Goal: Transaction & Acquisition: Purchase product/service

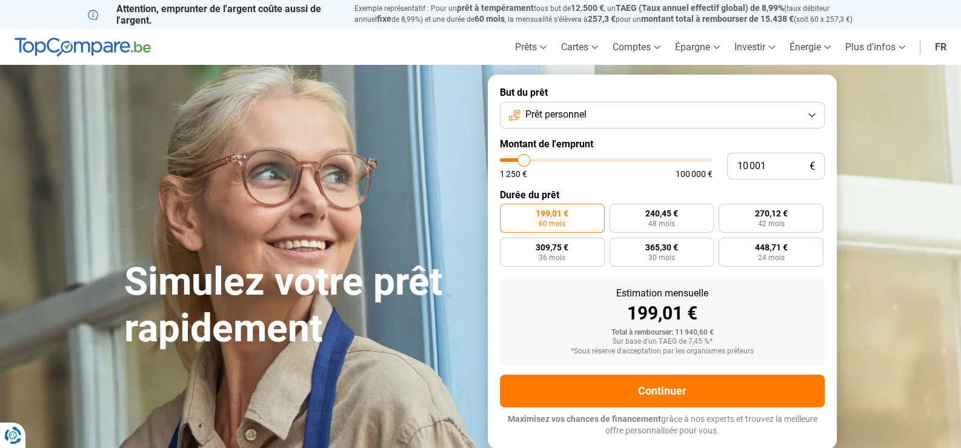
click at [560, 102] on button "Prêt personnel" at bounding box center [662, 115] width 325 height 27
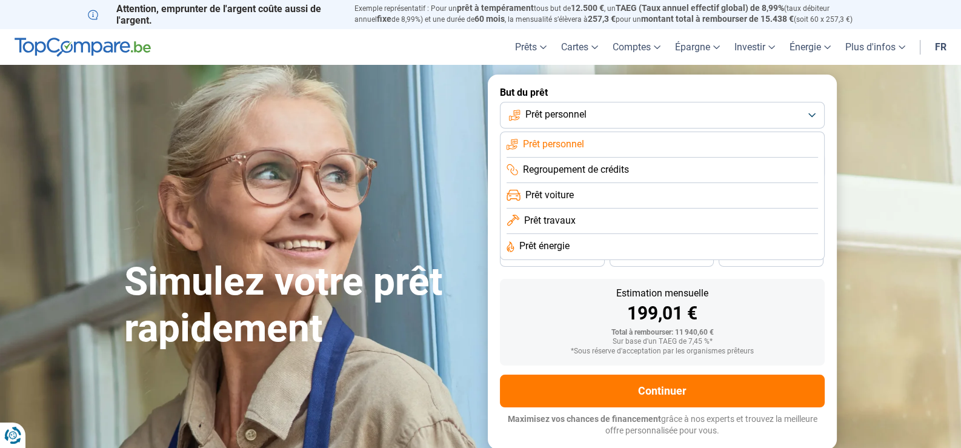
click at [579, 171] on span "Regroupement de crédits" at bounding box center [576, 169] width 106 height 13
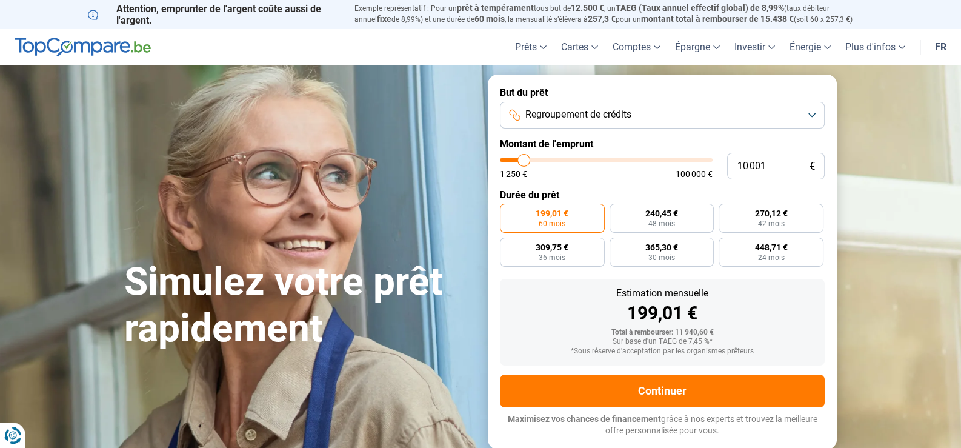
type input "9 500"
type input "9500"
type input "9 750"
type input "9750"
type input "10 000"
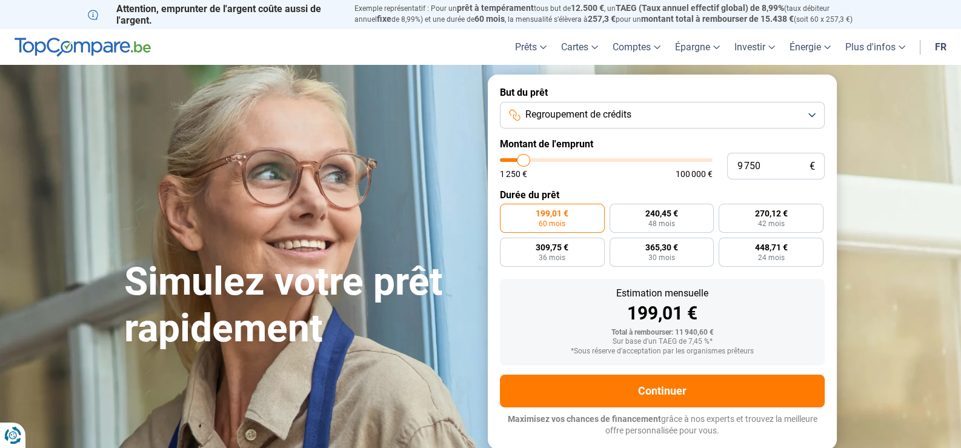
type input "10000"
type input "10 250"
type input "10250"
type input "10 500"
type input "10500"
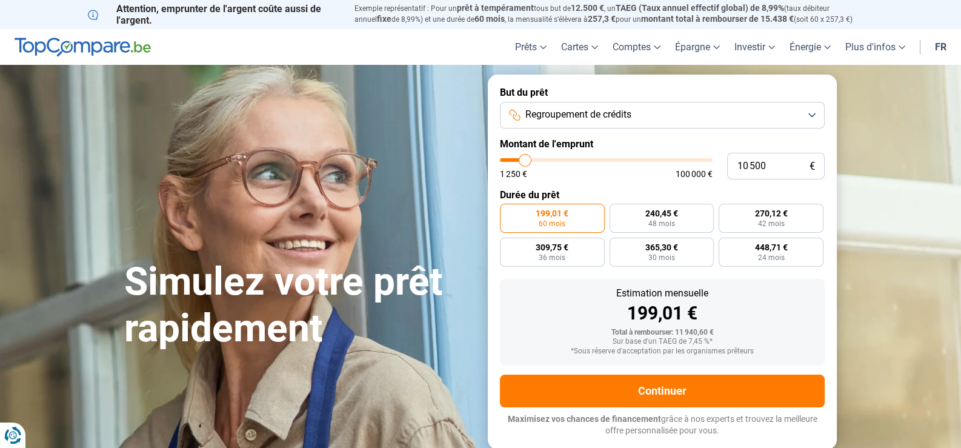
type input "10 750"
type input "10750"
type input "11 000"
type input "11000"
type input "11 250"
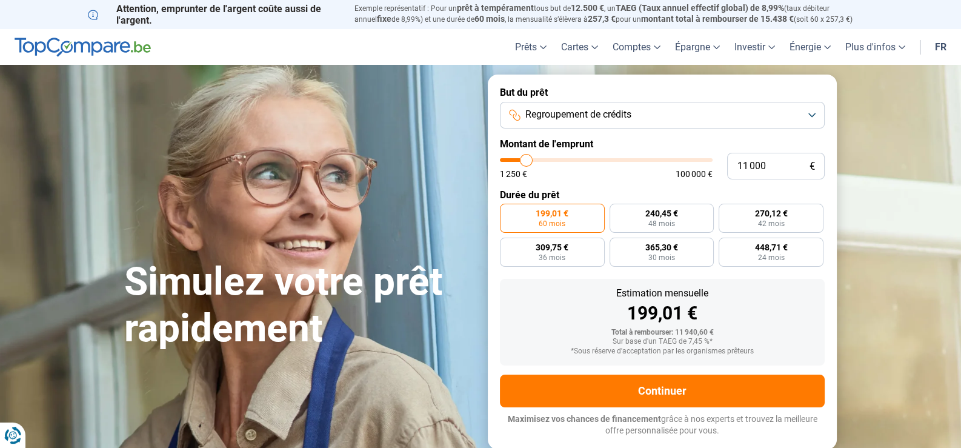
type input "11250"
type input "11 500"
type input "11500"
type input "11 750"
type input "11750"
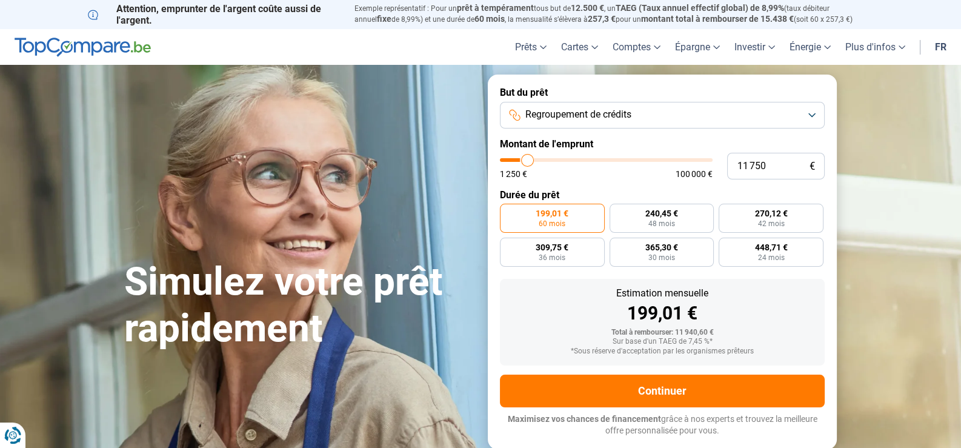
type input "12 000"
type input "12000"
type input "12 250"
type input "12250"
type input "12 500"
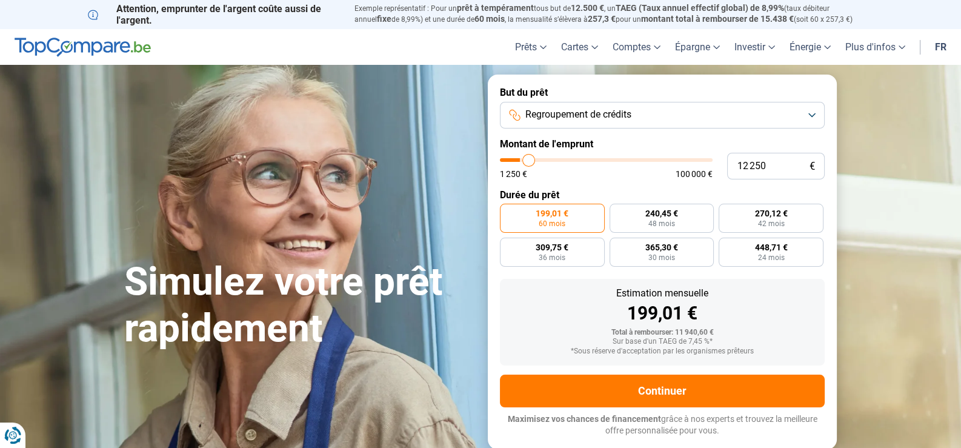
type input "12500"
type input "12 750"
type input "12750"
type input "13 250"
type input "13250"
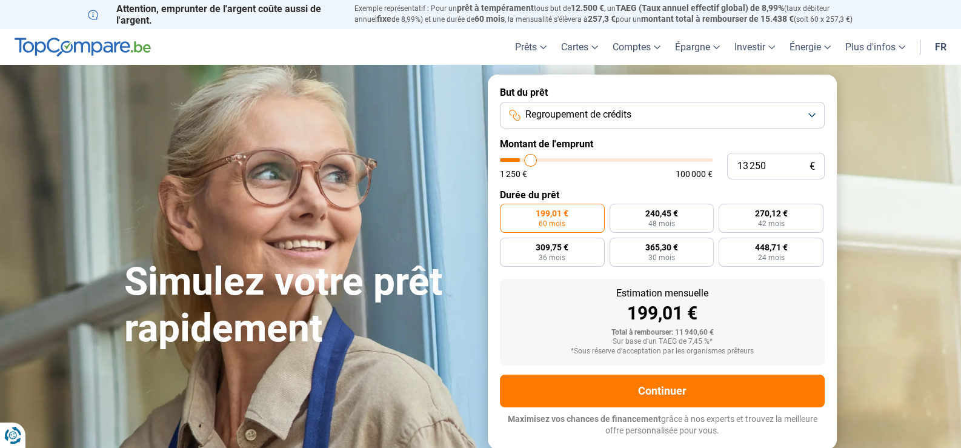
type input "13 500"
type input "13500"
type input "13 750"
type input "13750"
type input "14 000"
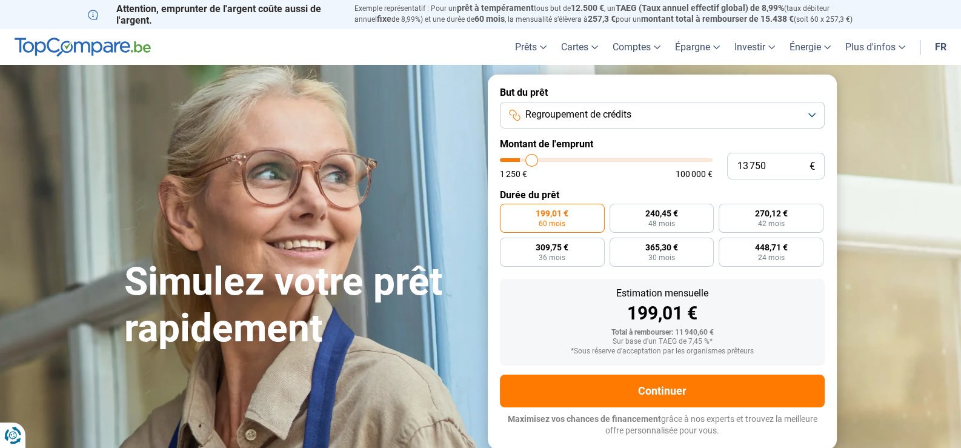
type input "14000"
type input "14 250"
type input "14250"
type input "14 500"
type input "14500"
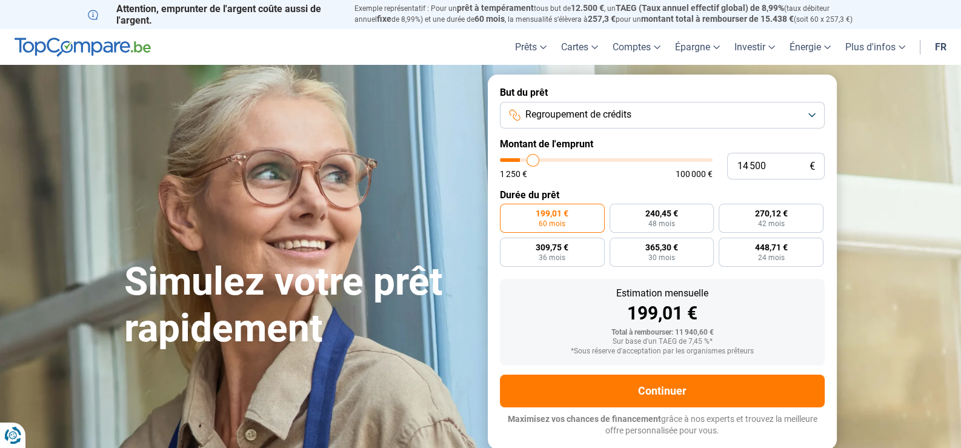
type input "14 750"
type input "14750"
type input "15 000"
type input "15000"
type input "15 250"
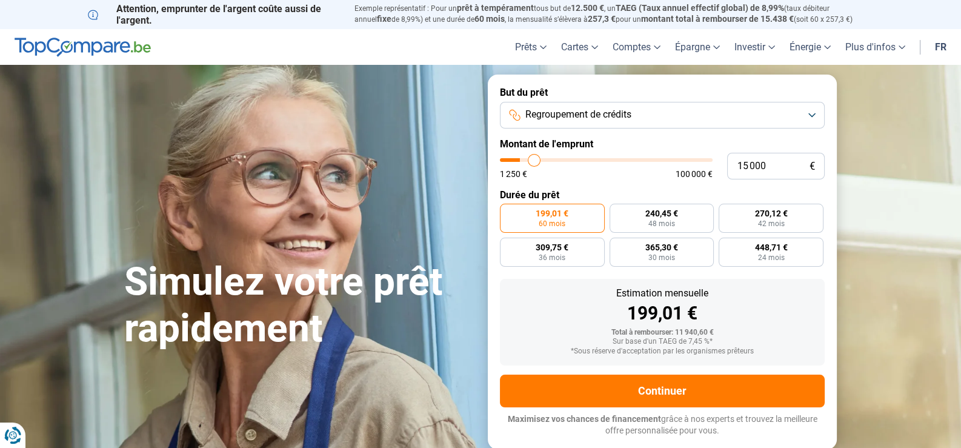
type input "15250"
type input "15 500"
type input "15500"
type input "15 750"
type input "15750"
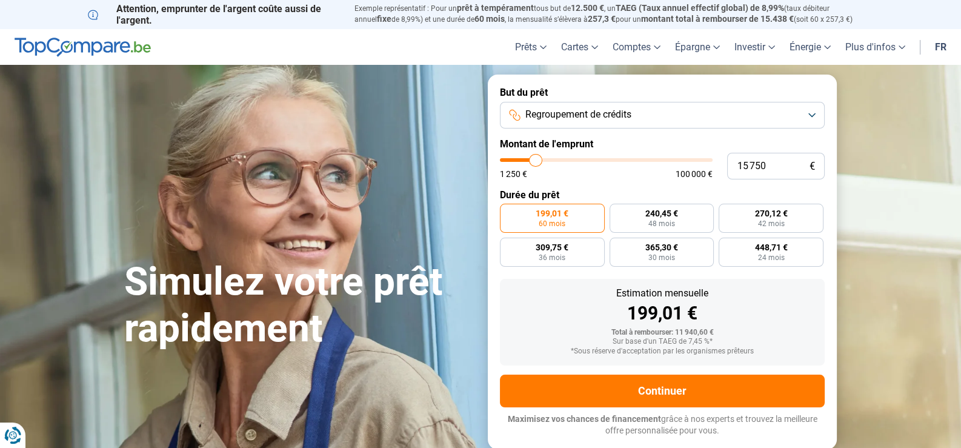
type input "16 000"
type input "16000"
type input "16 250"
type input "16250"
type input "16 500"
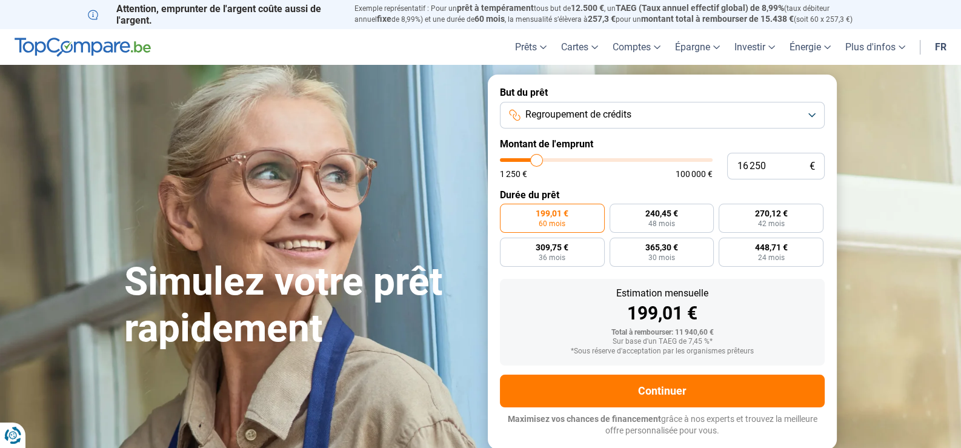
type input "16500"
type input "16 750"
type input "16750"
type input "17 000"
type input "17000"
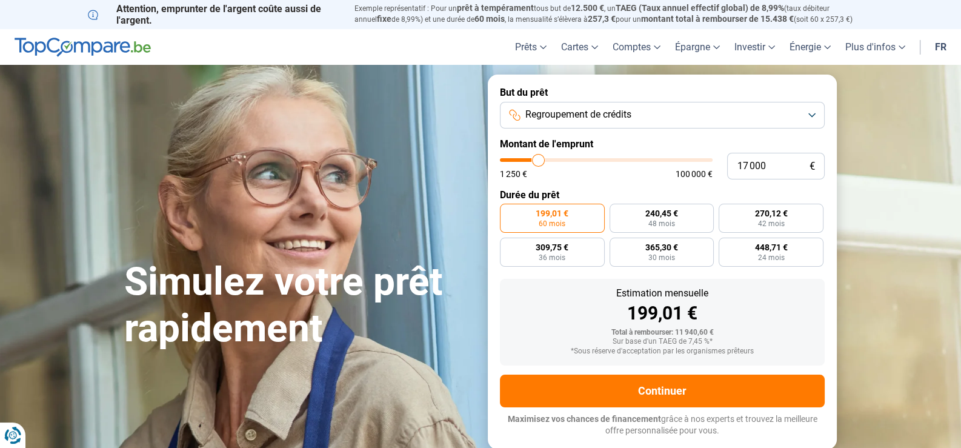
type input "17 250"
type input "17250"
type input "17 500"
type input "17500"
type input "17 750"
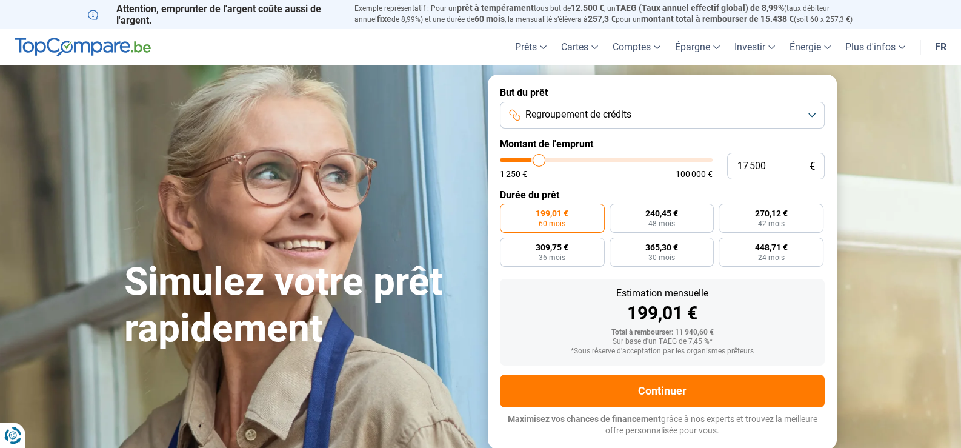
type input "17750"
type input "18 000"
drag, startPoint x: 525, startPoint y: 158, endPoint x: 540, endPoint y: 163, distance: 16.1
type input "18000"
click at [540, 162] on input "range" at bounding box center [606, 160] width 213 height 4
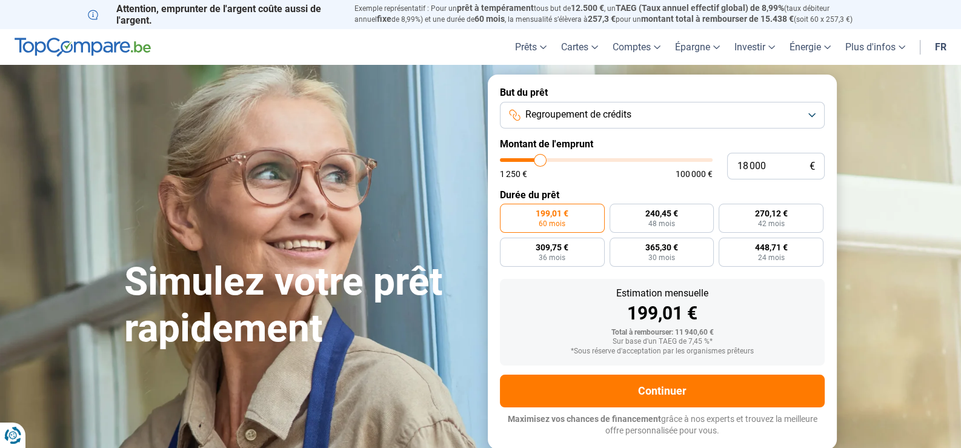
radio input "false"
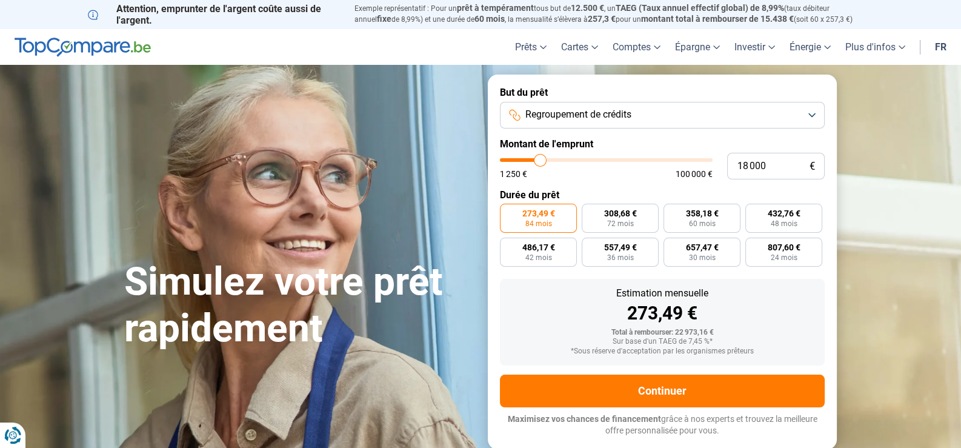
type input "18 250"
type input "18250"
type input "18 500"
type input "18500"
type input "18 750"
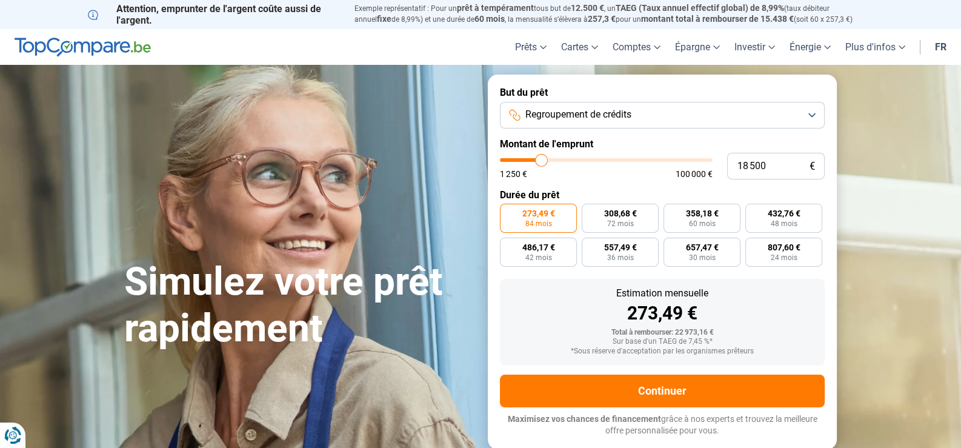
type input "18750"
type input "19 000"
type input "19000"
type input "19 500"
type input "19500"
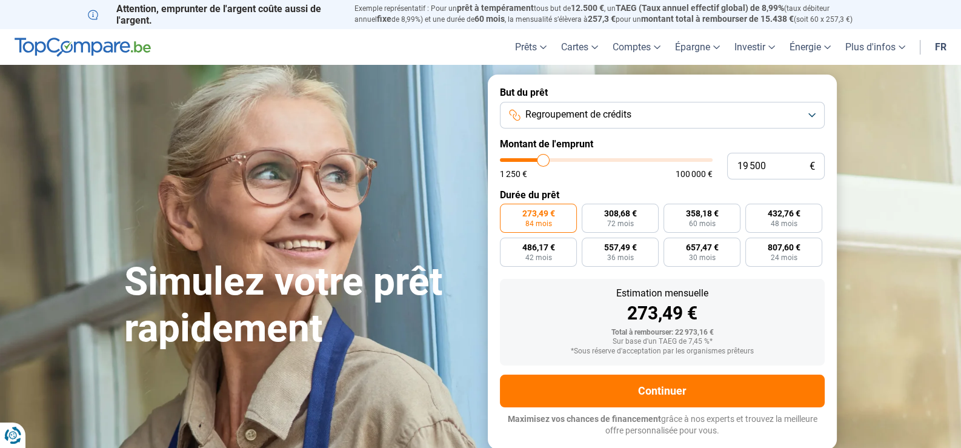
type input "19 750"
type input "19750"
type input "20 000"
type input "20000"
type input "20 250"
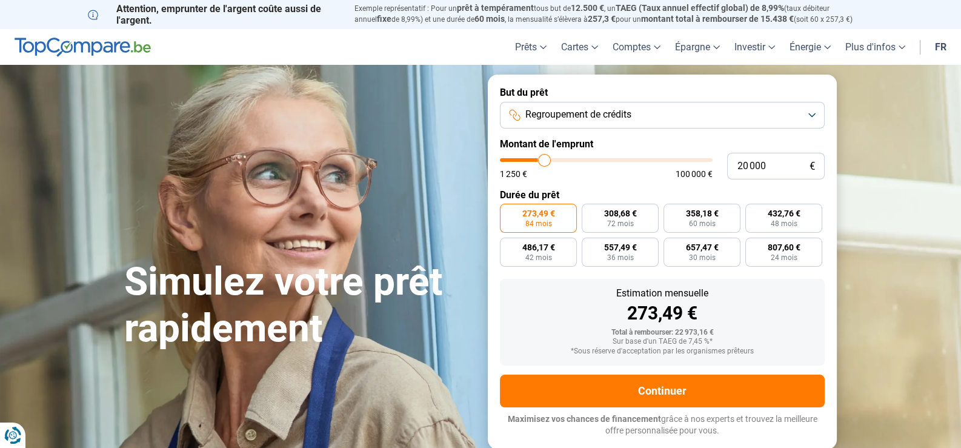
type input "20250"
type input "20 500"
type input "20500"
type input "20 750"
type input "20750"
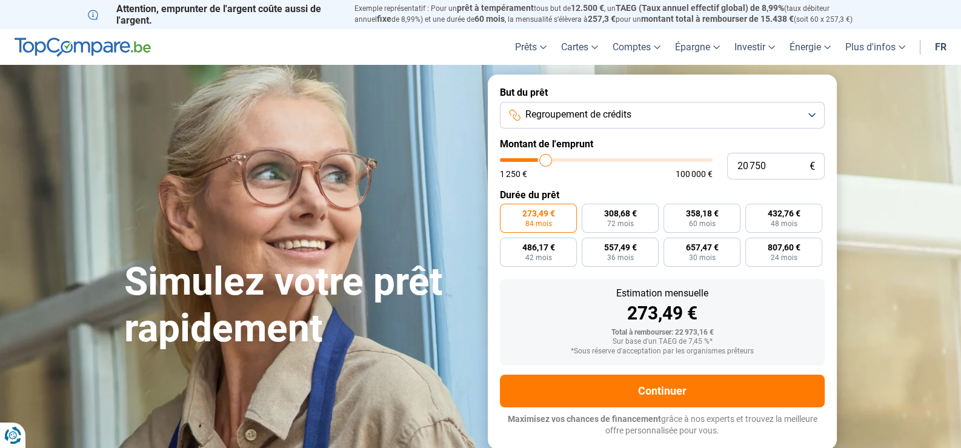
type input "21 000"
type input "21000"
type input "21 250"
drag, startPoint x: 540, startPoint y: 163, endPoint x: 546, endPoint y: 165, distance: 7.1
type input "21250"
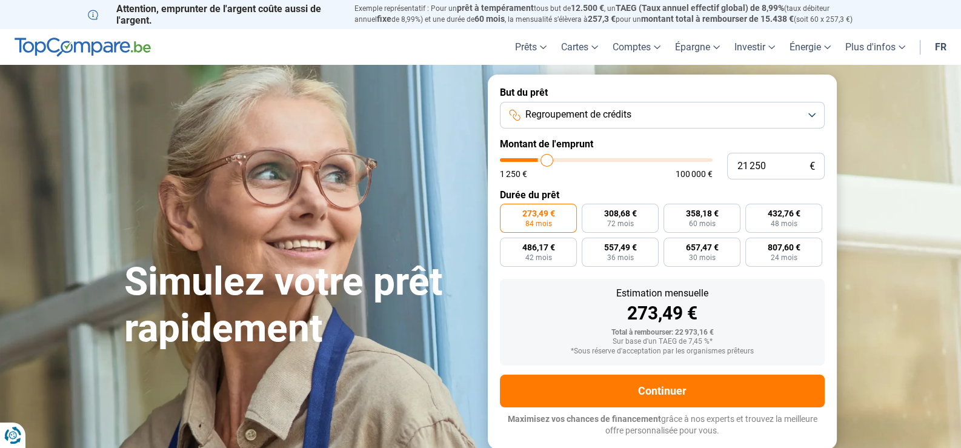
click at [546, 162] on input "range" at bounding box center [606, 160] width 213 height 4
radio input "false"
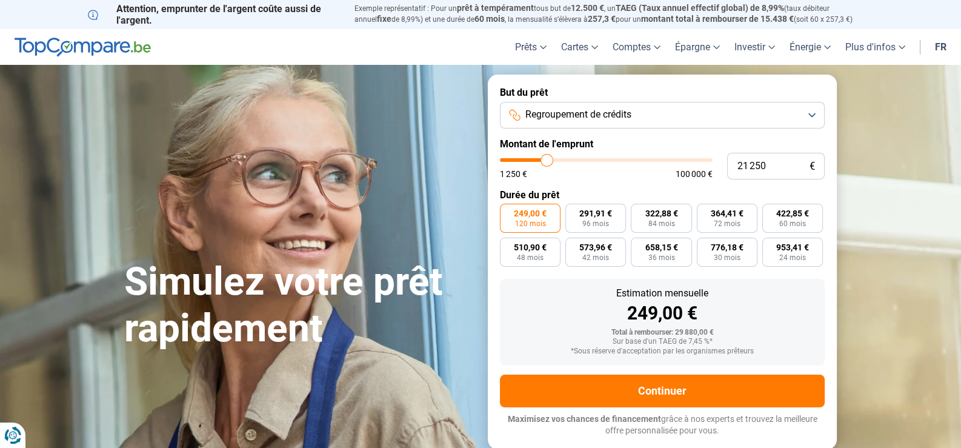
type input "21 750"
type input "21750"
type input "22 000"
type input "22000"
type input "22 250"
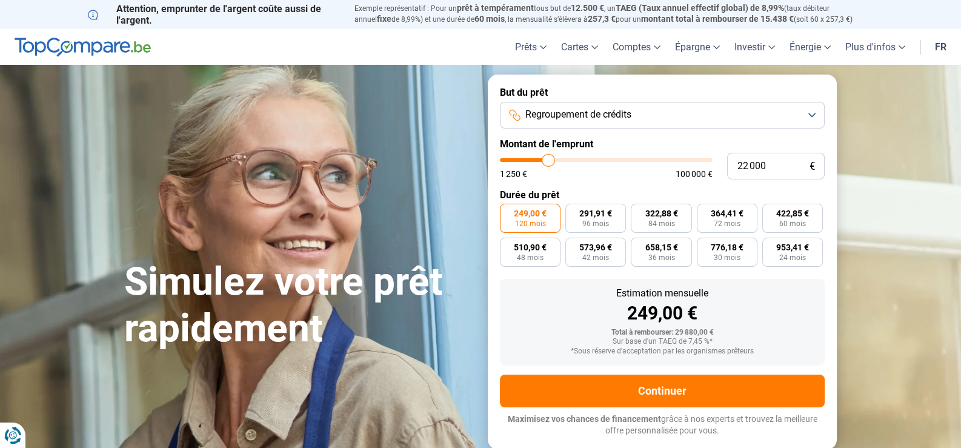
type input "22250"
type input "22 500"
type input "22500"
type input "22 750"
type input "22750"
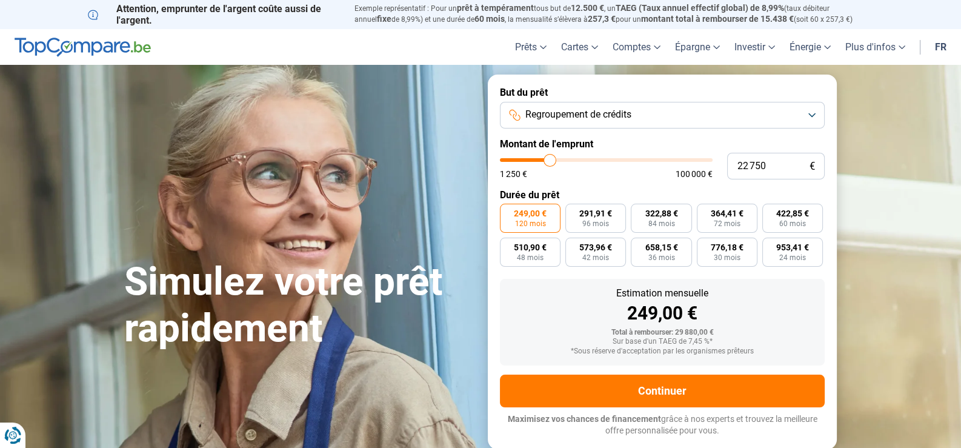
type input "23 000"
type input "23000"
type input "23 250"
type input "23250"
type input "23 500"
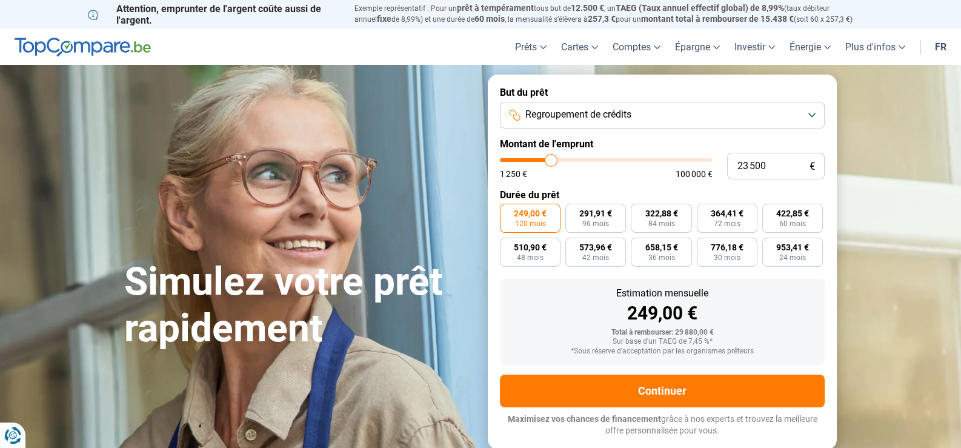
type input "23500"
type input "23 750"
type input "23750"
type input "24 000"
type input "24000"
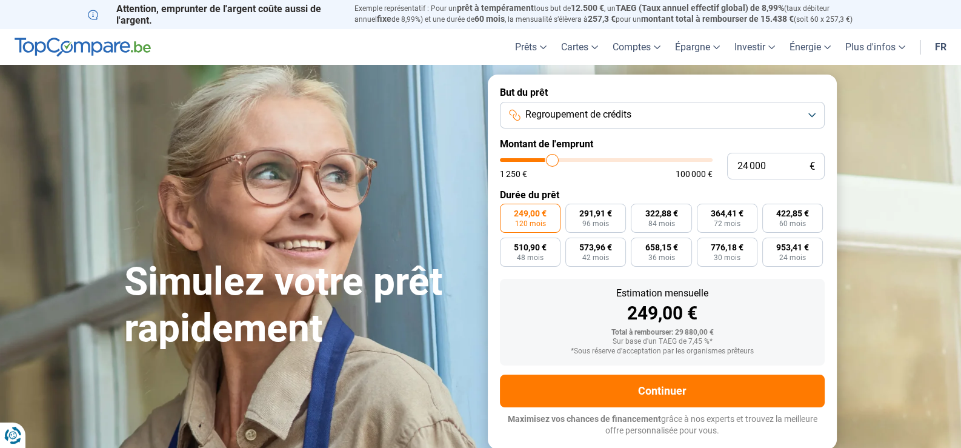
type input "24 250"
type input "24250"
type input "24 500"
type input "24500"
type input "24 750"
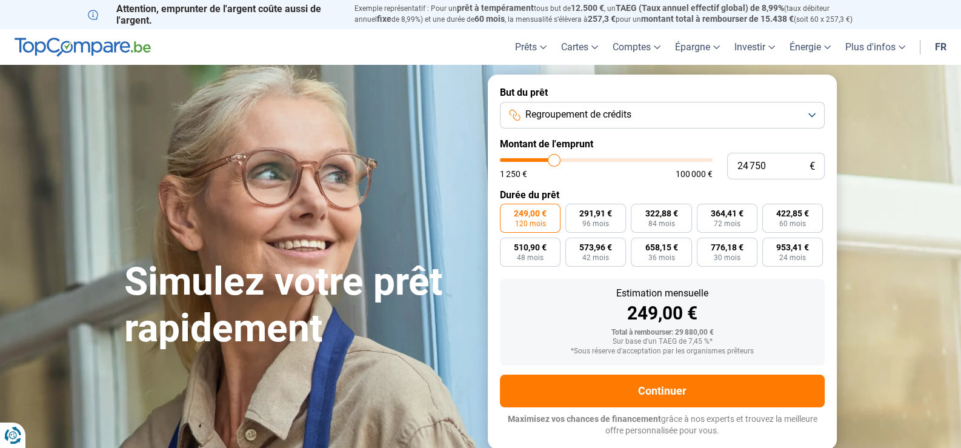
drag, startPoint x: 547, startPoint y: 157, endPoint x: 554, endPoint y: 159, distance: 6.9
type input "24750"
click at [554, 159] on input "range" at bounding box center [606, 160] width 213 height 4
type input "25 000"
type input "25000"
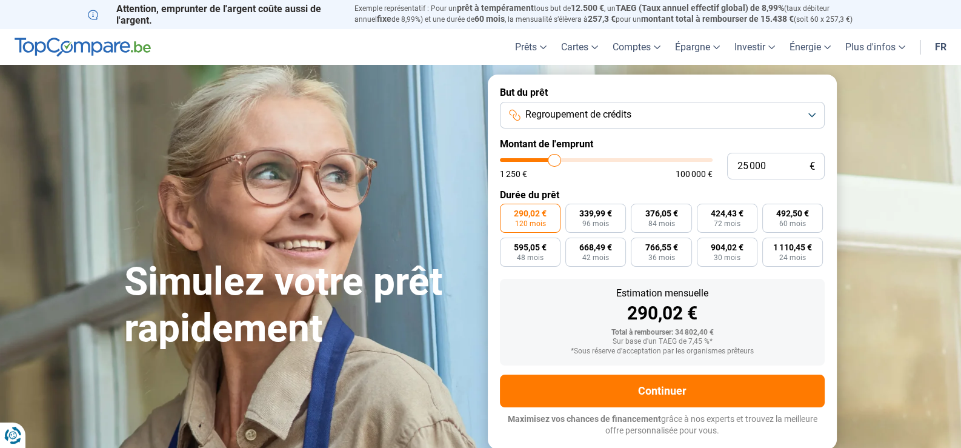
type input "25 250"
type input "25250"
type input "25 500"
type input "25500"
click at [555, 160] on input "range" at bounding box center [606, 160] width 213 height 4
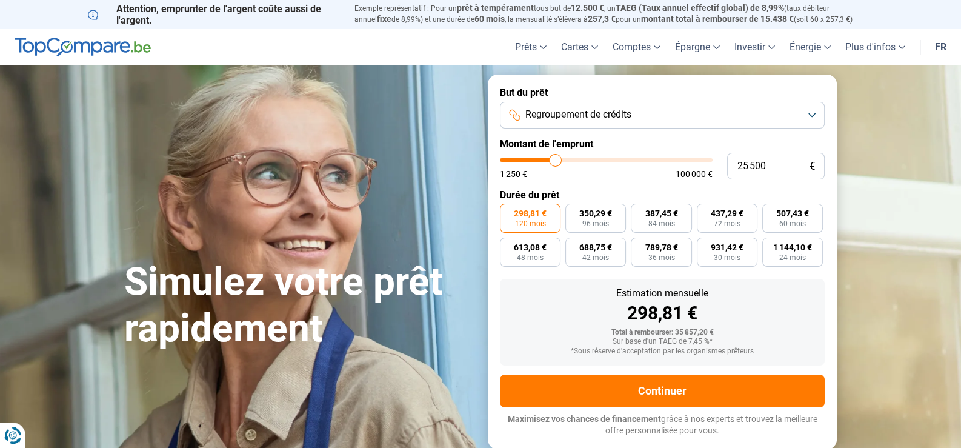
type input "25 750"
type input "25750"
type input "26 000"
type input "26000"
type input "26 250"
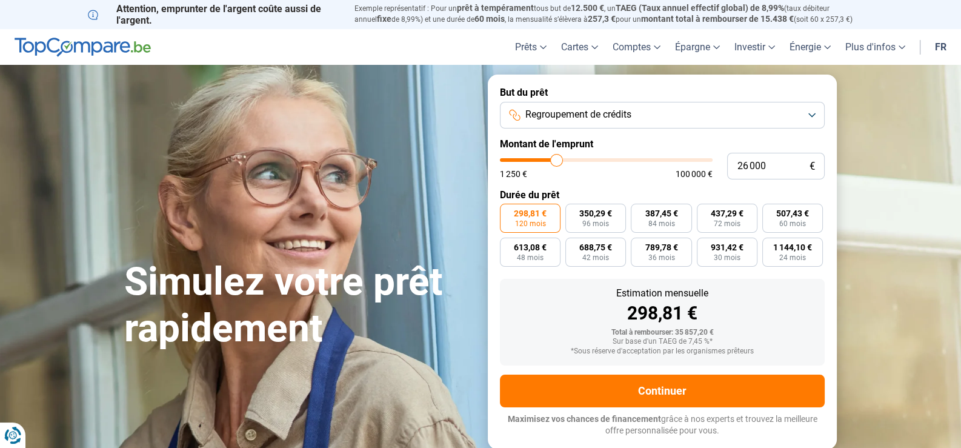
type input "26250"
type input "26 500"
type input "26500"
type input "26 750"
type input "26750"
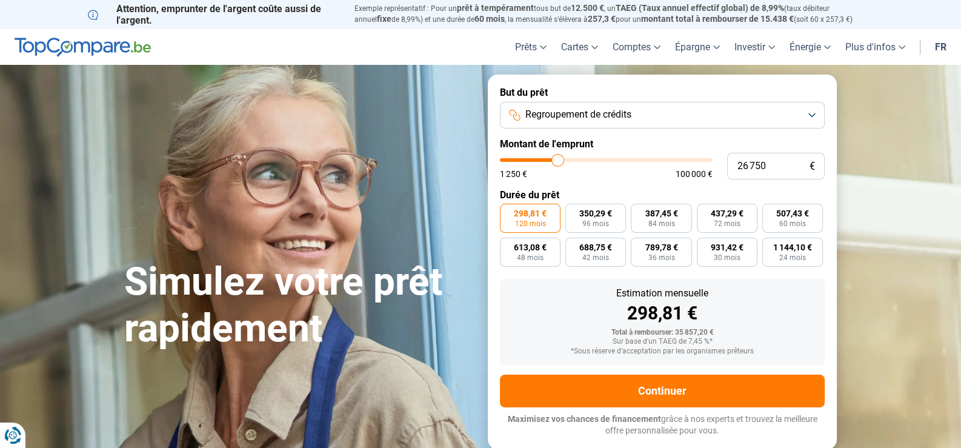
type input "27 000"
type input "27000"
type input "27 250"
type input "27250"
type input "27 500"
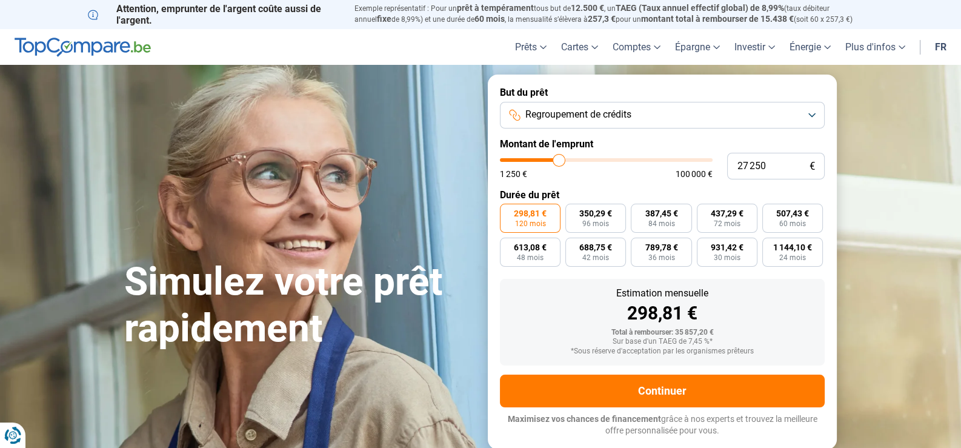
type input "27500"
type input "27 750"
type input "27750"
type input "28 000"
type input "28000"
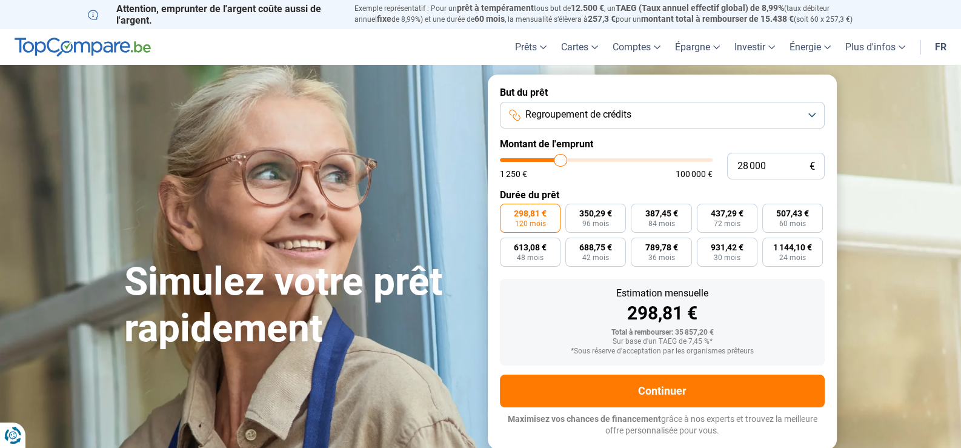
type input "28 250"
type input "28250"
type input "28 500"
type input "28500"
type input "28 750"
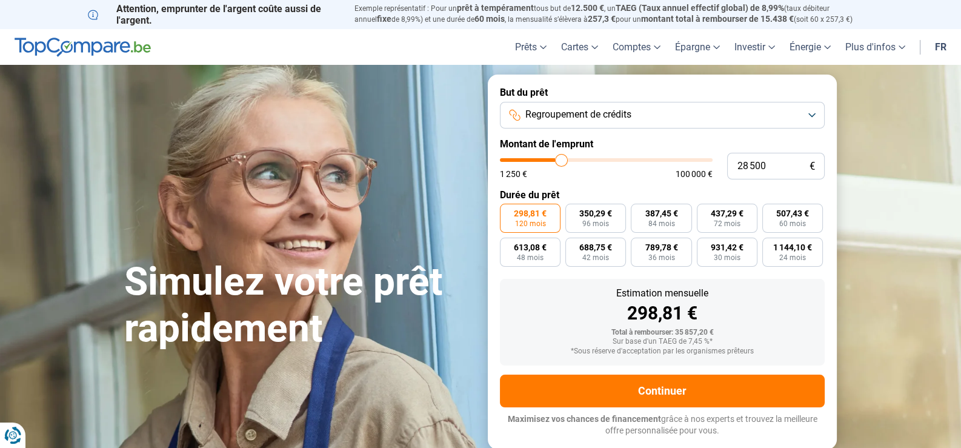
type input "28750"
type input "29 000"
type input "29000"
type input "29 250"
type input "29250"
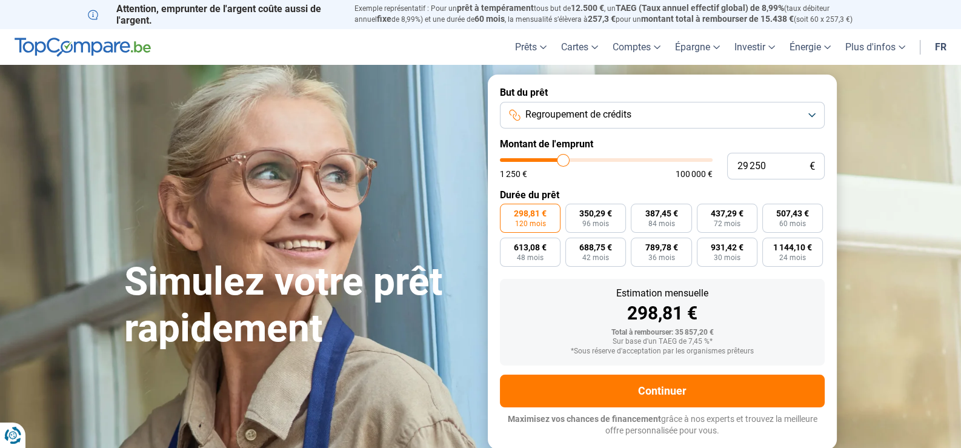
type input "29 500"
type input "29500"
type input "29 750"
type input "29750"
type input "30 000"
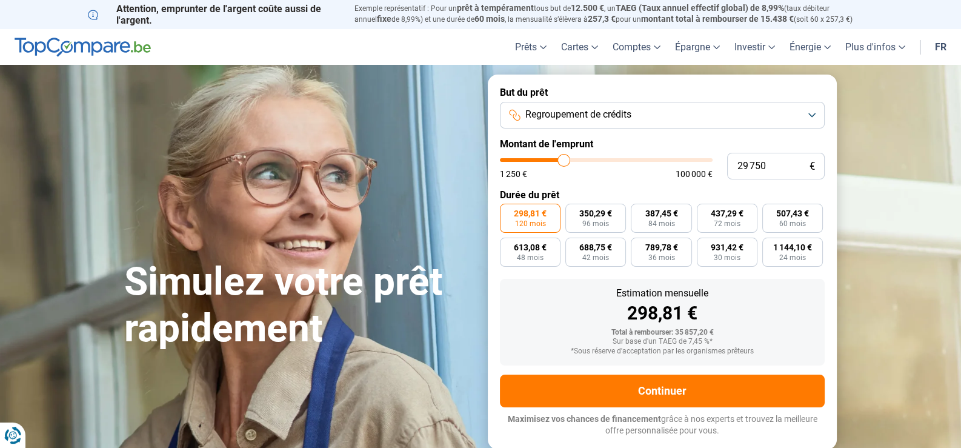
type input "30000"
type input "30 250"
type input "30250"
type input "30 500"
type input "30500"
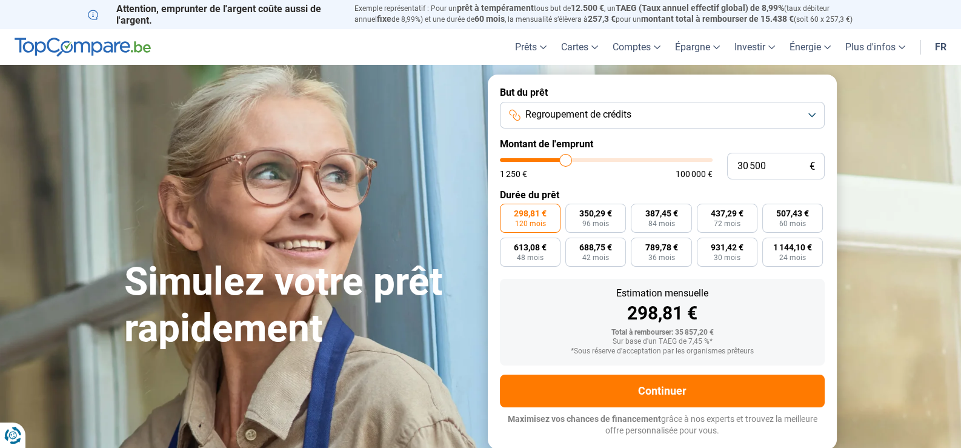
type input "30 750"
type input "30750"
type input "30 500"
type input "30500"
type input "30 250"
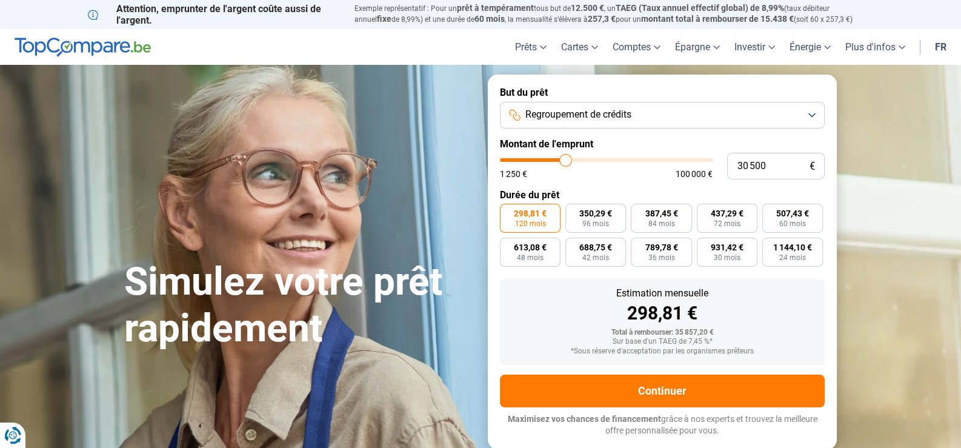
type input "30250"
type input "30 000"
type input "30000"
type input "29 750"
type input "29750"
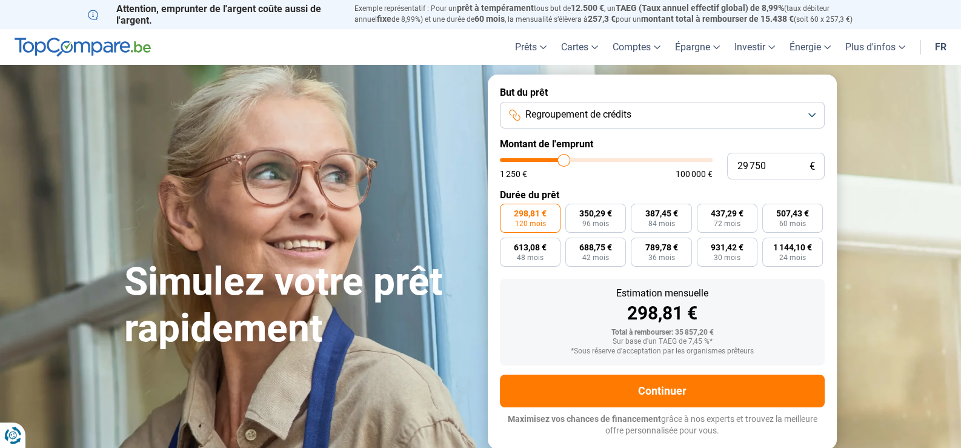
type input "29 500"
type input "29500"
type input "29 250"
type input "29250"
type input "29 000"
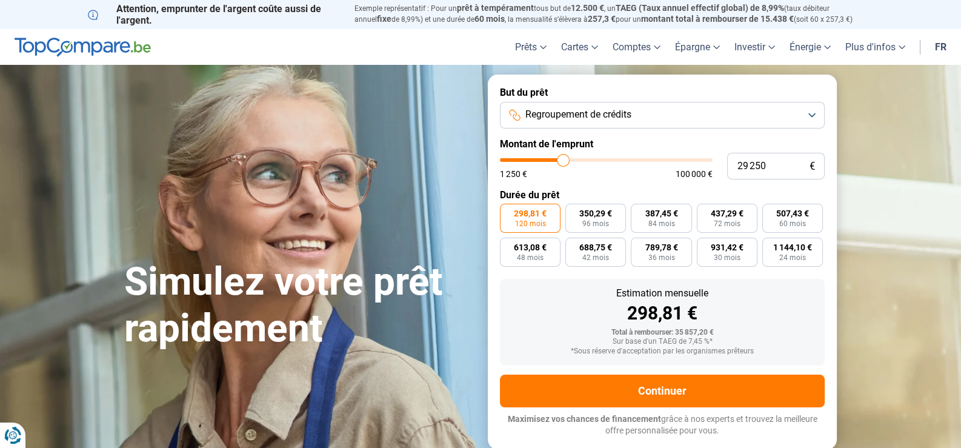
type input "29000"
type input "28 750"
type input "28750"
type input "28 500"
type input "28500"
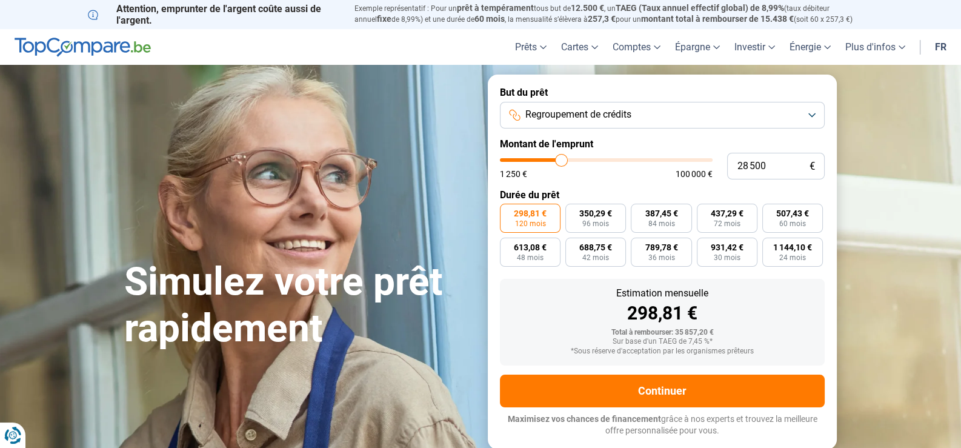
type input "28 250"
type input "28250"
type input "28 000"
drag, startPoint x: 555, startPoint y: 160, endPoint x: 560, endPoint y: 165, distance: 7.7
type input "28000"
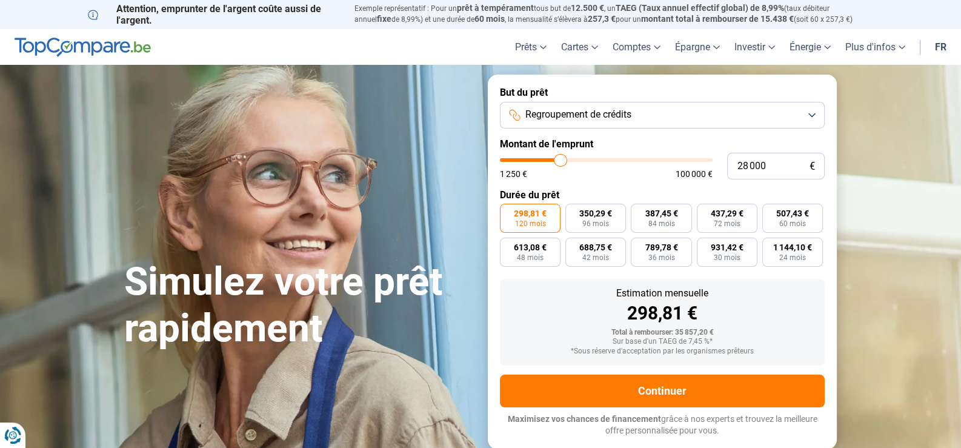
click at [560, 162] on input "range" at bounding box center [606, 160] width 213 height 4
type input "27 250"
type input "27250"
type input "27 000"
type input "27000"
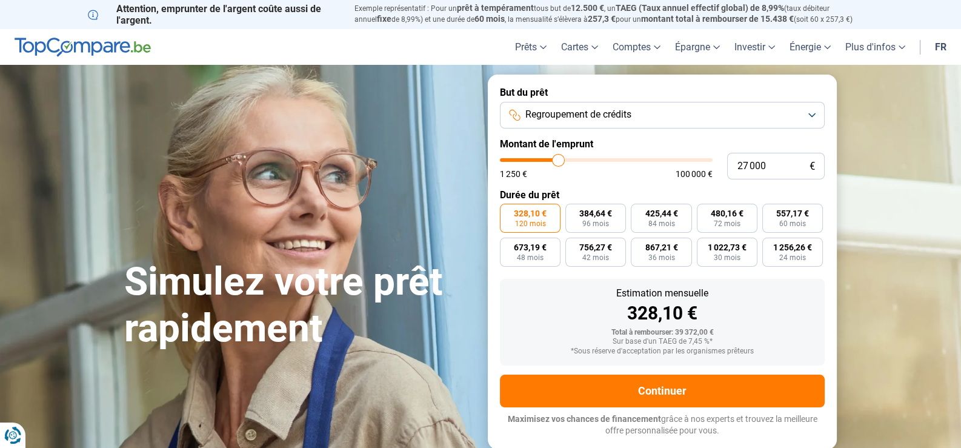
type input "26 750"
type input "26750"
type input "26 500"
type input "26500"
type input "26 250"
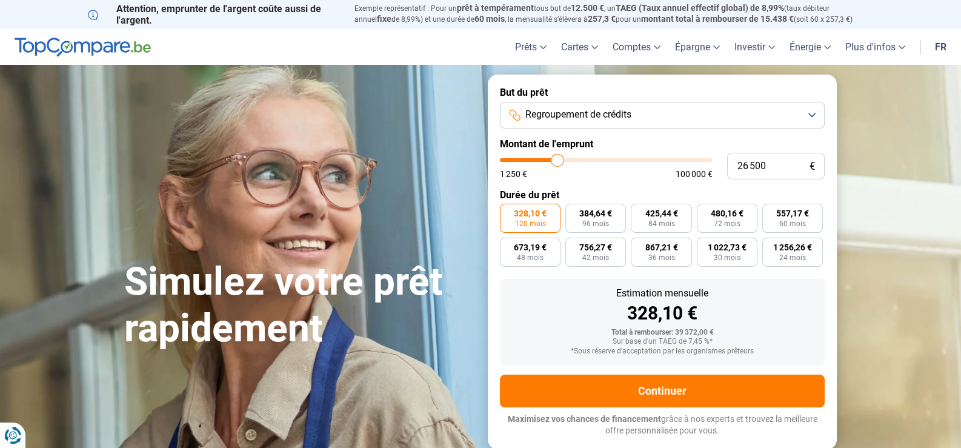
type input "26250"
click at [555, 162] on input "range" at bounding box center [606, 160] width 213 height 4
click at [551, 162] on input "range" at bounding box center [606, 160] width 213 height 4
drag, startPoint x: 552, startPoint y: 162, endPoint x: 564, endPoint y: 163, distance: 12.2
click at [564, 162] on input "range" at bounding box center [606, 160] width 213 height 4
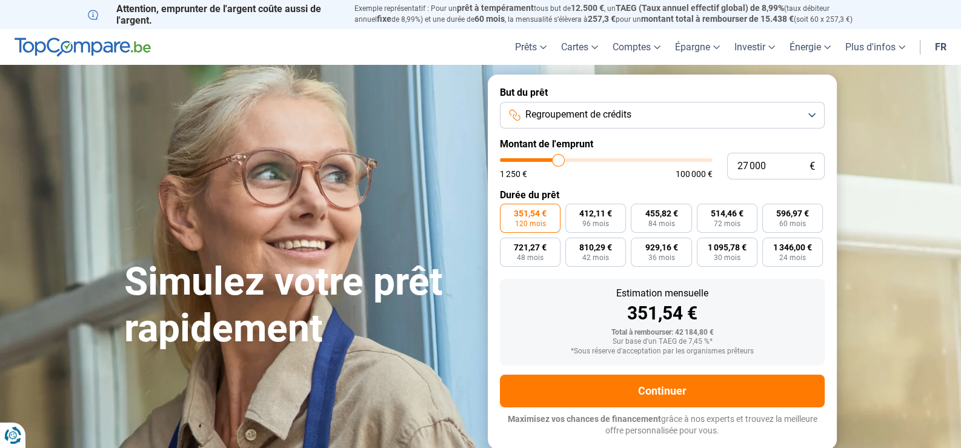
drag, startPoint x: 563, startPoint y: 162, endPoint x: 558, endPoint y: 159, distance: 6.2
click at [558, 159] on input "range" at bounding box center [606, 160] width 213 height 4
click at [557, 161] on input "range" at bounding box center [606, 160] width 213 height 4
click at [552, 161] on input "range" at bounding box center [606, 160] width 213 height 4
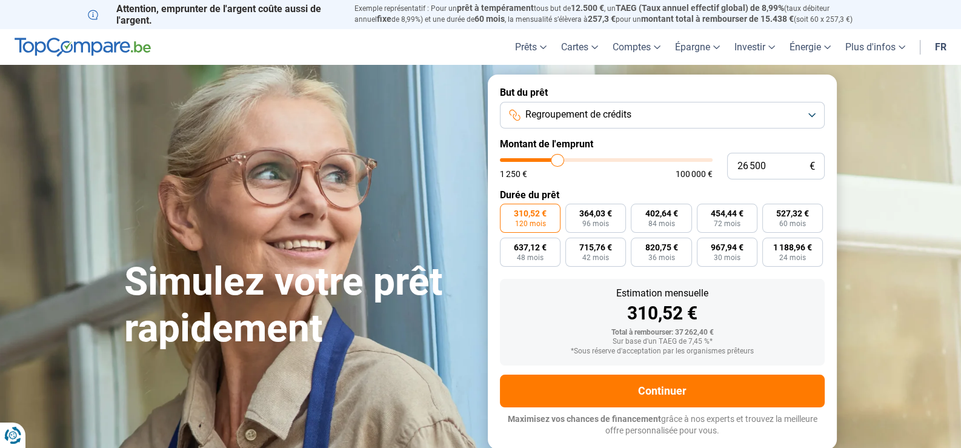
click at [551, 161] on input "range" at bounding box center [606, 160] width 213 height 4
click at [554, 162] on input "range" at bounding box center [606, 160] width 213 height 4
click at [554, 160] on input "range" at bounding box center [606, 160] width 213 height 4
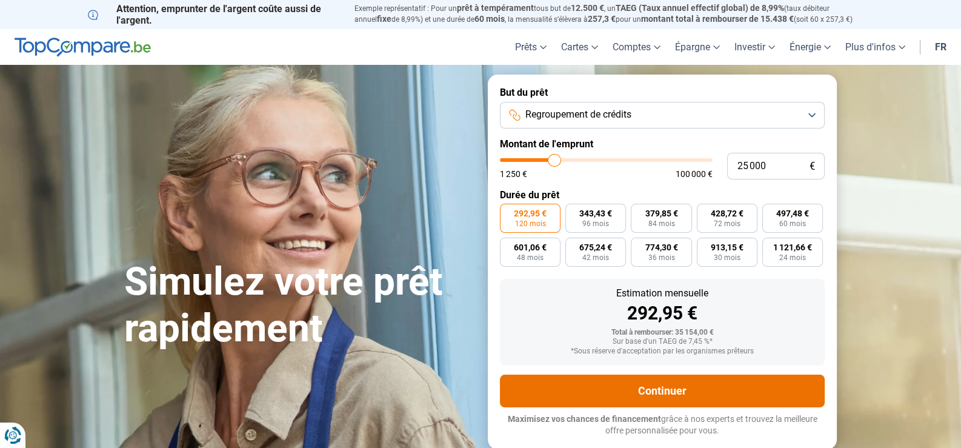
click at [617, 383] on button "Continuer" at bounding box center [662, 390] width 325 height 33
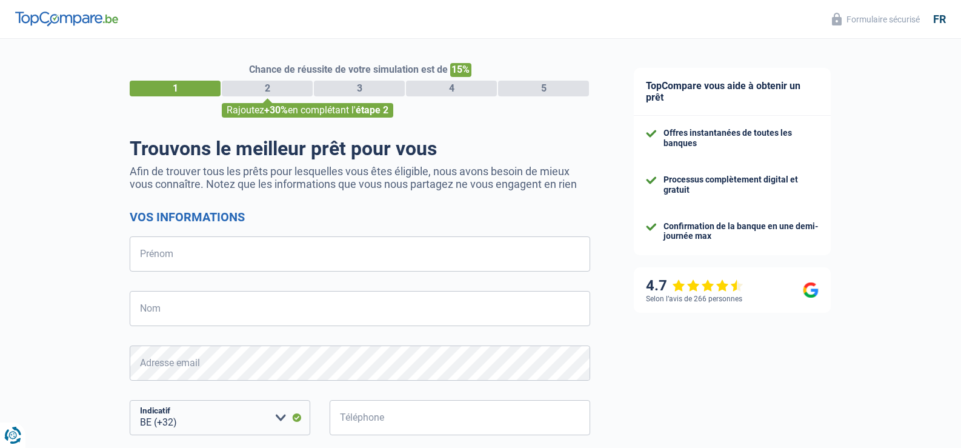
select select "32"
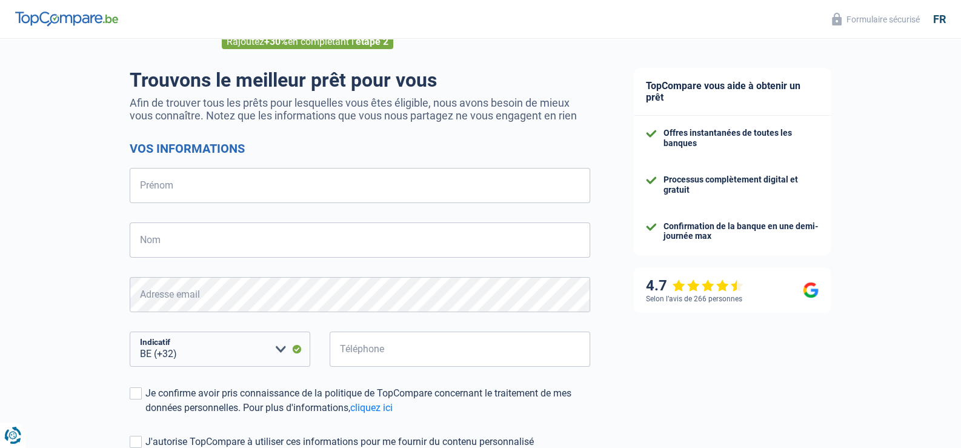
scroll to position [121, 0]
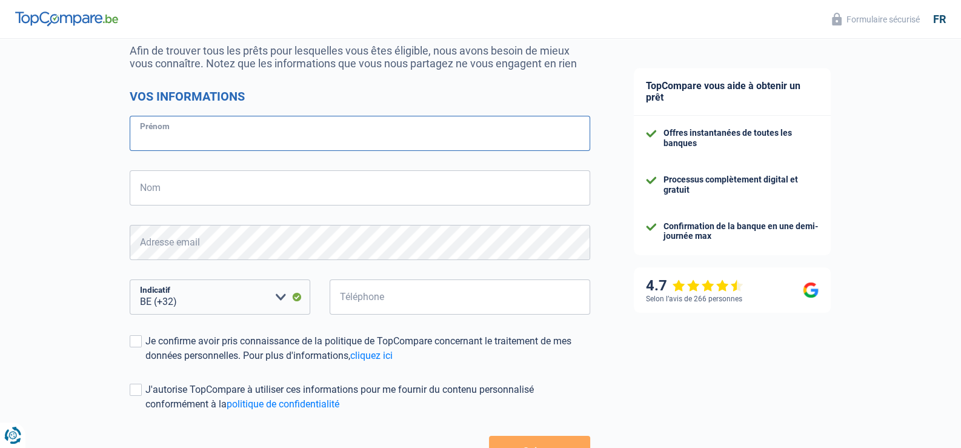
click at [182, 124] on input "Prénom" at bounding box center [360, 133] width 460 height 35
type input "carlo"
type input "giambelluca"
select select "352"
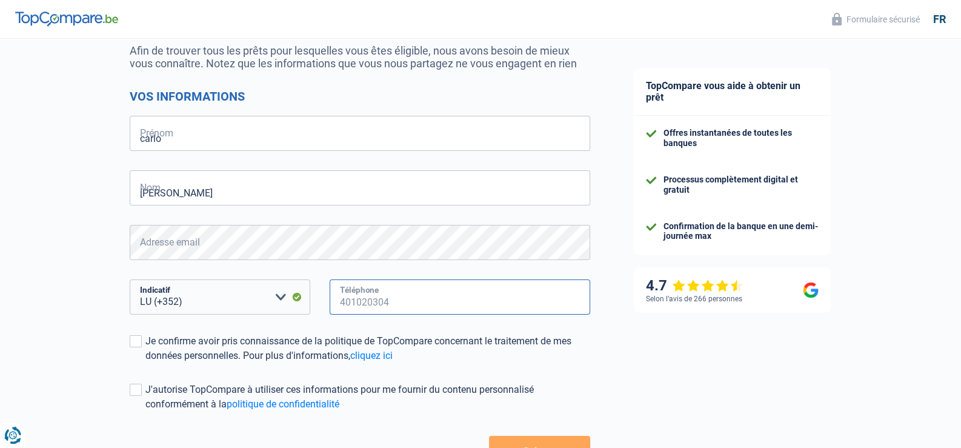
type input "621288397"
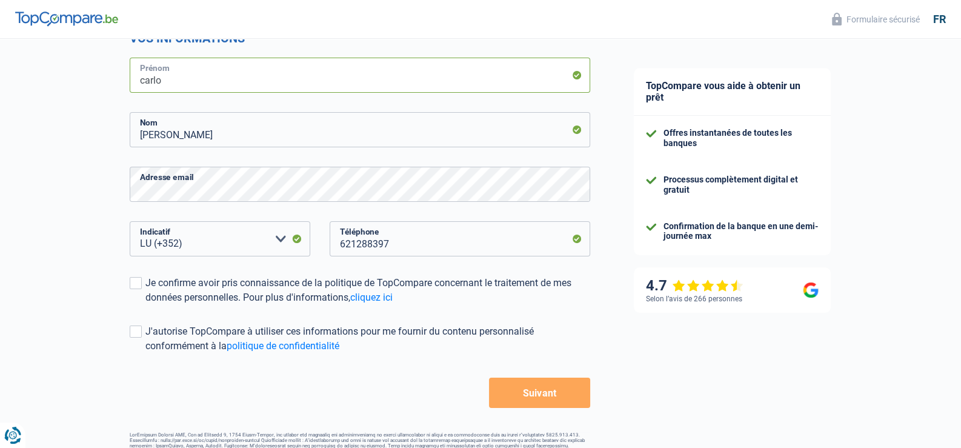
scroll to position [207, 0]
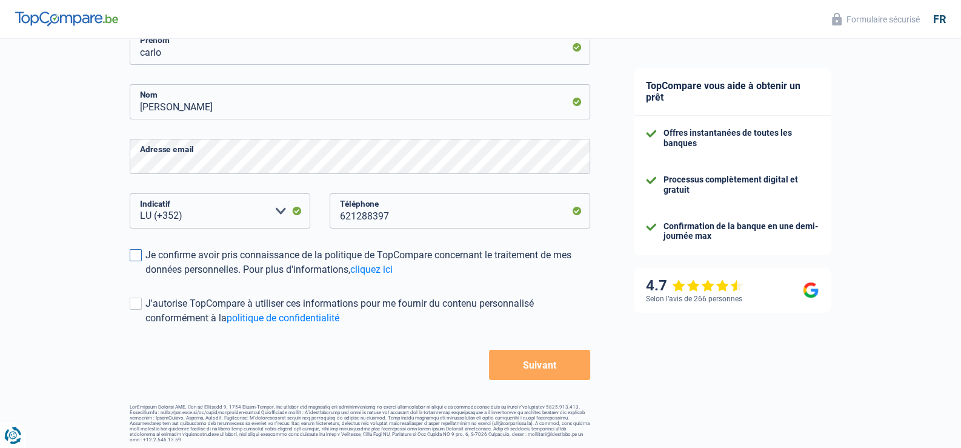
click at [133, 253] on span at bounding box center [136, 255] width 12 height 12
click at [145, 277] on input "Je confirme avoir pris connaissance de la politique de TopCompare concernant le…" at bounding box center [145, 277] width 0 height 0
click at [125, 303] on div "Chance de réussite de votre simulation est de 15% 1 2 3 4 5 Rajoutez +30% en co…" at bounding box center [306, 137] width 612 height 620
click at [132, 308] on span at bounding box center [136, 303] width 12 height 12
click at [145, 325] on input "J'autorise TopCompare à utiliser ces informations pour me fournir du contenu pe…" at bounding box center [145, 325] width 0 height 0
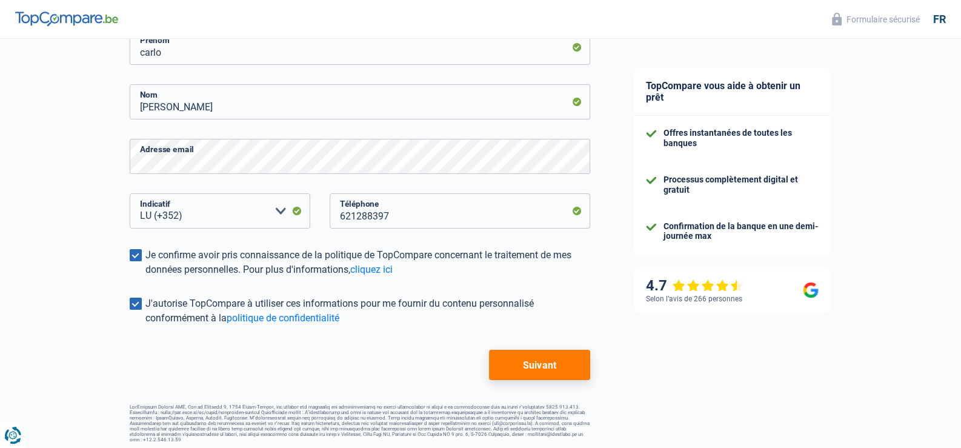
click at [539, 376] on button "Suivant" at bounding box center [539, 365] width 101 height 30
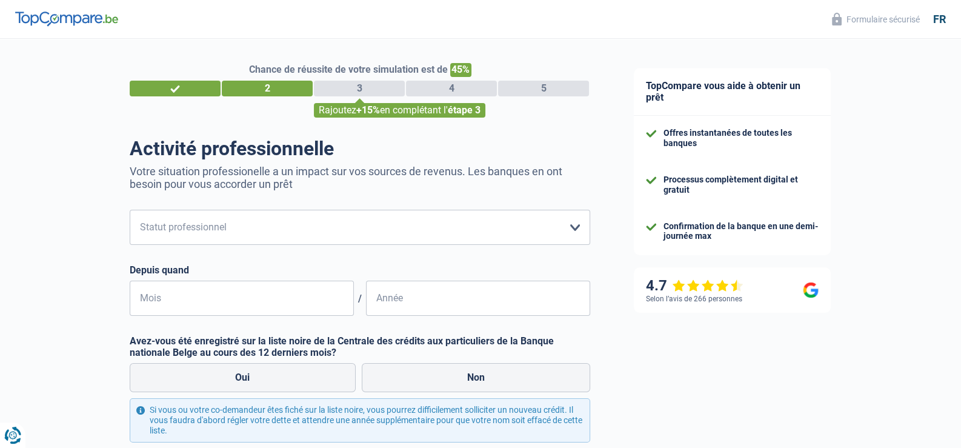
click at [327, 208] on div "Activité professionnelle Votre situation professionelle a un impact sur vos sou…" at bounding box center [360, 317] width 460 height 360
click at [314, 234] on select "Ouvrier Employé privé Employé public Invalide Indépendant Pensionné Chômeur Mut…" at bounding box center [360, 227] width 460 height 35
select select "worker"
click at [130, 210] on select "Ouvrier Employé privé Employé public Invalide Indépendant Pensionné Chômeur Mut…" at bounding box center [360, 227] width 460 height 35
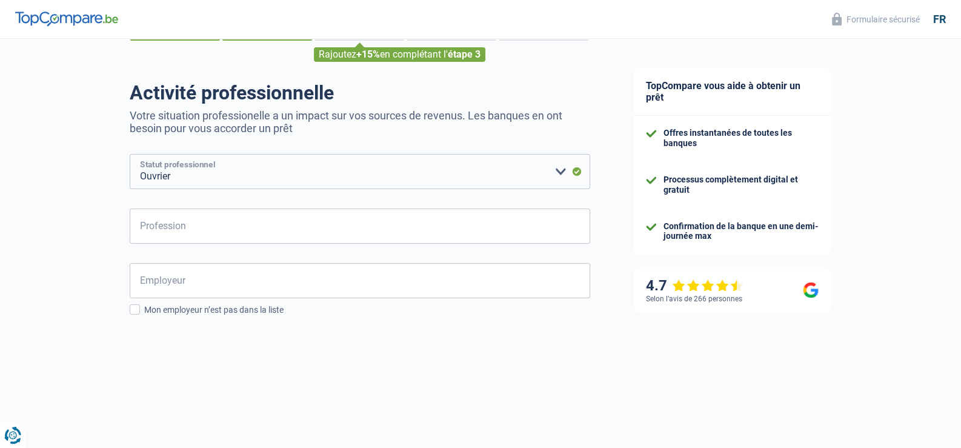
scroll to position [60, 0]
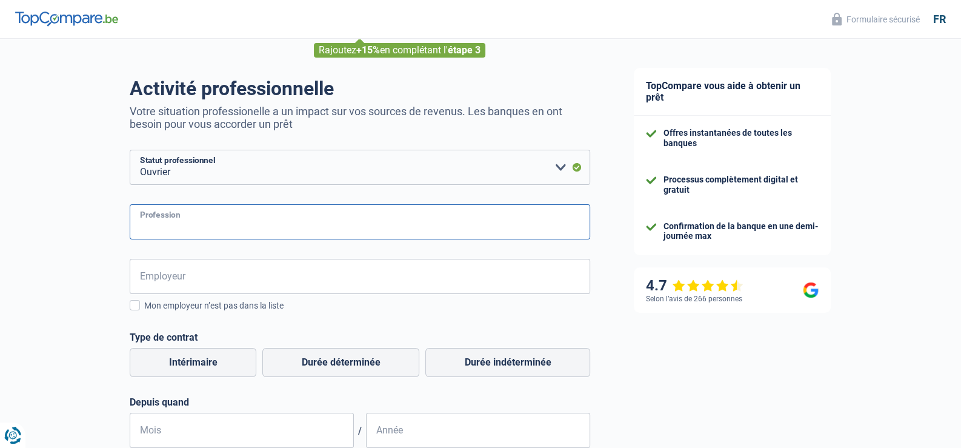
click at [225, 231] on input "Profession" at bounding box center [360, 221] width 460 height 35
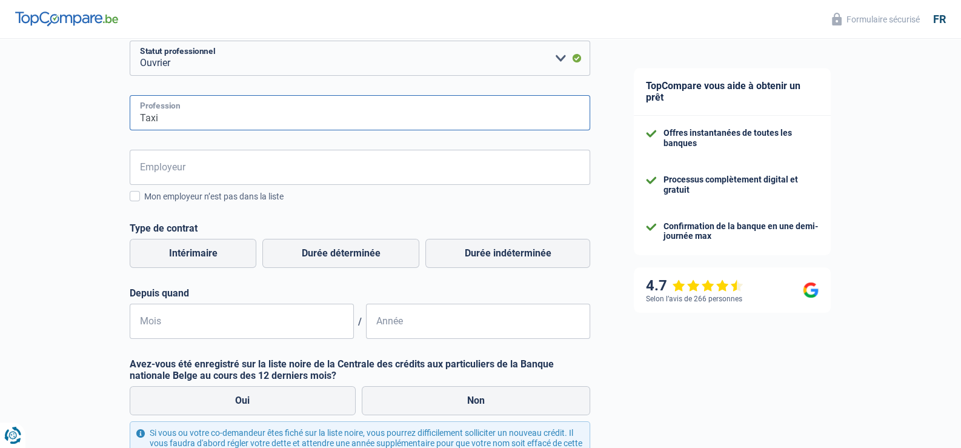
scroll to position [182, 0]
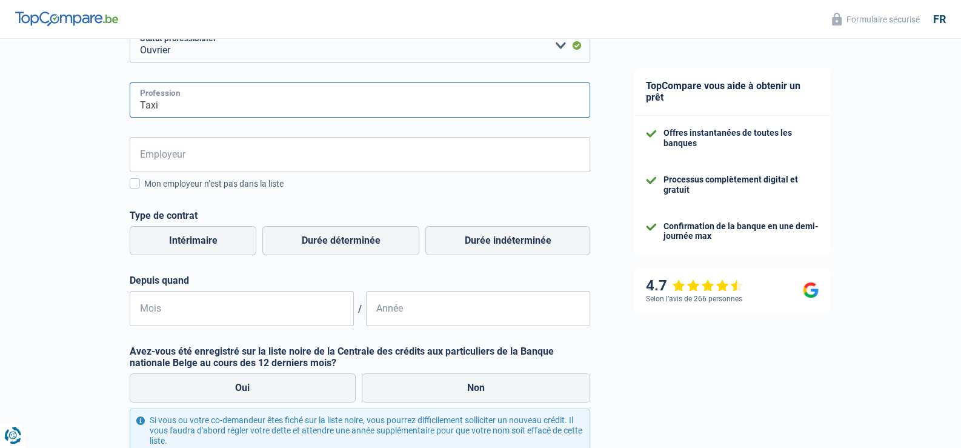
type input "Taxi"
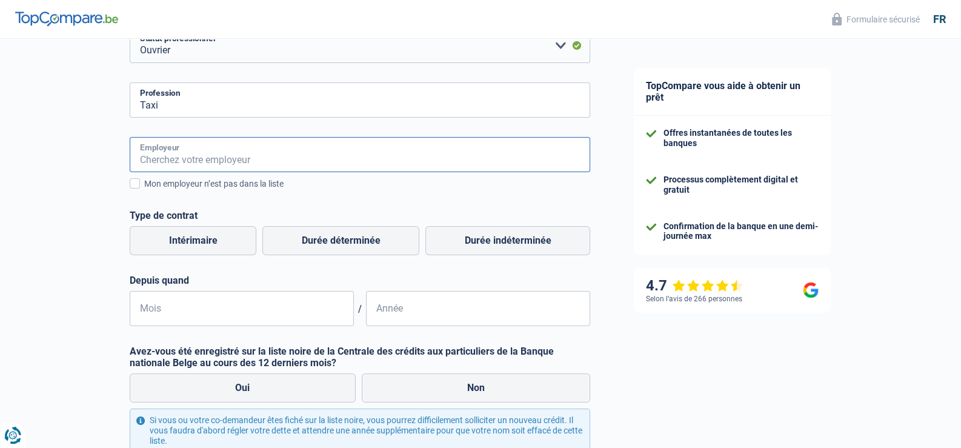
click at [166, 157] on input "Employeur" at bounding box center [360, 154] width 460 height 35
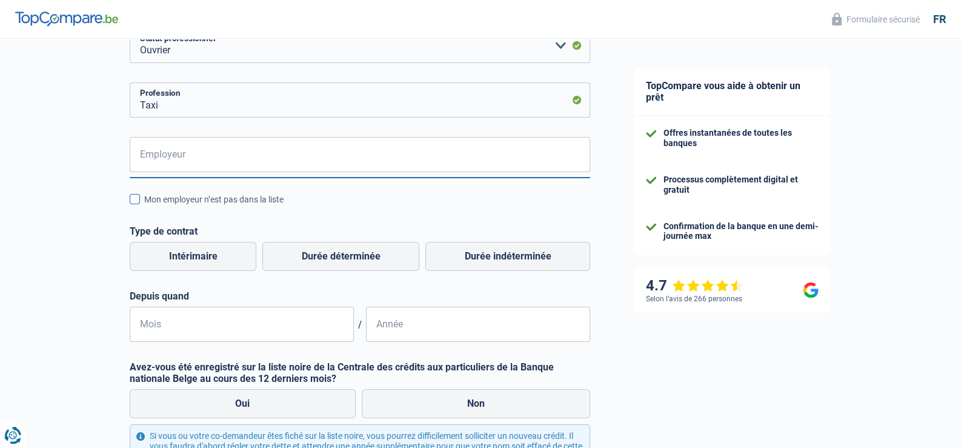
click at [233, 201] on div "Mon employeur n’est pas dans la liste" at bounding box center [367, 199] width 446 height 13
click at [144, 206] on input "Mon employeur n’est pas dans la liste" at bounding box center [144, 206] width 0 height 0
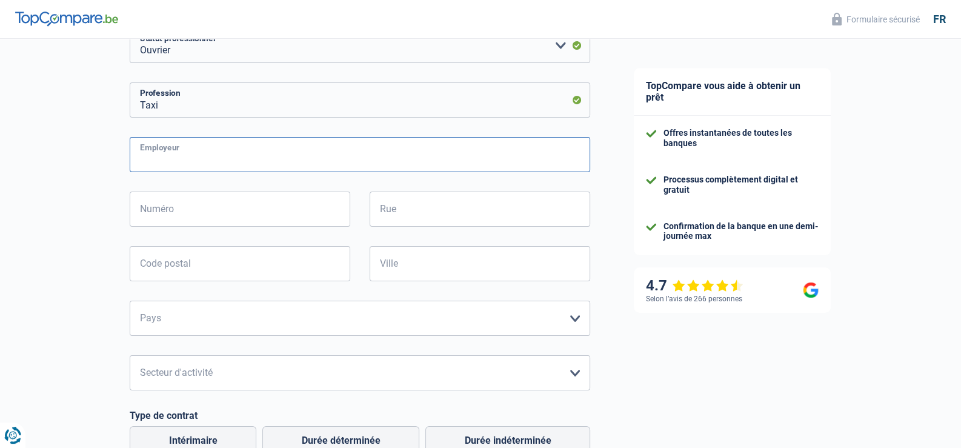
click at [228, 164] on input "Employeur" at bounding box center [360, 154] width 460 height 35
type input "T"
type input "q"
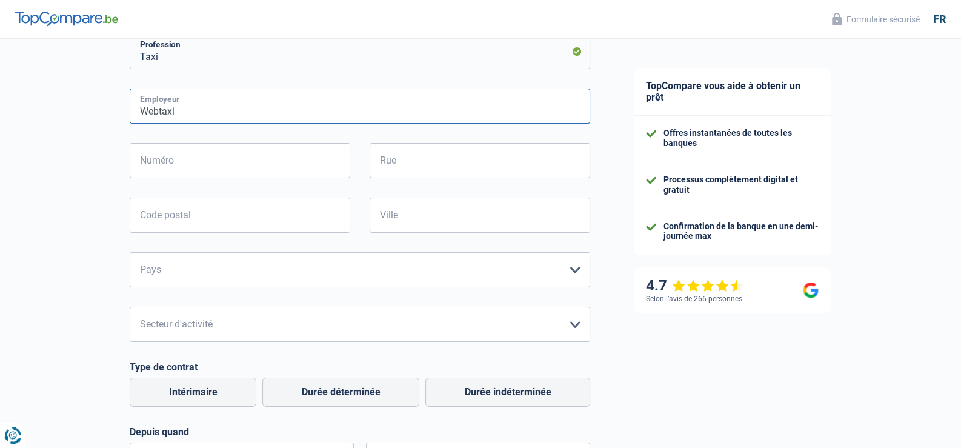
scroll to position [242, 0]
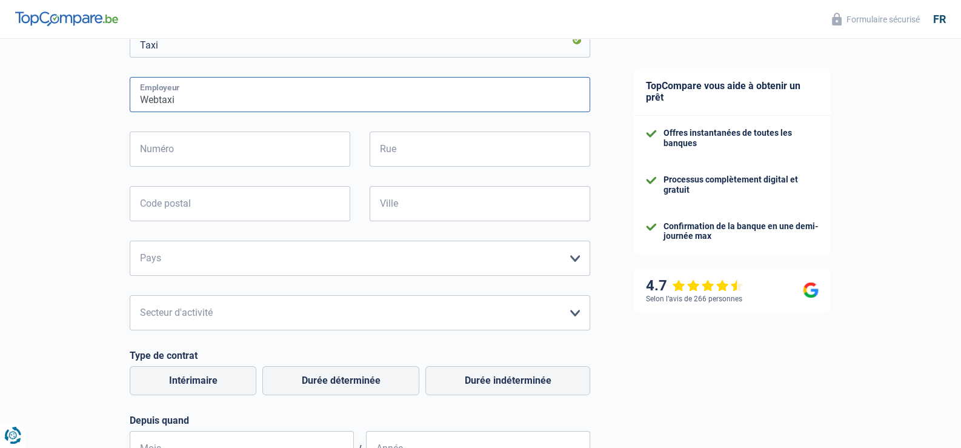
type input "Webtaxi"
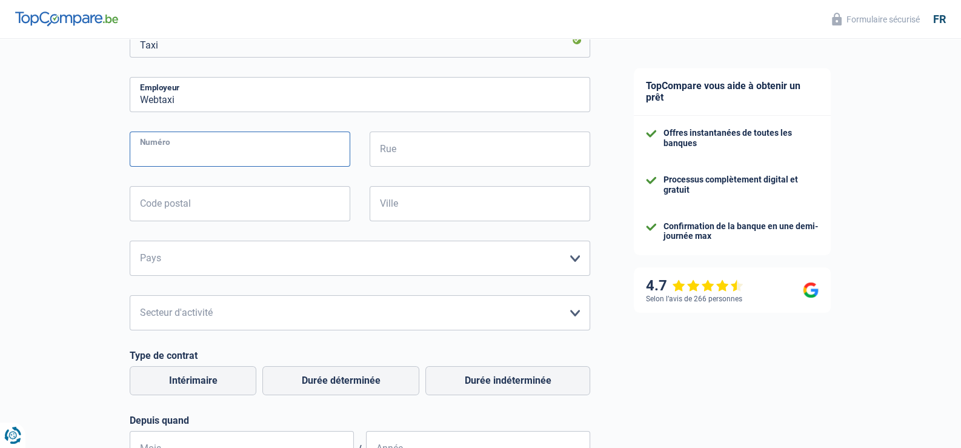
click at [227, 162] on input "Numéro" at bounding box center [240, 148] width 221 height 35
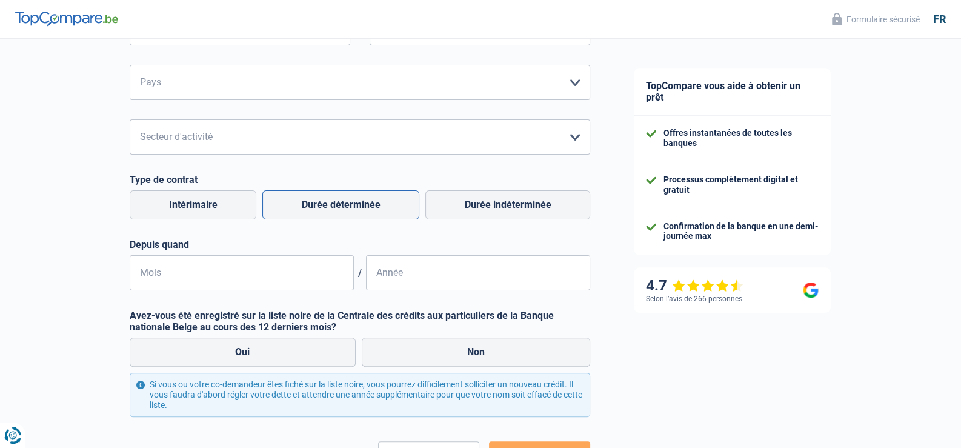
scroll to position [424, 0]
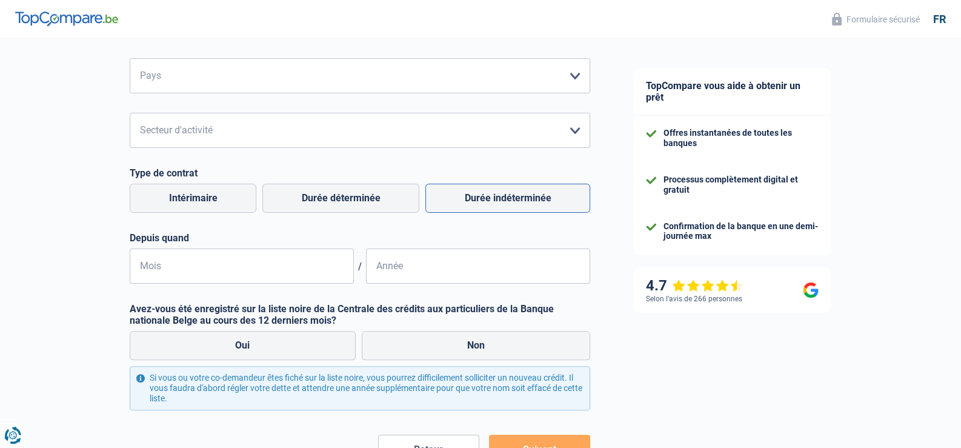
click at [506, 201] on label "Durée indéterminée" at bounding box center [507, 198] width 165 height 29
click at [506, 201] on input "Durée indéterminée" at bounding box center [507, 198] width 165 height 29
radio input "true"
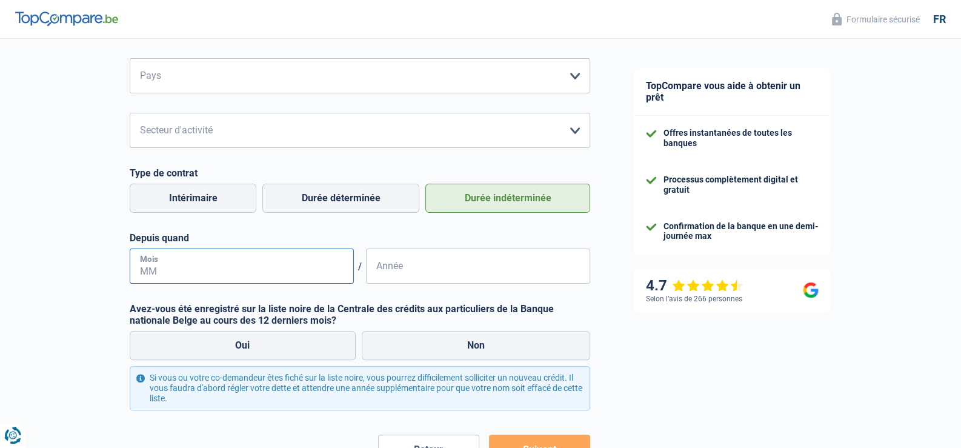
click at [242, 268] on input "Mois" at bounding box center [242, 265] width 224 height 35
type input "01"
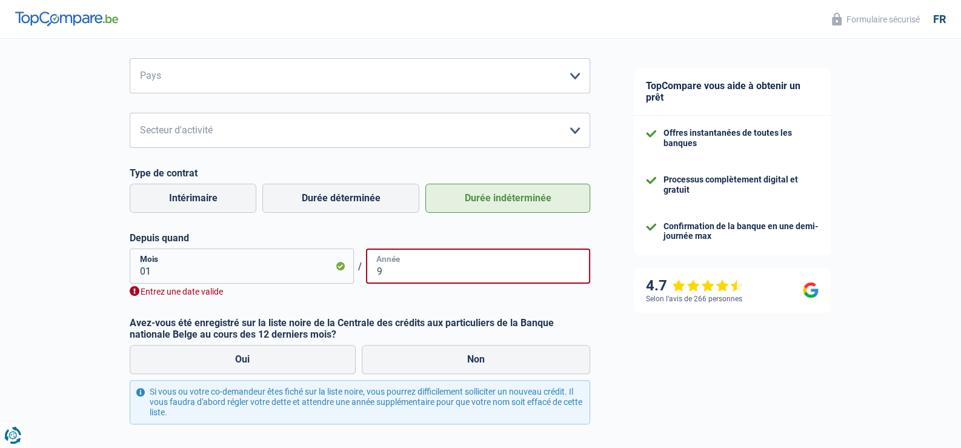
click at [424, 272] on input "9" at bounding box center [478, 265] width 224 height 35
type input "9"
drag, startPoint x: 260, startPoint y: 267, endPoint x: 247, endPoint y: 267, distance: 13.3
click at [249, 267] on input "01" at bounding box center [242, 265] width 224 height 35
click at [247, 267] on input "01" at bounding box center [242, 265] width 224 height 35
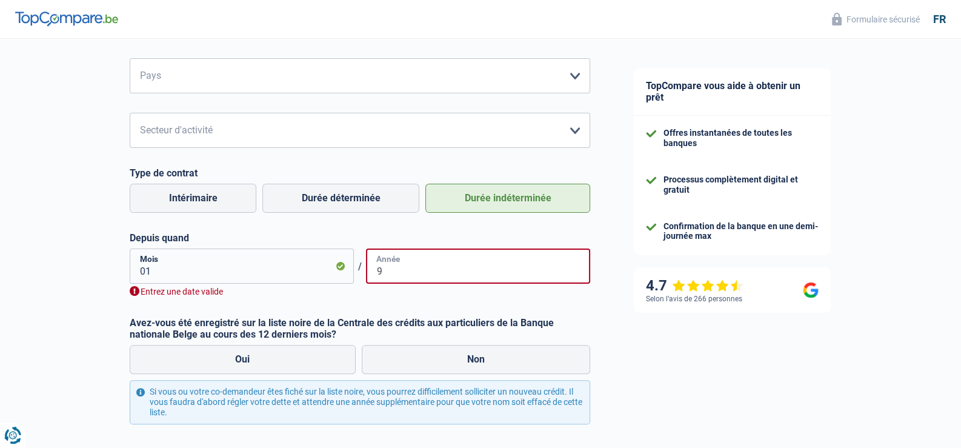
type input "01"
type input "9"
click at [248, 267] on input "01" at bounding box center [242, 265] width 224 height 35
click at [248, 268] on input "01" at bounding box center [242, 265] width 224 height 35
type input "09"
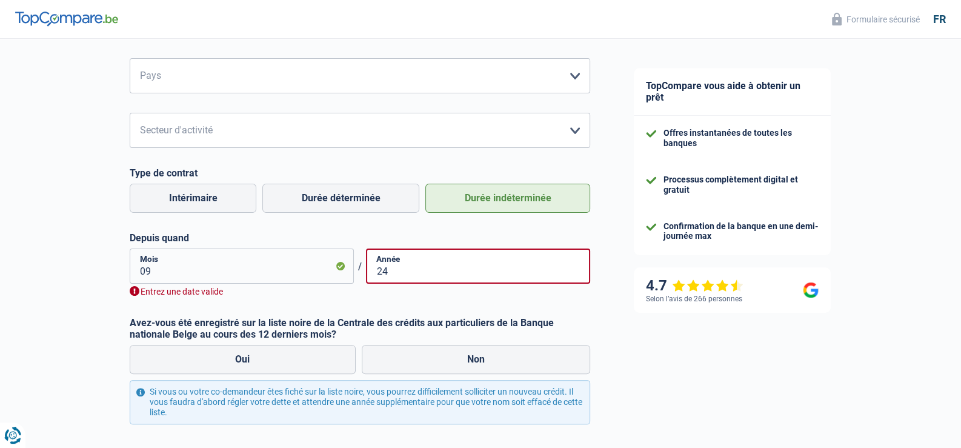
click at [292, 227] on div "Webtaxi Employeur Numéro Tous les champs sont obligatoires. Veuillez fournir un…" at bounding box center [360, 96] width 460 height 403
click at [277, 300] on form "Ouvrier Employé privé Employé public Invalide Indépendant Pensionné Chômeur Mut…" at bounding box center [360, 132] width 460 height 692
click at [191, 276] on input "09" at bounding box center [242, 265] width 224 height 35
click at [146, 272] on input "09" at bounding box center [242, 265] width 224 height 35
click at [150, 277] on input "09" at bounding box center [242, 265] width 224 height 35
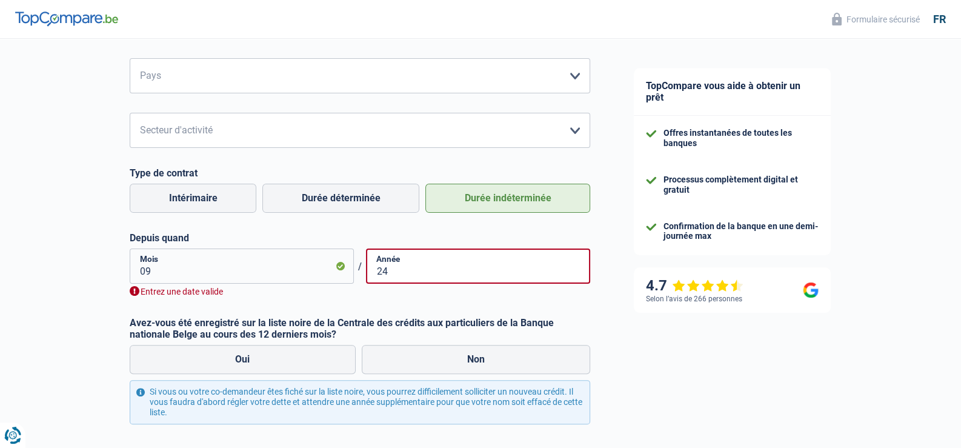
click at [113, 294] on div "Chance de réussite de votre simulation est de 45% 1 2 3 4 5 Rajoutez +15% en co…" at bounding box center [306, 78] width 612 height 936
click at [141, 273] on input "09" at bounding box center [242, 265] width 224 height 35
click at [206, 308] on form "Ouvrier Employé privé Employé public Invalide Indépendant Pensionné Chômeur Mut…" at bounding box center [360, 132] width 460 height 692
click at [498, 284] on input "24" at bounding box center [478, 265] width 224 height 35
click at [489, 280] on input "24" at bounding box center [478, 265] width 224 height 35
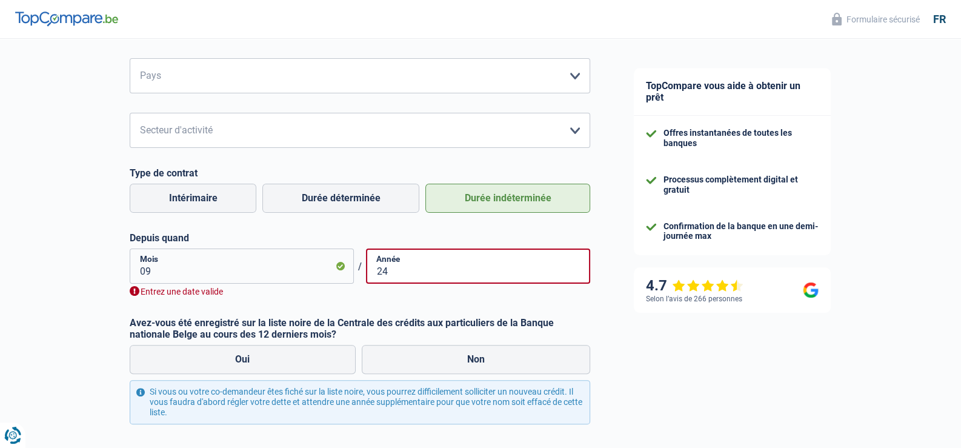
click at [411, 317] on form "Ouvrier Employé privé Employé public Invalide Indépendant Pensionné Chômeur Mut…" at bounding box center [360, 132] width 460 height 692
click at [387, 274] on input "24" at bounding box center [478, 265] width 224 height 35
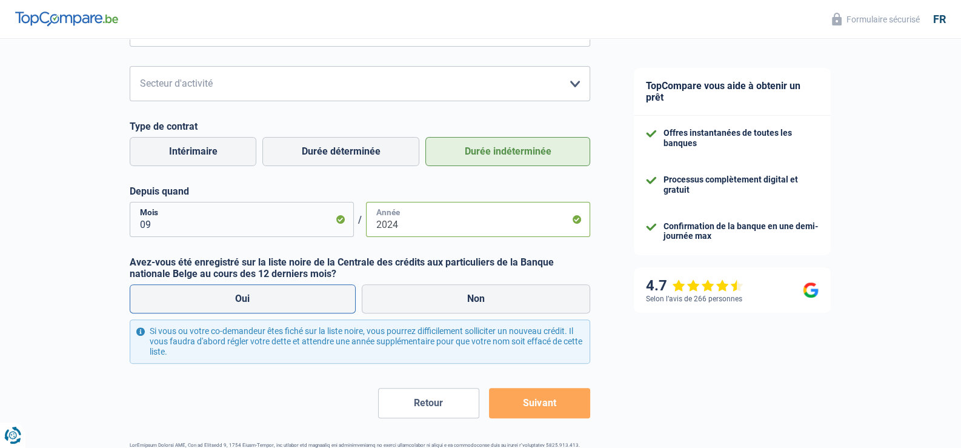
scroll to position [484, 0]
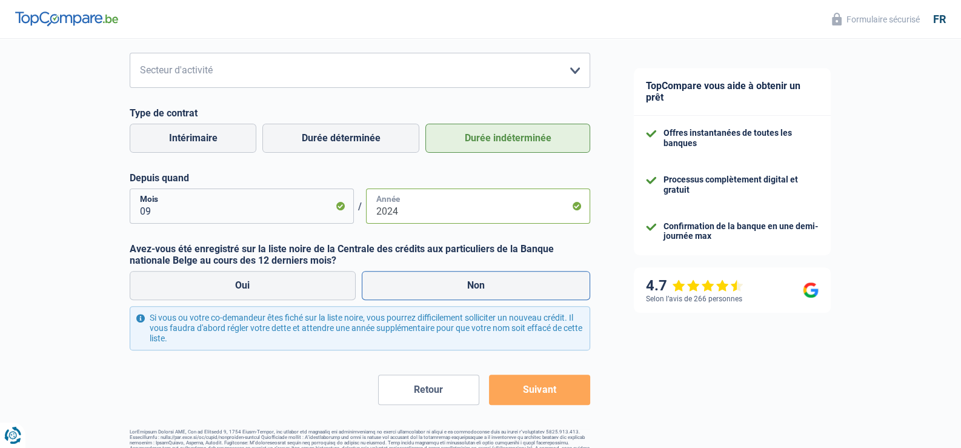
type input "2024"
click at [429, 279] on label "Non" at bounding box center [476, 285] width 229 height 29
click at [429, 279] on input "Non" at bounding box center [476, 285] width 229 height 29
radio input "true"
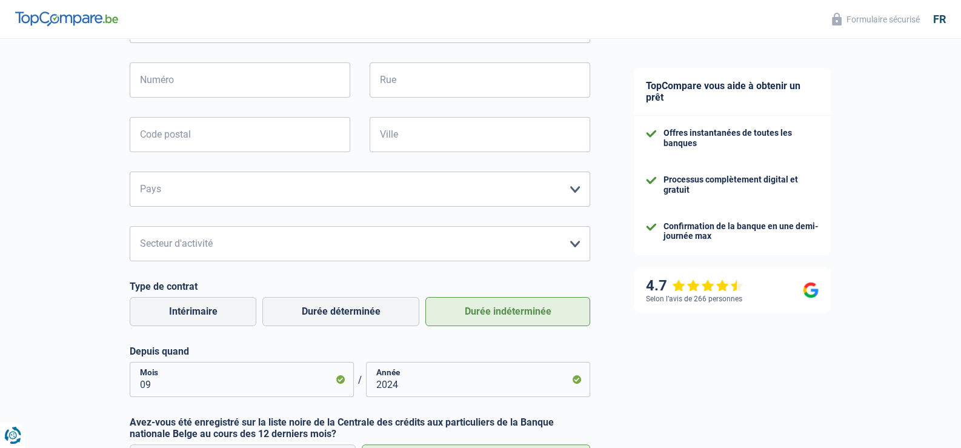
scroll to position [302, 0]
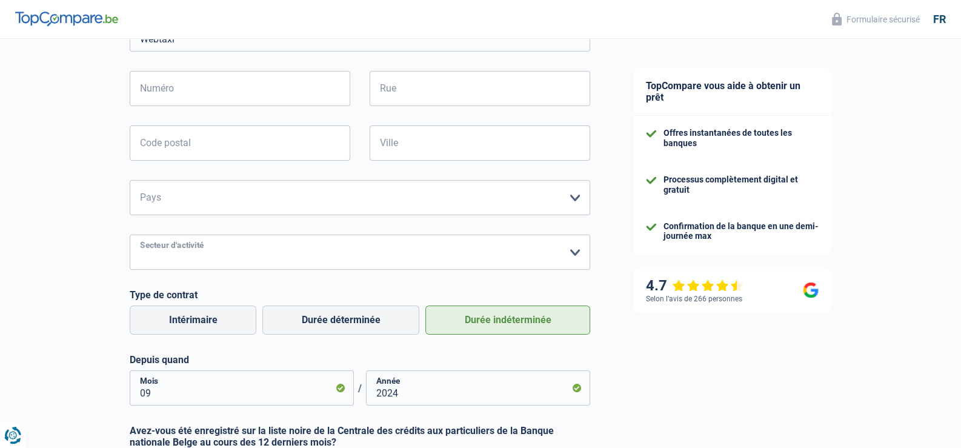
click at [242, 242] on select "Agriculture/Pêche Industrie Horeca Courier/Fitness/Taxi Construction Banques/As…" at bounding box center [360, 251] width 460 height 35
click at [235, 260] on select "Agriculture/Pêche Industrie Horeca Courier/Fitness/Taxi Construction Banques/As…" at bounding box center [360, 251] width 460 height 35
select select "courierFitnessTaxi"
click at [130, 234] on select "Agriculture/Pêche Industrie Horeca Courier/Fitness/Taxi Construction Banques/As…" at bounding box center [360, 251] width 460 height 35
click at [190, 202] on select "Belgique France Allemagne Italie Luxembourg Pays-Bas Espagne Suisse Veuillez sé…" at bounding box center [360, 197] width 460 height 35
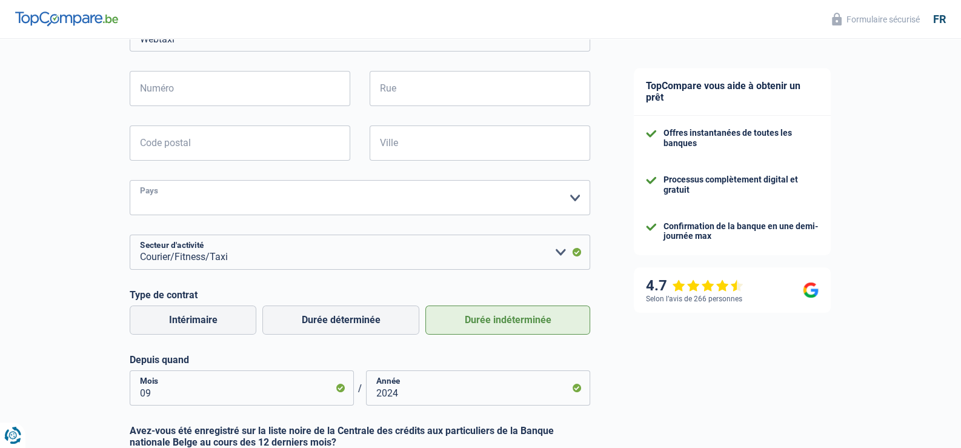
select select "LU"
click at [130, 180] on select "Belgique France Allemagne Italie Luxembourg Pays-Bas Espagne Suisse Veuillez sé…" at bounding box center [360, 197] width 460 height 35
click at [212, 151] on input "Code postal" at bounding box center [240, 142] width 221 height 35
click at [245, 153] on input "Code postal" at bounding box center [240, 142] width 221 height 35
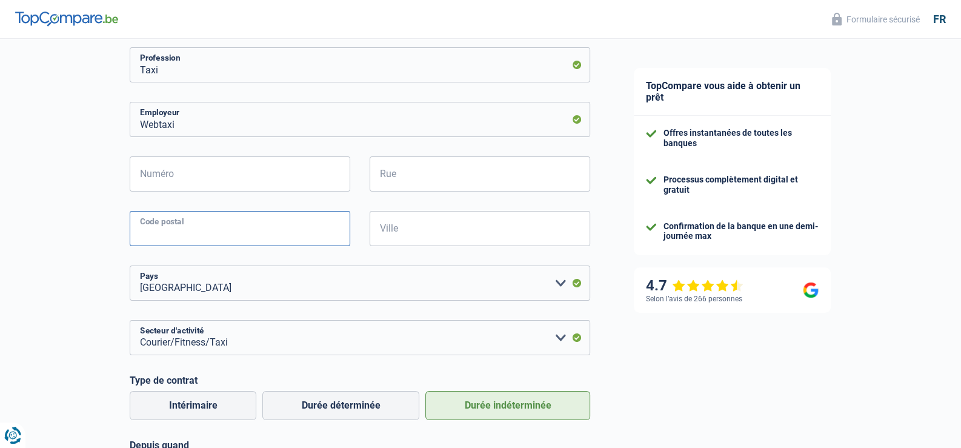
scroll to position [182, 0]
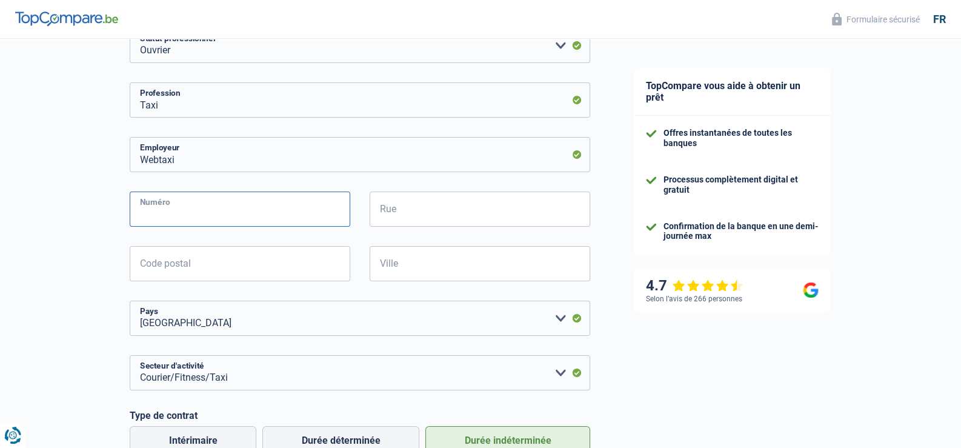
click at [191, 221] on input "Numéro" at bounding box center [240, 208] width 221 height 35
type input "1"
click at [466, 217] on input "Rue" at bounding box center [480, 208] width 221 height 35
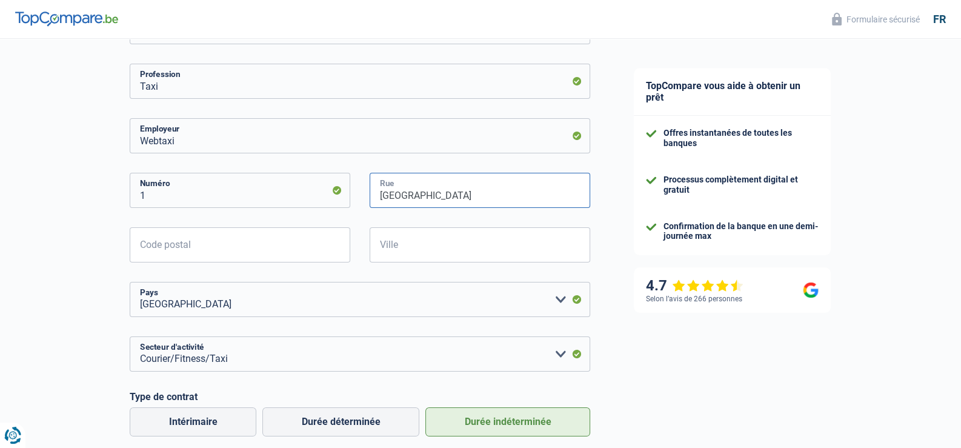
scroll to position [242, 0]
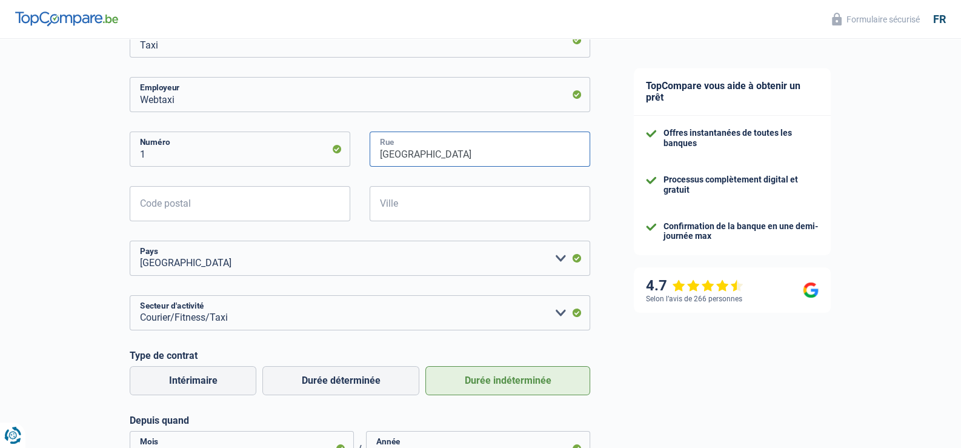
type input "rue de bettembourg"
click at [260, 206] on input "Code postal" at bounding box center [240, 203] width 221 height 35
type input "3326"
click at [406, 205] on input "Ville" at bounding box center [480, 203] width 221 height 35
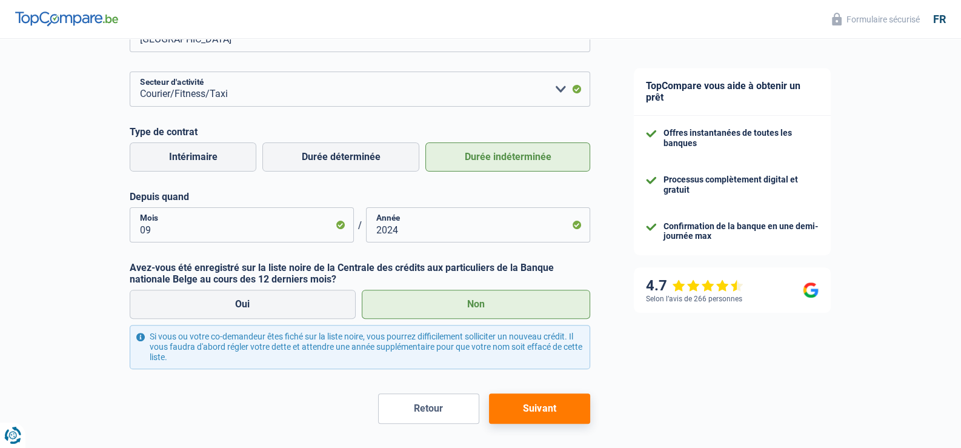
scroll to position [484, 0]
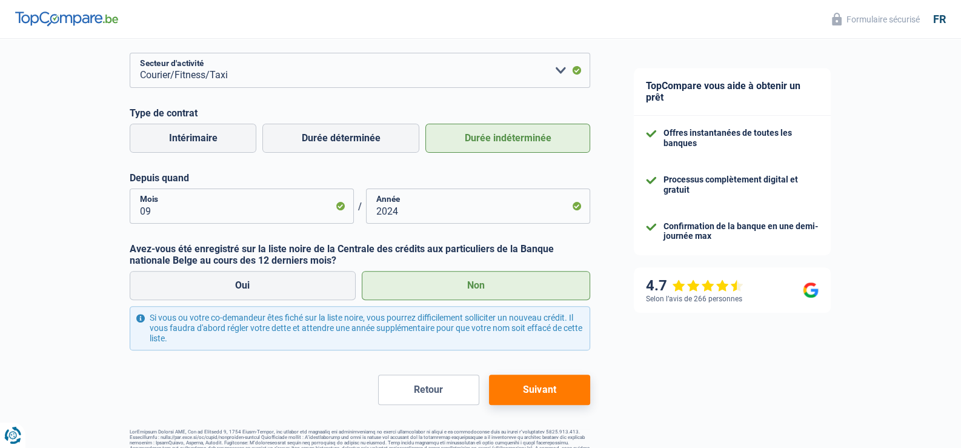
type input "crauthem"
click at [548, 391] on button "Suivant" at bounding box center [539, 389] width 101 height 30
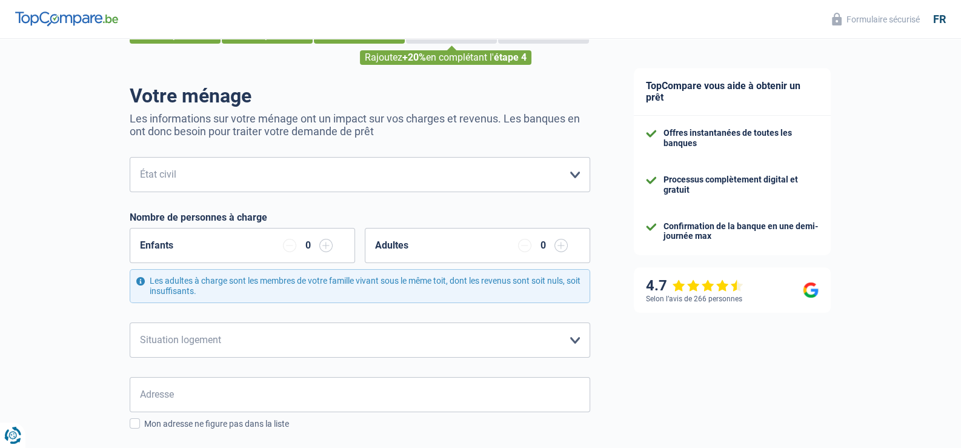
scroll to position [60, 0]
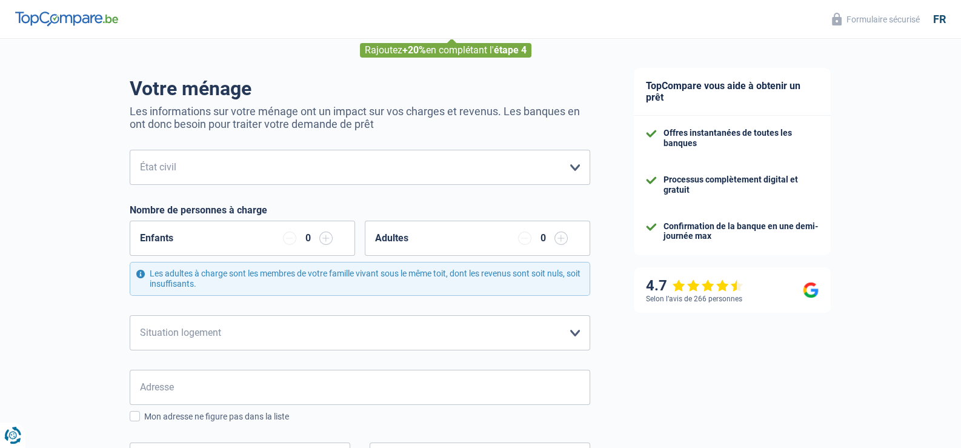
click at [197, 141] on div "Votre ménage Les informations sur votre ménage ont un impact sur vos charges et…" at bounding box center [360, 449] width 460 height 744
click at [208, 167] on select "Célibataire Marié(e) Cohabitant(e) légal(e) Divorcé(e) Veuf(ve) Séparé (de fait…" at bounding box center [360, 167] width 460 height 35
select select "single"
click at [130, 150] on select "Célibataire Marié(e) Cohabitant(e) légal(e) Divorcé(e) Veuf(ve) Séparé (de fait…" at bounding box center [360, 167] width 460 height 35
click at [240, 251] on div "Enfants 0" at bounding box center [242, 238] width 225 height 35
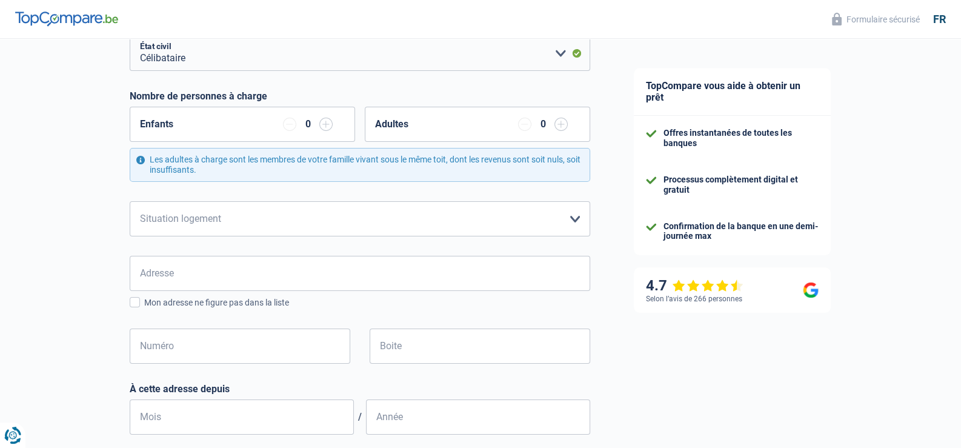
scroll to position [182, 0]
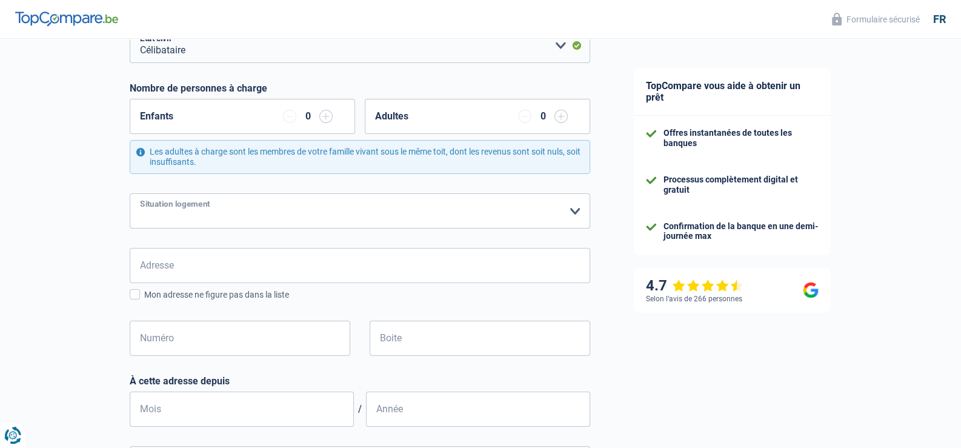
click at [319, 208] on select "Locataire Propriétaire avec prêt hypothécaire Propriétaire sans prêt hypothécai…" at bounding box center [360, 210] width 460 height 35
select select "liveWithParents"
click at [130, 193] on select "Locataire Propriétaire avec prêt hypothécaire Propriétaire sans prêt hypothécai…" at bounding box center [360, 210] width 460 height 35
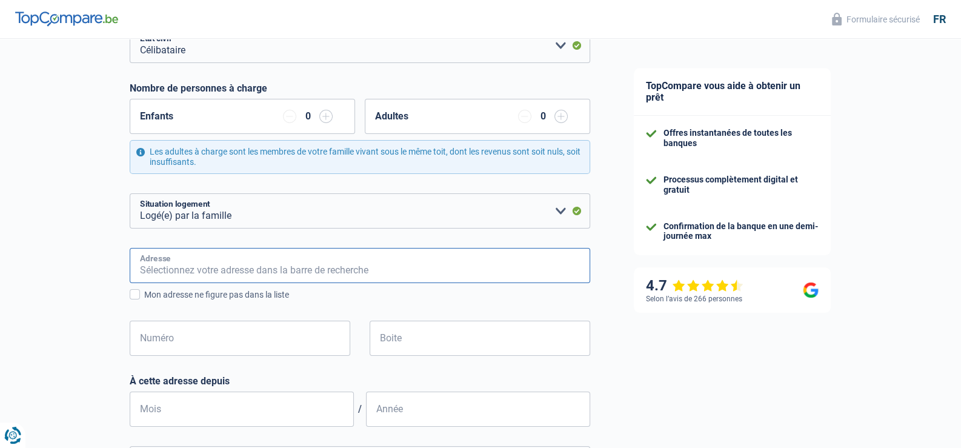
click at [301, 264] on input "Adresse" at bounding box center [360, 265] width 460 height 35
type input "montee saint nicolas 9"
type input "Luxembourg"
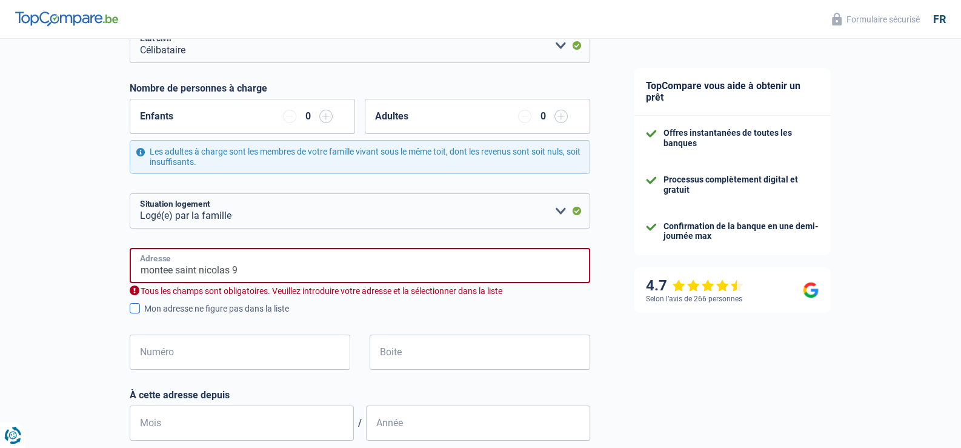
type input "Luxembourg"
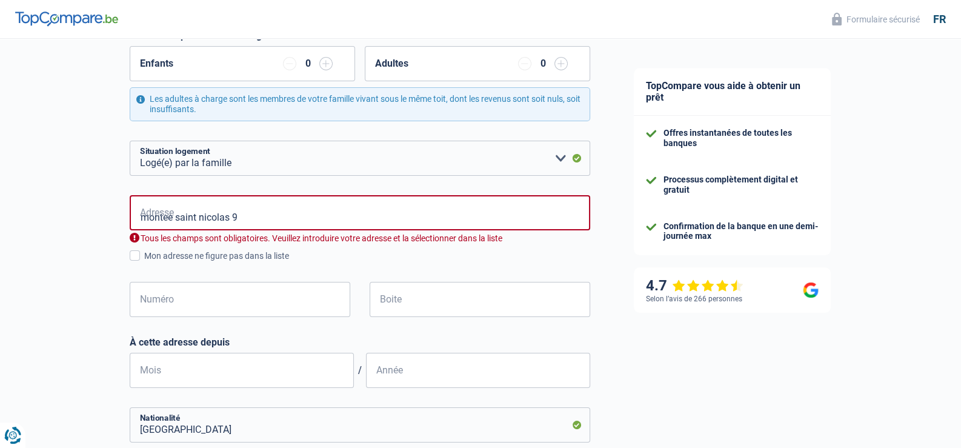
scroll to position [242, 0]
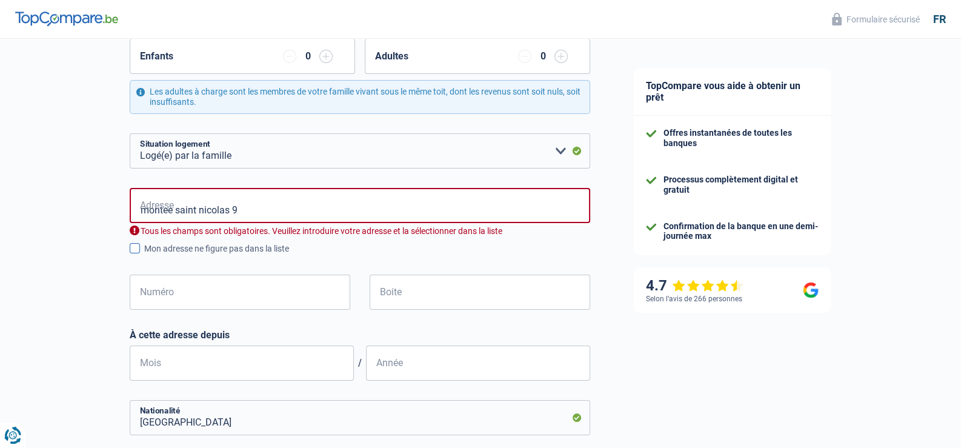
click at [261, 245] on div "Mon adresse ne figure pas dans la liste" at bounding box center [367, 248] width 446 height 13
click at [144, 255] on input "Mon adresse ne figure pas dans la liste" at bounding box center [144, 255] width 0 height 0
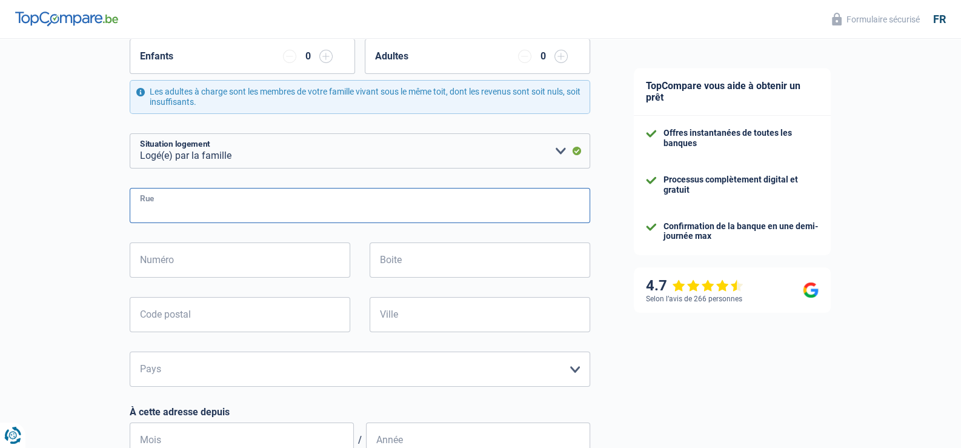
click at [264, 208] on input "Rue" at bounding box center [360, 205] width 460 height 35
type input "montee saint nicolas 9"
type input "9"
type input "8188"
type input "kopstal"
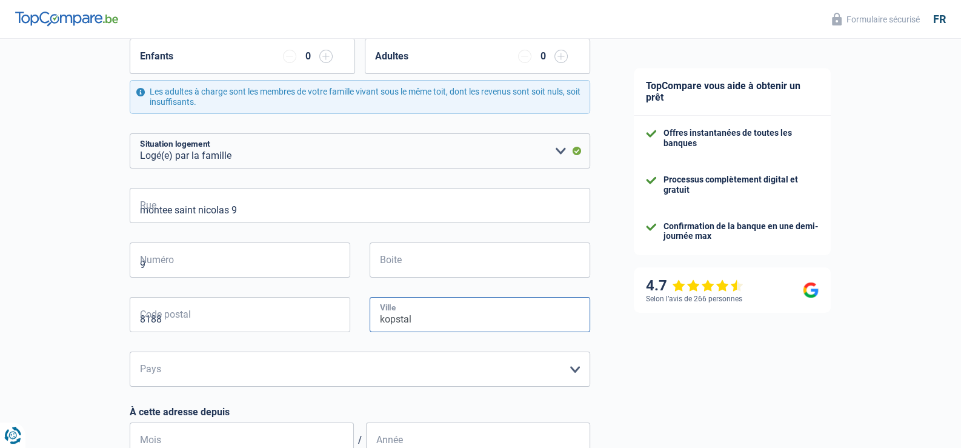
type input "kopstal"
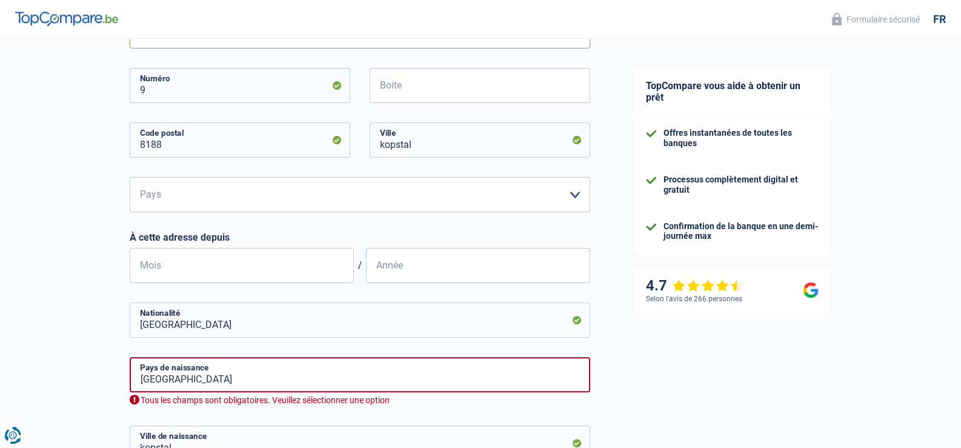
scroll to position [424, 0]
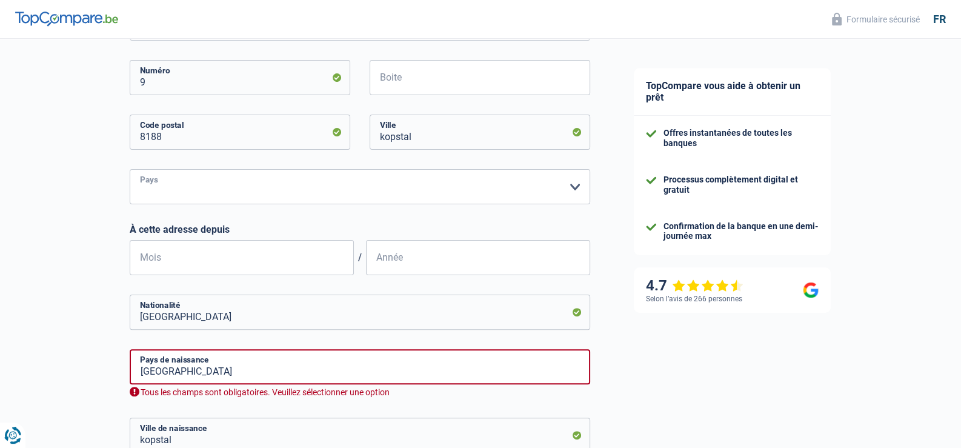
click at [282, 196] on select "Belgique Luxembourg Veuillez sélectionner une option" at bounding box center [360, 186] width 460 height 35
click at [279, 211] on form "Célibataire Marié(e) Cohabitant(e) légal(e) Divorcé(e) Veuf(ve) Séparé (de fait…" at bounding box center [360, 174] width 460 height 776
click at [294, 189] on select "Belgique Luxembourg Veuillez sélectionner une option" at bounding box center [360, 186] width 460 height 35
select select "LU"
click at [130, 169] on select "Belgique Luxembourg Veuillez sélectionner une option" at bounding box center [360, 186] width 460 height 35
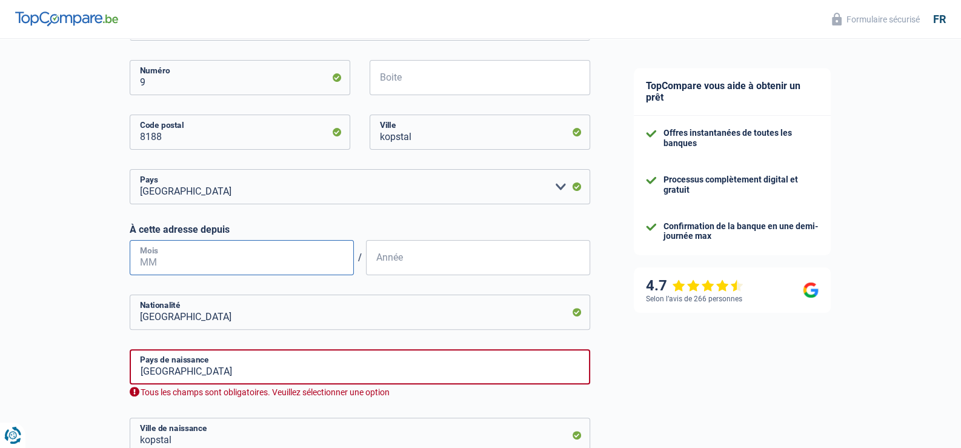
click at [259, 256] on input "Mois" at bounding box center [242, 257] width 224 height 35
type input "02"
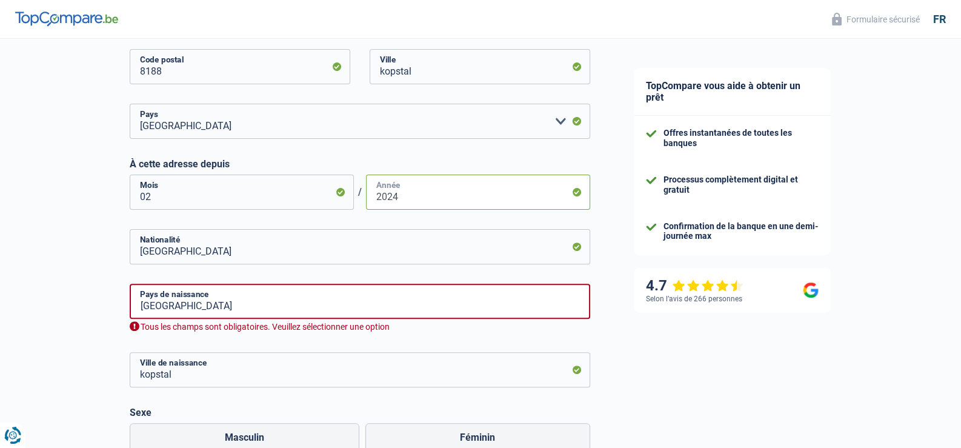
scroll to position [545, 0]
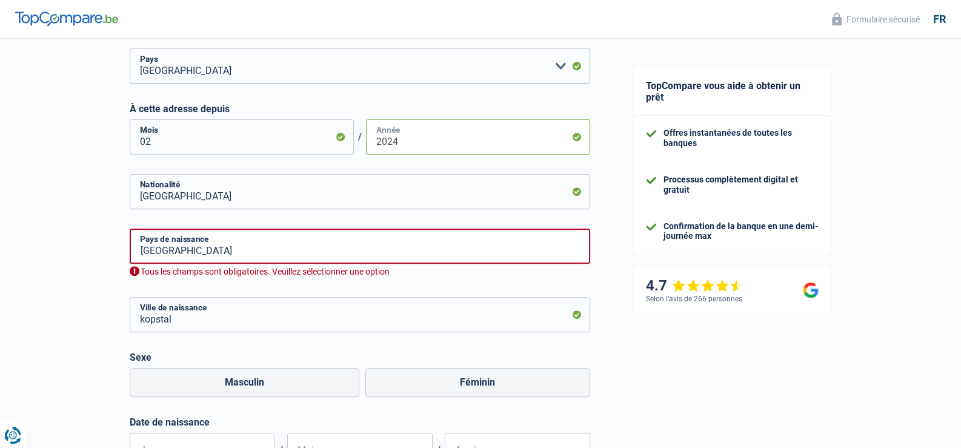
type input "2024"
click at [217, 262] on input "Luxembourg" at bounding box center [360, 245] width 460 height 35
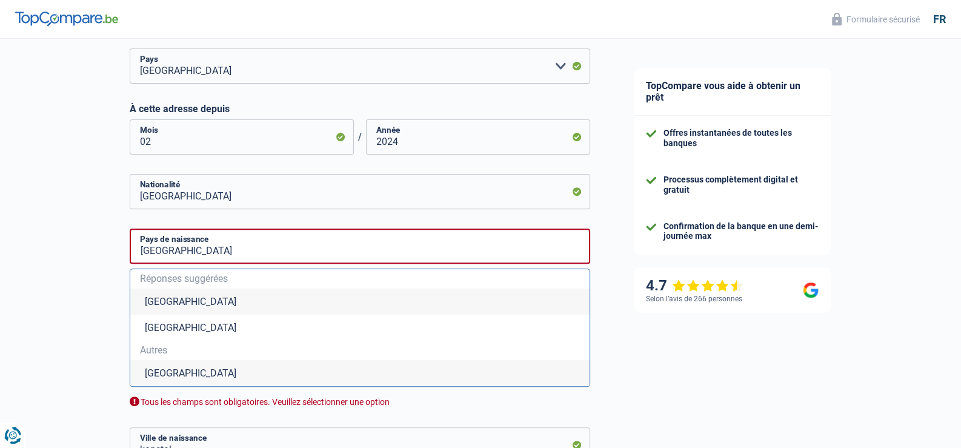
click at [82, 251] on div "Chance de réussite de votre simulation est de 60% 1 2 3 4 5 Rajoutez +20% en co…" at bounding box center [306, 104] width 612 height 1230
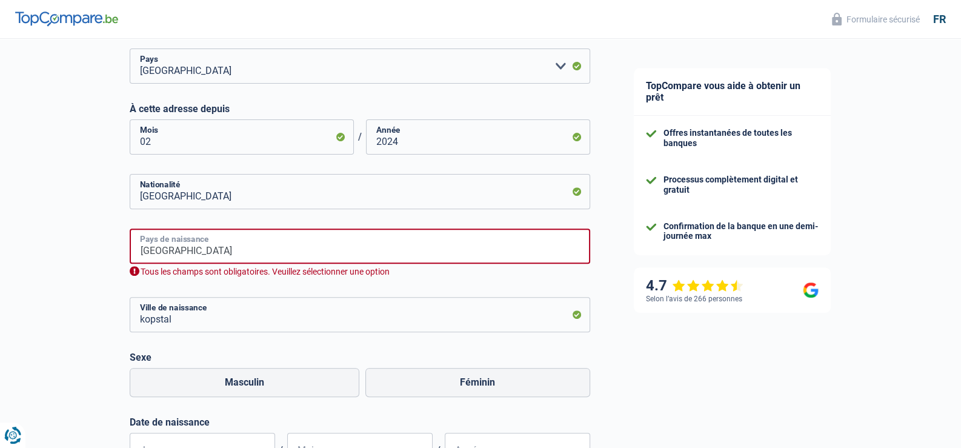
click at [178, 250] on input "Luxembourg" at bounding box center [360, 245] width 460 height 35
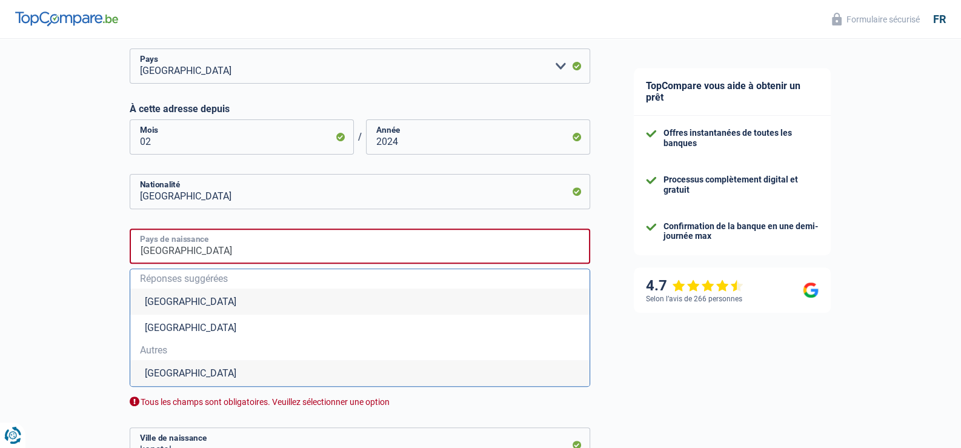
click at [216, 258] on input "Luxembourg" at bounding box center [360, 245] width 460 height 35
click at [106, 276] on div "Chance de réussite de votre simulation est de 60% 1 2 3 4 5 Rajoutez +20% en co…" at bounding box center [306, 104] width 612 height 1230
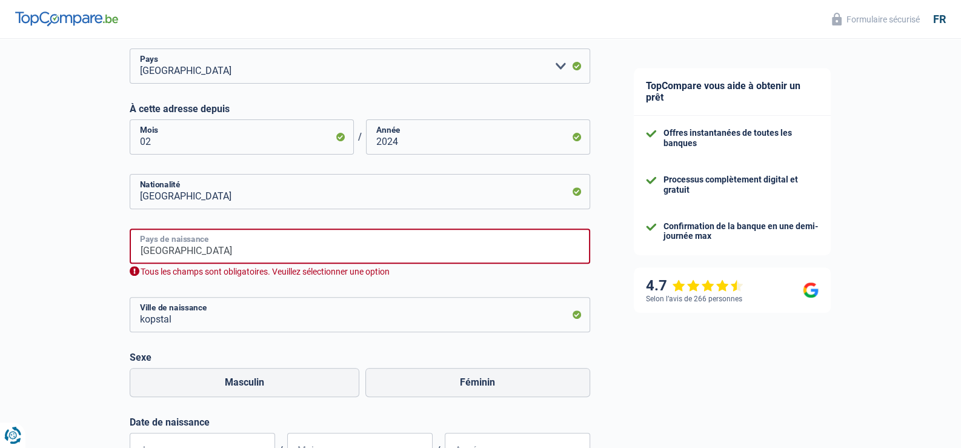
click at [232, 242] on input "Luxembourg" at bounding box center [360, 245] width 460 height 35
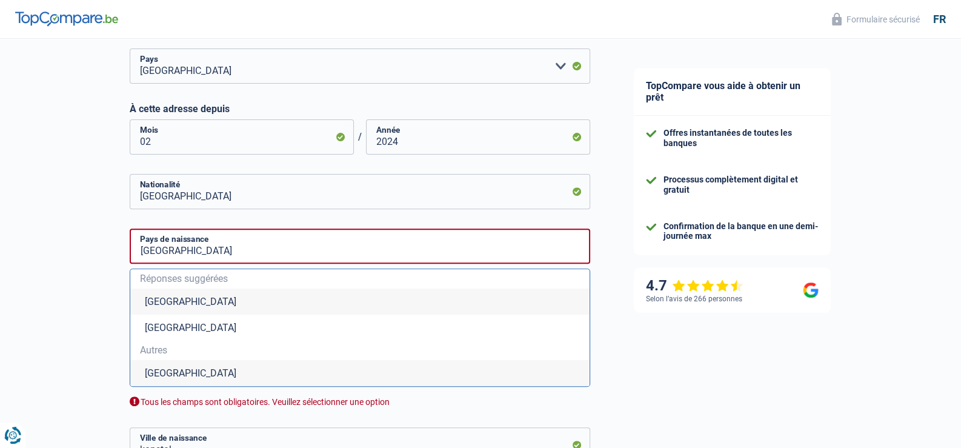
click at [152, 328] on li "Luxembourg" at bounding box center [359, 327] width 459 height 26
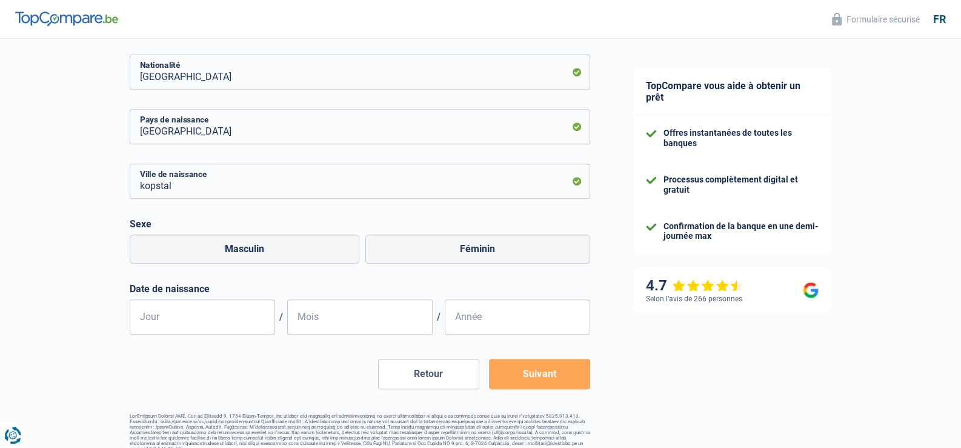
scroll to position [666, 0]
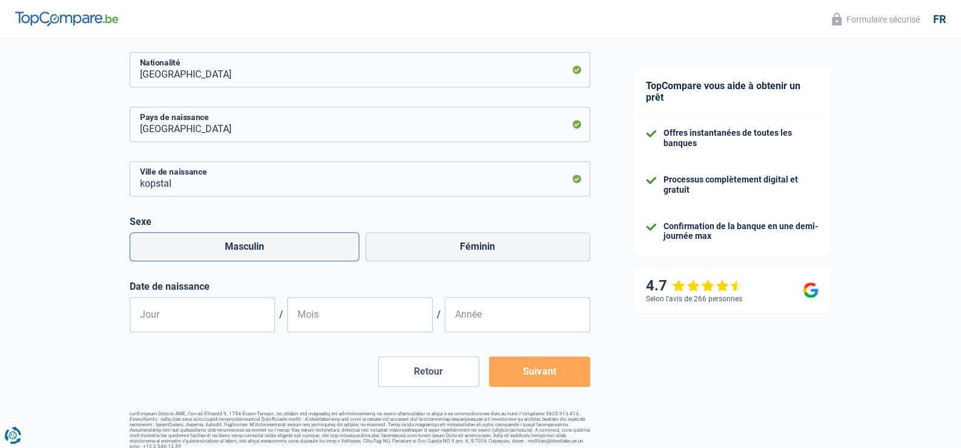
click at [232, 240] on label "Masculin" at bounding box center [245, 246] width 230 height 29
click at [232, 240] on input "Masculin" at bounding box center [245, 246] width 230 height 29
radio input "true"
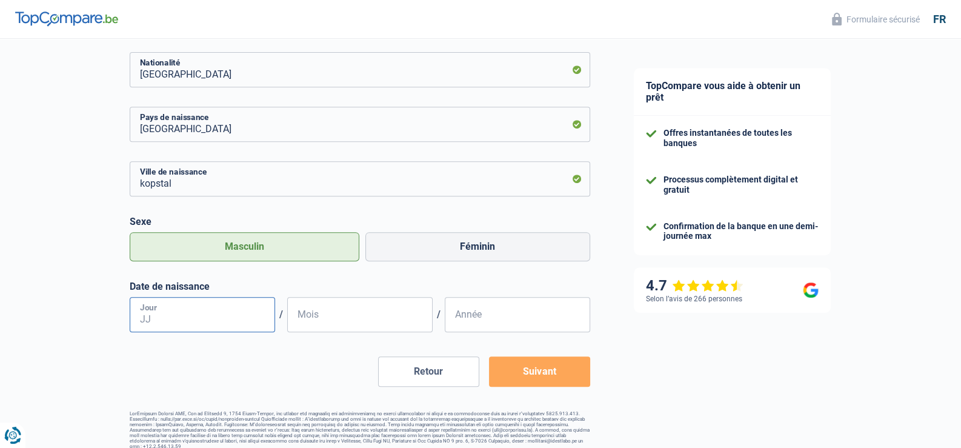
click at [195, 320] on input "Jour" at bounding box center [202, 314] width 145 height 35
click at [195, 319] on input "Jour" at bounding box center [202, 314] width 145 height 35
type input "05"
type input "09"
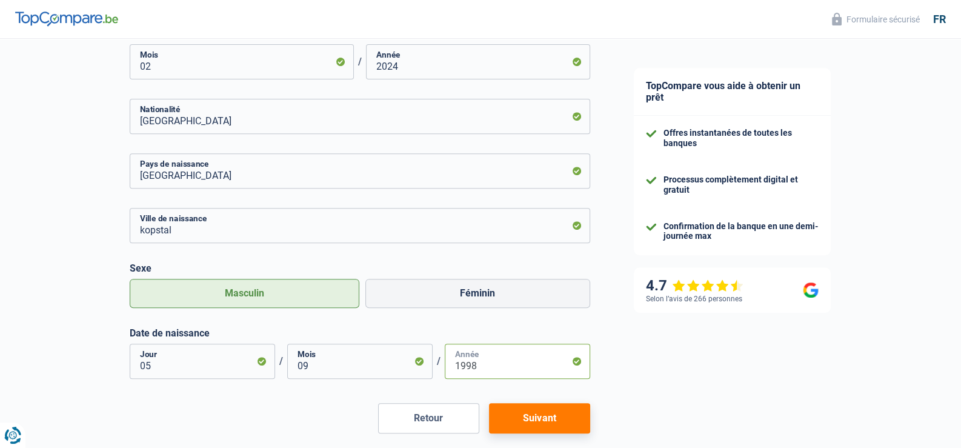
scroll to position [672, 0]
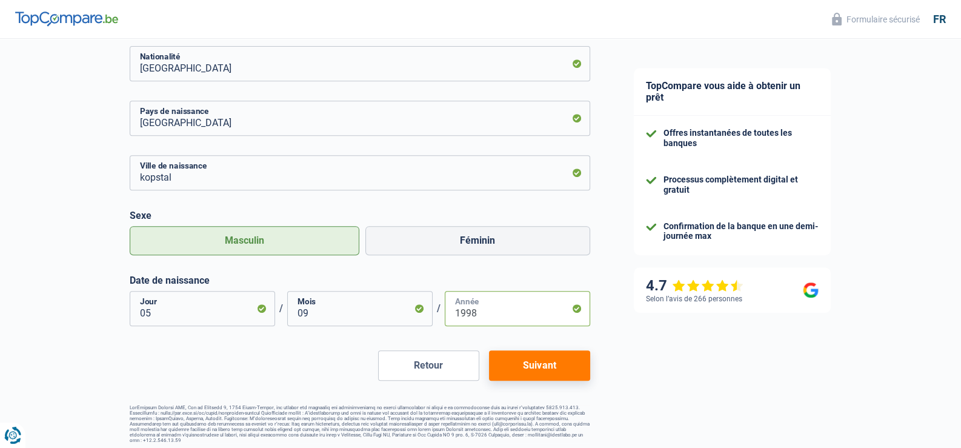
type input "1998"
click at [562, 376] on button "Suivant" at bounding box center [539, 365] width 101 height 30
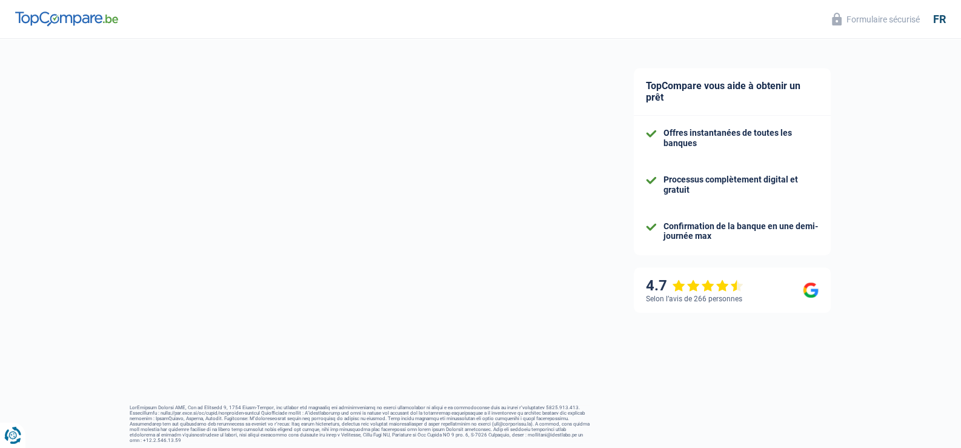
select select "netSalary"
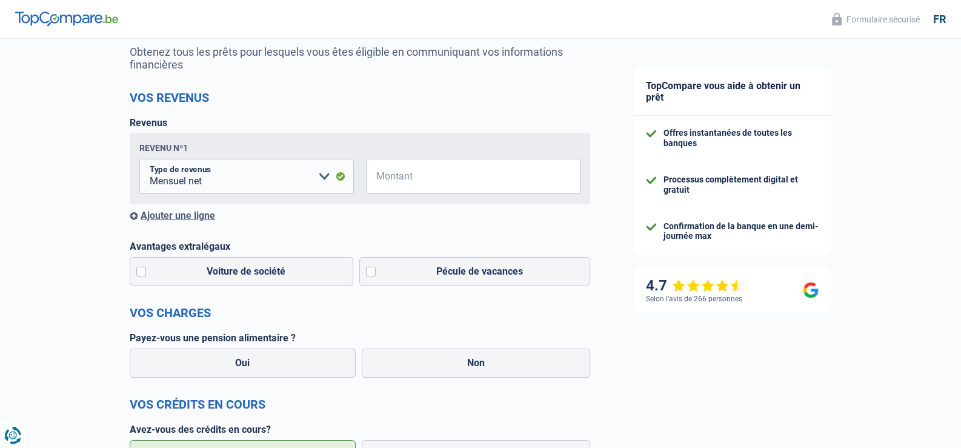
scroll to position [121, 0]
click at [448, 181] on input "Montant" at bounding box center [480, 175] width 199 height 35
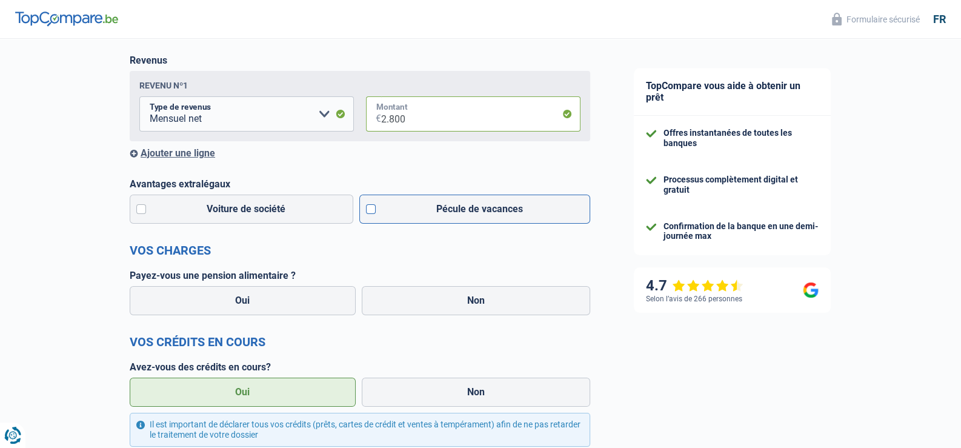
scroll to position [242, 0]
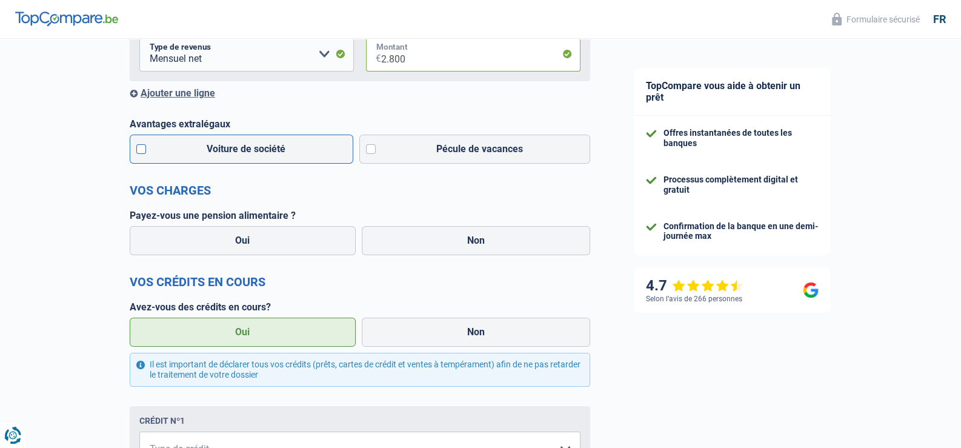
type input "2.800"
click at [324, 154] on label "Voiture de société" at bounding box center [242, 148] width 224 height 29
click at [324, 154] on input "Voiture de société" at bounding box center [242, 148] width 224 height 29
checkbox input "true"
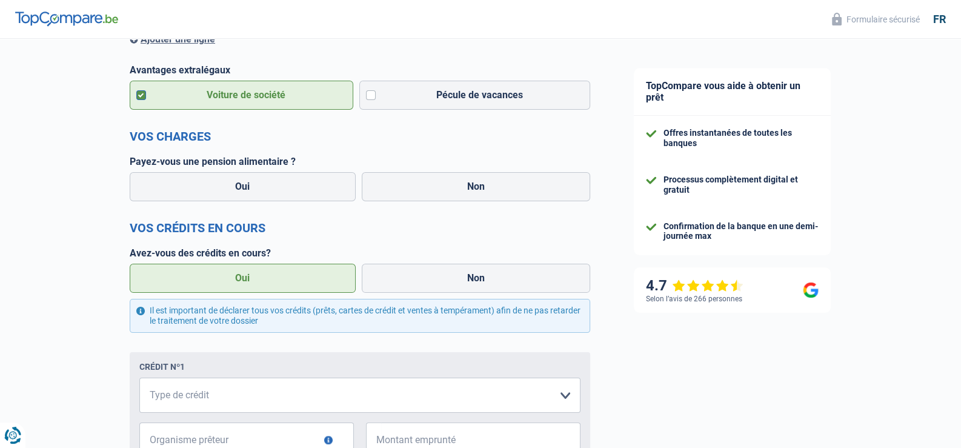
scroll to position [302, 0]
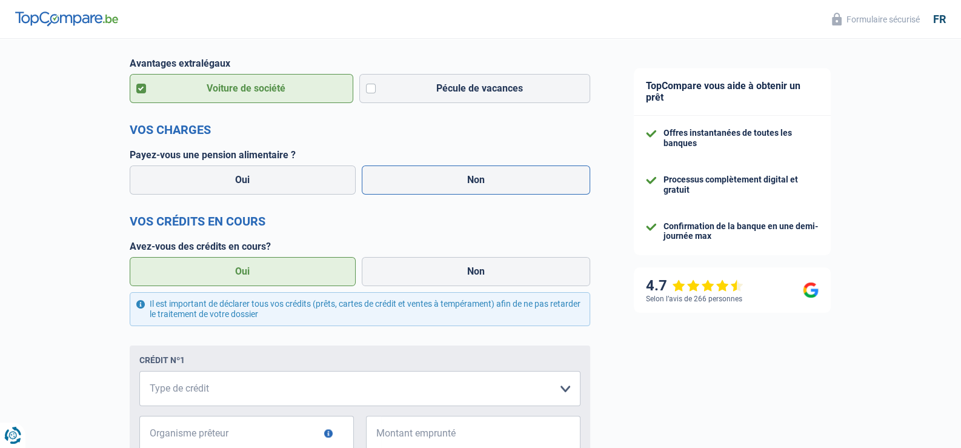
click at [458, 180] on label "Non" at bounding box center [476, 179] width 229 height 29
click at [458, 180] on input "Non" at bounding box center [476, 179] width 229 height 29
radio input "true"
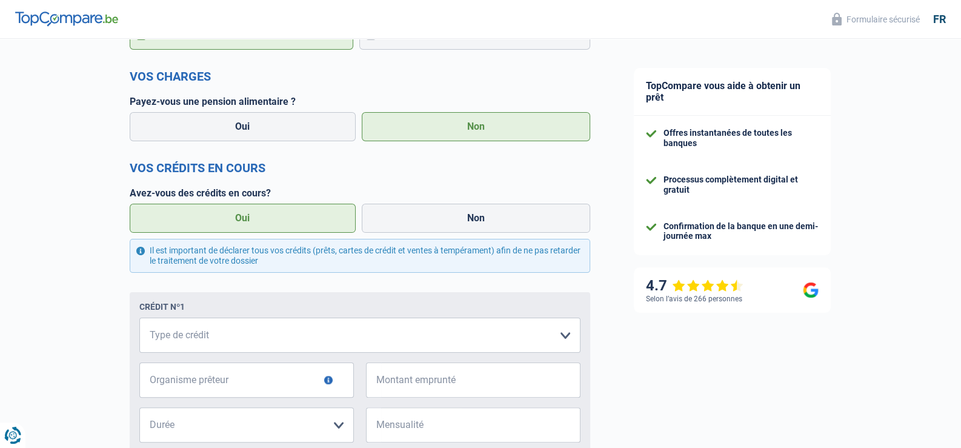
scroll to position [424, 0]
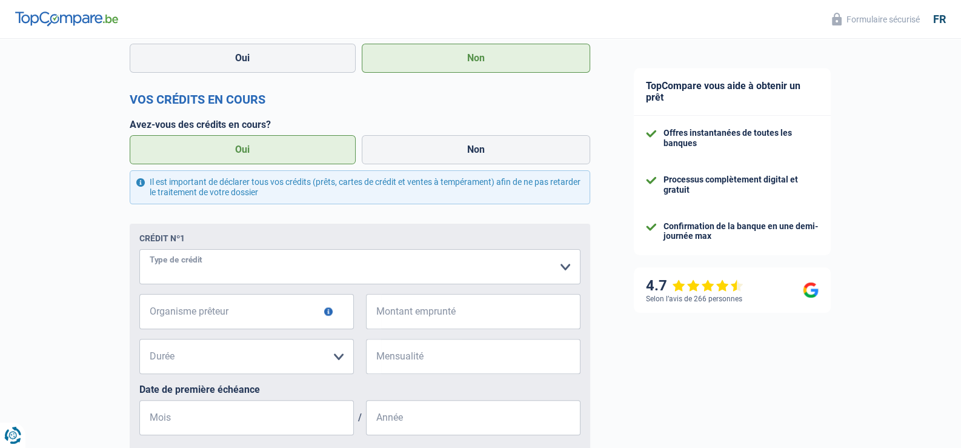
click at [226, 263] on select "Carte ou ouverture de crédit Prêt hypothécaire Vente à tempérament Prêt à tempé…" at bounding box center [359, 266] width 441 height 35
select select "personalLoan"
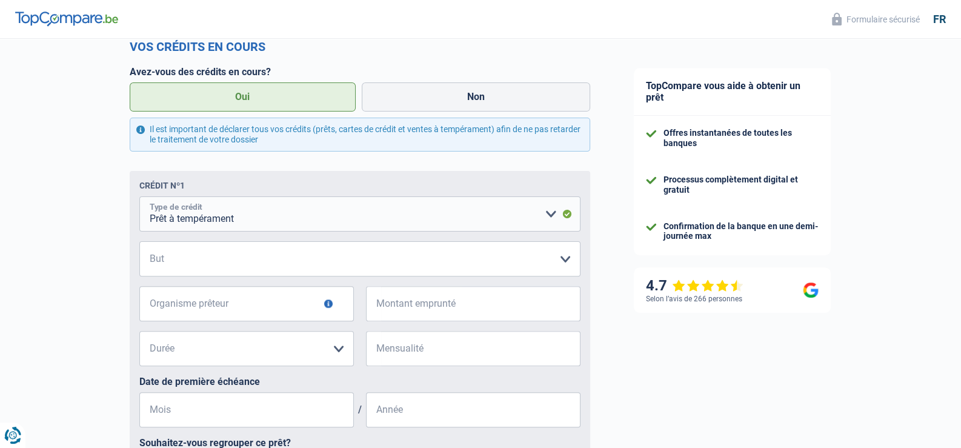
scroll to position [484, 0]
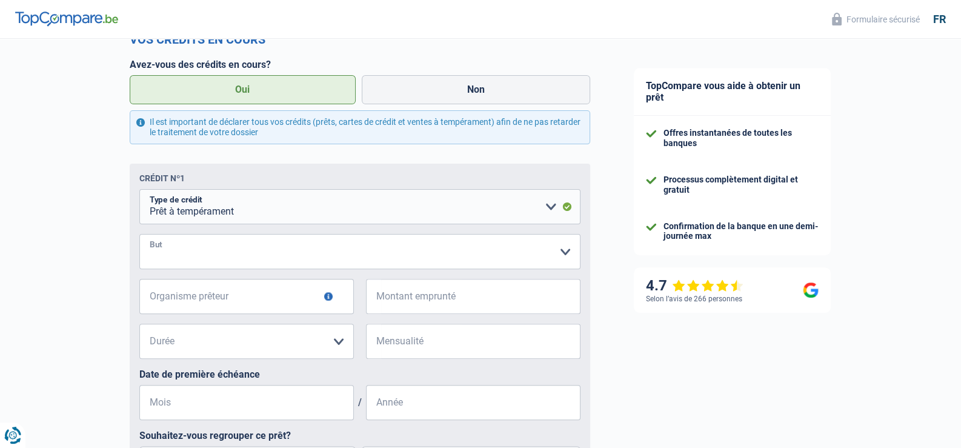
click at [216, 261] on select "Confort maison: meubles, textile, peinture, électroménager, outillage non-profe…" at bounding box center [359, 251] width 441 height 35
click at [139, 234] on select "Confort maison: meubles, textile, peinture, électroménager, outillage non-profe…" at bounding box center [359, 251] width 441 height 35
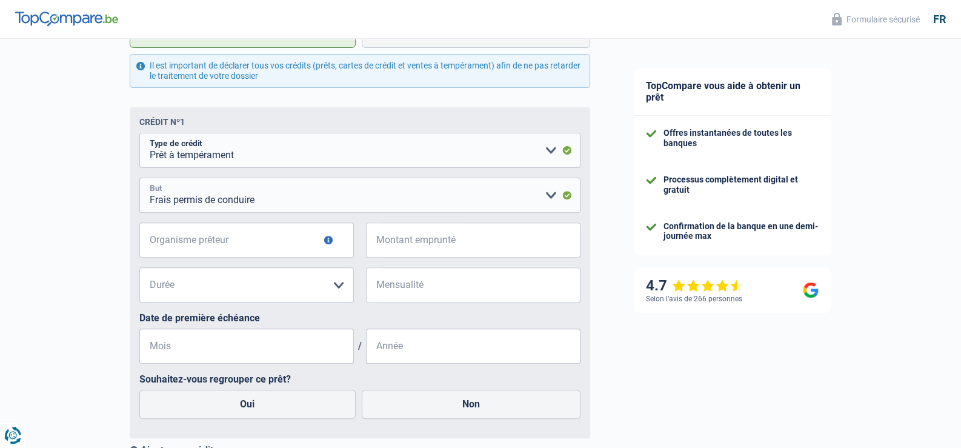
scroll to position [605, 0]
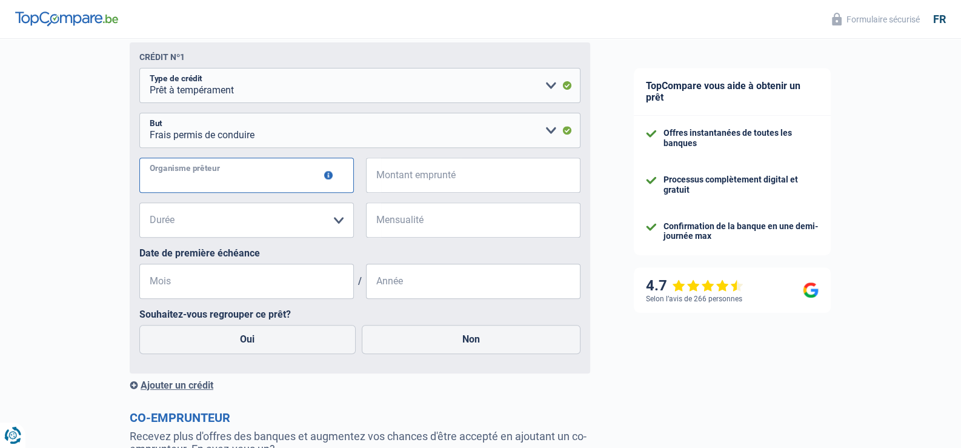
click at [270, 169] on input "Organisme prêteur" at bounding box center [246, 175] width 214 height 35
click at [251, 137] on select "Confort maison: meubles, textile, peinture, électroménager, outillage non-profe…" at bounding box center [359, 130] width 441 height 35
select select "carRestore"
click at [139, 113] on select "Confort maison: meubles, textile, peinture, électroménager, outillage non-profe…" at bounding box center [359, 130] width 441 height 35
click at [212, 174] on input "Organisme prêteur" at bounding box center [246, 175] width 214 height 35
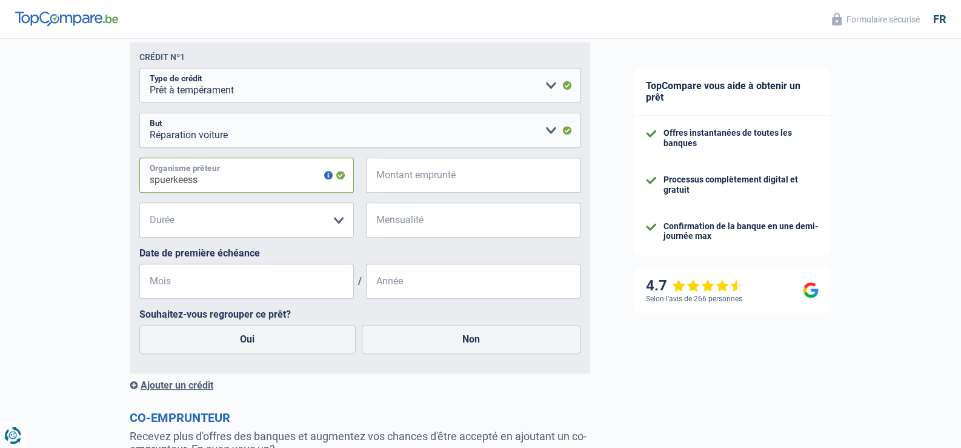
type input "spuerkeess"
click at [327, 176] on button "button" at bounding box center [328, 175] width 8 height 8
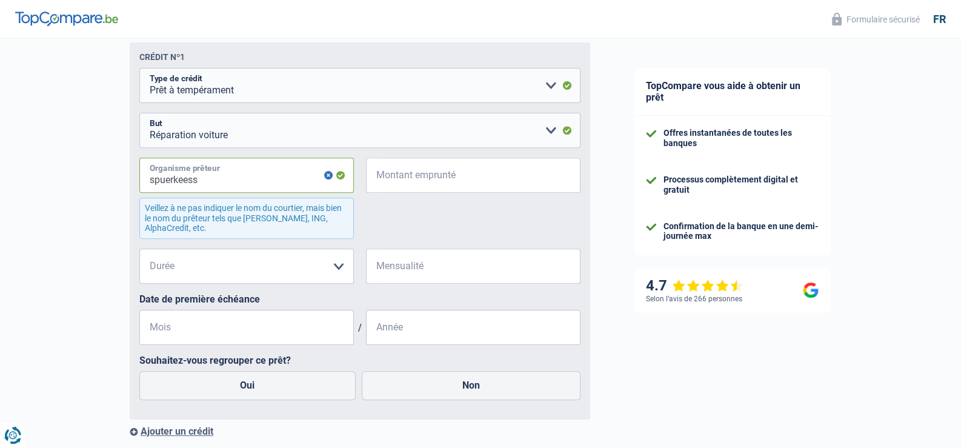
click at [321, 178] on input "spuerkeess" at bounding box center [246, 175] width 214 height 35
click at [331, 174] on button "button" at bounding box center [328, 175] width 8 height 8
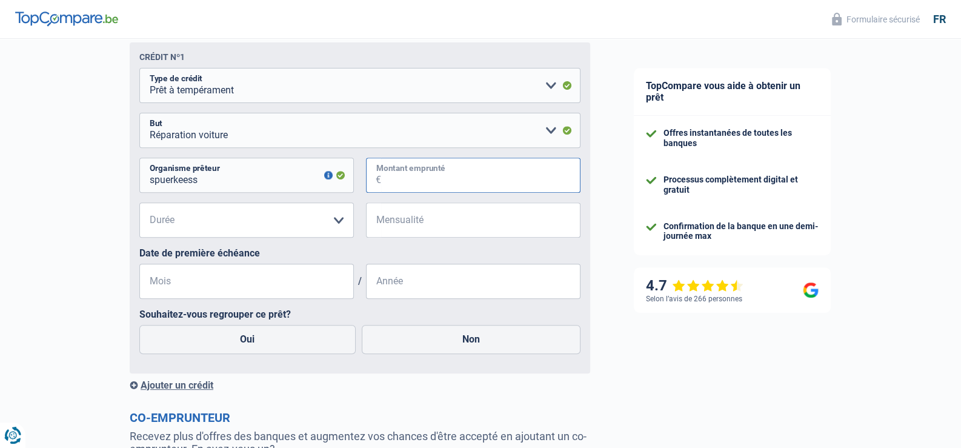
click at [473, 174] on input "Montant emprunté" at bounding box center [480, 175] width 199 height 35
type input "5.000"
click at [250, 218] on select "12 mois 18 mois 24 mois 30 mois 36 mois Veuillez sélectionner une option" at bounding box center [246, 219] width 214 height 35
click at [253, 215] on select "12 mois 18 mois 24 mois 30 mois 36 mois Veuillez sélectionner une option" at bounding box center [246, 219] width 214 height 35
drag, startPoint x: 241, startPoint y: 217, endPoint x: 230, endPoint y: 221, distance: 11.9
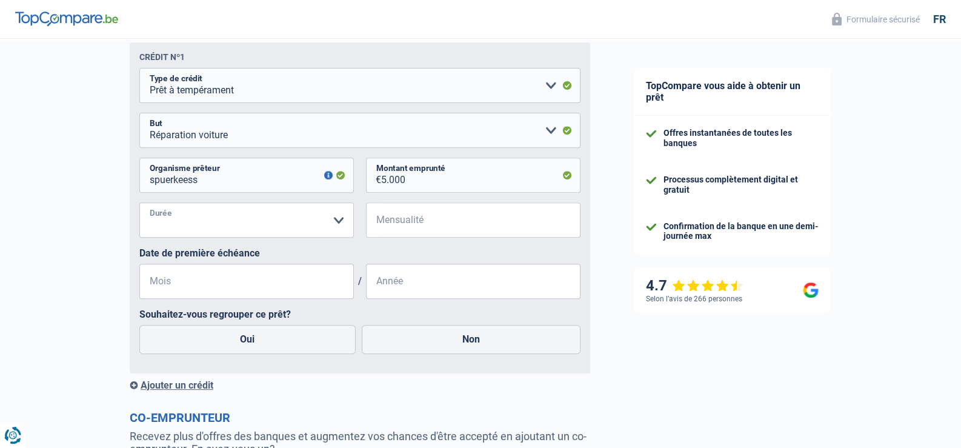
click at [232, 220] on select "12 mois 18 mois 24 mois 30 mois 36 mois Veuillez sélectionner une option" at bounding box center [246, 219] width 214 height 35
select select "36"
click at [139, 203] on select "12 mois 18 mois 24 mois 30 mois 36 mois Veuillez sélectionner une option" at bounding box center [246, 219] width 214 height 35
click at [442, 224] on input "Mensualité" at bounding box center [480, 219] width 199 height 35
type input "90"
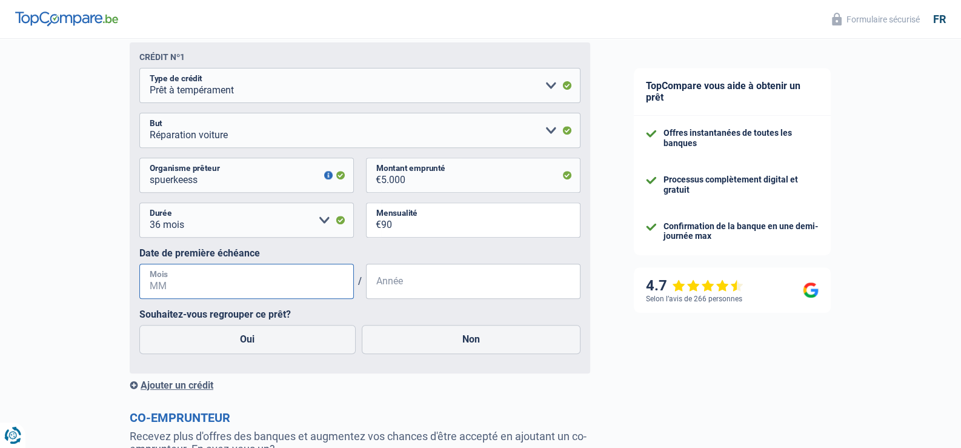
click at [265, 284] on input "Mois" at bounding box center [246, 281] width 214 height 35
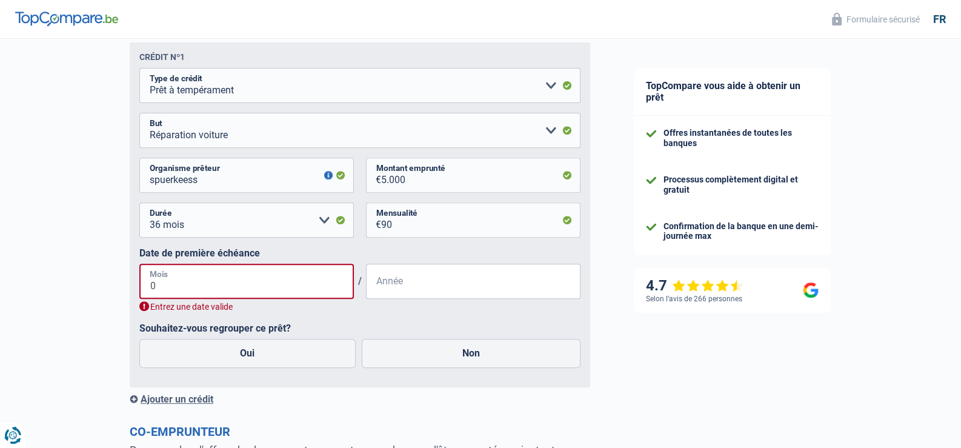
type input "01"
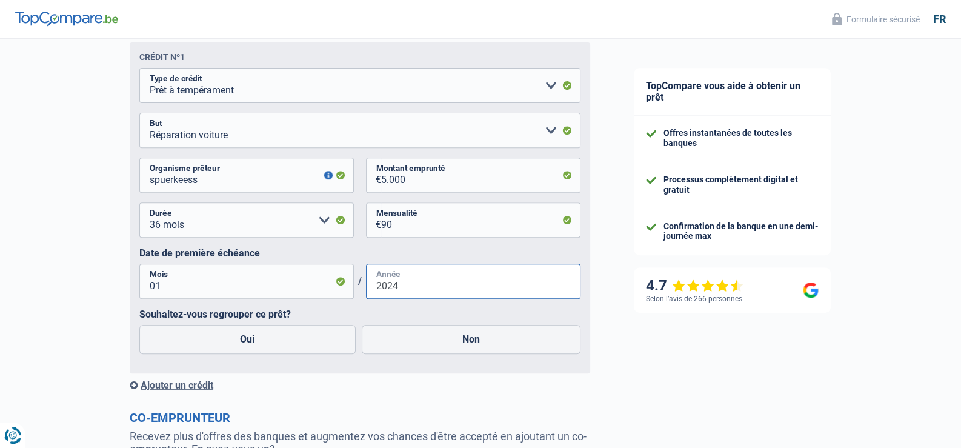
type input "2024"
click at [184, 306] on fieldset "Carte ou ouverture de crédit Prêt hypothécaire Vente à tempérament Prêt à tempé…" at bounding box center [359, 216] width 441 height 296
click at [196, 279] on input "01" at bounding box center [246, 281] width 214 height 35
click at [193, 291] on input "01" at bounding box center [246, 281] width 214 height 35
click at [462, 295] on input "2024" at bounding box center [473, 281] width 214 height 35
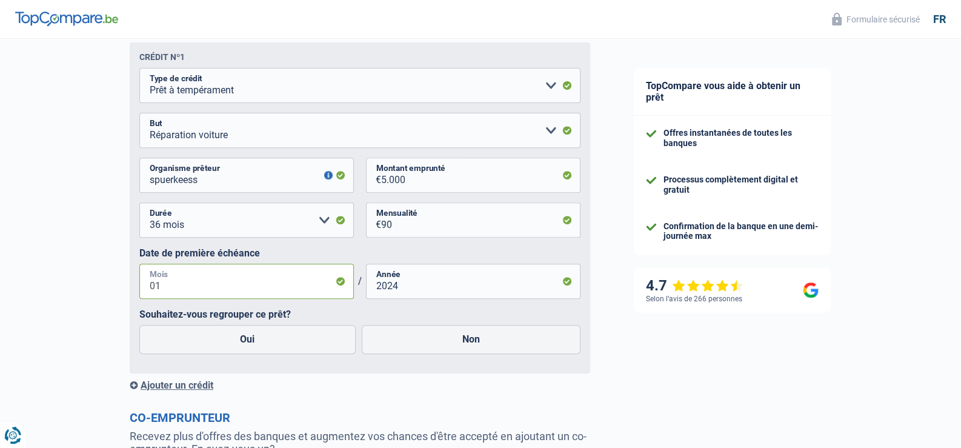
click at [257, 284] on input "01" at bounding box center [246, 281] width 214 height 35
type input "0"
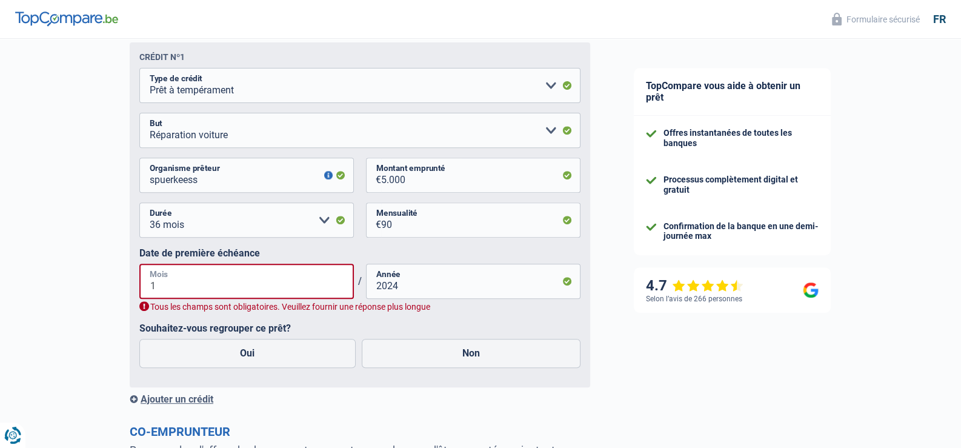
type input "10"
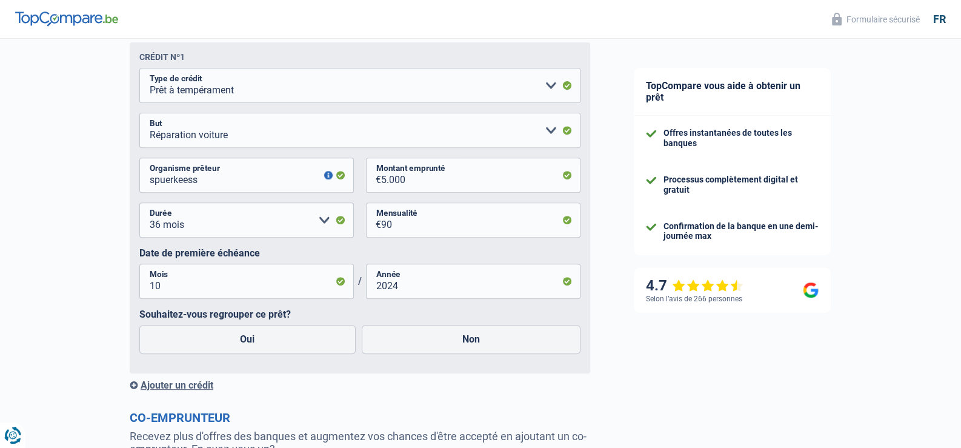
click at [157, 248] on label "Date de première échéance" at bounding box center [359, 253] width 441 height 12
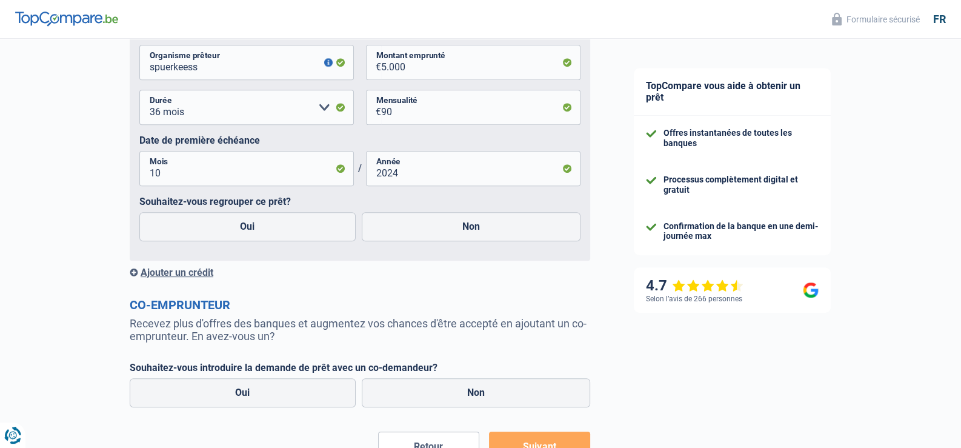
scroll to position [788, 0]
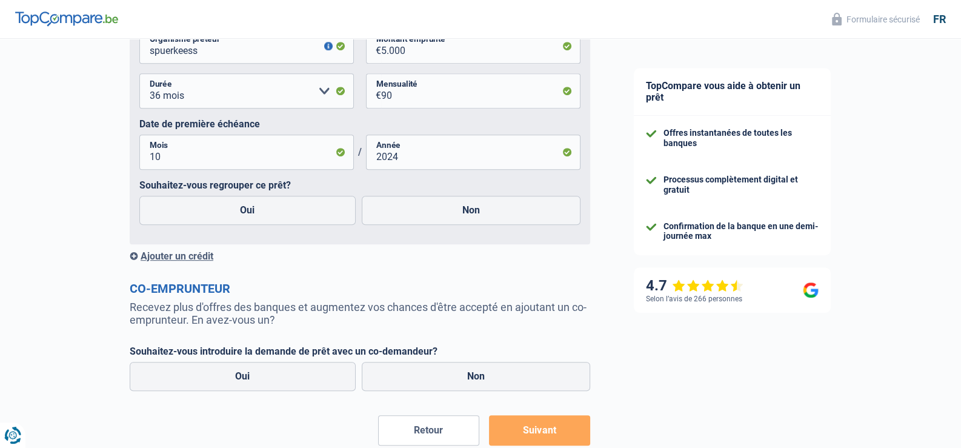
scroll to position [727, 0]
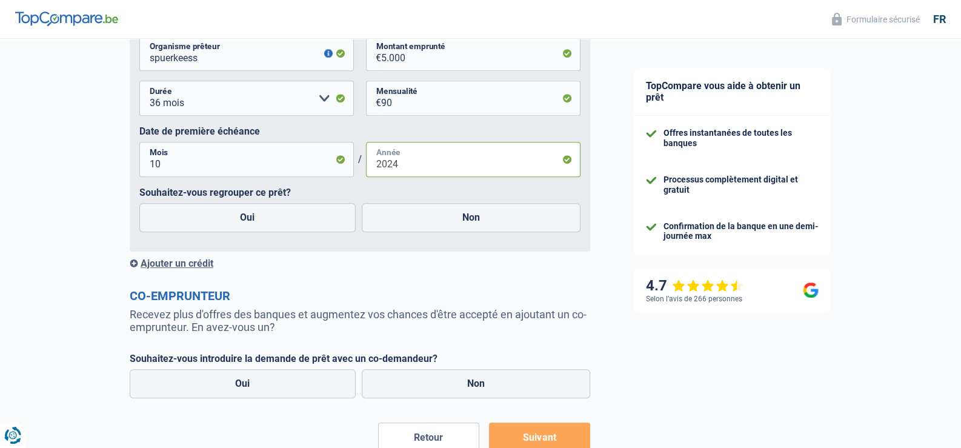
click at [413, 164] on input "2024" at bounding box center [473, 159] width 214 height 35
type input "2023"
click at [302, 215] on label "Oui" at bounding box center [247, 217] width 216 height 29
click at [302, 215] on input "Oui" at bounding box center [247, 217] width 216 height 29
radio input "true"
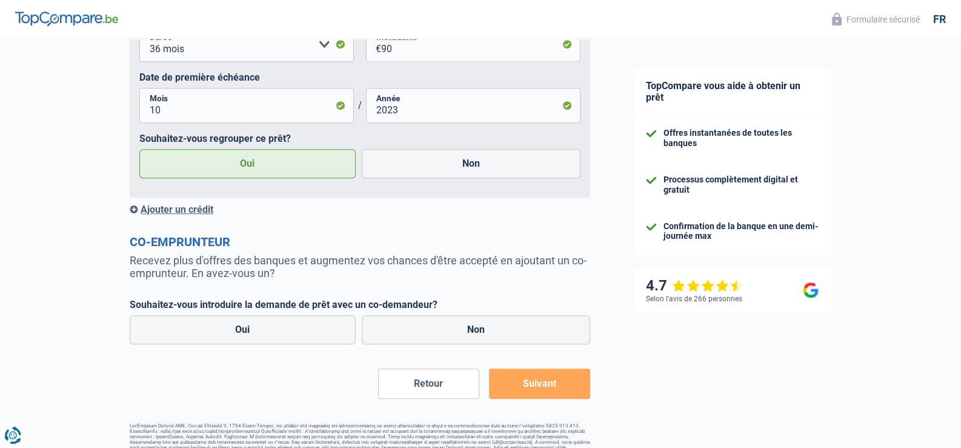
scroll to position [801, 0]
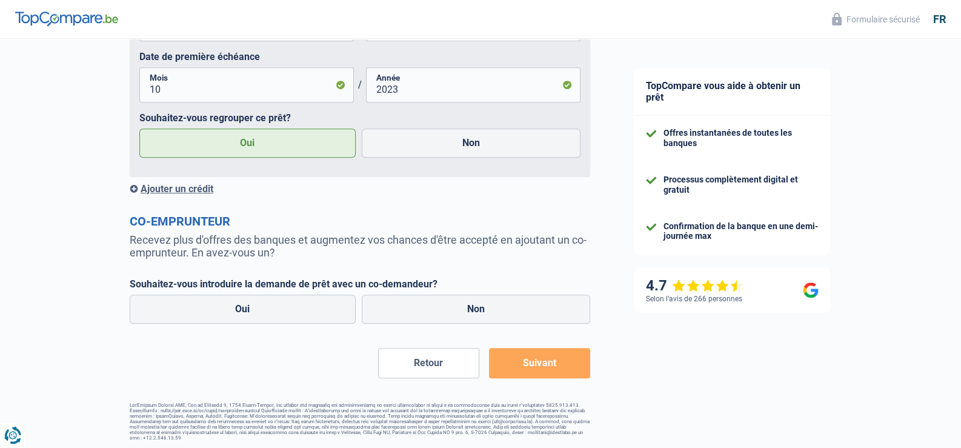
drag, startPoint x: 479, startPoint y: 317, endPoint x: 482, endPoint y: 327, distance: 10.2
click at [479, 317] on label "Non" at bounding box center [476, 308] width 229 height 29
click at [479, 317] on input "Non" at bounding box center [476, 308] width 229 height 29
radio input "true"
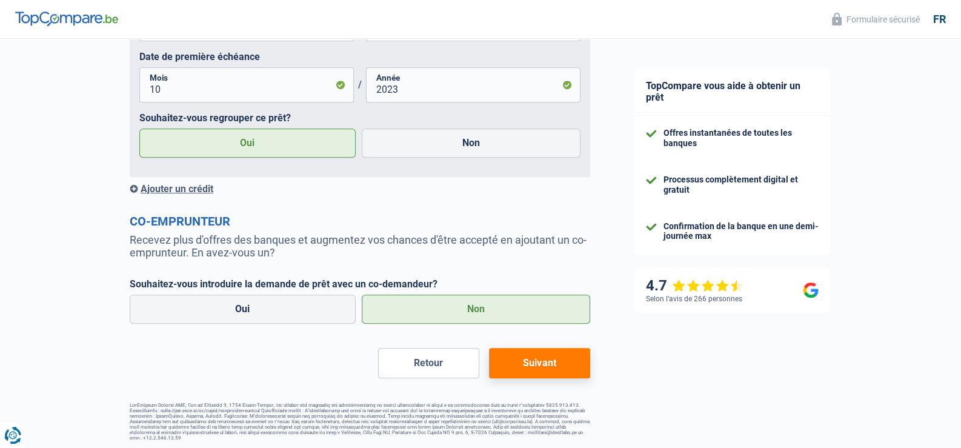
click at [529, 362] on button "Suivant" at bounding box center [539, 363] width 101 height 30
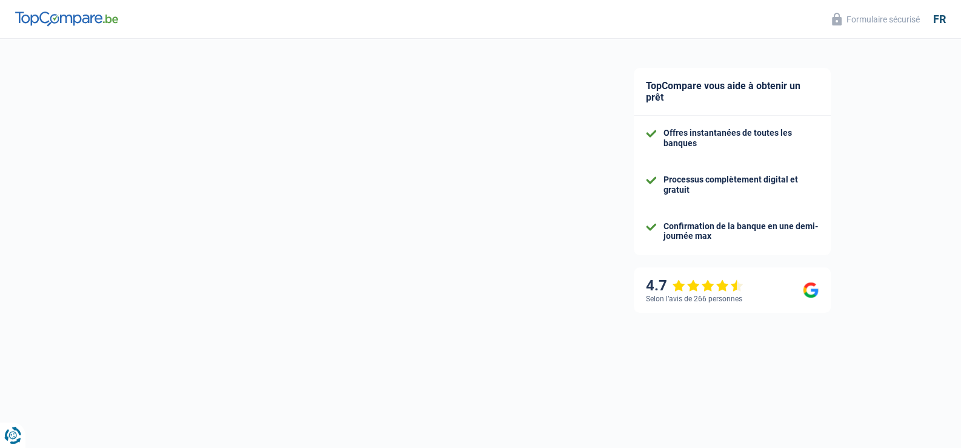
select select "refinancing"
select select "24"
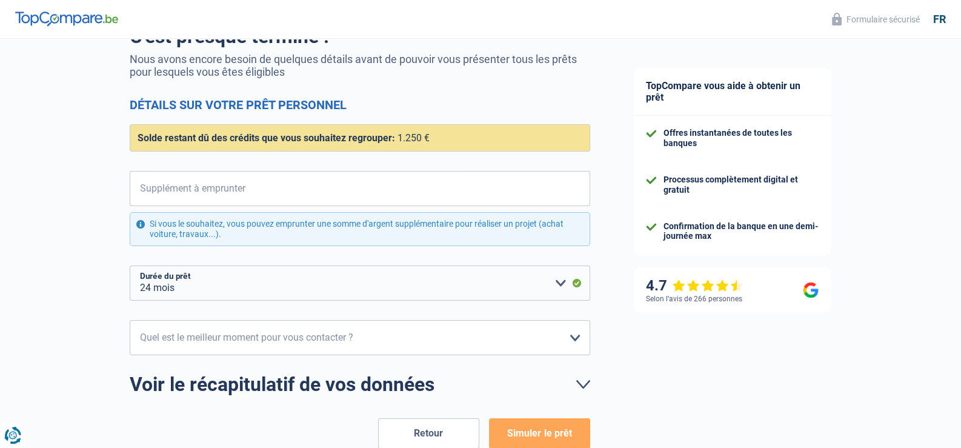
scroll to position [121, 0]
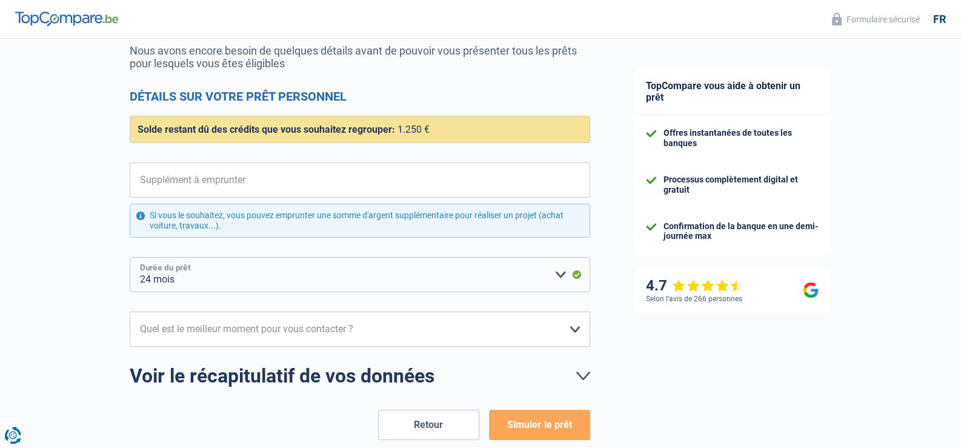
click at [279, 273] on select "12 mois 18 mois 24 mois Veuillez sélectionner une option" at bounding box center [360, 274] width 460 height 35
click at [130, 257] on select "12 mois 18 mois 24 mois Veuillez sélectionner une option" at bounding box center [360, 274] width 460 height 35
click at [227, 175] on input "Supplément à emprunter" at bounding box center [367, 179] width 445 height 35
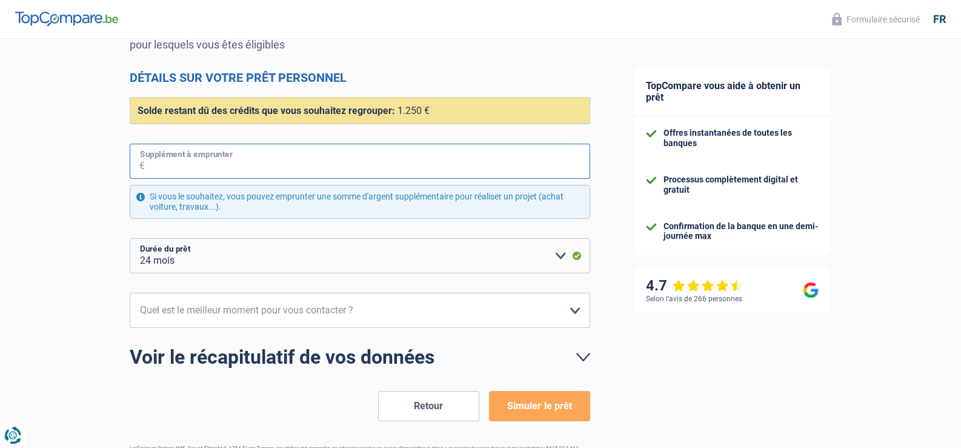
scroll to position [180, 0]
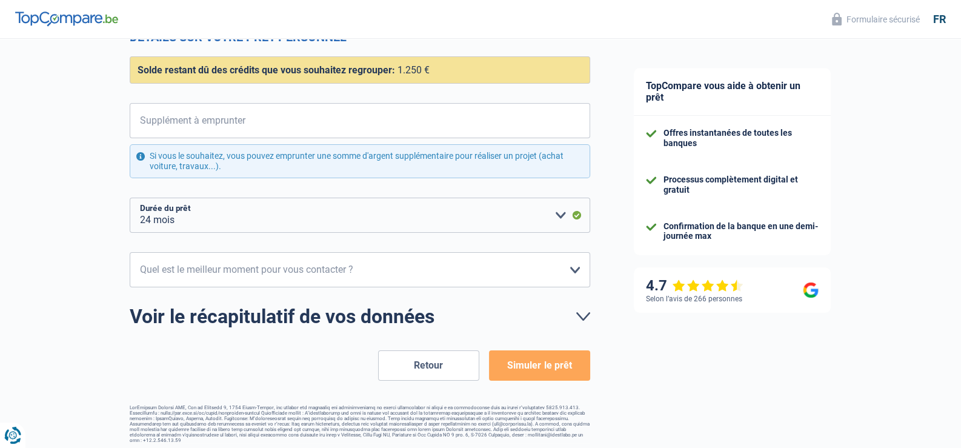
click at [457, 375] on button "Retour" at bounding box center [428, 365] width 101 height 30
select select "netSalary"
select select "personalLoan"
select select "carRestore"
select select "36"
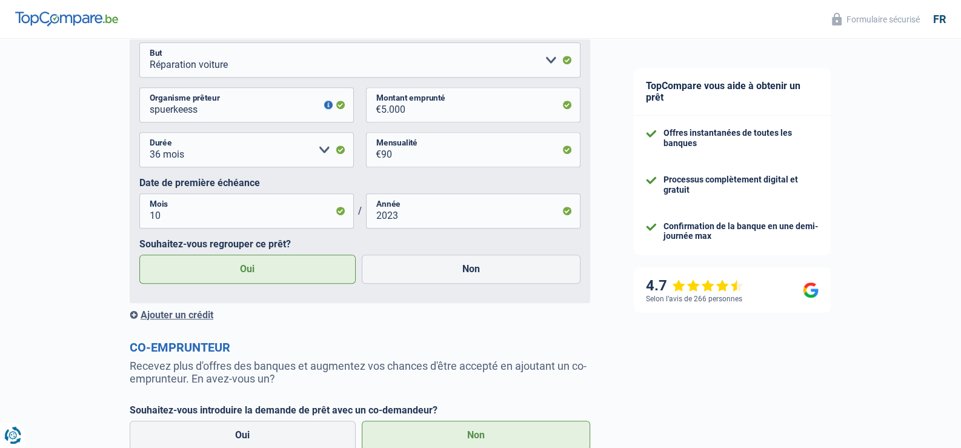
scroll to position [801, 0]
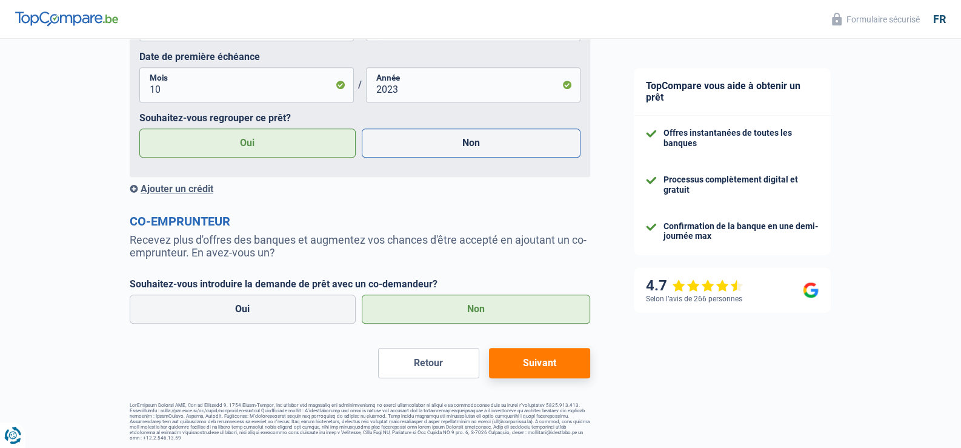
click at [437, 142] on label "Non" at bounding box center [471, 142] width 219 height 29
click at [437, 142] on input "Non" at bounding box center [471, 142] width 219 height 29
radio input "true"
radio input "false"
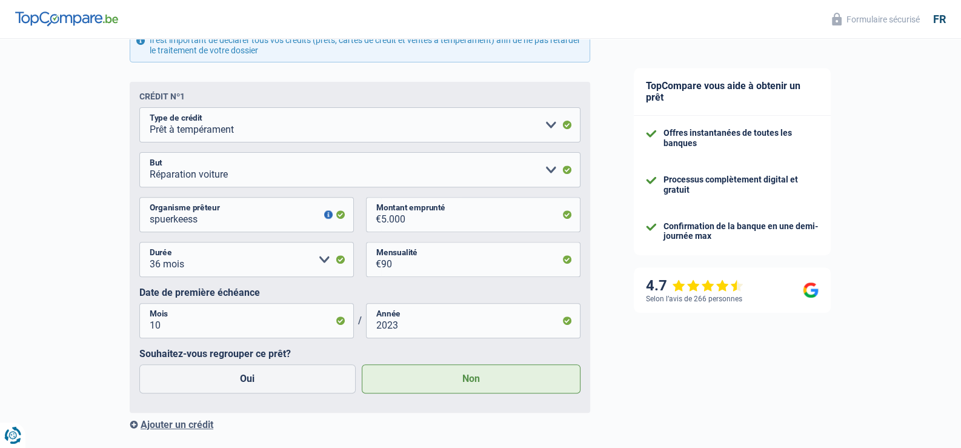
scroll to position [559, 0]
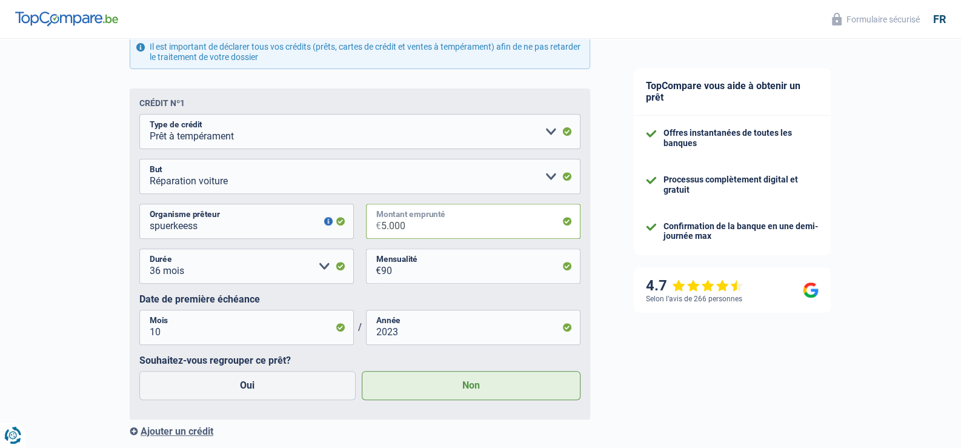
drag, startPoint x: 409, startPoint y: 233, endPoint x: 343, endPoint y: 222, distance: 66.4
click at [343, 222] on div "spuerkeess Organisme prêteur Veillez à ne pas indiquer le nom du courtier, mais…" at bounding box center [359, 226] width 441 height 45
type input "1"
select select
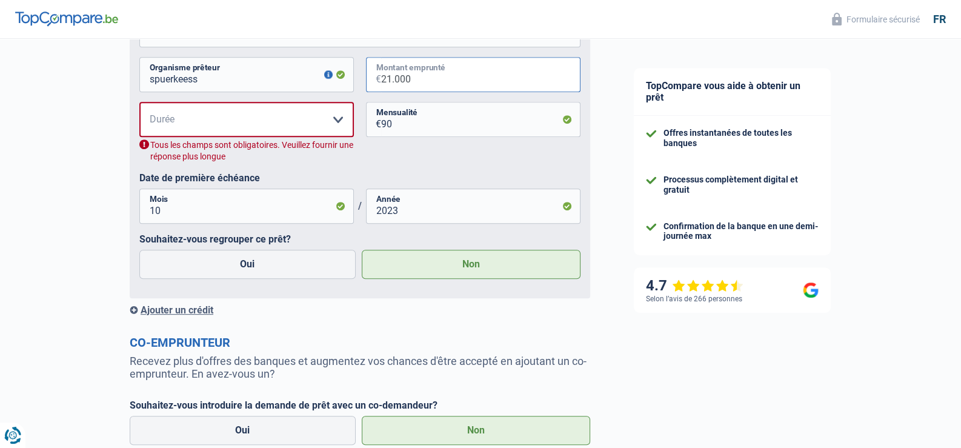
scroll to position [741, 0]
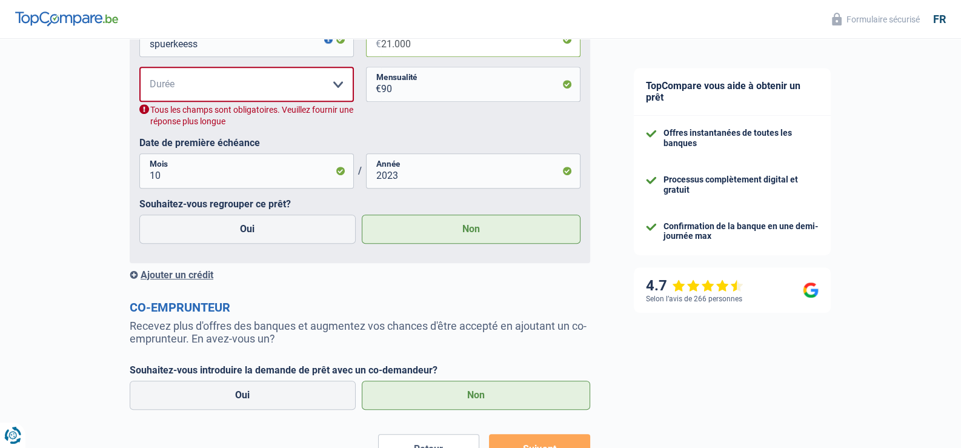
type input "21.000"
click at [392, 90] on input "90" at bounding box center [480, 84] width 199 height 35
drag, startPoint x: 392, startPoint y: 90, endPoint x: 397, endPoint y: 103, distance: 14.2
click at [393, 90] on input "90" at bounding box center [480, 84] width 199 height 35
type input "395"
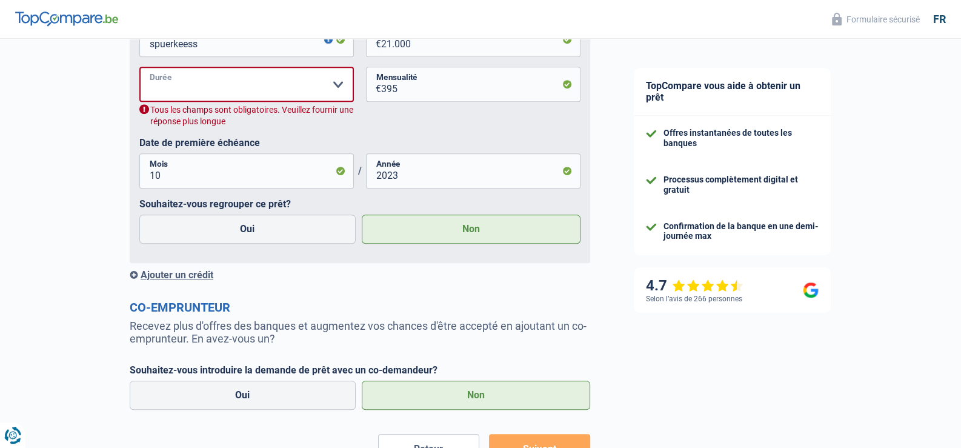
click at [205, 75] on select "12 mois 18 mois 24 mois 30 mois 36 mois 42 mois 48 mois 60 mois 72 mois 84 mois…" at bounding box center [246, 84] width 214 height 35
select select "60"
click at [139, 68] on select "12 mois 18 mois 24 mois 30 mois 36 mois 42 mois 48 mois 60 mois 72 mois 84 mois…" at bounding box center [246, 84] width 214 height 35
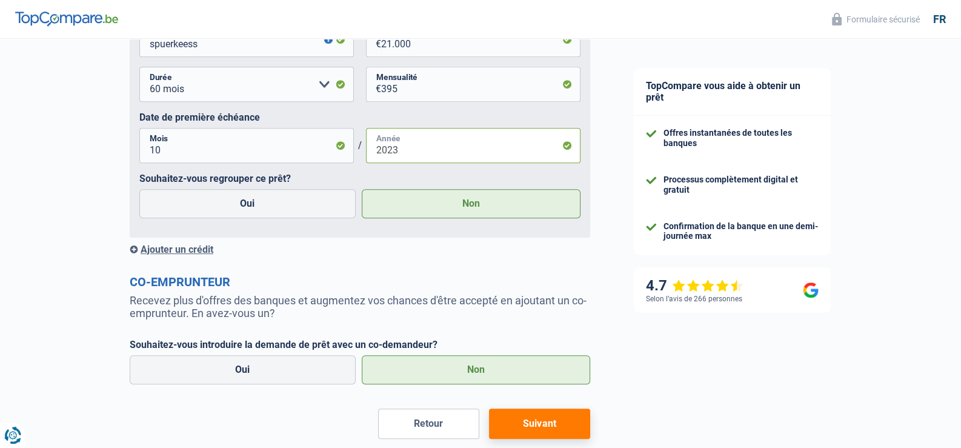
click at [393, 158] on input "2023" at bounding box center [473, 145] width 214 height 35
type input "2024"
click at [522, 427] on button "Suivant" at bounding box center [539, 423] width 101 height 30
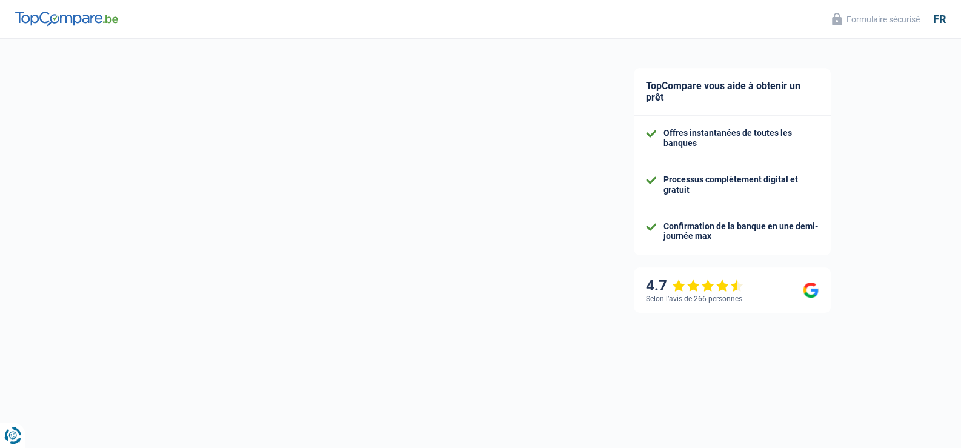
select select "120"
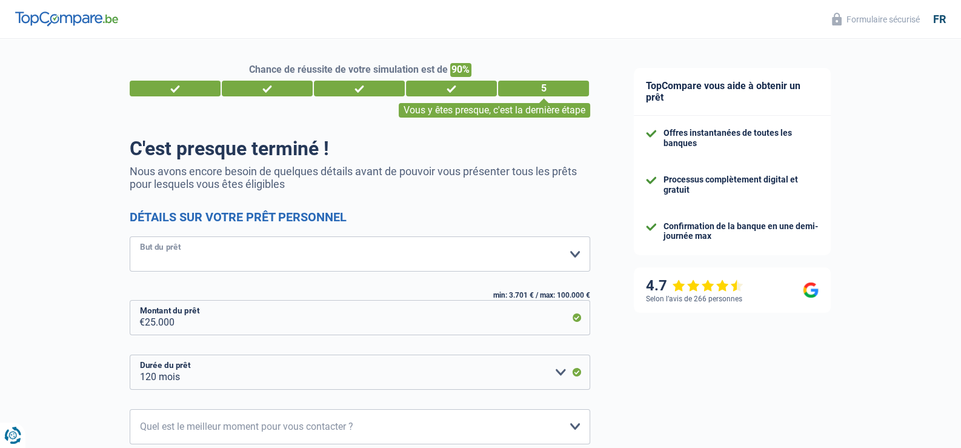
drag, startPoint x: 156, startPoint y: 244, endPoint x: 179, endPoint y: 268, distance: 34.3
click at [156, 244] on select "Confort maison: meubles, textile, peinture, électroménager, outillage non-profe…" at bounding box center [360, 253] width 460 height 35
click at [0, 191] on div "Chance de réussite de votre simulation est de 90% 1 2 3 4 5 Vous y êtes presque…" at bounding box center [306, 319] width 612 height 571
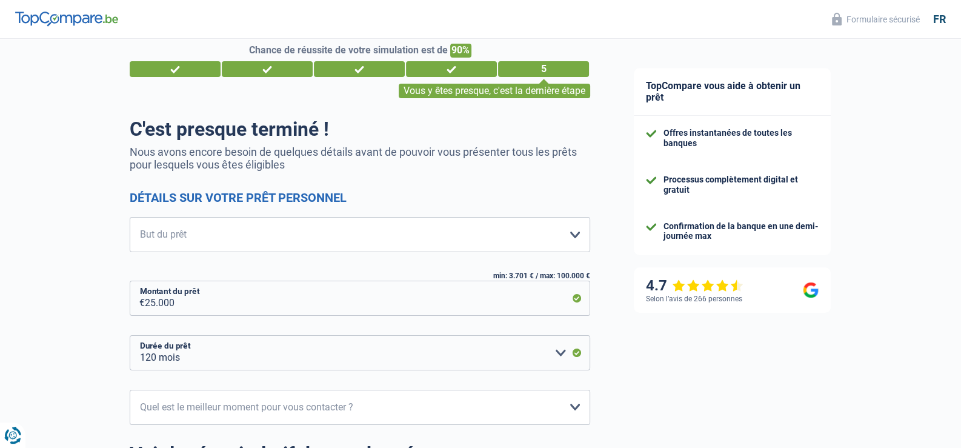
scroll to position [60, 0]
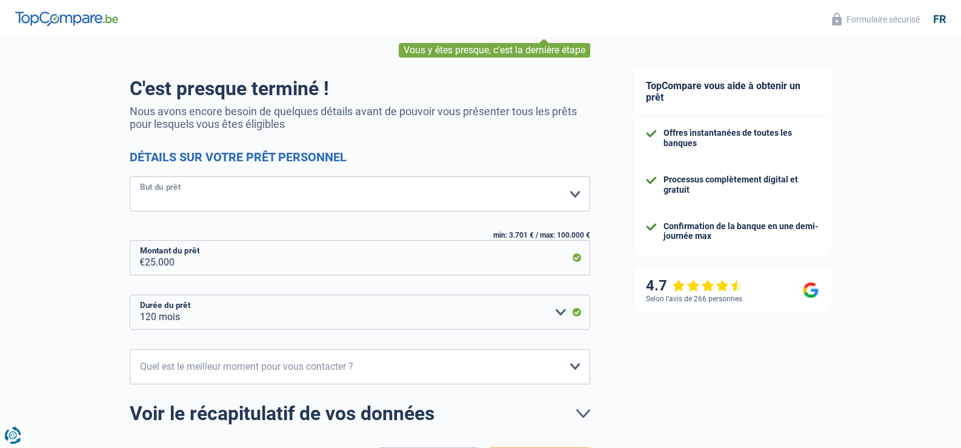
drag, startPoint x: 174, startPoint y: 185, endPoint x: 176, endPoint y: 196, distance: 10.6
click at [174, 185] on select "Confort maison: meubles, textile, peinture, électroménager, outillage non-profe…" at bounding box center [360, 193] width 460 height 35
click at [74, 326] on div "Chance de réussite de votre simulation est de 90% 1 2 3 4 5 Vous y êtes presque…" at bounding box center [306, 259] width 612 height 571
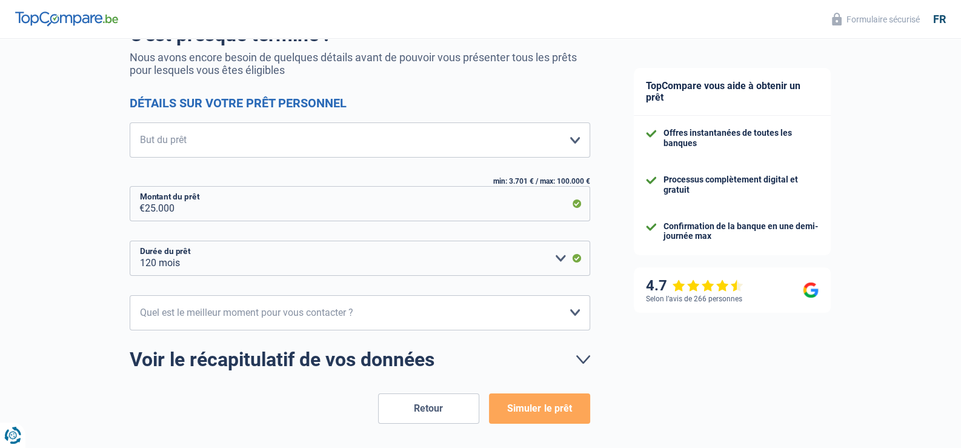
scroll to position [121, 0]
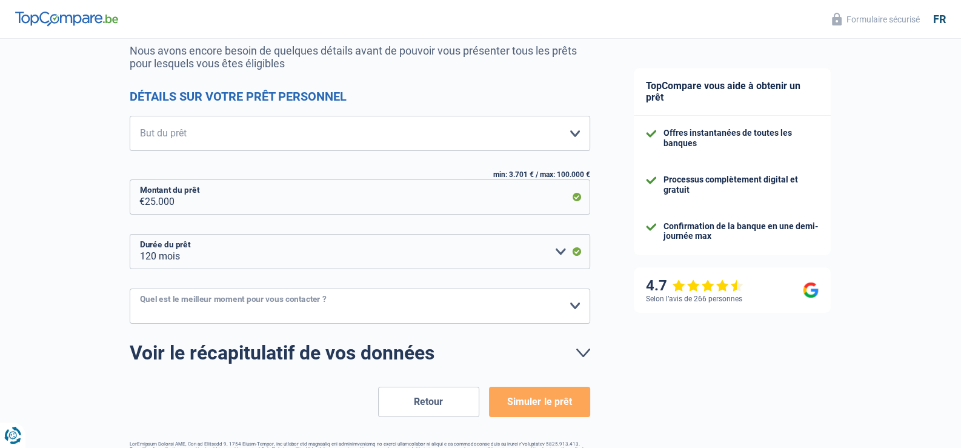
click at [280, 305] on select "10h-12h 12h-14h 14h-16h 16h-18h Veuillez sélectionner une option" at bounding box center [360, 305] width 460 height 35
select select "10-12"
click at [130, 288] on select "10h-12h 12h-14h 14h-16h 16h-18h Veuillez sélectionner une option" at bounding box center [360, 305] width 460 height 35
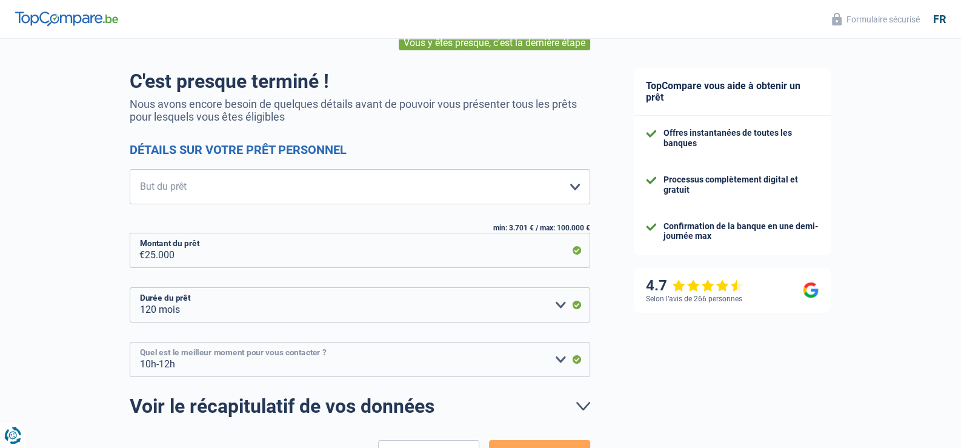
scroll to position [60, 0]
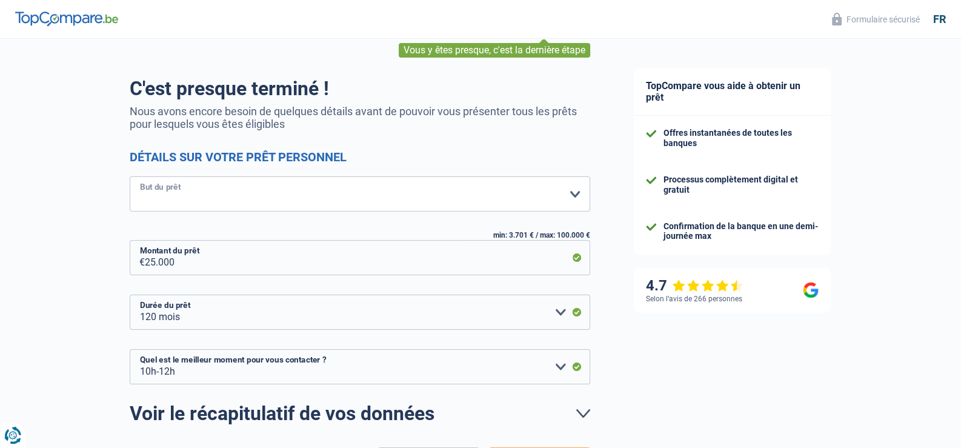
click at [417, 194] on select "Confort maison: meubles, textile, peinture, électroménager, outillage non-profe…" at bounding box center [360, 193] width 460 height 35
select select "other"
click at [130, 176] on select "Confort maison: meubles, textile, peinture, électroménager, outillage non-profe…" at bounding box center [360, 193] width 460 height 35
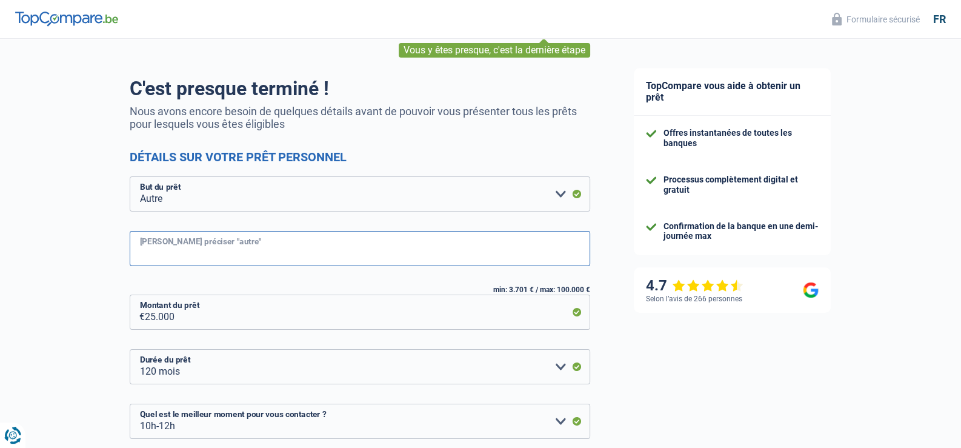
click at [279, 251] on input "Veuillez préciser "autre"" at bounding box center [360, 248] width 460 height 35
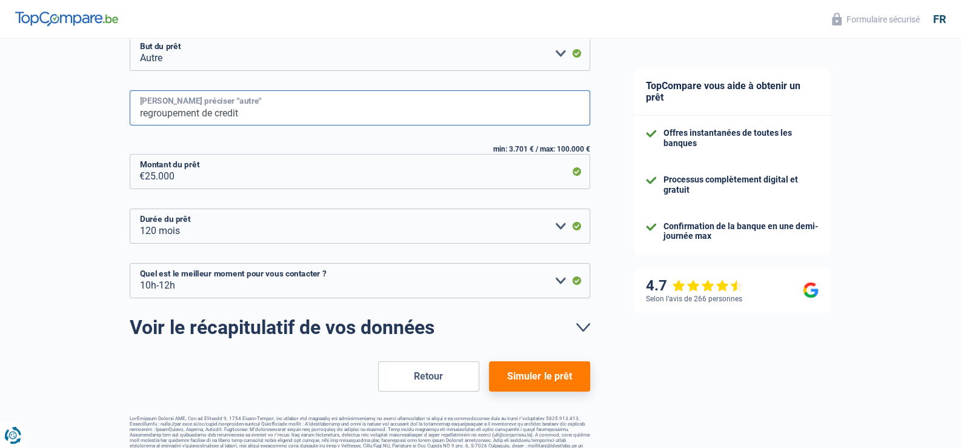
scroll to position [212, 0]
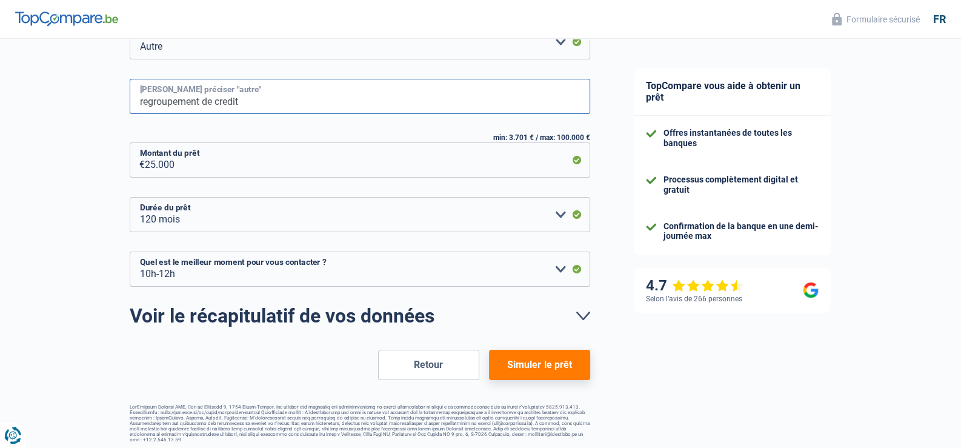
type input "regroupement de credit"
click at [76, 222] on div "Chance de réussite de votre simulation est de 90% 1 2 3 4 5 Vous y êtes presque…" at bounding box center [306, 134] width 612 height 625
click at [575, 367] on button "Simuler le prêt" at bounding box center [539, 365] width 101 height 30
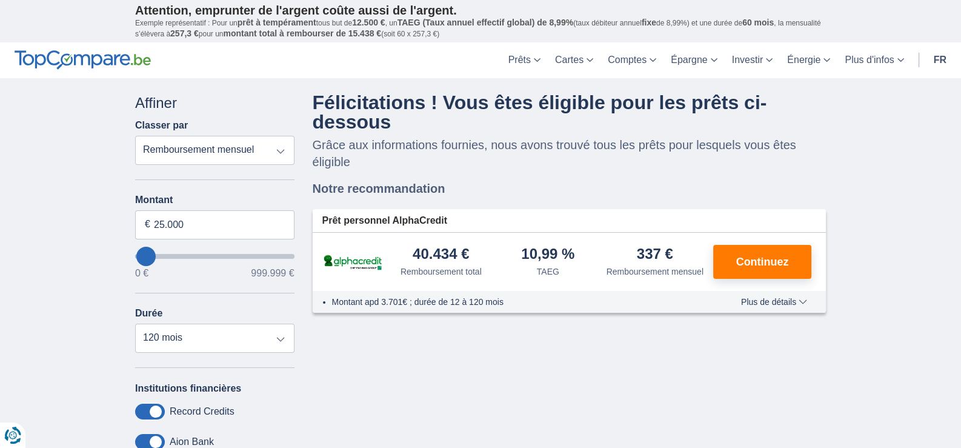
type input "16.000"
type input "16000"
select select "84"
type input "19.000"
type input "19000"
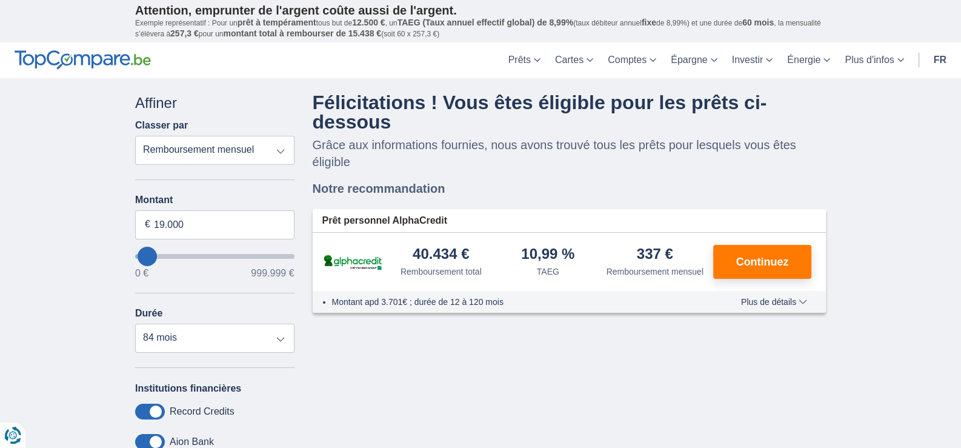
type input "23.000"
type input "23000"
select select "120"
type input "26.000"
type input "30000"
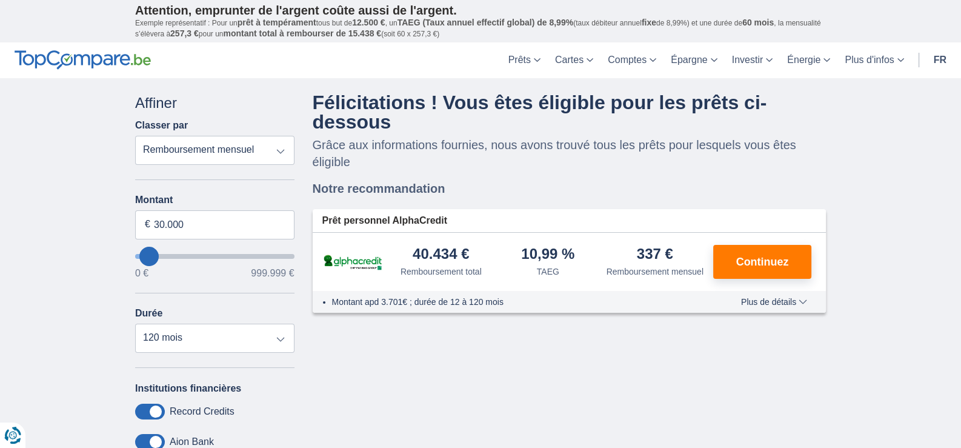
type input "70.000"
type input "70000"
type input "73.000"
type input "73000"
type input "77.000"
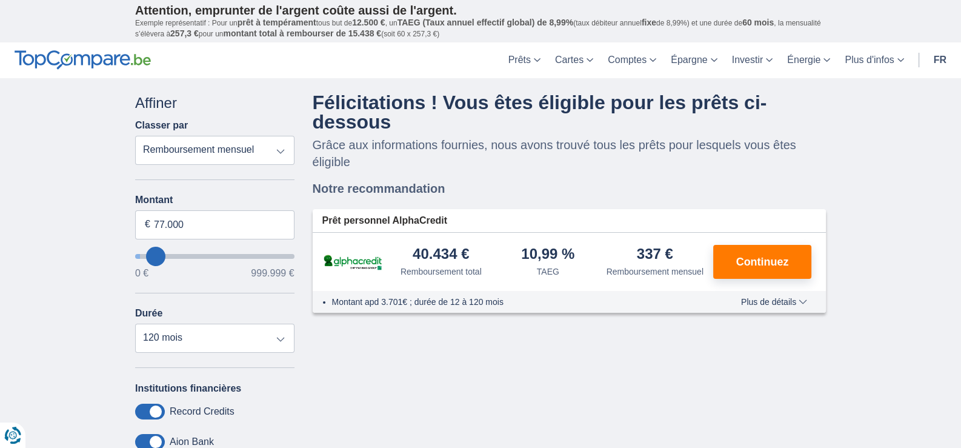
type input "81000"
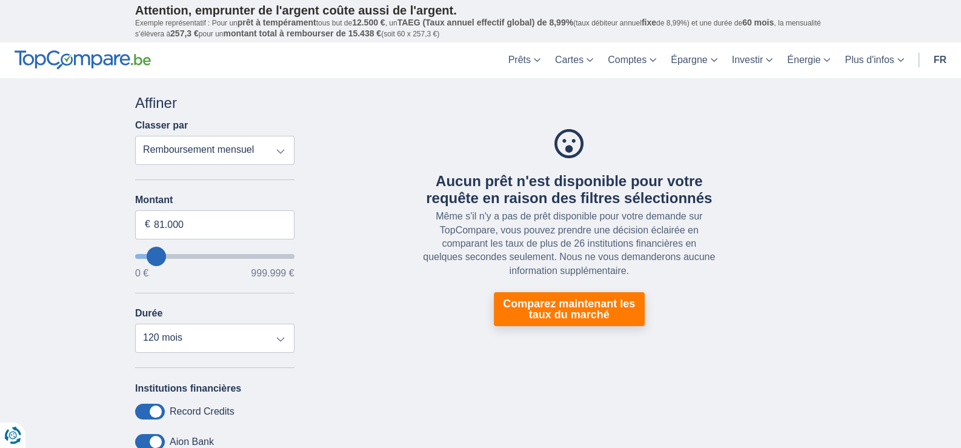
click at [158, 256] on input "wantToBorrow" at bounding box center [214, 256] width 159 height 5
type input "77.000"
type input "77000"
type input "73.000"
type input "73000"
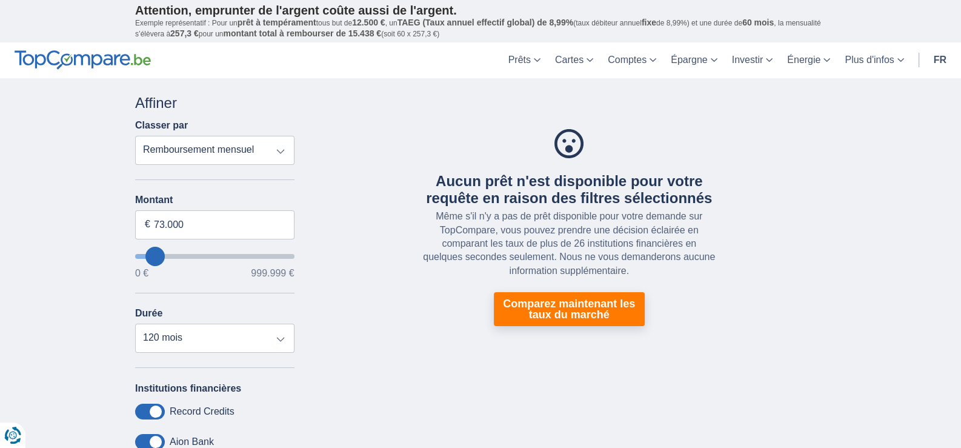
type input "70.000"
type input "66000"
type input "0"
select select "12"
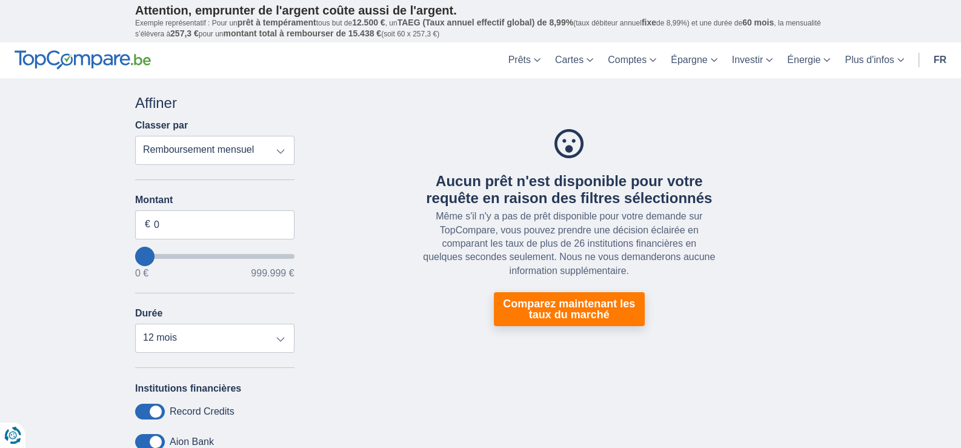
type input "0"
click at [139, 256] on input "wantToBorrow" at bounding box center [214, 256] width 159 height 5
click at [169, 230] on input "0" at bounding box center [214, 224] width 159 height 29
type input "30.000"
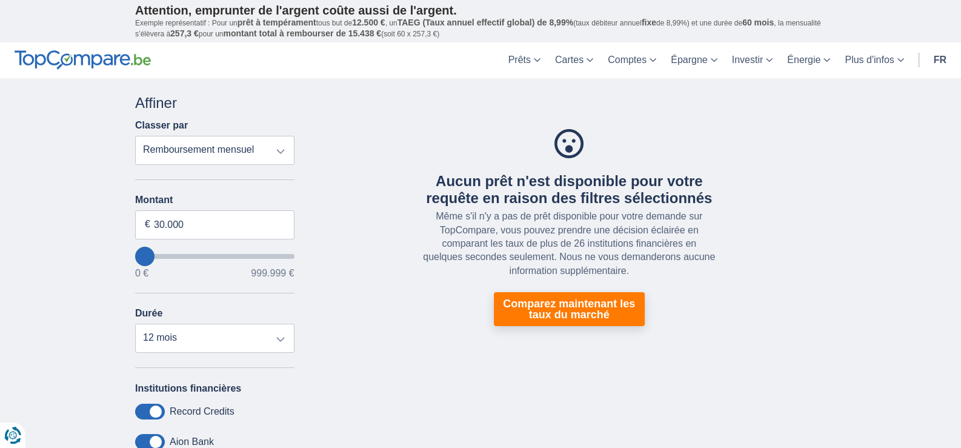
type input "30000"
click at [59, 248] on div "× widget.non-eligible-application.title widget.non-eligible-application.text no…" at bounding box center [480, 350] width 961 height 545
select select "120"
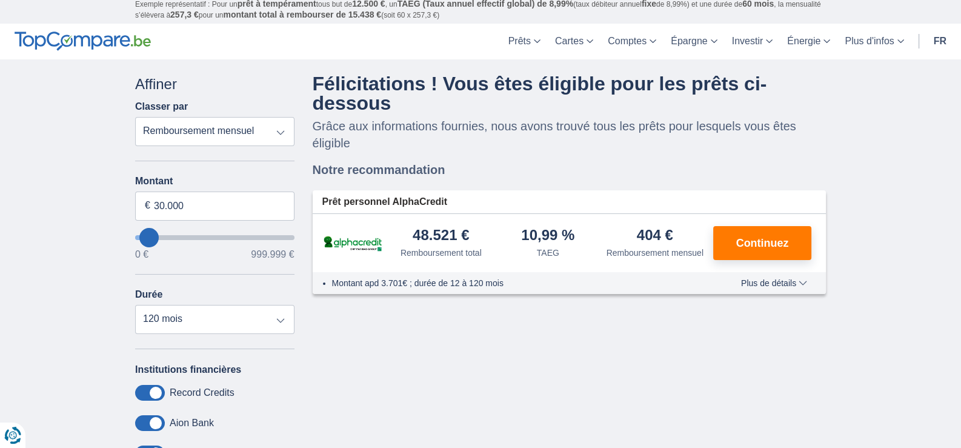
scroll to position [60, 0]
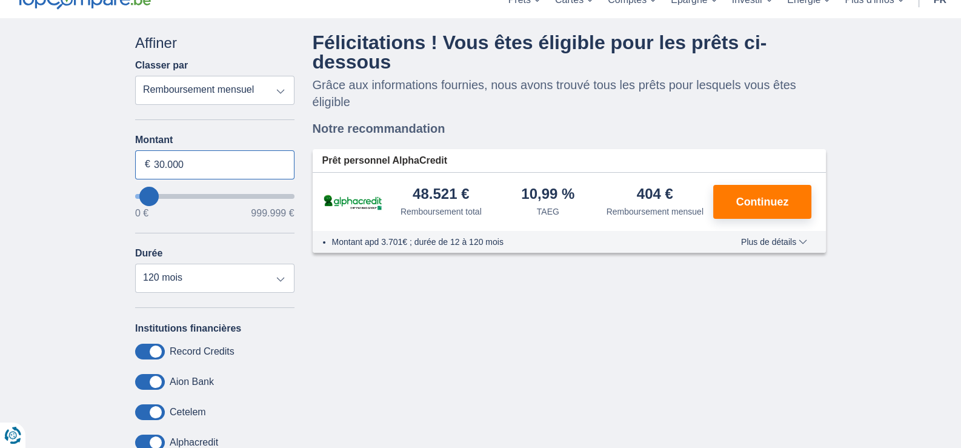
click at [168, 154] on input "30.000" at bounding box center [214, 164] width 159 height 29
type input "15.000"
type input "15000"
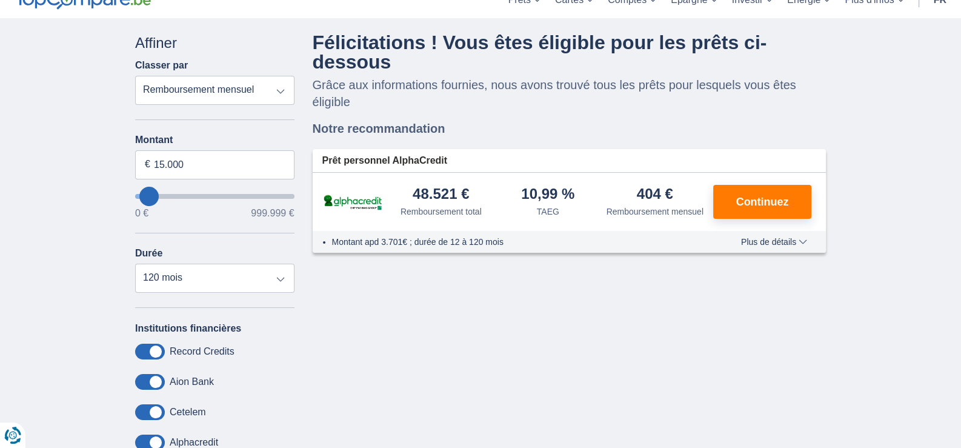
select select "60"
click at [94, 170] on div "× widget.non-eligible-application.title widget.non-eligible-application.text no…" at bounding box center [480, 290] width 961 height 545
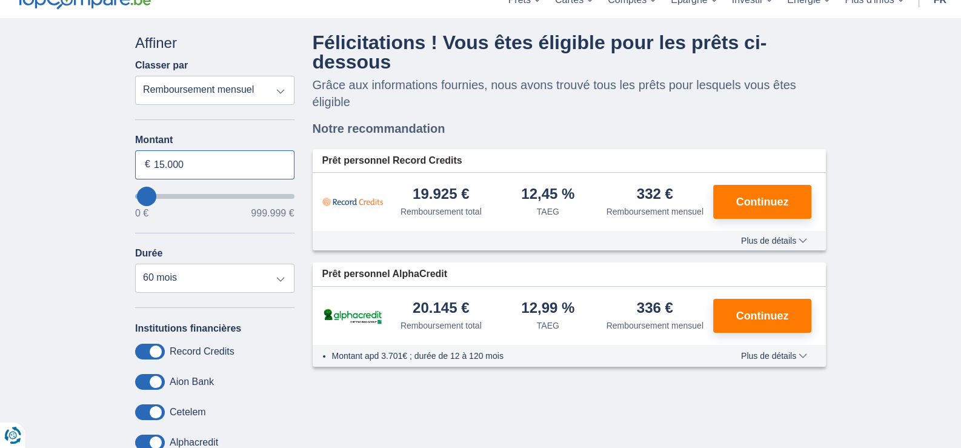
click at [185, 165] on input "15.000" at bounding box center [214, 164] width 159 height 29
type input "19.000"
type input "19000"
click at [33, 178] on div "× widget.non-eligible-application.title widget.non-eligible-application.text no…" at bounding box center [480, 290] width 961 height 545
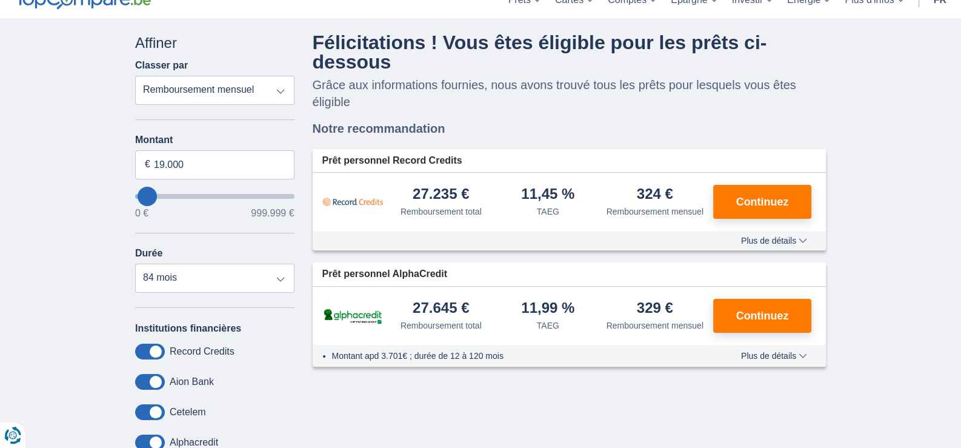
click at [787, 236] on span "Plus de détails" at bounding box center [774, 240] width 66 height 8
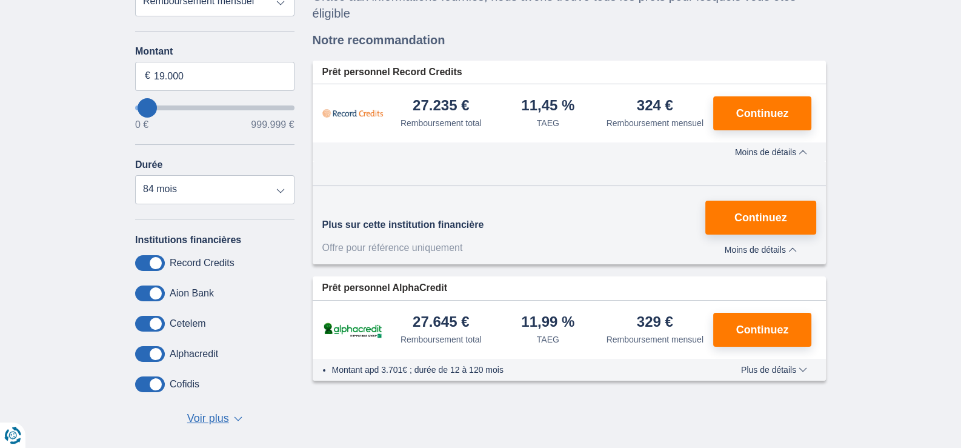
scroll to position [182, 0]
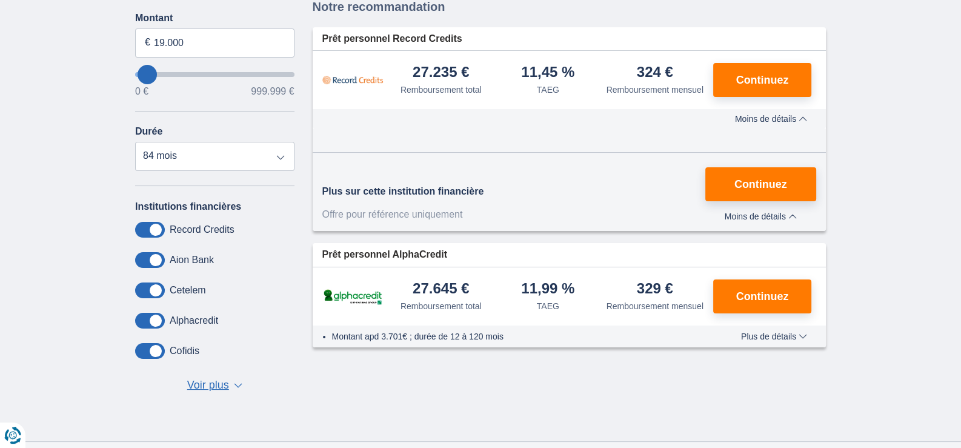
click at [219, 390] on span "Voir plus" at bounding box center [208, 385] width 42 height 16
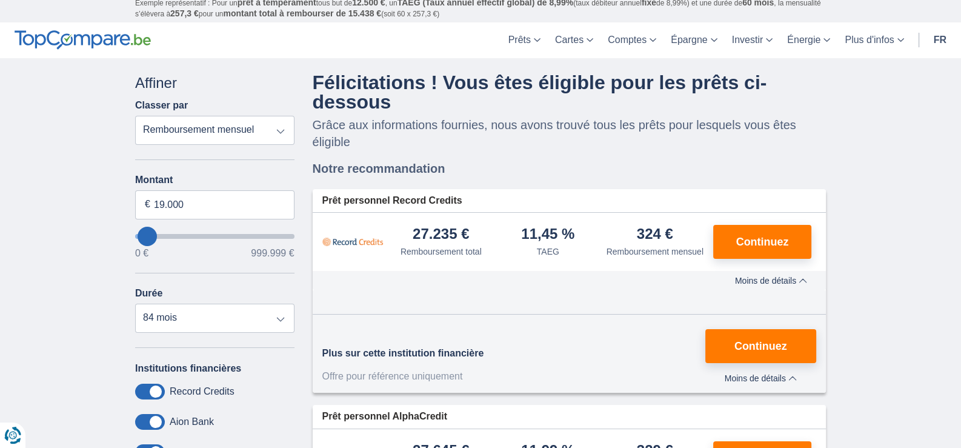
scroll to position [0, 0]
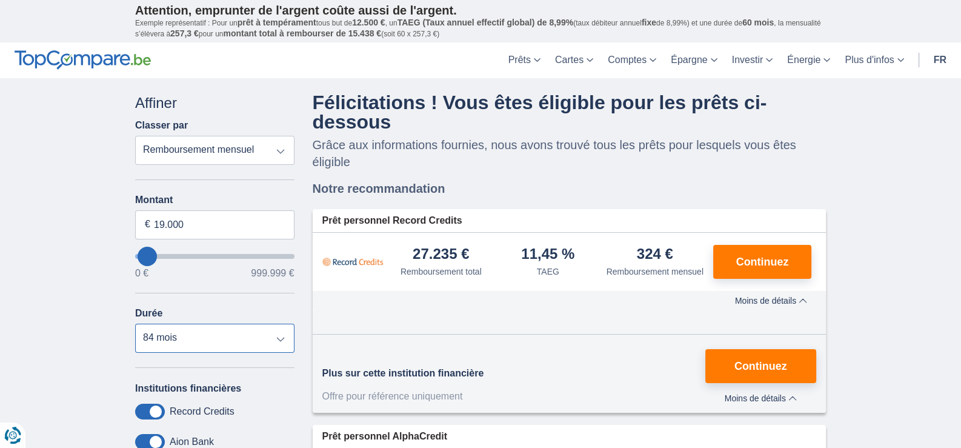
click at [194, 336] on select "12 mois 18 mois 24 mois 30 mois 36 mois 42 mois 48 mois 60 mois 72 mois 84 mois" at bounding box center [214, 337] width 159 height 29
click at [135, 323] on select "12 mois 18 mois 24 mois 30 mois 36 mois 42 mois 48 mois 60 mois 72 mois 84 mois" at bounding box center [214, 337] width 159 height 29
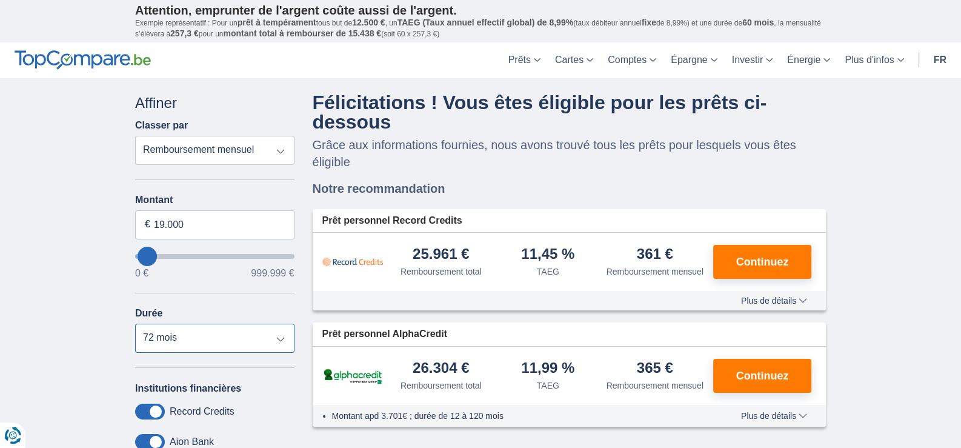
click at [188, 343] on select "12 mois 18 mois 24 mois 30 mois 36 mois 42 mois 48 mois 60 mois 72 mois 84 mois" at bounding box center [214, 337] width 159 height 29
click at [135, 323] on select "12 mois 18 mois 24 mois 30 mois 36 mois 42 mois 48 mois 60 mois 72 mois 84 mois" at bounding box center [214, 337] width 159 height 29
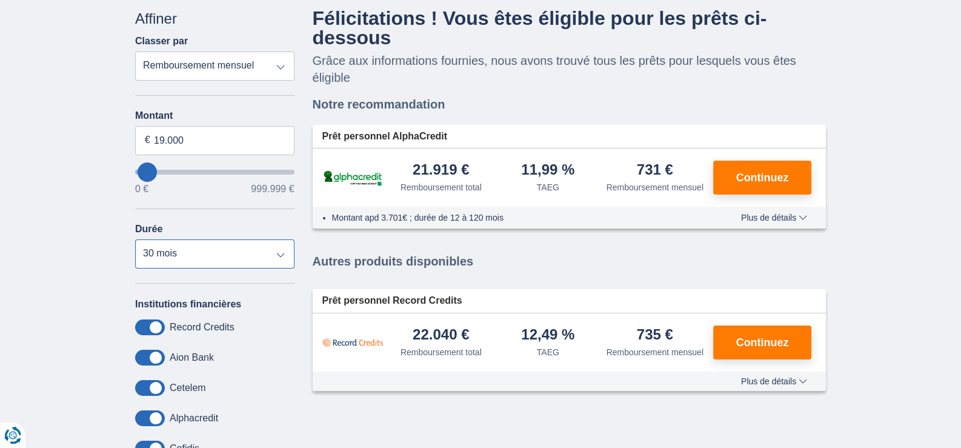
scroll to position [121, 0]
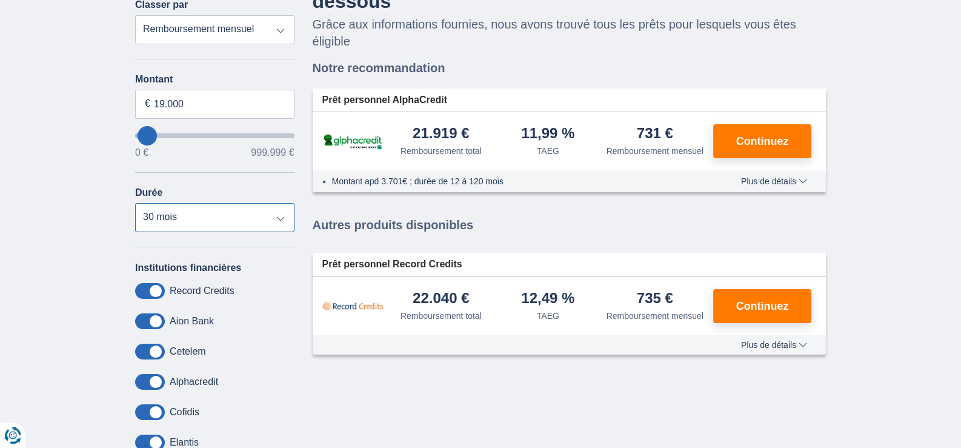
click at [233, 219] on select "12 mois 18 mois 24 mois 30 mois 36 mois 42 mois 48 mois 60 mois 72 mois 84 mois" at bounding box center [214, 217] width 159 height 29
select select "84"
click at [135, 203] on select "12 mois 18 mois 24 mois 30 mois 36 mois 42 mois 48 mois 60 mois 72 mois 84 mois" at bounding box center [214, 217] width 159 height 29
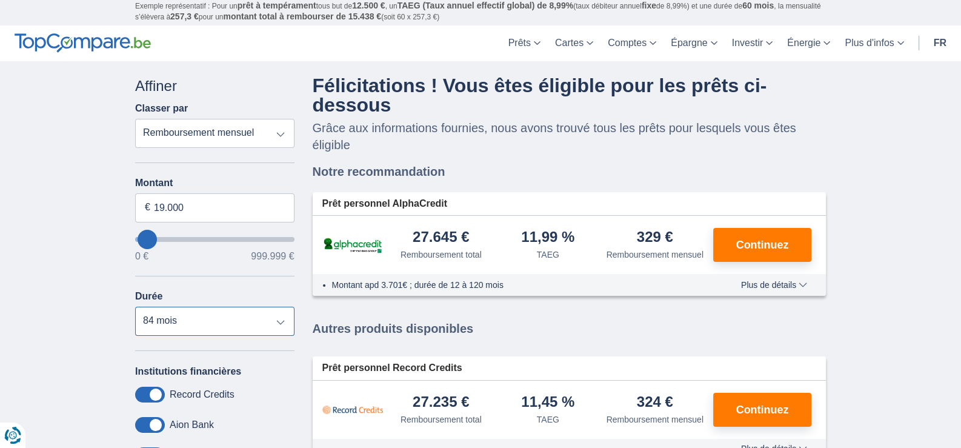
scroll to position [0, 0]
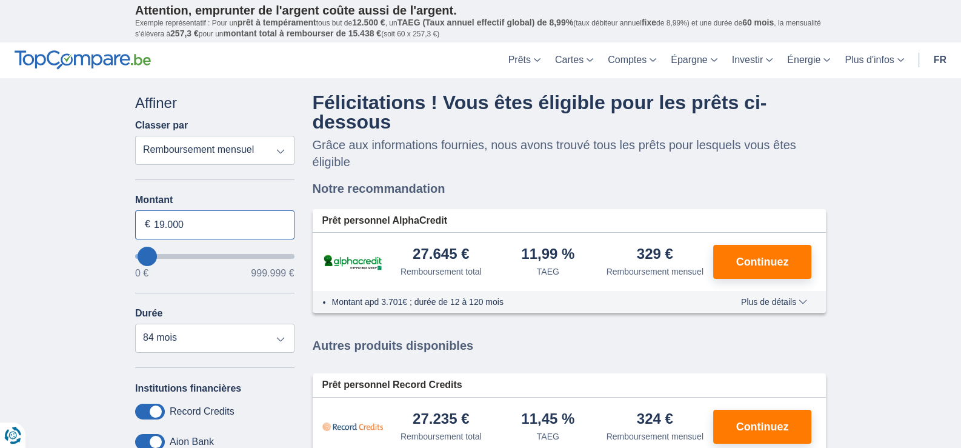
click at [203, 224] on input "19.000" at bounding box center [214, 224] width 159 height 29
type input "3"
type input "40.000"
type input "40000"
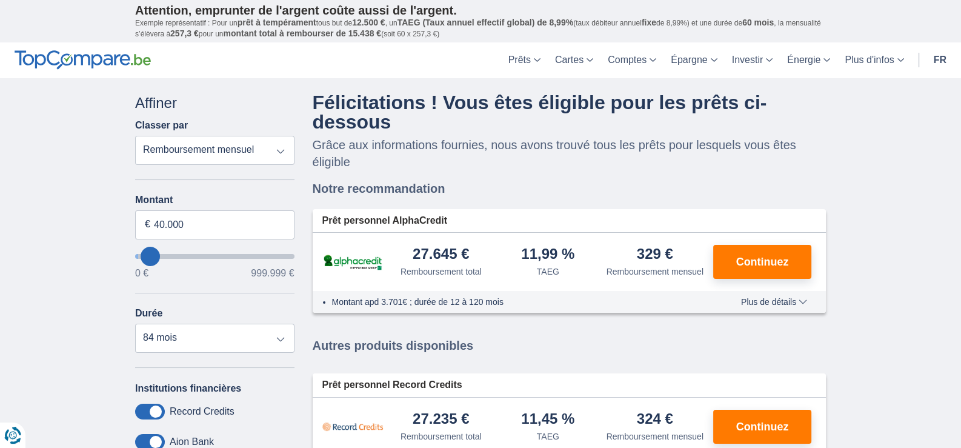
click at [109, 205] on div "× widget.non-eligible-application.title widget.non-eligible-application.text no…" at bounding box center [480, 456] width 961 height 757
select select "120"
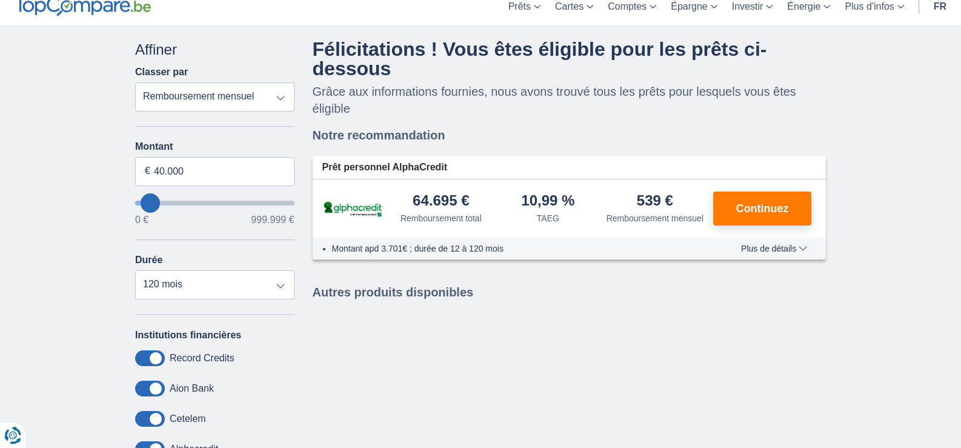
scroll to position [60, 0]
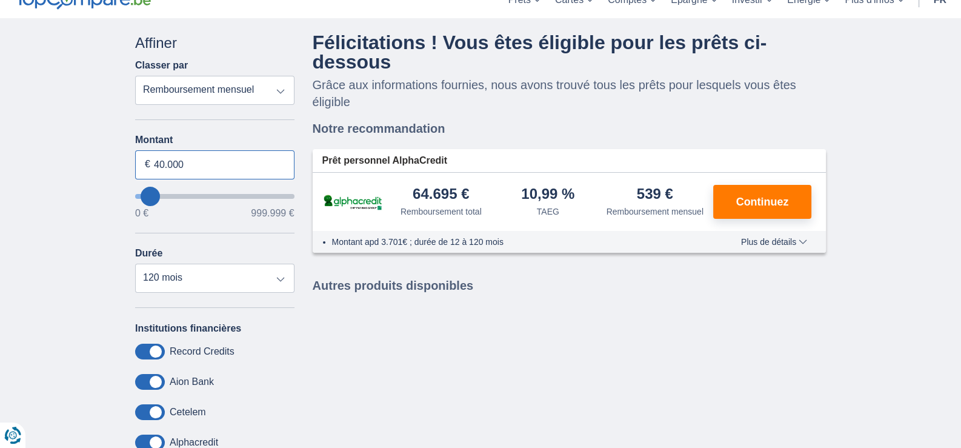
click at [211, 157] on input "40.000" at bounding box center [214, 164] width 159 height 29
type input "30.000"
type input "30000"
click at [91, 176] on div "× widget.non-eligible-application.title widget.non-eligible-application.text no…" at bounding box center [480, 396] width 961 height 757
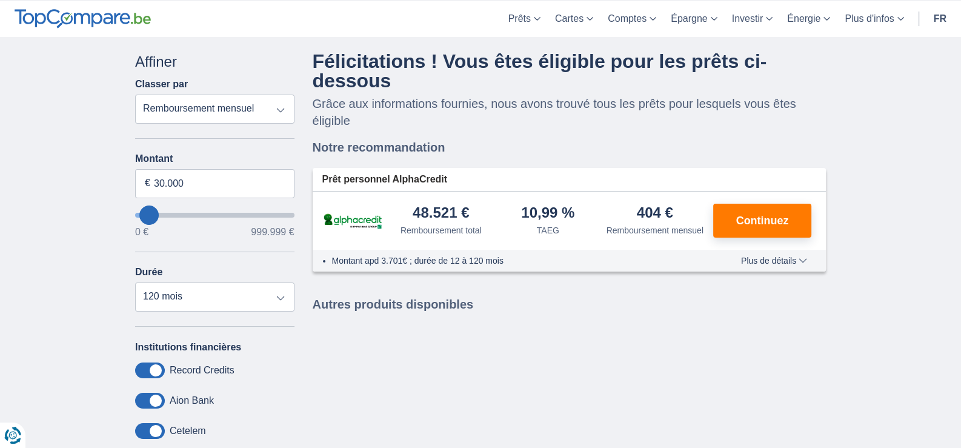
scroll to position [0, 0]
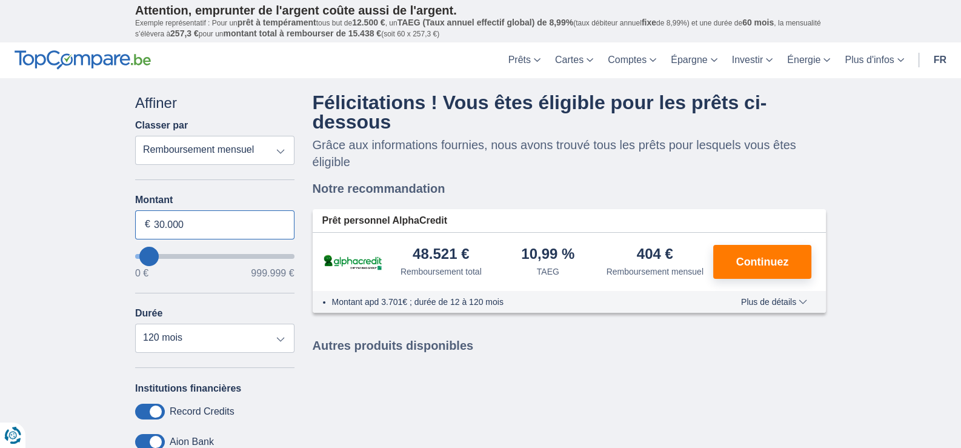
click at [210, 224] on input "30.000" at bounding box center [214, 224] width 159 height 29
click at [210, 223] on input "30.000" at bounding box center [214, 224] width 159 height 29
type input "28.000"
type input "28000"
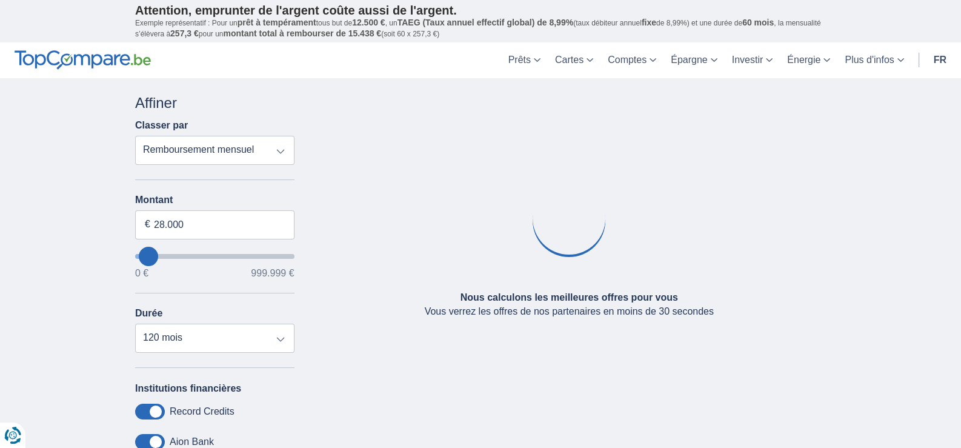
click at [47, 221] on div "× widget.non-eligible-application.title widget.non-eligible-application.text no…" at bounding box center [480, 456] width 961 height 757
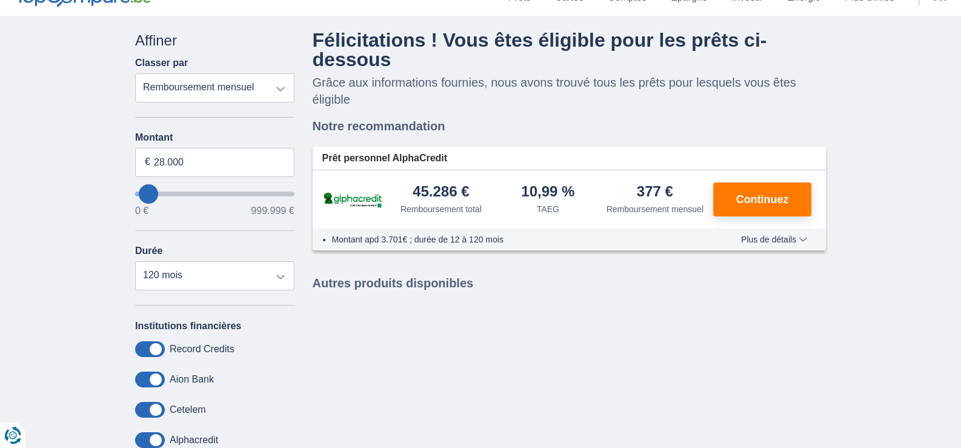
scroll to position [121, 0]
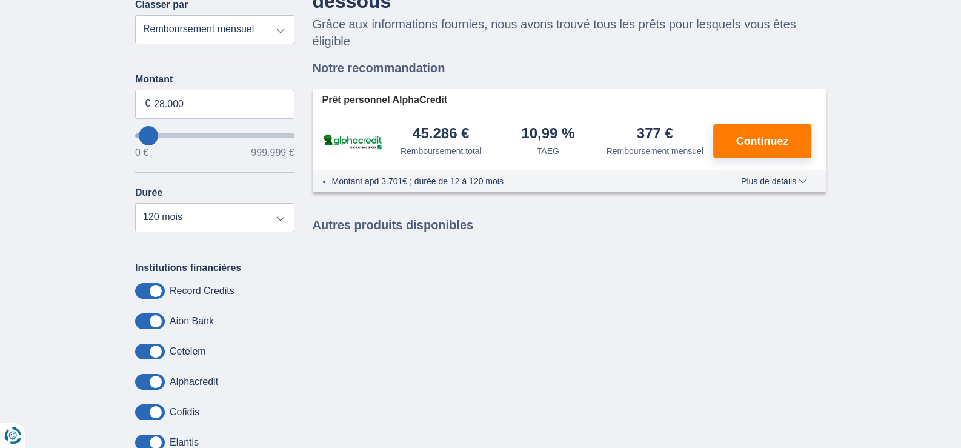
click at [289, 27] on select "Remboursement total TAEG Remboursement mensuel" at bounding box center [214, 29] width 159 height 29
click at [135, 15] on select "Remboursement total TAEG Remboursement mensuel" at bounding box center [214, 29] width 159 height 29
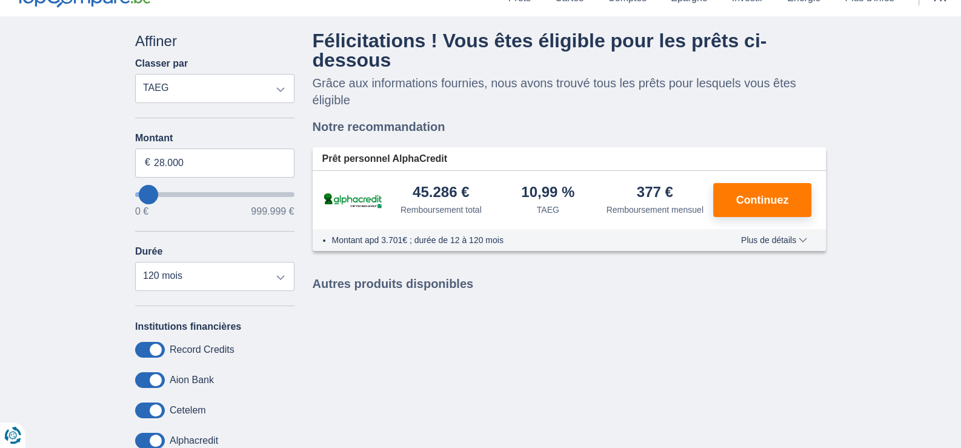
scroll to position [60, 0]
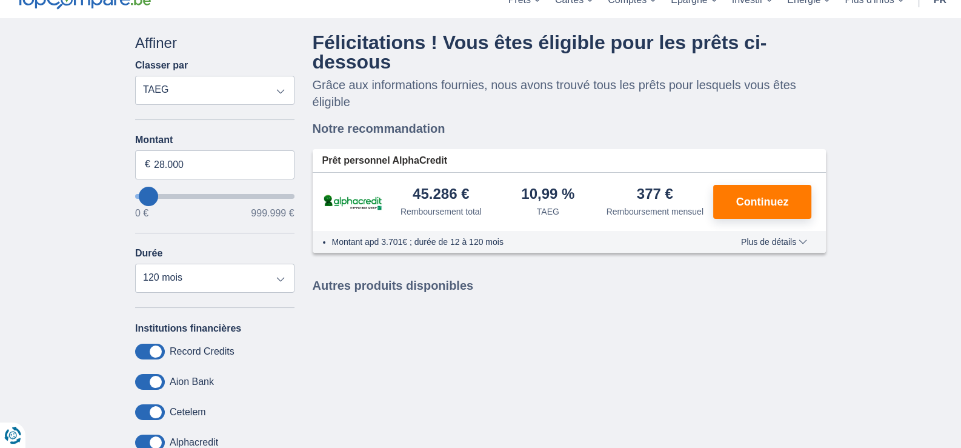
click at [236, 95] on select "Remboursement total TAEG Remboursement mensuel" at bounding box center [214, 90] width 159 height 29
select select "mrp+"
click at [135, 76] on select "Remboursement total TAEG Remboursement mensuel" at bounding box center [214, 90] width 159 height 29
click at [207, 157] on input "28.000" at bounding box center [214, 164] width 159 height 29
click at [207, 158] on input "28.000" at bounding box center [214, 164] width 159 height 29
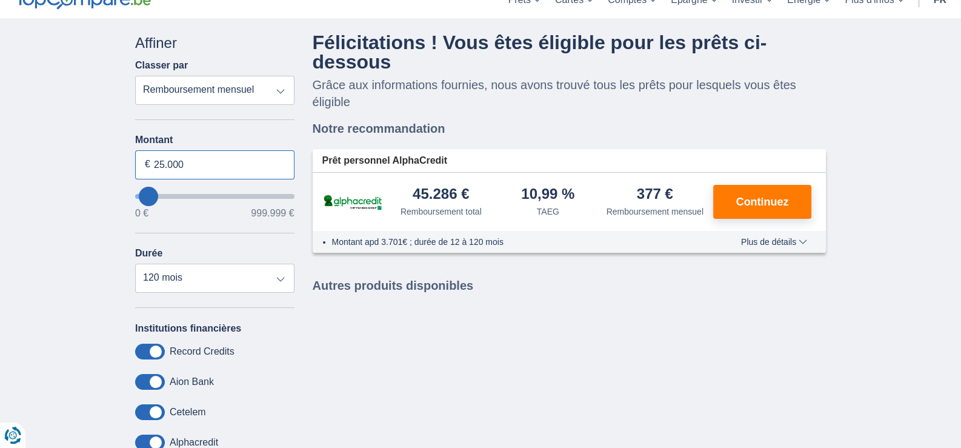
type input "25.000"
type input "25000"
click at [88, 158] on div "× widget.non-eligible-application.title widget.non-eligible-application.text no…" at bounding box center [480, 396] width 961 height 757
click at [766, 239] on span "Plus de détails" at bounding box center [774, 241] width 66 height 8
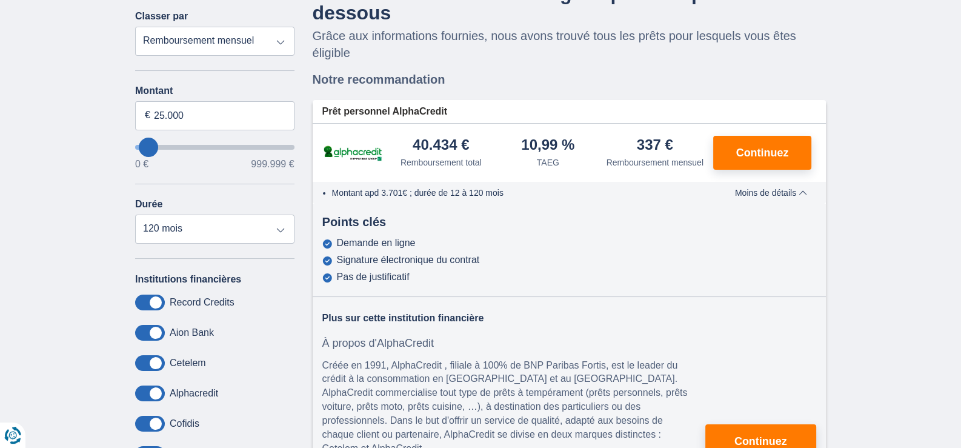
scroll to position [121, 0]
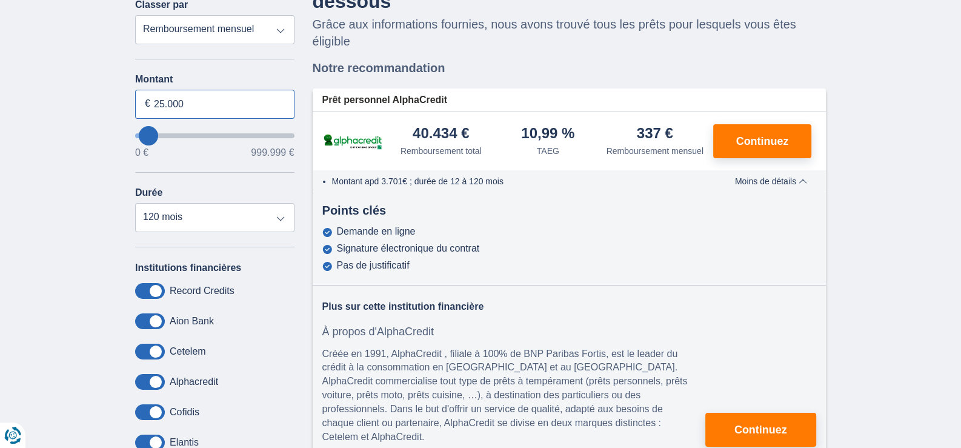
click at [185, 101] on input "25.000" at bounding box center [214, 104] width 159 height 29
type input "27.000"
type input "27000"
click at [97, 119] on div "× widget.non-eligible-application.title widget.non-eligible-application.text no…" at bounding box center [480, 336] width 961 height 757
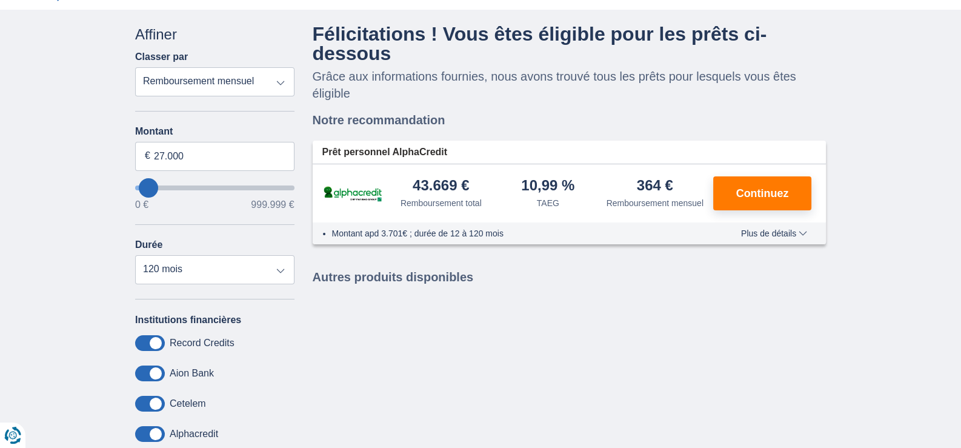
scroll to position [60, 0]
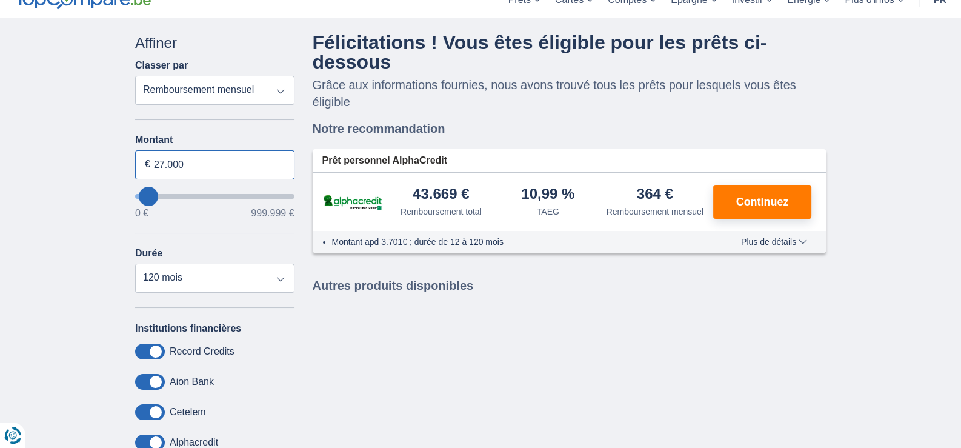
click at [212, 160] on input "27.000" at bounding box center [214, 164] width 159 height 29
type input "3"
type input "62.000"
type input "62000"
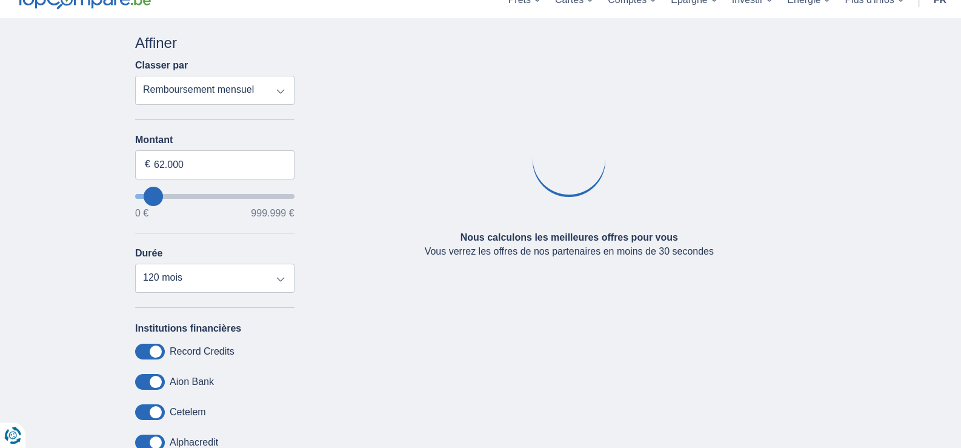
click at [88, 121] on div "× widget.non-eligible-application.title widget.non-eligible-application.text no…" at bounding box center [480, 396] width 961 height 757
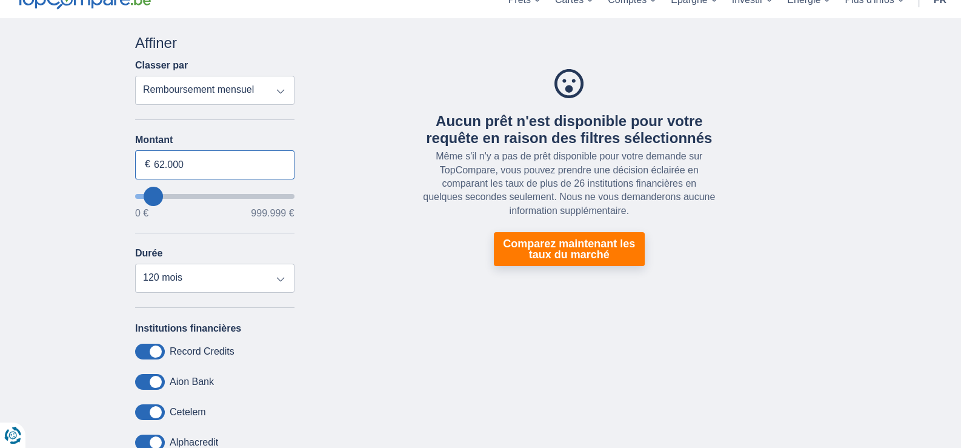
click at [217, 171] on input "62.000" at bounding box center [214, 164] width 159 height 29
click at [217, 169] on input "62.000" at bounding box center [214, 164] width 159 height 29
type input "58.000"
type input "58000"
click at [103, 108] on div "× widget.non-eligible-application.title widget.non-eligible-application.text no…" at bounding box center [480, 396] width 961 height 757
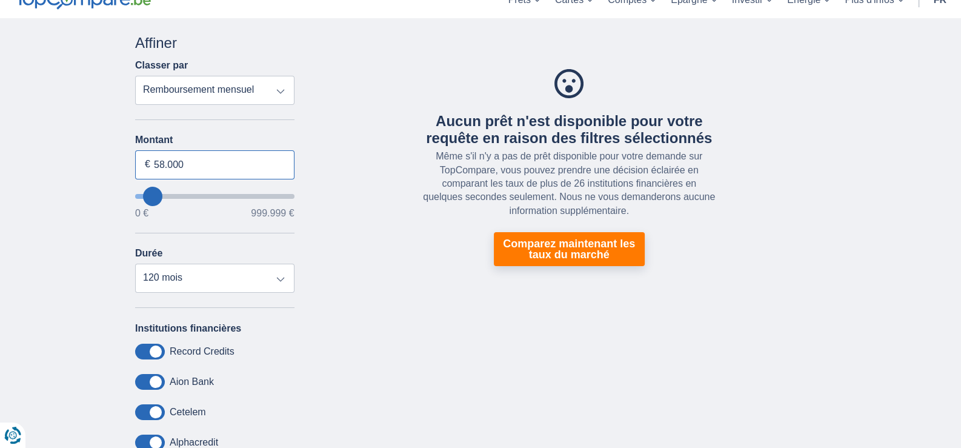
click at [224, 162] on input "58.000" at bounding box center [214, 164] width 159 height 29
type input "5"
type input "0"
type input "50.000"
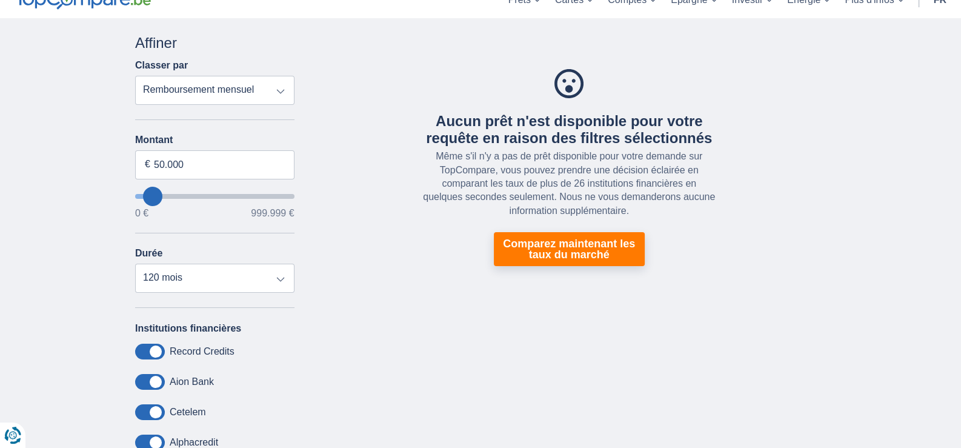
type input "50000"
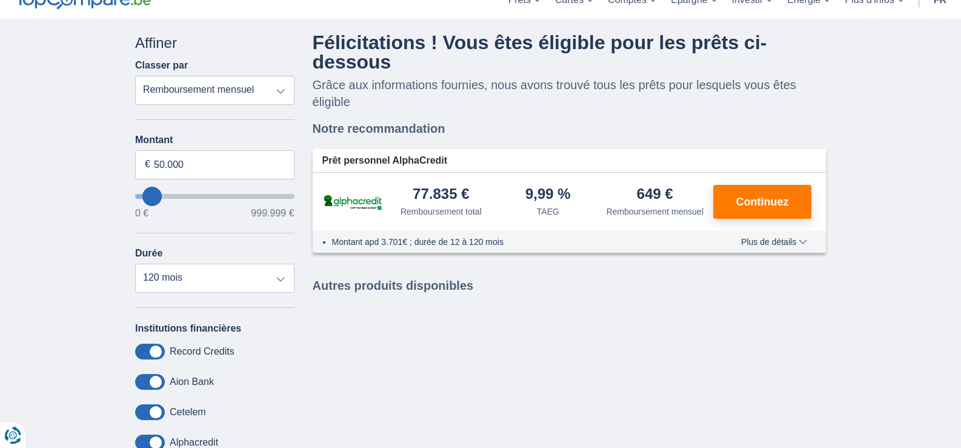
click at [780, 247] on div "Montant apd 3.701€ ; durée de 12 à 120 mois Plus de détails Moins de détails" at bounding box center [570, 242] width 514 height 22
click at [781, 242] on span "Plus de détails" at bounding box center [774, 241] width 66 height 8
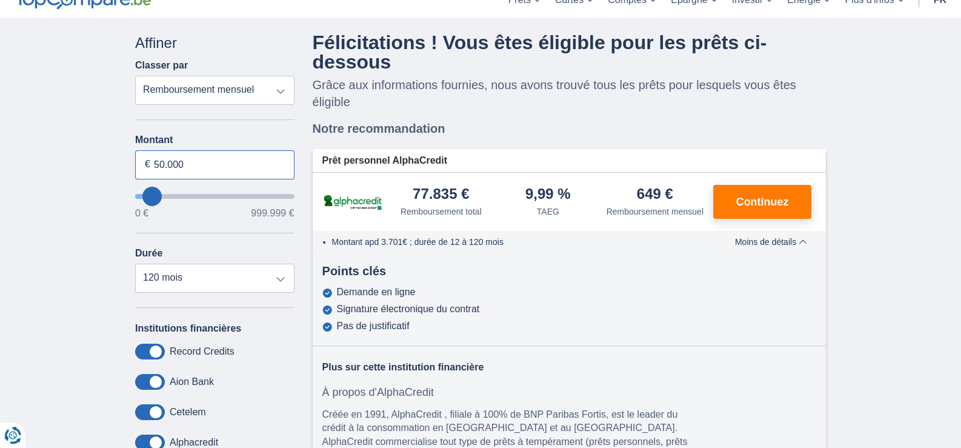
click at [165, 161] on input "50.000" at bounding box center [214, 164] width 159 height 29
type input "48.000"
type input "48000"
click at [67, 188] on div "× widget.non-eligible-application.title widget.non-eligible-application.text no…" at bounding box center [480, 396] width 961 height 757
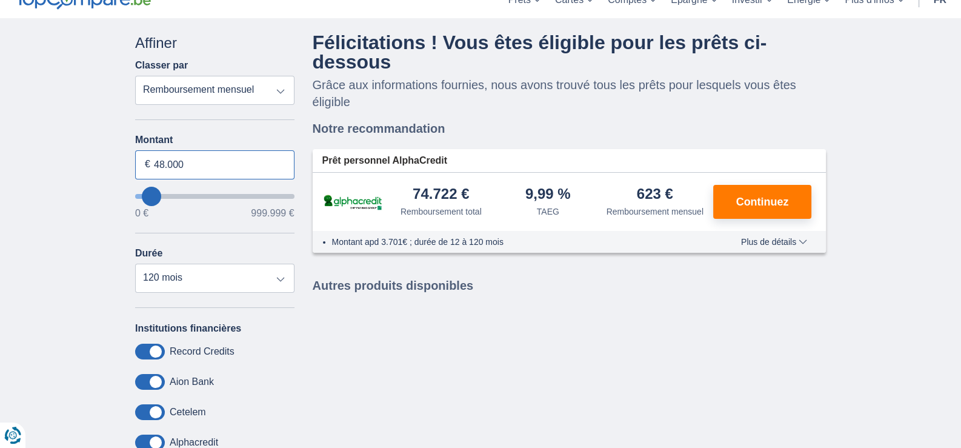
click at [163, 163] on input "48.000" at bounding box center [214, 164] width 159 height 29
type input "45.000"
type input "45000"
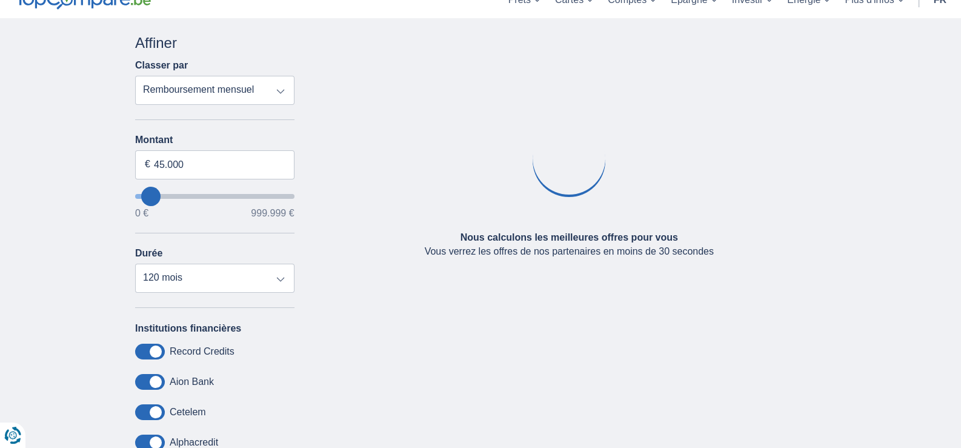
click at [88, 226] on div "× widget.non-eligible-application.title widget.non-eligible-application.text no…" at bounding box center [480, 396] width 961 height 757
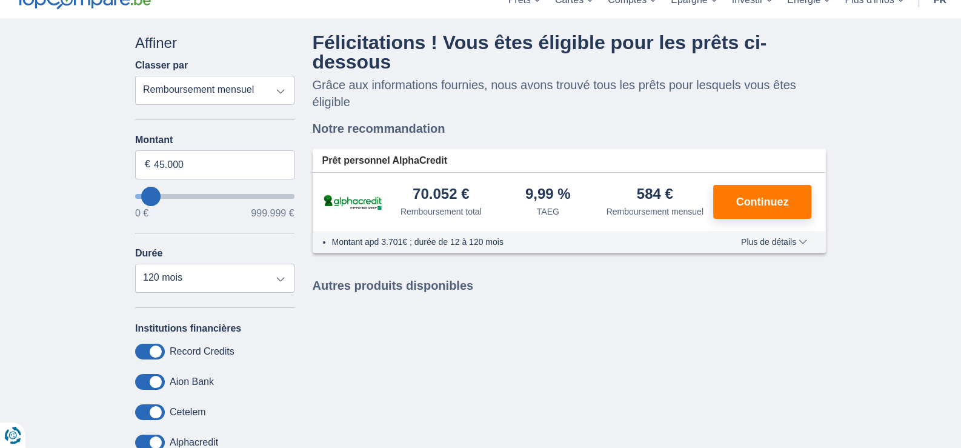
drag, startPoint x: 769, startPoint y: 237, endPoint x: 769, endPoint y: 231, distance: 6.7
click at [769, 237] on span "Plus de détails" at bounding box center [774, 241] width 66 height 8
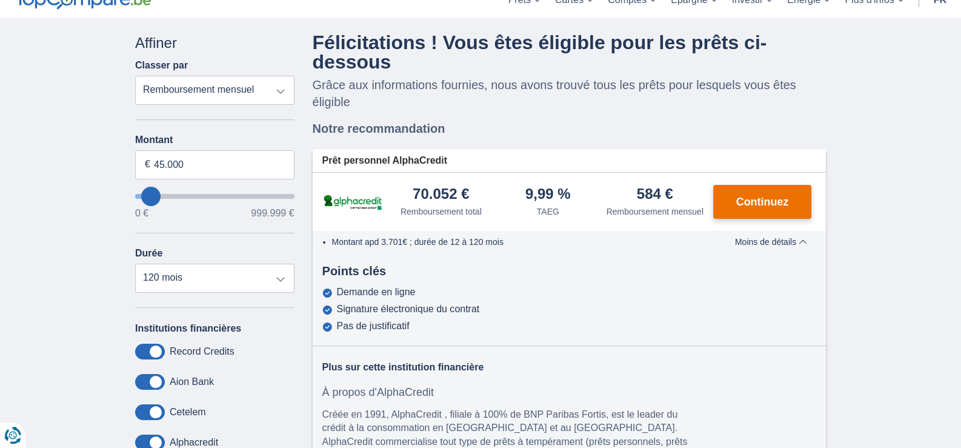
click at [781, 196] on span "Continuez" at bounding box center [762, 201] width 53 height 11
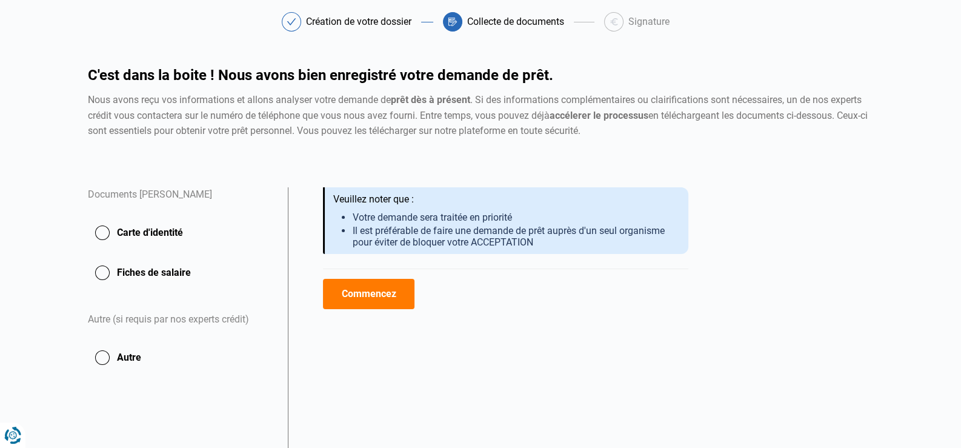
scroll to position [60, 0]
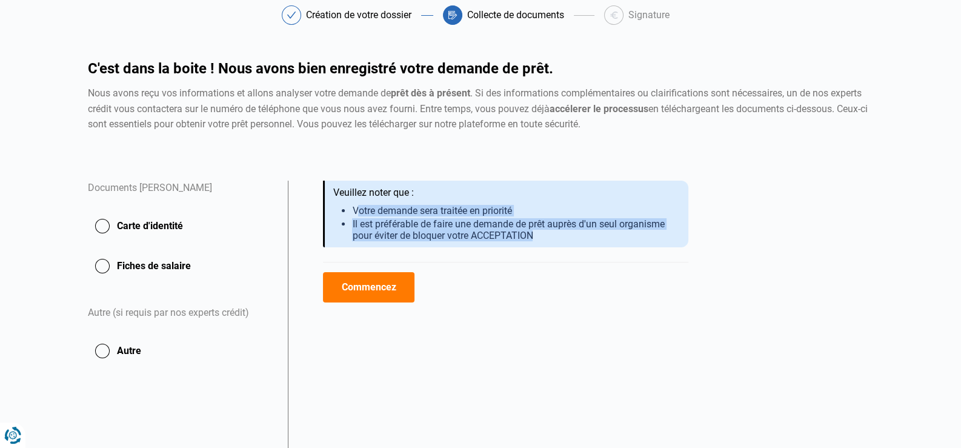
drag, startPoint x: 532, startPoint y: 236, endPoint x: 358, endPoint y: 214, distance: 175.8
click at [359, 214] on div "Nous avons reçu vos informations et allons analyser votre demande de prêt dès à…" at bounding box center [505, 214] width 365 height 67
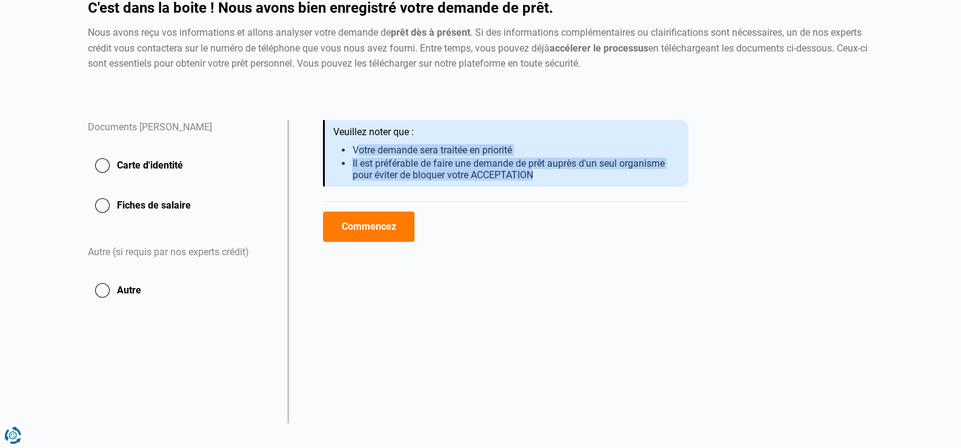
click at [105, 165] on button "Carte d'identité" at bounding box center [180, 165] width 185 height 30
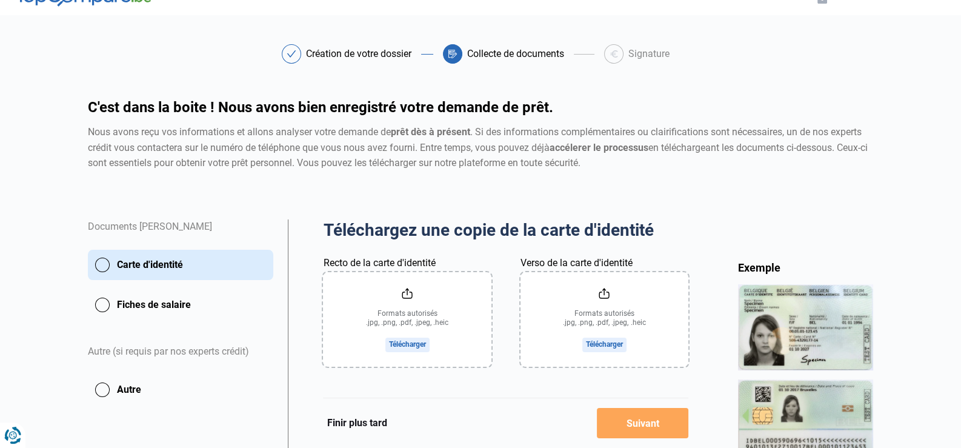
scroll to position [121, 0]
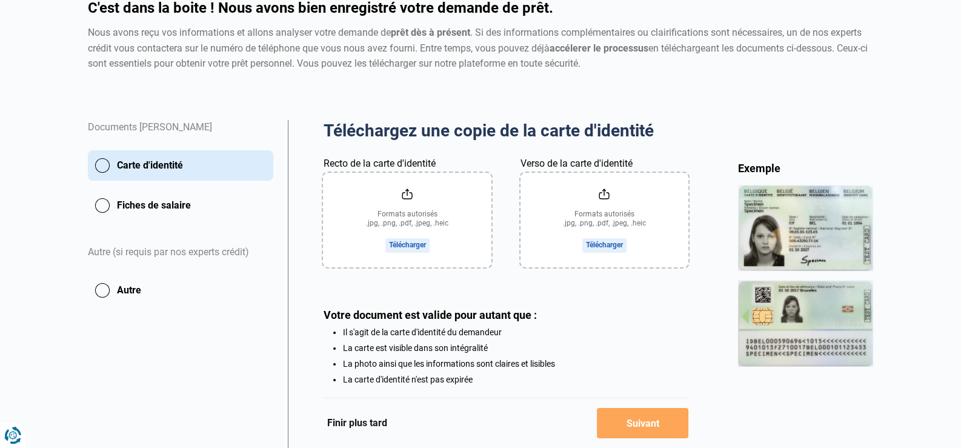
click at [119, 290] on button "Autre" at bounding box center [180, 290] width 185 height 30
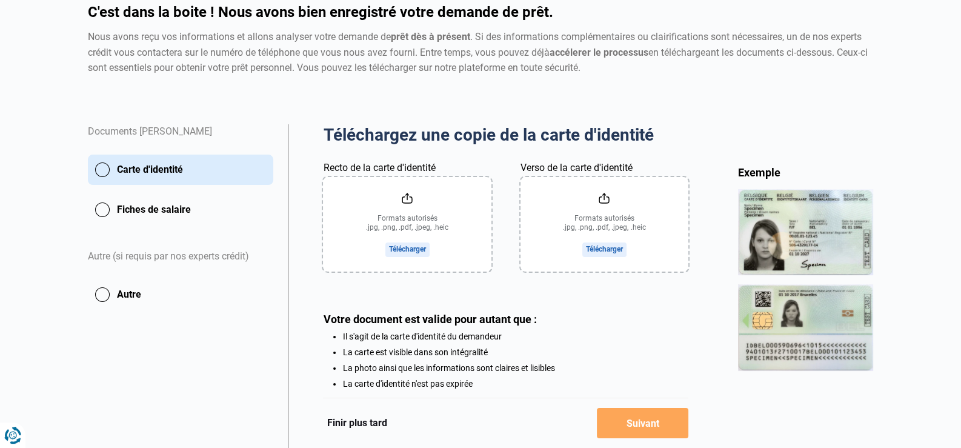
scroll to position [121, 0]
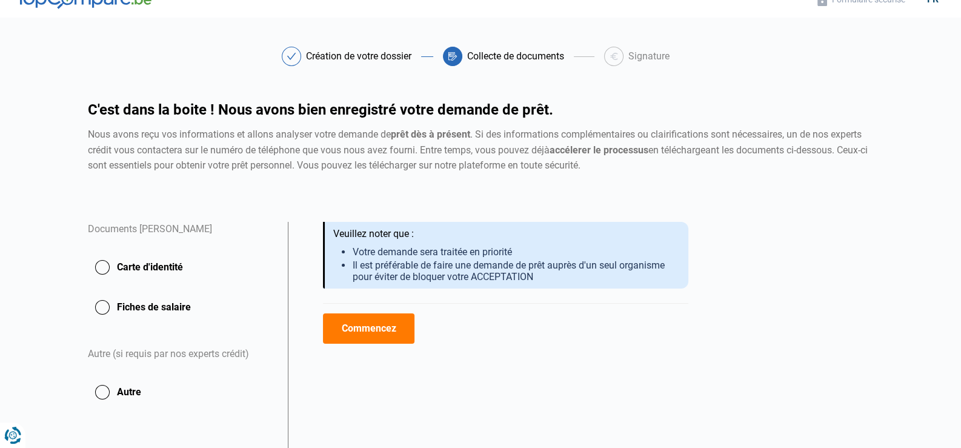
scroll to position [60, 0]
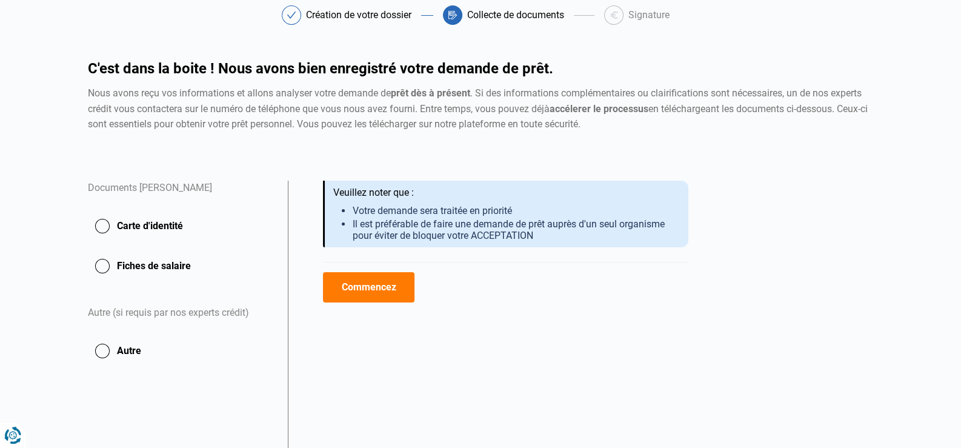
click at [390, 16] on div "Création de votre dossier" at bounding box center [358, 15] width 105 height 10
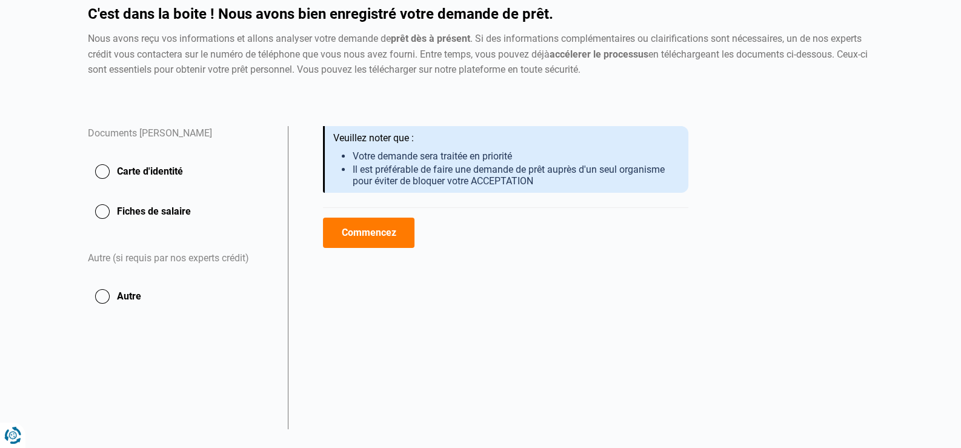
scroll to position [0, 0]
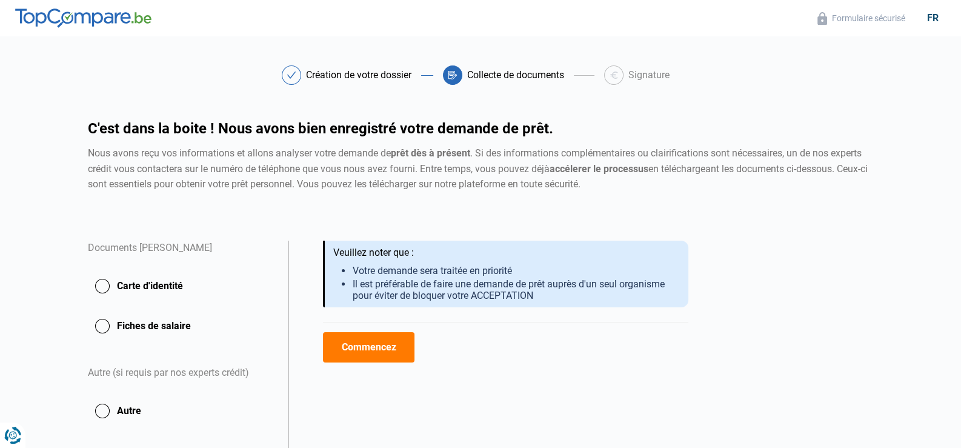
click at [704, 144] on div "C'est dans la boite ! Nous avons bien enregistré votre demande de prêt. Nous av…" at bounding box center [481, 156] width 800 height 71
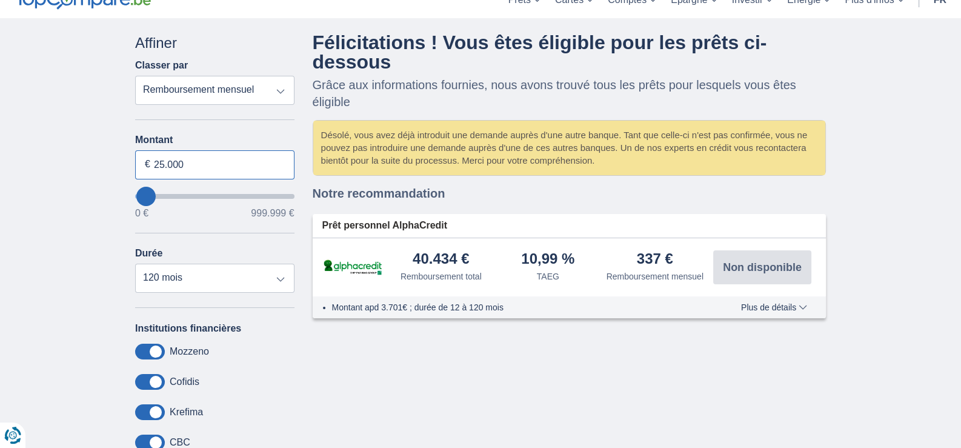
click at [194, 156] on input "25.000" at bounding box center [214, 164] width 159 height 29
type input "38.000"
type input "38000"
click at [42, 302] on div "× widget.non-eligible-application.title widget.non-eligible-application.text no…" at bounding box center [480, 290] width 961 height 545
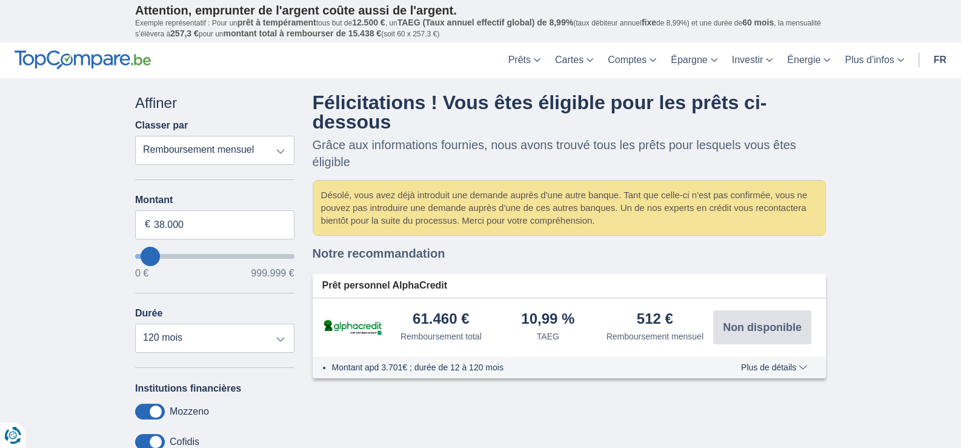
scroll to position [60, 0]
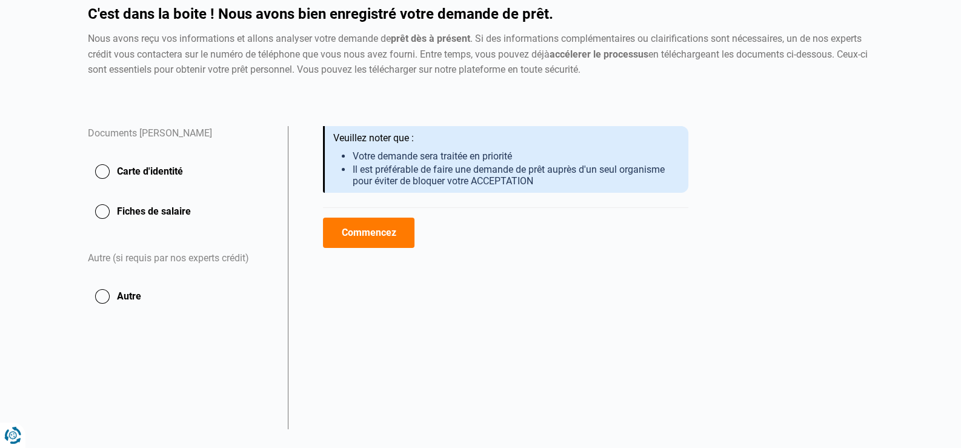
scroll to position [121, 0]
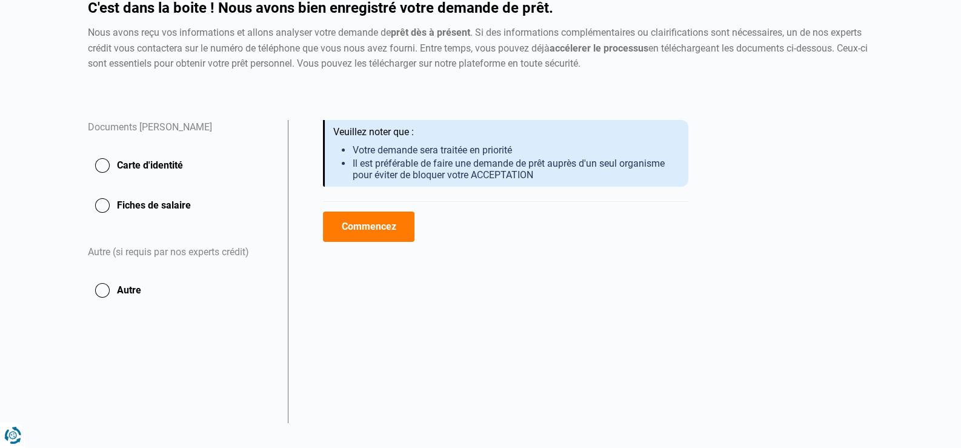
click at [164, 159] on button "Carte d'identité" at bounding box center [180, 165] width 185 height 30
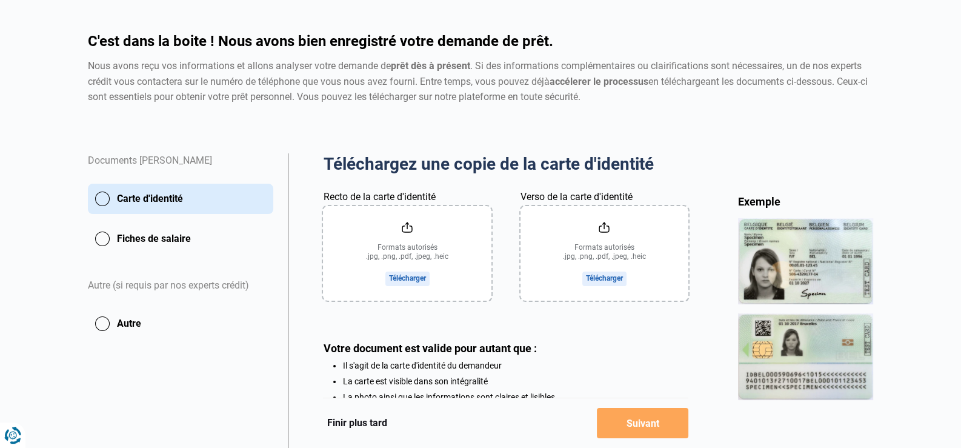
scroll to position [182, 0]
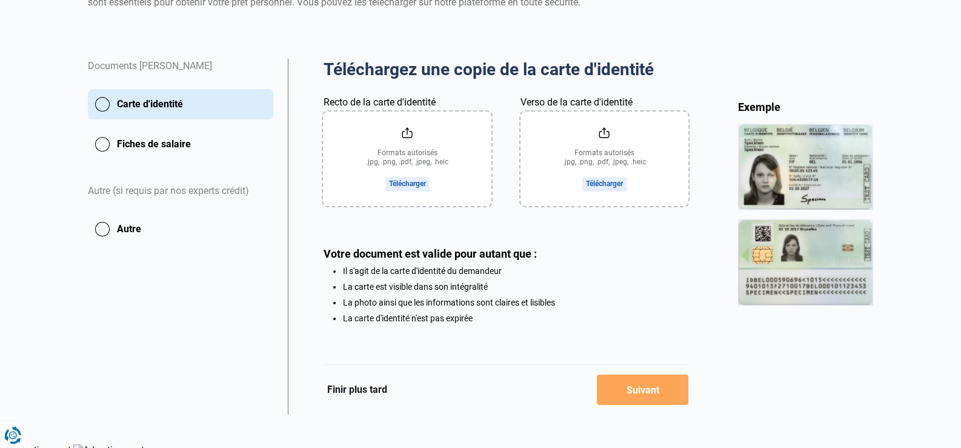
click at [132, 96] on button "Carte d'identité" at bounding box center [180, 104] width 185 height 30
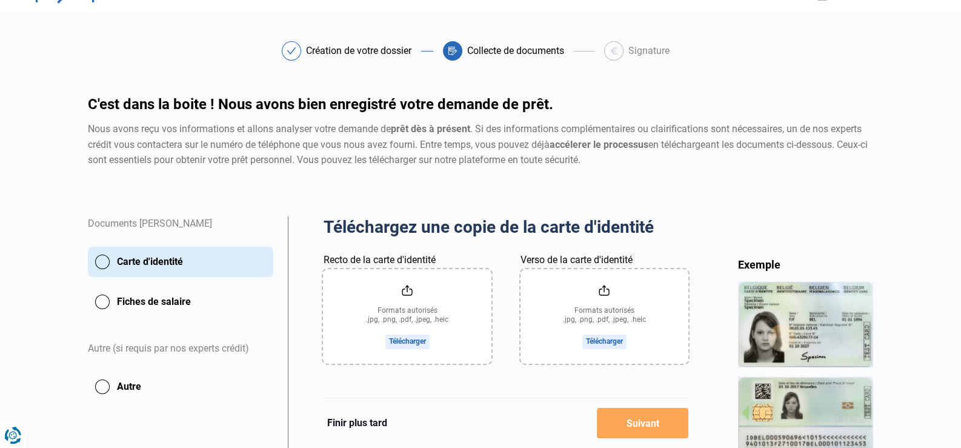
scroll to position [121, 0]
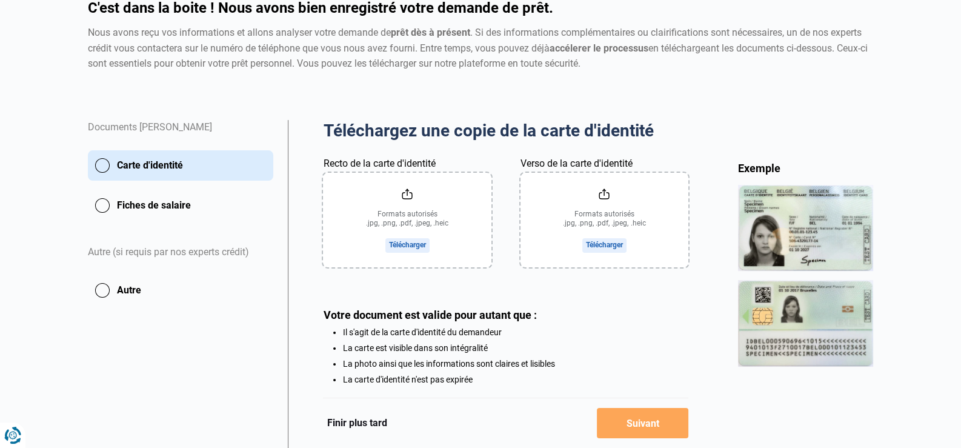
click at [440, 208] on input "Recto de la carte d'identité" at bounding box center [407, 220] width 168 height 95
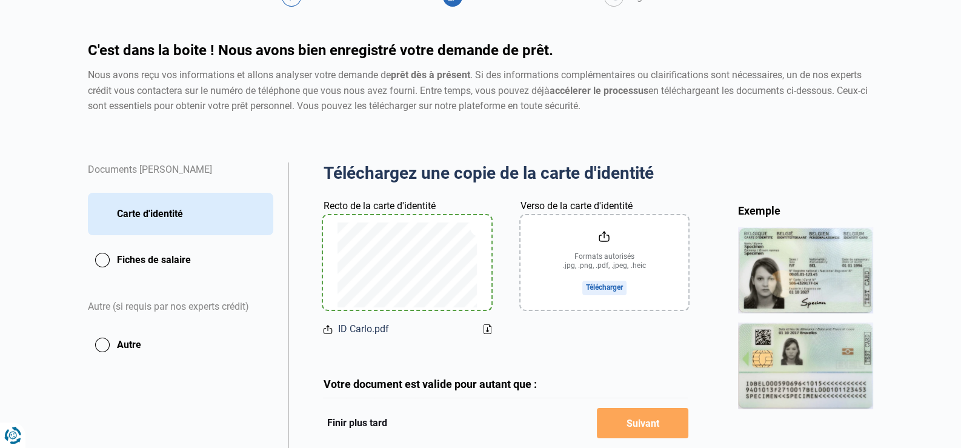
scroll to position [0, 0]
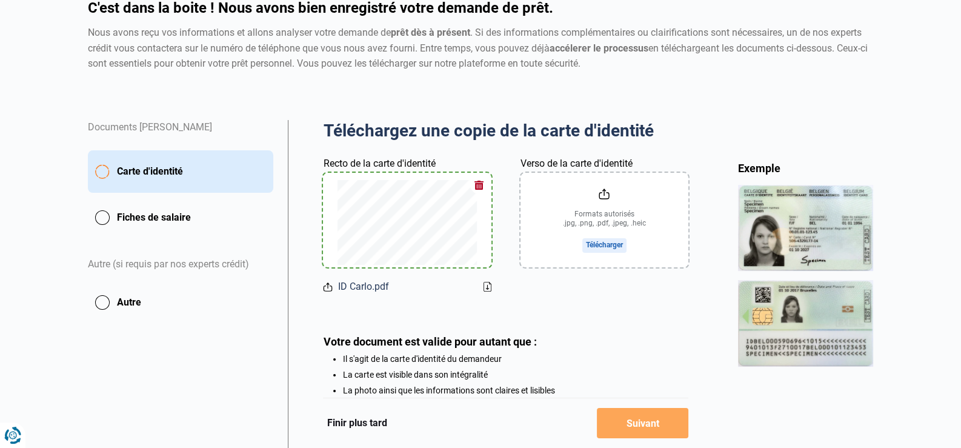
click at [148, 214] on button "Fiches de salaire" at bounding box center [180, 217] width 185 height 30
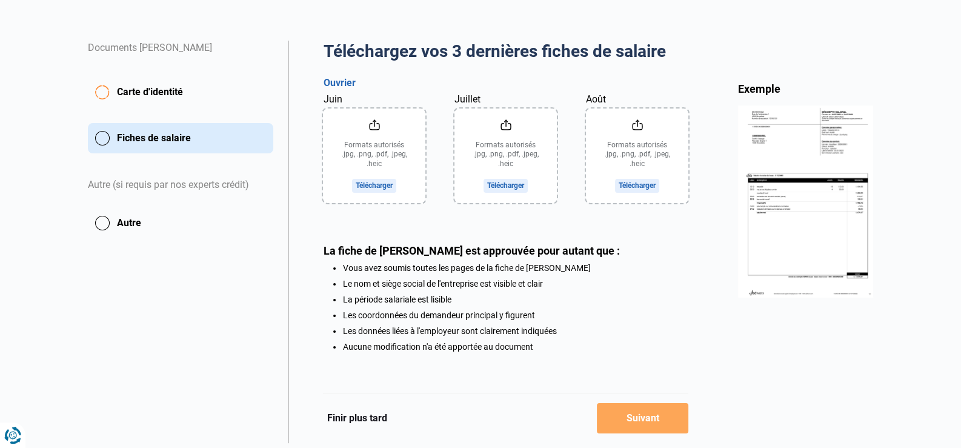
scroll to position [238, 0]
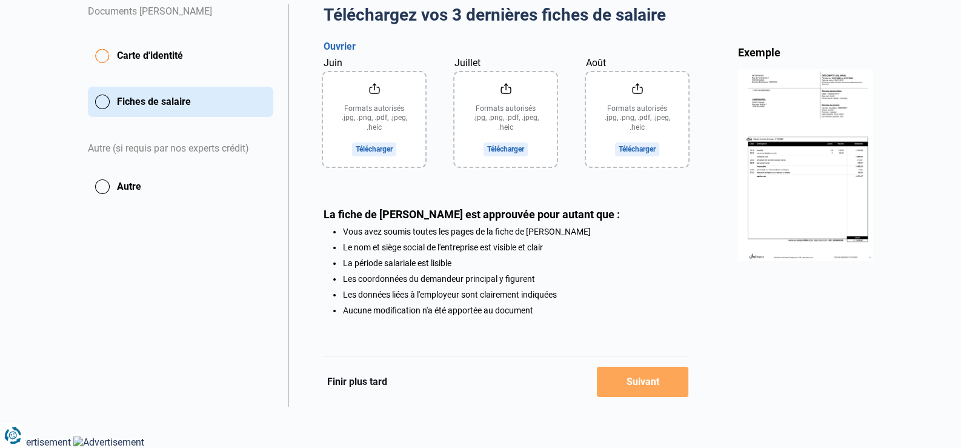
click at [807, 209] on img at bounding box center [806, 164] width 136 height 191
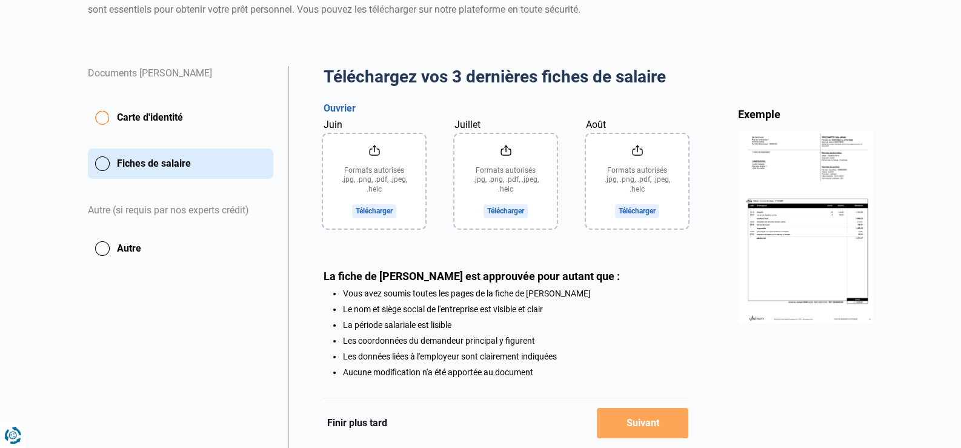
scroll to position [182, 0]
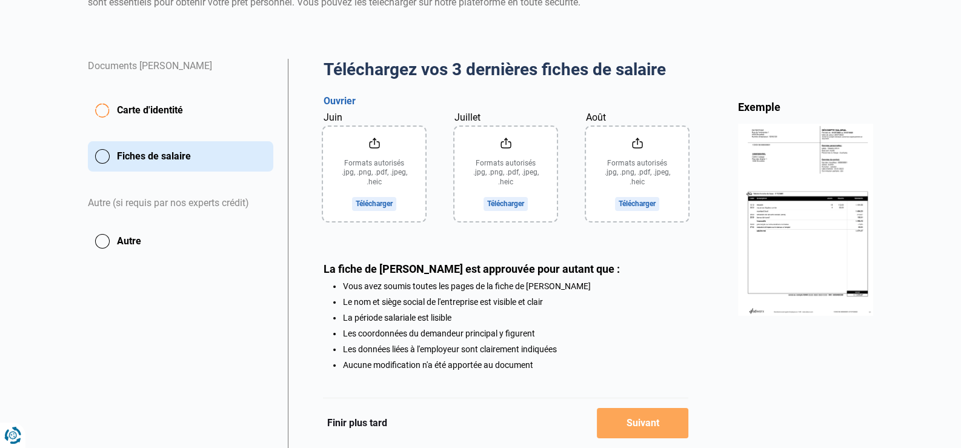
click at [371, 417] on button "Finir plus tard" at bounding box center [356, 423] width 67 height 16
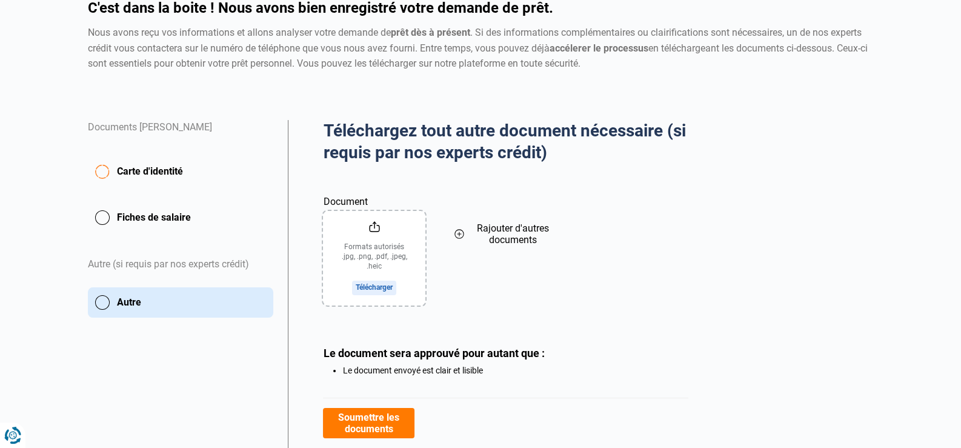
click at [148, 178] on button "Carte d'identité" at bounding box center [180, 171] width 185 height 42
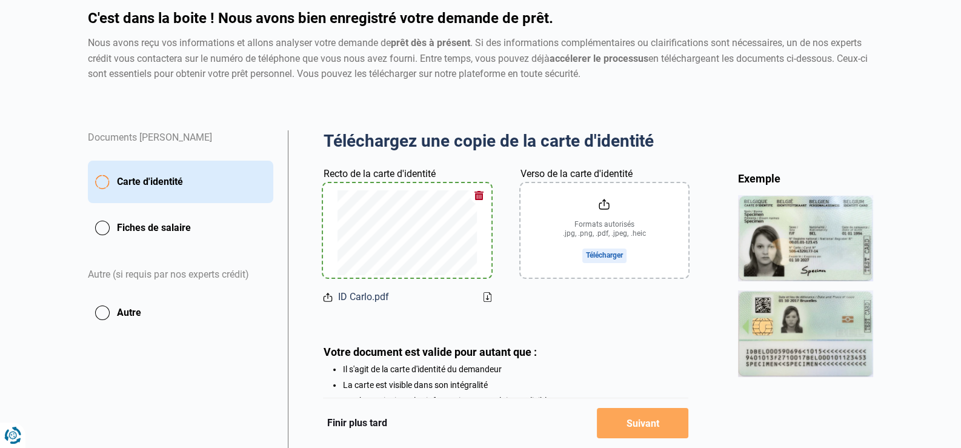
scroll to position [121, 0]
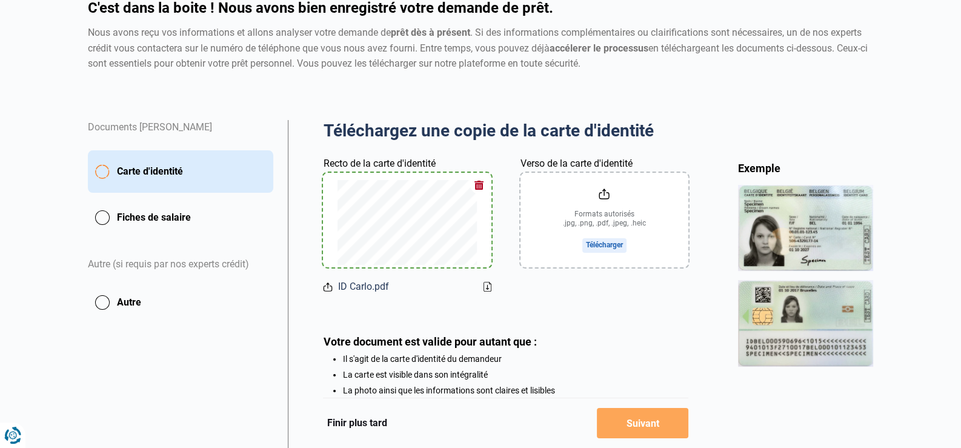
drag, startPoint x: 820, startPoint y: 44, endPoint x: 496, endPoint y: 85, distance: 326.8
click at [496, 85] on div "C'est dans la boite ! Nous avons bien enregistré votre demande de prêt. Nous av…" at bounding box center [481, 60] width 800 height 119
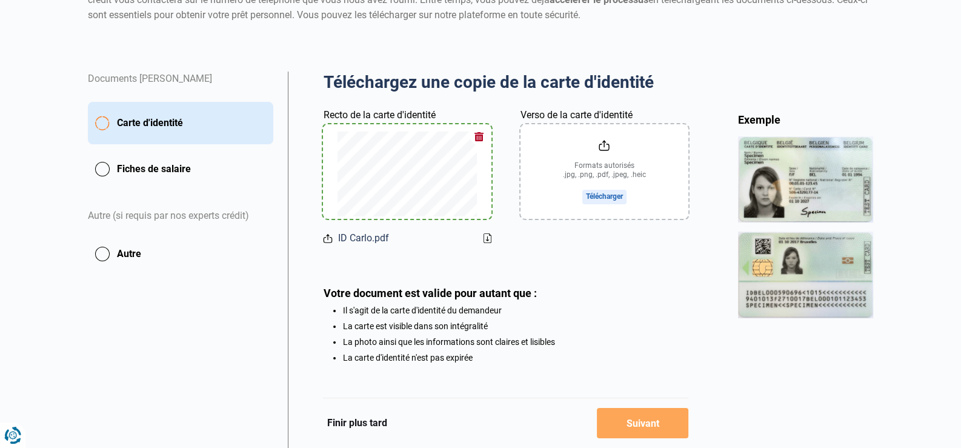
scroll to position [0, 0]
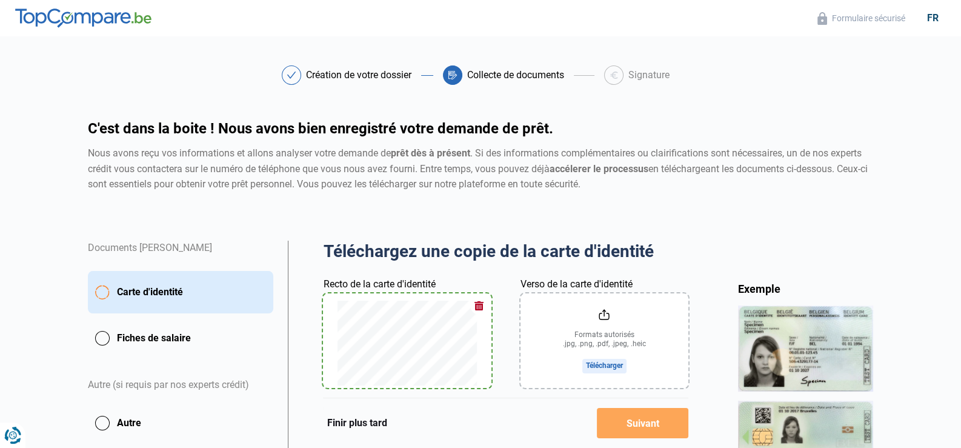
click at [492, 14] on header "Formulaire sécurisé fr" at bounding box center [480, 18] width 961 height 36
click at [354, 85] on div "Création de votre dossier Collecte de documents Signature Création de votre dos…" at bounding box center [481, 93] width 800 height 56
click at [367, 78] on div "Création de votre dossier" at bounding box center [358, 75] width 105 height 10
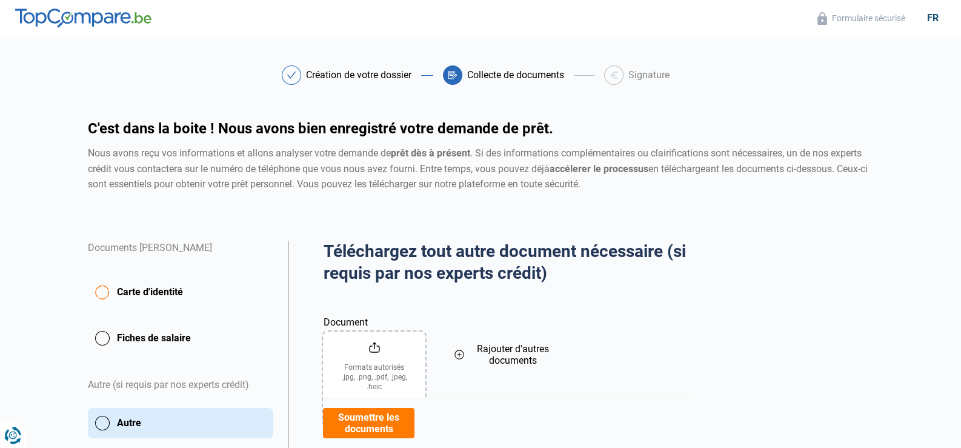
drag, startPoint x: 45, startPoint y: 0, endPoint x: 348, endPoint y: 21, distance: 304.2
click at [348, 21] on header "Formulaire sécurisé fr" at bounding box center [480, 18] width 961 height 36
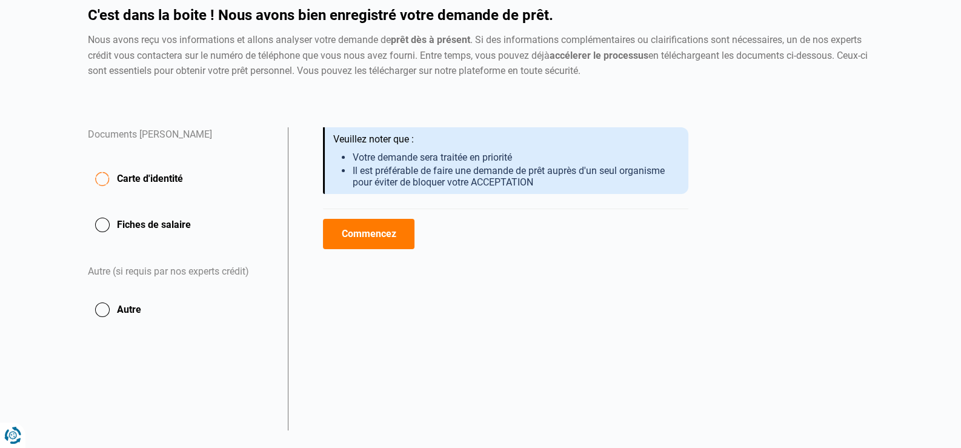
scroll to position [121, 0]
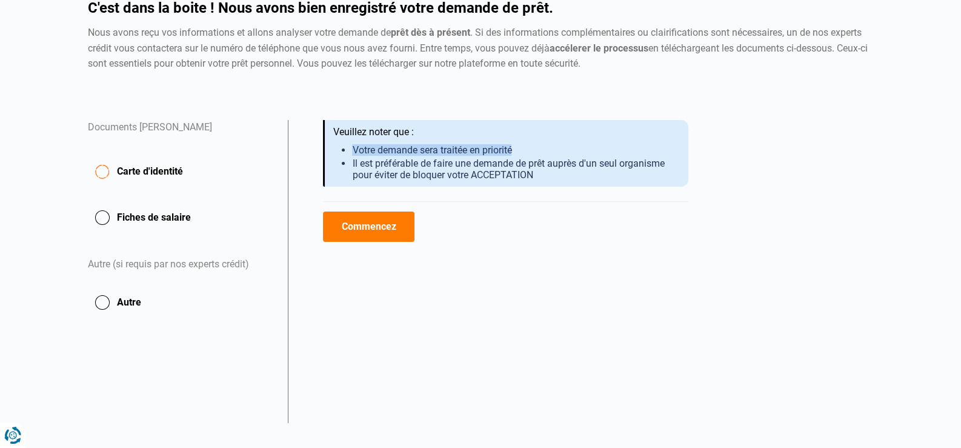
drag, startPoint x: 520, startPoint y: 151, endPoint x: 326, endPoint y: 153, distance: 194.5
click at [326, 153] on div "Nous avons reçu vos informations et allons analyser votre demande de prêt dès à…" at bounding box center [505, 153] width 365 height 67
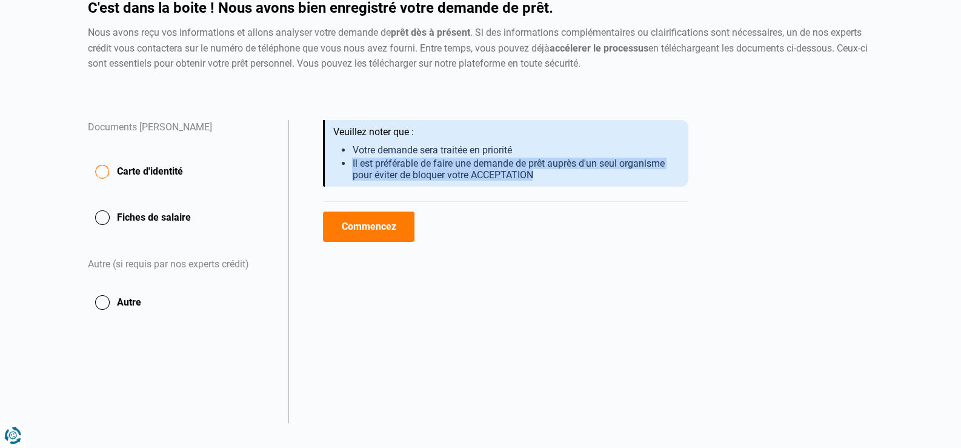
drag, startPoint x: 351, startPoint y: 159, endPoint x: 577, endPoint y: 184, distance: 226.8
click at [577, 184] on div "Nous avons reçu vos informations et allons analyser votre demande de prêt dès à…" at bounding box center [505, 153] width 365 height 67
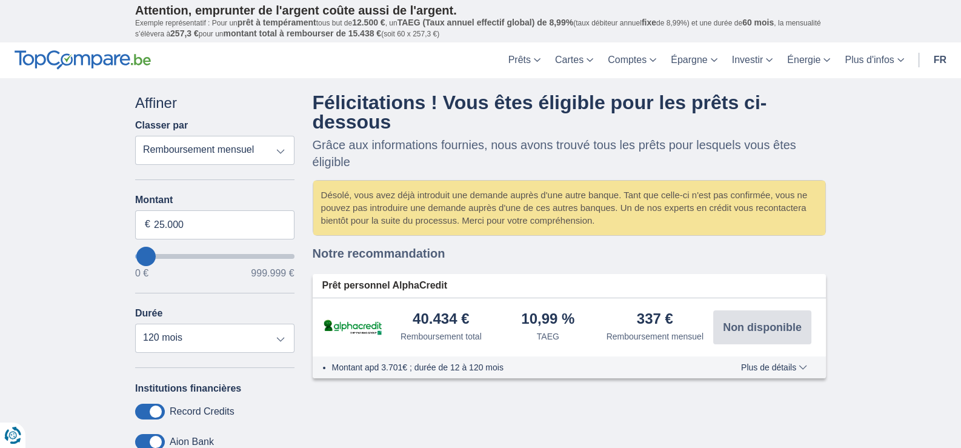
type input "45.000"
type input "45000"
type input "52.000"
type input "52000"
type input "55.000"
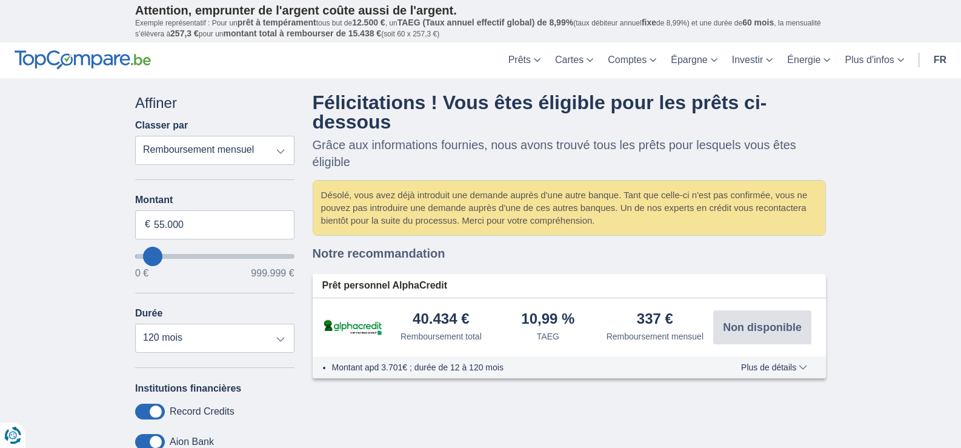
type input "59000"
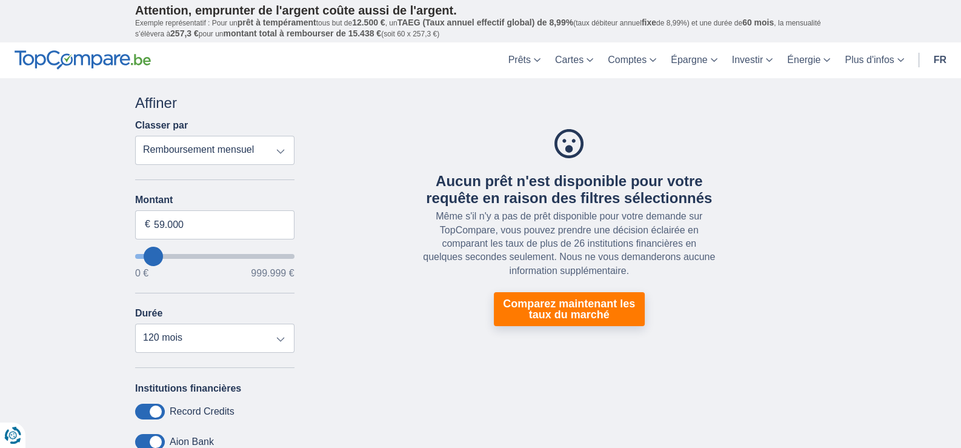
type input "66.000"
type input "66000"
type input "63.000"
type input "63000"
type input "59.000"
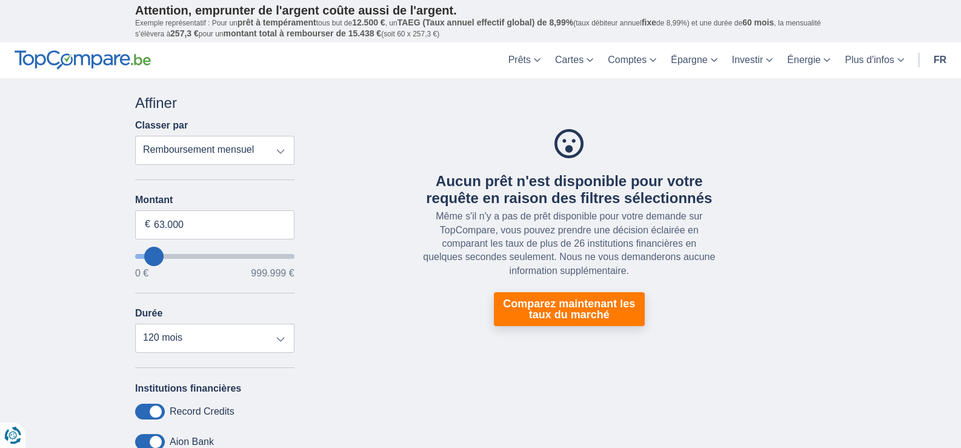
type input "59000"
type input "55.000"
type input "52000"
type input "59.000"
type input "59000"
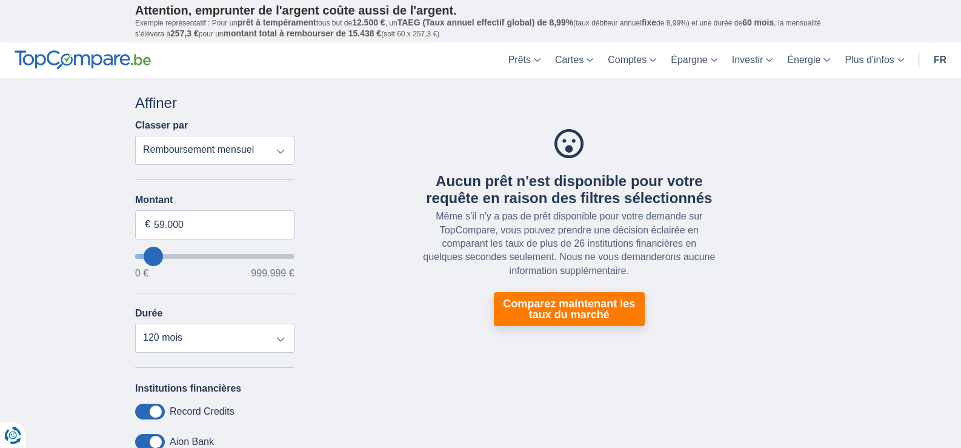
type input "63.000"
type input "63000"
type input "66.000"
type input "70000"
click at [168, 224] on input "70.000" at bounding box center [214, 224] width 159 height 29
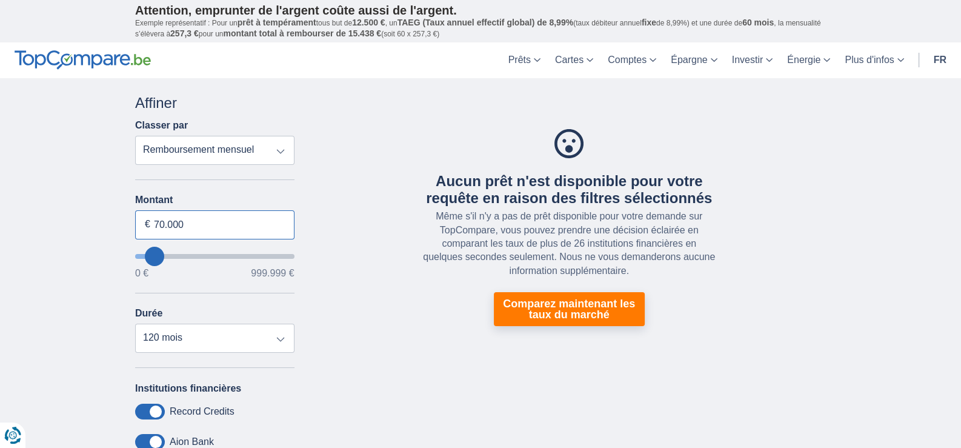
click at [168, 223] on input "70.000" at bounding box center [214, 224] width 159 height 29
type input "58.000"
type input "58000"
click at [104, 248] on div "× widget.non-eligible-application.title widget.non-eligible-application.text no…" at bounding box center [480, 350] width 961 height 545
click at [227, 225] on input "58.000" at bounding box center [214, 224] width 159 height 29
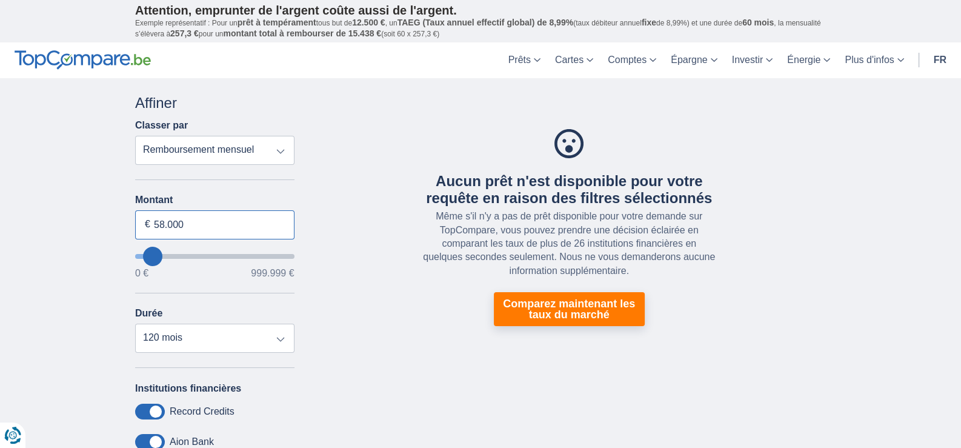
click at [227, 225] on input "58.000" at bounding box center [214, 224] width 159 height 29
type input "50.000"
type input "50000"
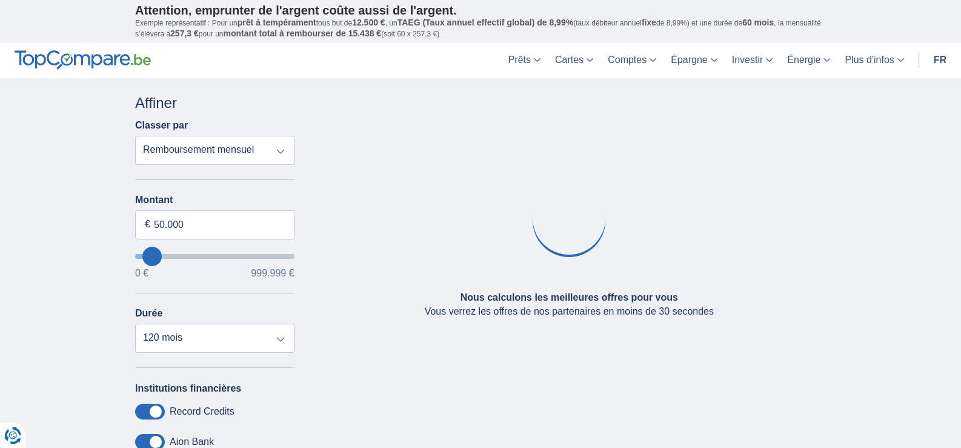
click at [78, 225] on div "× widget.non-eligible-application.title widget.non-eligible-application.text no…" at bounding box center [480, 350] width 961 height 545
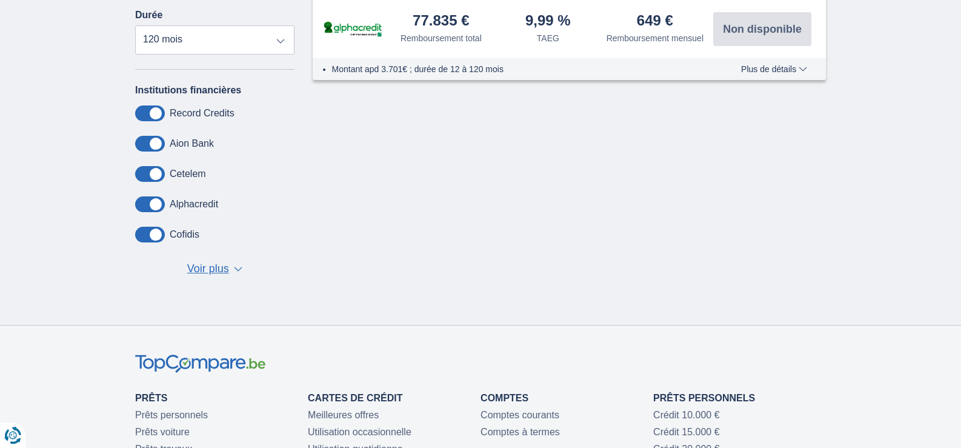
scroll to position [302, 0]
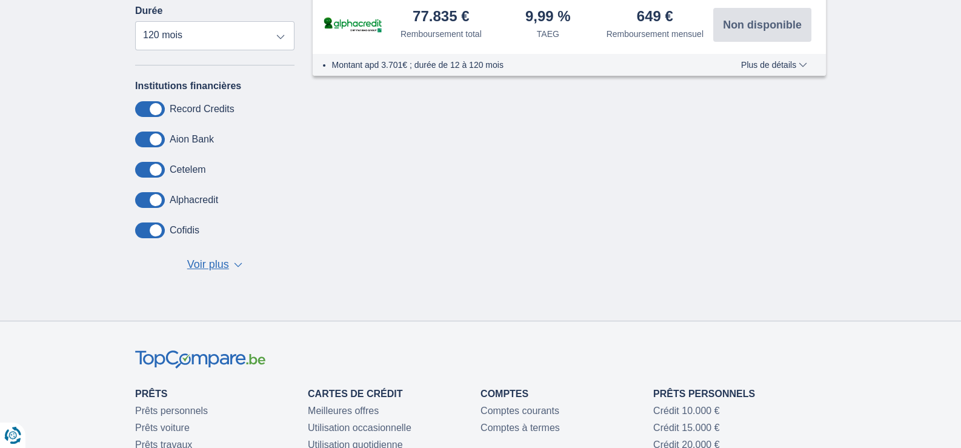
click at [229, 260] on button "Voir plus Voir moins ▼ ▲" at bounding box center [215, 264] width 62 height 17
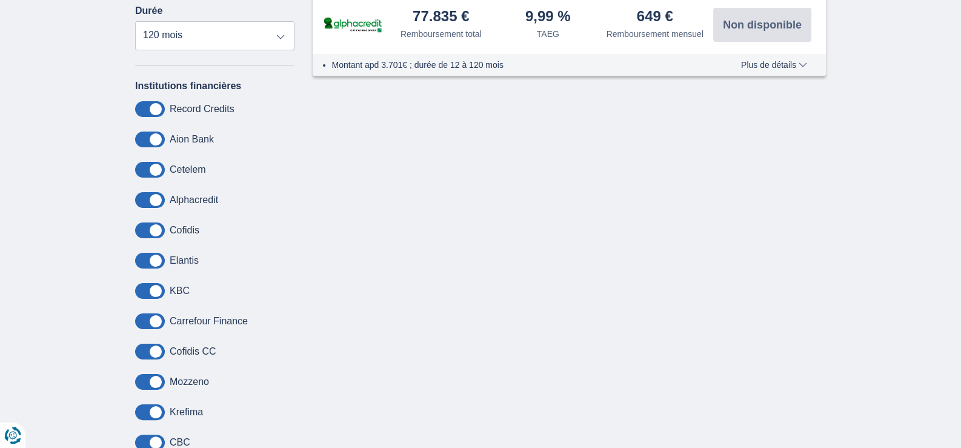
click at [158, 194] on span at bounding box center [150, 200] width 30 height 16
click at [0, 0] on input "checkbox" at bounding box center [0, 0] width 0 height 0
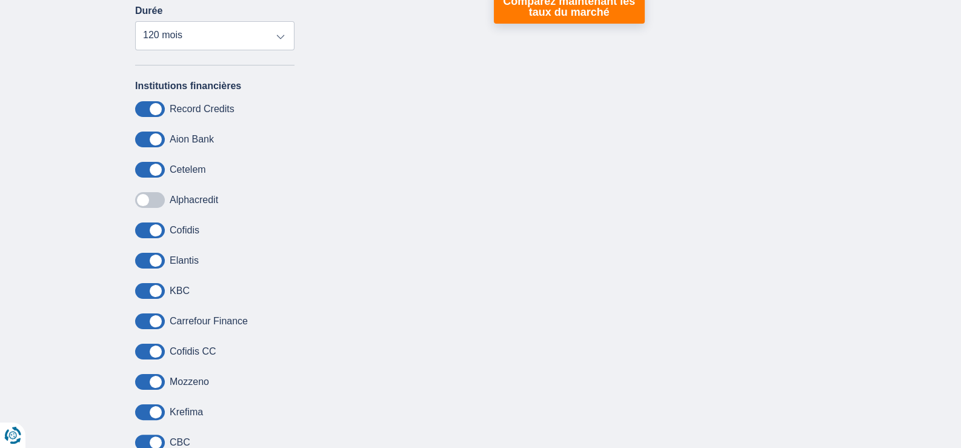
click at [158, 194] on span at bounding box center [150, 200] width 30 height 16
click at [0, 0] on input "checkbox" at bounding box center [0, 0] width 0 height 0
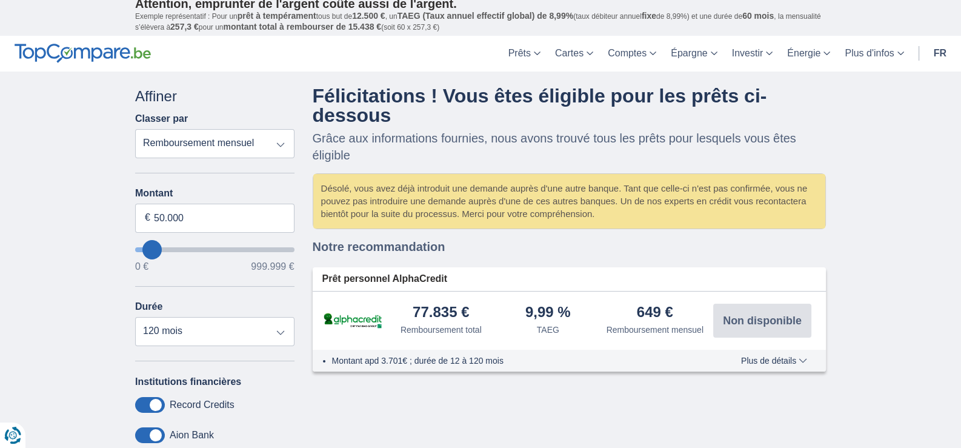
scroll to position [0, 0]
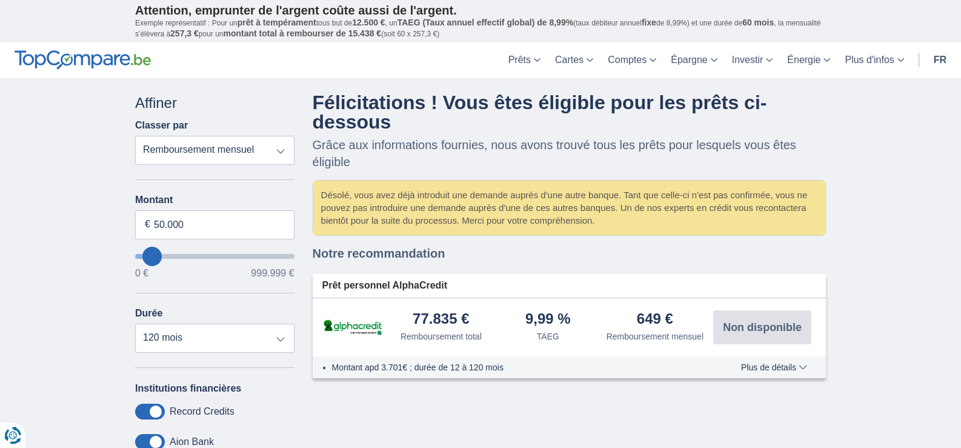
drag, startPoint x: 264, startPoint y: 153, endPoint x: 260, endPoint y: 163, distance: 10.9
click at [264, 153] on select "Remboursement total TAEG Remboursement mensuel" at bounding box center [214, 150] width 159 height 29
click at [251, 161] on select "Remboursement total TAEG Remboursement mensuel" at bounding box center [214, 150] width 159 height 29
click at [135, 136] on select "Remboursement total TAEG Remboursement mensuel" at bounding box center [214, 150] width 159 height 29
click at [244, 150] on select "Remboursement total TAEG Remboursement mensuel" at bounding box center [214, 150] width 159 height 29
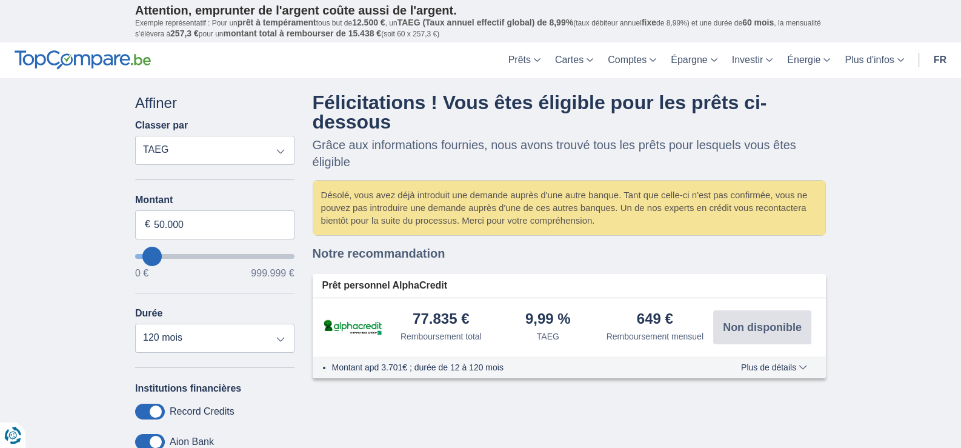
click at [135, 136] on select "Remboursement total TAEG Remboursement mensuel" at bounding box center [214, 150] width 159 height 29
click at [245, 150] on select "Remboursement total TAEG Remboursement mensuel" at bounding box center [214, 150] width 159 height 29
select select "mrp+"
click at [135, 136] on select "Remboursement total TAEG Remboursement mensuel" at bounding box center [214, 150] width 159 height 29
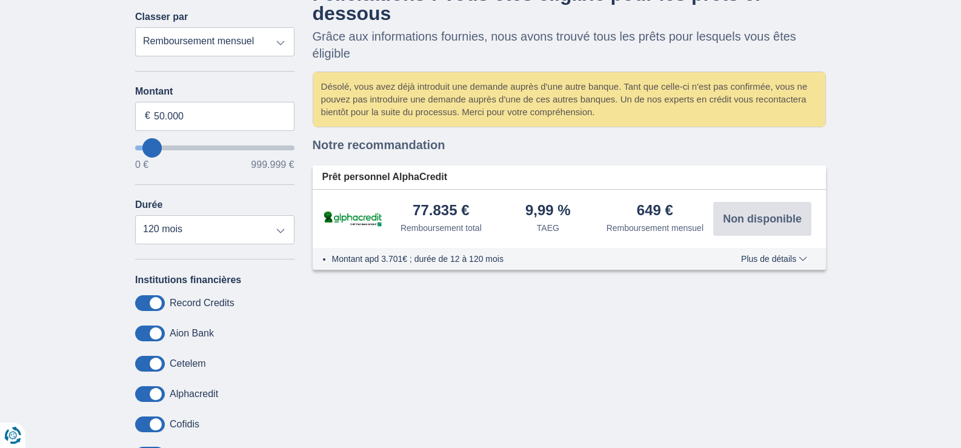
scroll to position [121, 0]
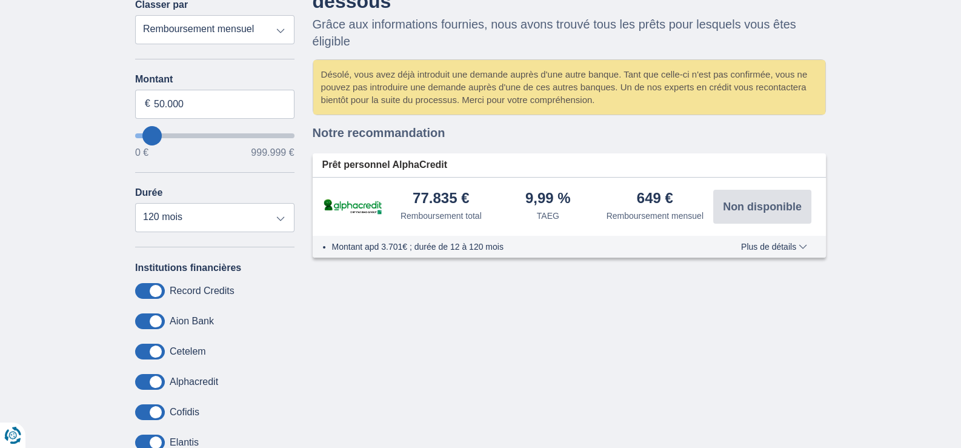
drag, startPoint x: 775, startPoint y: 248, endPoint x: 774, endPoint y: 264, distance: 16.4
click at [775, 253] on div "Montant apd 3.701€ ; durée de 12 à 120 mois Plus de détails Moins de détails" at bounding box center [570, 247] width 514 height 22
click at [770, 250] on div "Montant apd 3.701€ ; durée de 12 à 120 mois Plus de détails Moins de détails" at bounding box center [570, 247] width 514 height 22
click at [769, 243] on span "Plus de détails" at bounding box center [774, 246] width 66 height 8
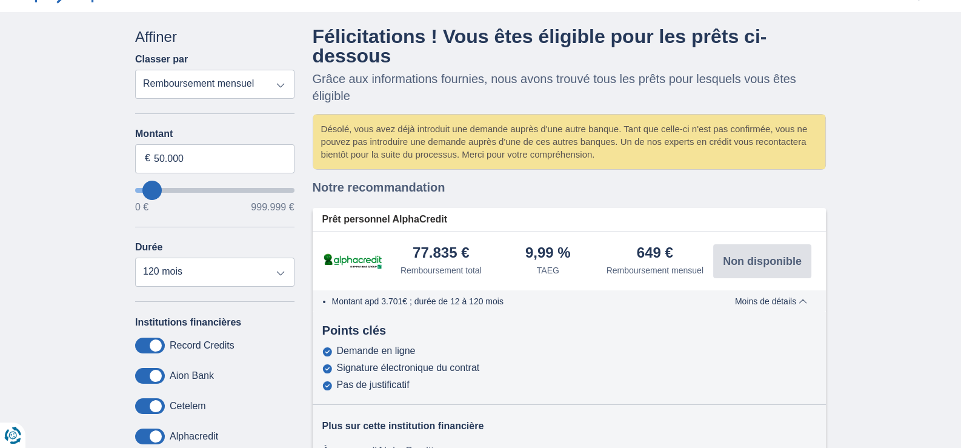
scroll to position [60, 0]
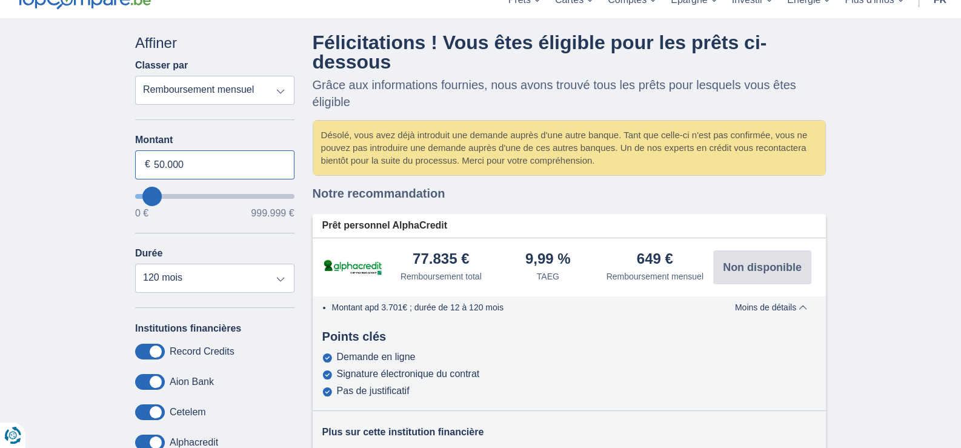
click at [198, 161] on input "50.000" at bounding box center [214, 164] width 159 height 29
type input "42.000"
type input "42000"
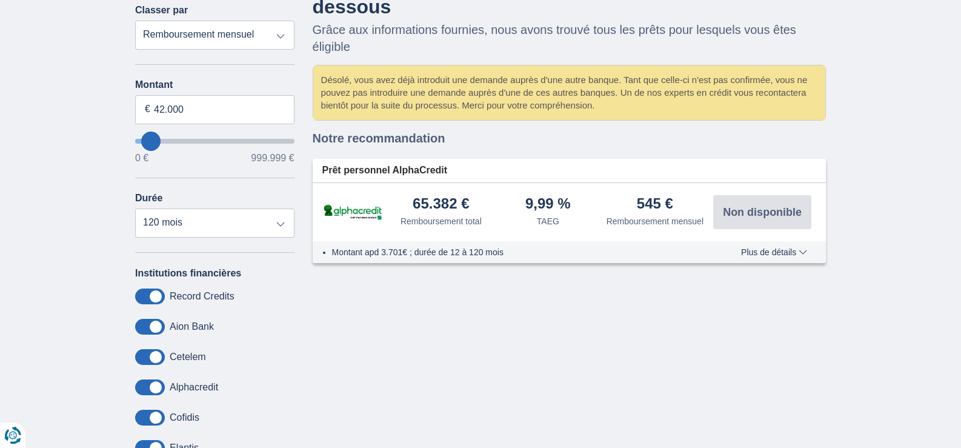
scroll to position [121, 0]
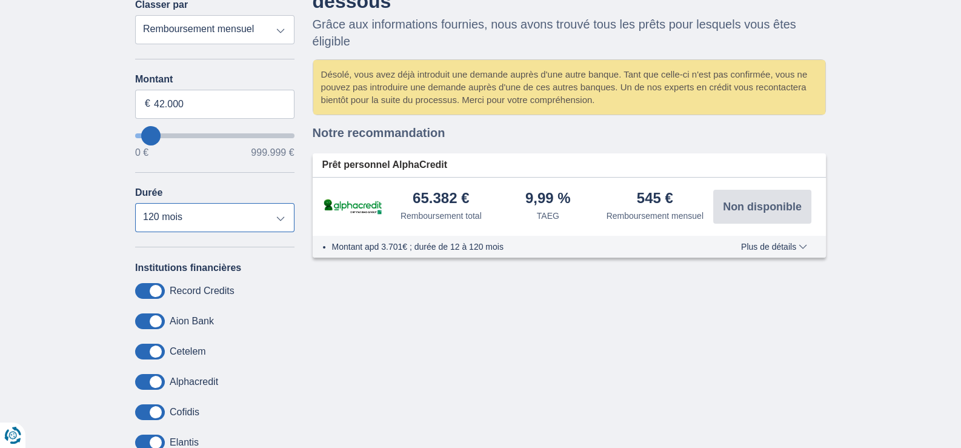
click at [254, 228] on select "12 mois 18 mois 24 mois 30 mois 36 mois 42 mois 48 mois 60 mois 72 mois 84 mois…" at bounding box center [214, 217] width 159 height 29
drag, startPoint x: 256, startPoint y: 231, endPoint x: 262, endPoint y: 231, distance: 6.1
click at [259, 231] on div "Annuler Filtres Affiner Classer par Remboursement total TAEG Remboursement mens…" at bounding box center [214, 319] width 159 height 695
drag, startPoint x: 264, startPoint y: 206, endPoint x: 264, endPoint y: 217, distance: 10.9
click at [264, 207] on select "12 mois 18 mois 24 mois 30 mois 36 mois 42 mois 48 mois 60 mois 72 mois 84 mois…" at bounding box center [214, 217] width 159 height 29
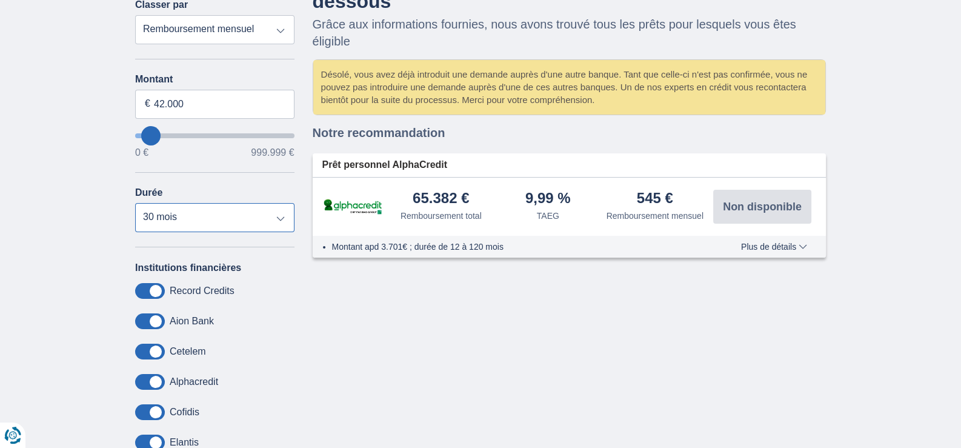
click at [135, 203] on select "12 mois 18 mois 24 mois 30 mois 36 mois 42 mois 48 mois 60 mois 72 mois 84 mois…" at bounding box center [214, 217] width 159 height 29
click at [252, 213] on select "12 mois 18 mois 24 mois 30 mois 36 mois 42 mois 48 mois 60 mois 72 mois 84 mois…" at bounding box center [214, 217] width 159 height 29
click at [135, 203] on select "12 mois 18 mois 24 mois 30 mois 36 mois 42 mois 48 mois 60 mois 72 mois 84 mois…" at bounding box center [214, 217] width 159 height 29
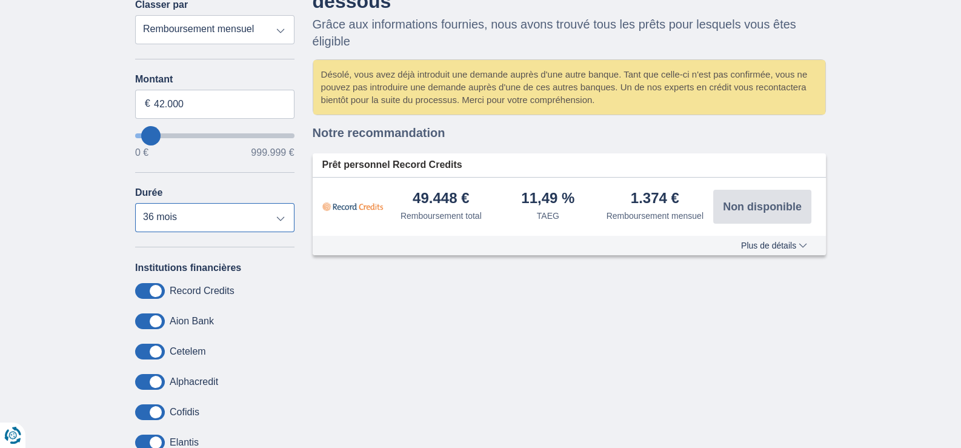
click at [258, 221] on select "12 mois 18 mois 24 mois 30 mois 36 mois 42 mois 48 mois 60 mois 72 mois 84 mois…" at bounding box center [214, 217] width 159 height 29
click at [135, 203] on select "12 mois 18 mois 24 mois 30 mois 36 mois 42 mois 48 mois 60 mois 72 mois 84 mois…" at bounding box center [214, 217] width 159 height 29
click at [253, 215] on select "12 mois 18 mois 24 mois 30 mois 36 mois 42 mois 48 mois 60 mois 72 mois 84 mois…" at bounding box center [214, 217] width 159 height 29
click at [135, 203] on select "12 mois 18 mois 24 mois 30 mois 36 mois 42 mois 48 mois 60 mois 72 mois 84 mois…" at bounding box center [214, 217] width 159 height 29
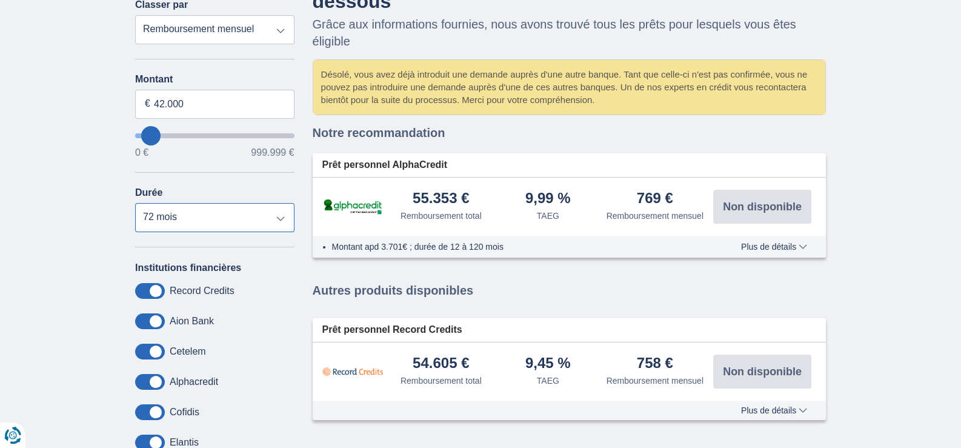
click at [201, 222] on select "12 mois 18 mois 24 mois 30 mois 36 mois 42 mois 48 mois 60 mois 72 mois 84 mois…" at bounding box center [214, 217] width 159 height 29
click at [135, 203] on select "12 mois 18 mois 24 mois 30 mois 36 mois 42 mois 48 mois 60 mois 72 mois 84 mois…" at bounding box center [214, 217] width 159 height 29
click at [250, 227] on select "12 mois 18 mois 24 mois 30 mois 36 mois 42 mois 48 mois 60 mois 72 mois 84 mois…" at bounding box center [214, 217] width 159 height 29
click at [135, 203] on select "12 mois 18 mois 24 mois 30 mois 36 mois 42 mois 48 mois 60 mois 72 mois 84 mois…" at bounding box center [214, 217] width 159 height 29
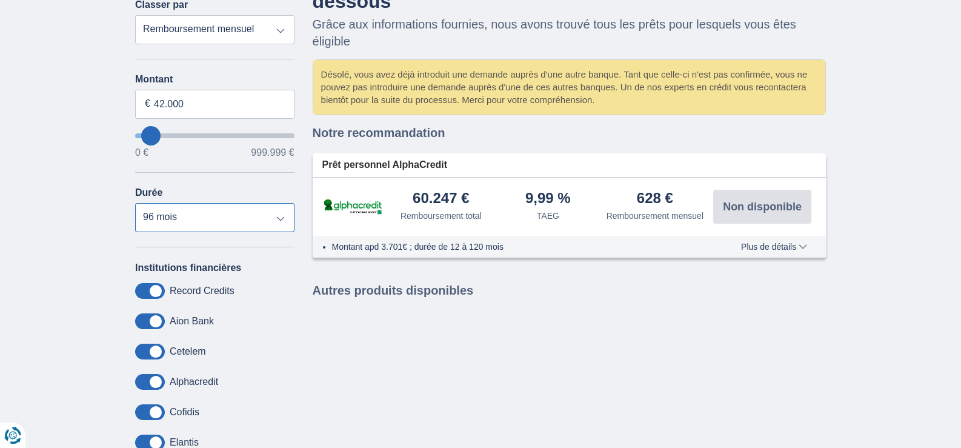
click at [263, 224] on select "12 mois 18 mois 24 mois 30 mois 36 mois 42 mois 48 mois 60 mois 72 mois 84 mois…" at bounding box center [214, 217] width 159 height 29
click at [135, 203] on select "12 mois 18 mois 24 mois 30 mois 36 mois 42 mois 48 mois 60 mois 72 mois 84 mois…" at bounding box center [214, 217] width 159 height 29
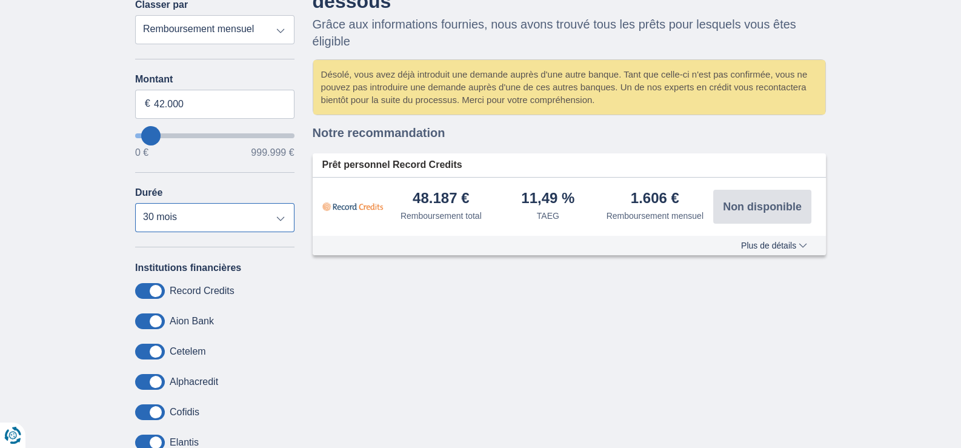
click at [260, 208] on select "12 mois 18 mois 24 mois 30 mois 36 mois 42 mois 48 mois 60 mois 72 mois 84 mois…" at bounding box center [214, 217] width 159 height 29
select select "42"
click at [135, 203] on select "12 mois 18 mois 24 mois 30 mois 36 mois 42 mois 48 mois 60 mois 72 mois 84 mois…" at bounding box center [214, 217] width 159 height 29
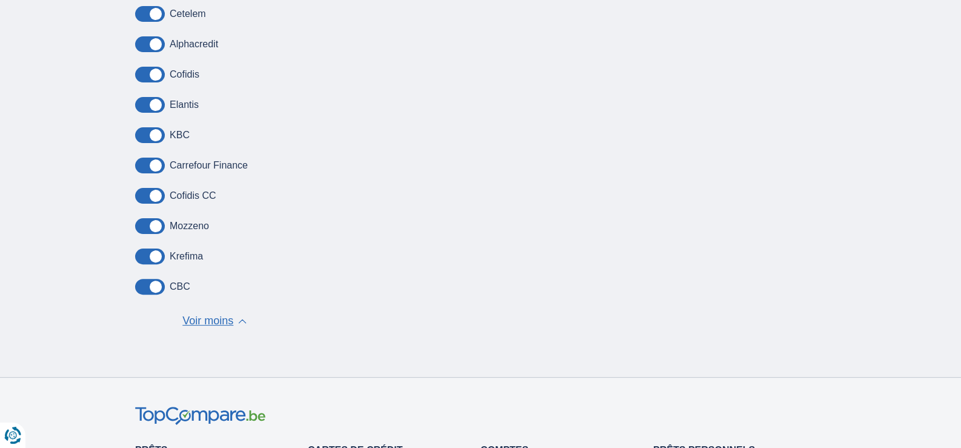
scroll to position [484, 0]
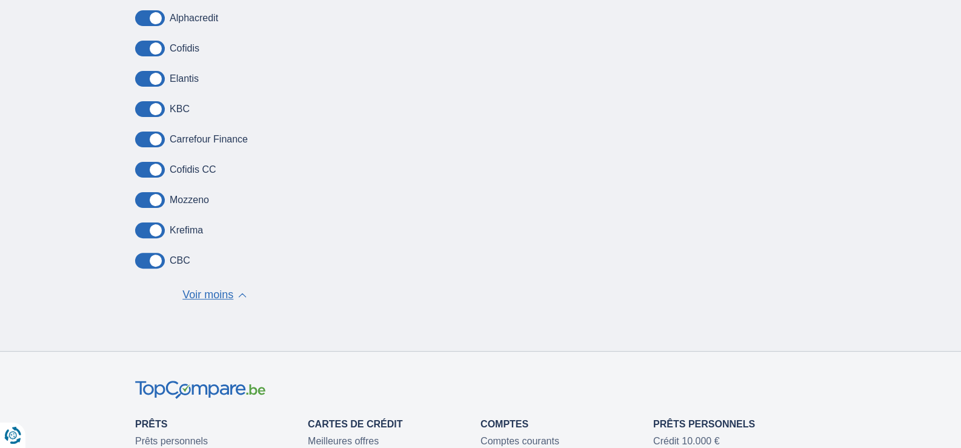
click at [221, 279] on div "Institutions financières Record Credits Aion Bank Cetelem Alphacredit Cofidis E…" at bounding box center [214, 100] width 159 height 405
click at [222, 287] on span "Voir moins" at bounding box center [207, 295] width 51 height 16
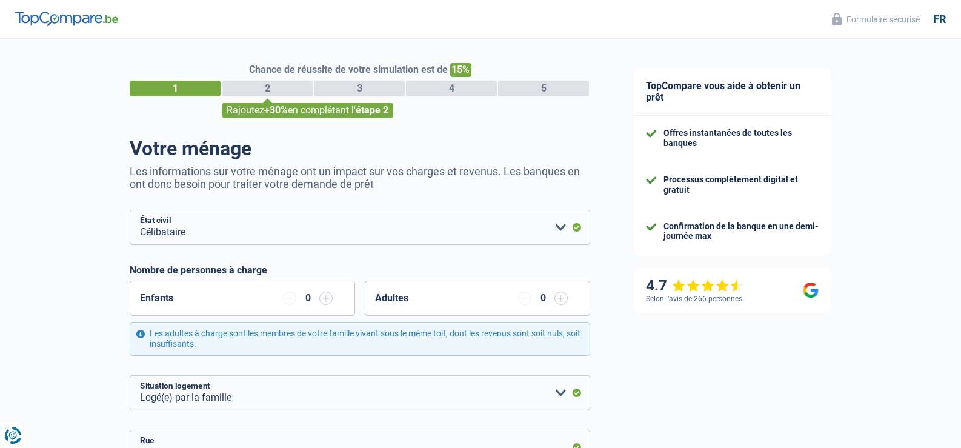
select select "single"
select select "liveWithParents"
select select "LU"
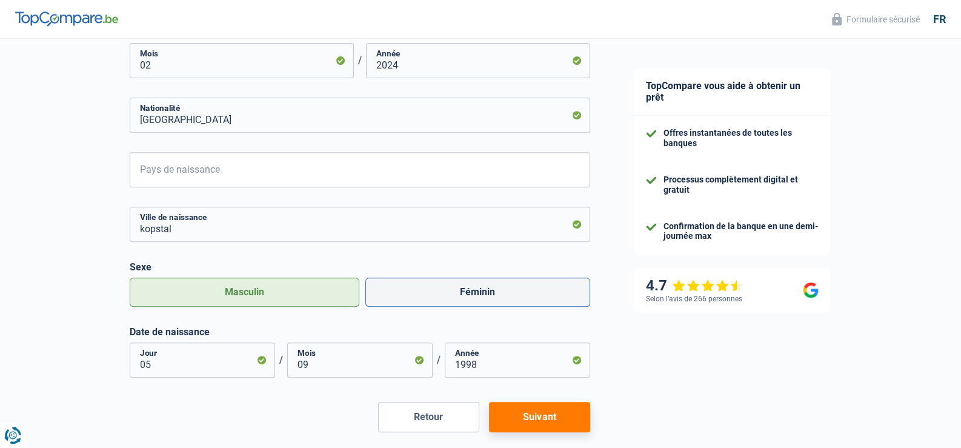
scroll to position [672, 0]
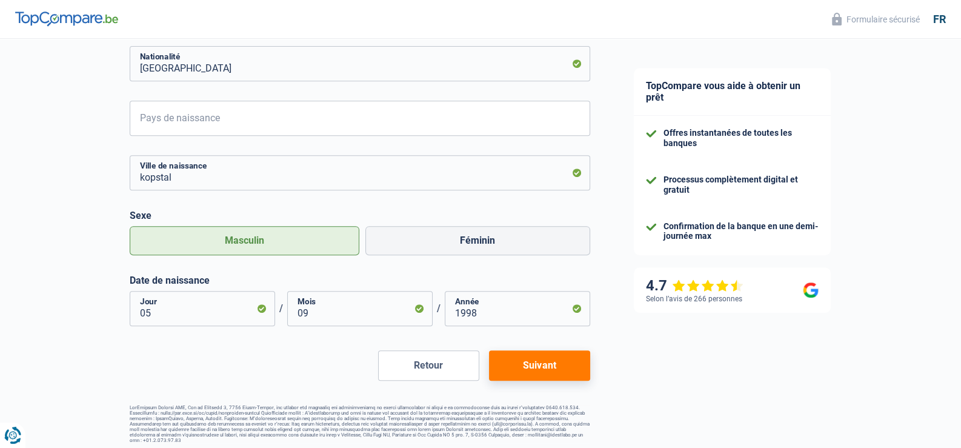
click at [554, 365] on button "Suivant" at bounding box center [539, 365] width 101 height 30
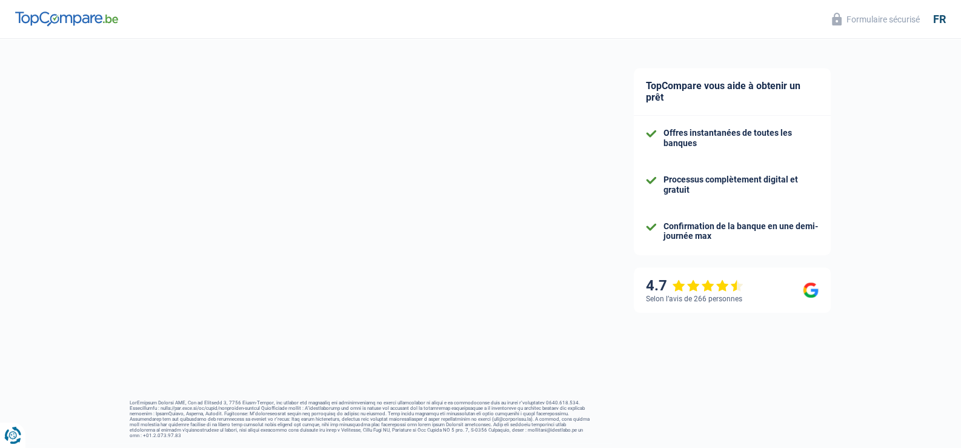
select select "netSalary"
select select "personalLoan"
select select "carRestore"
select select "60"
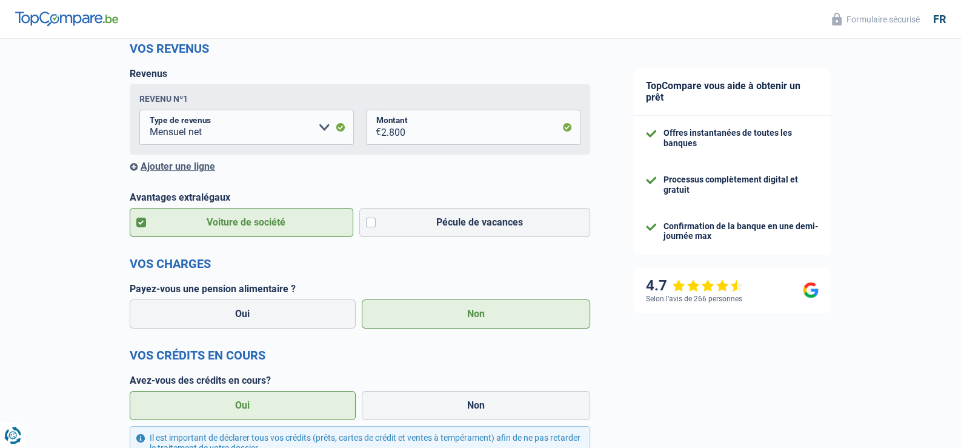
scroll to position [182, 0]
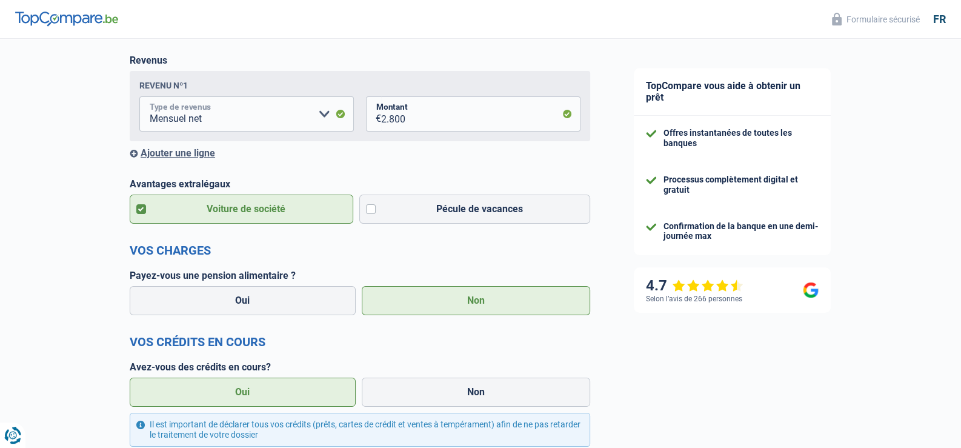
click at [270, 119] on select "Allocation d'handicap Allocations chômage Allocations familiales Chèques repas …" at bounding box center [246, 113] width 214 height 35
click at [271, 114] on select "Allocation d'handicap Allocations chômage Allocations familiales Chèques repas …" at bounding box center [246, 113] width 214 height 35
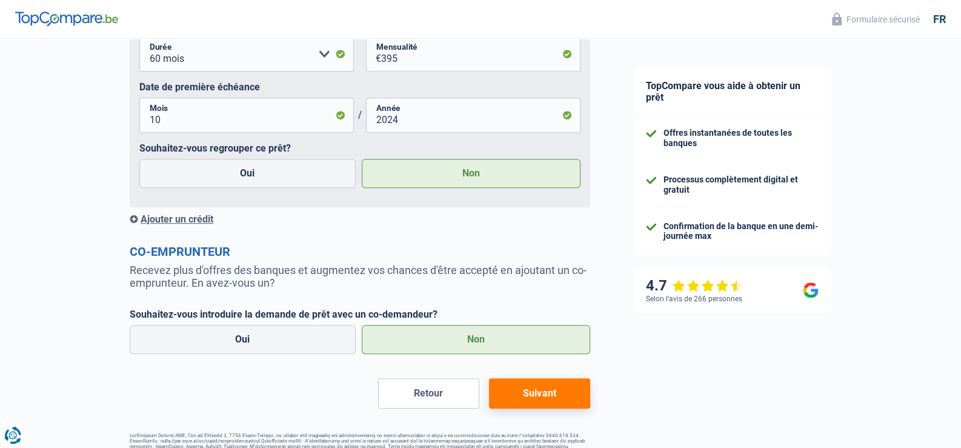
scroll to position [788, 0]
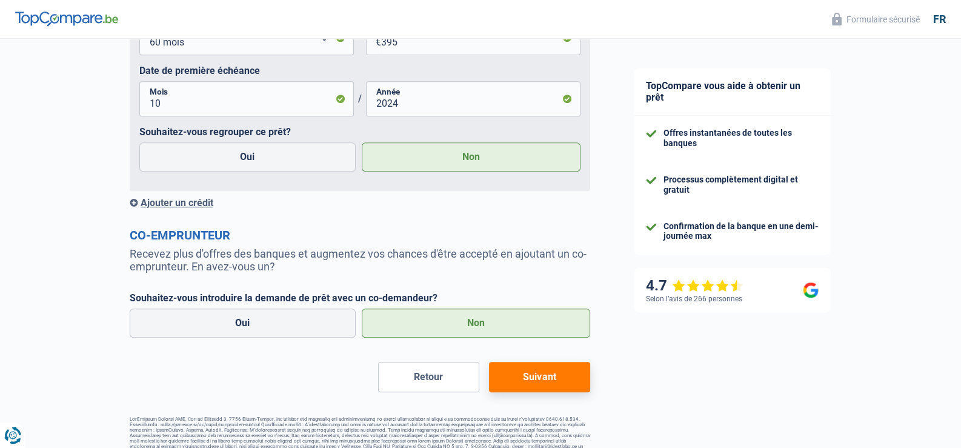
click at [523, 378] on button "Suivant" at bounding box center [539, 377] width 101 height 30
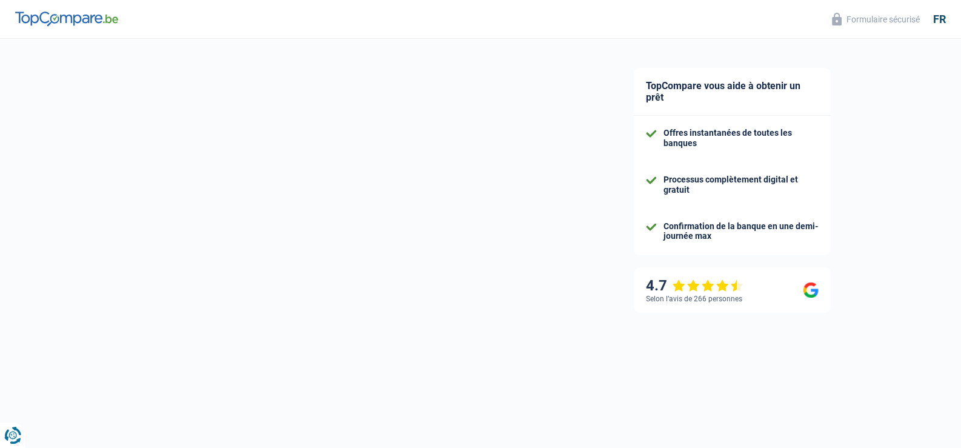
select select "other"
select select "120"
select select "10-12"
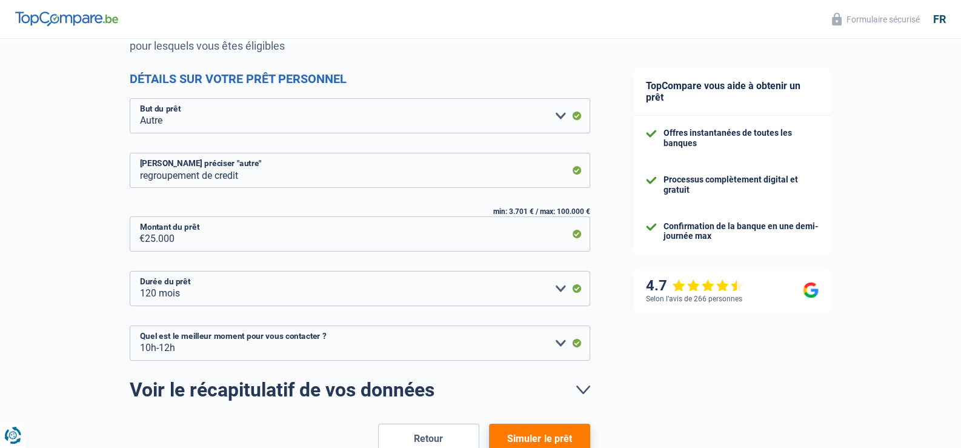
scroll to position [212, 0]
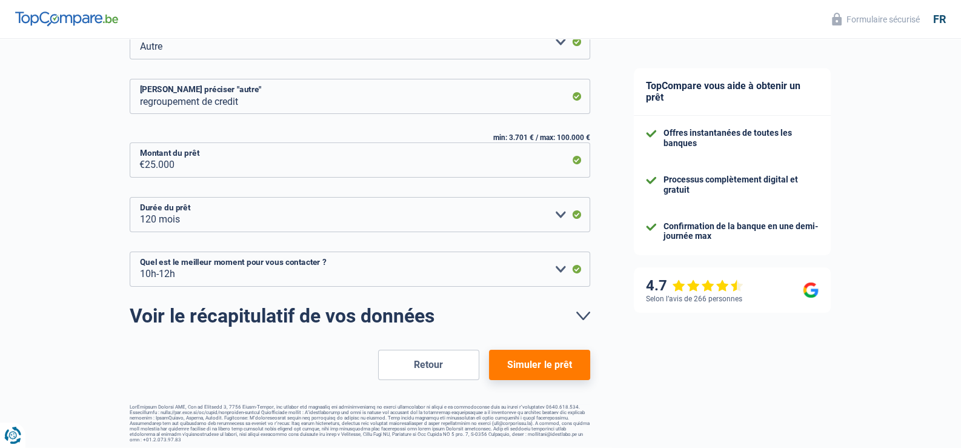
click at [565, 363] on button "Simuler le prêt" at bounding box center [539, 365] width 101 height 30
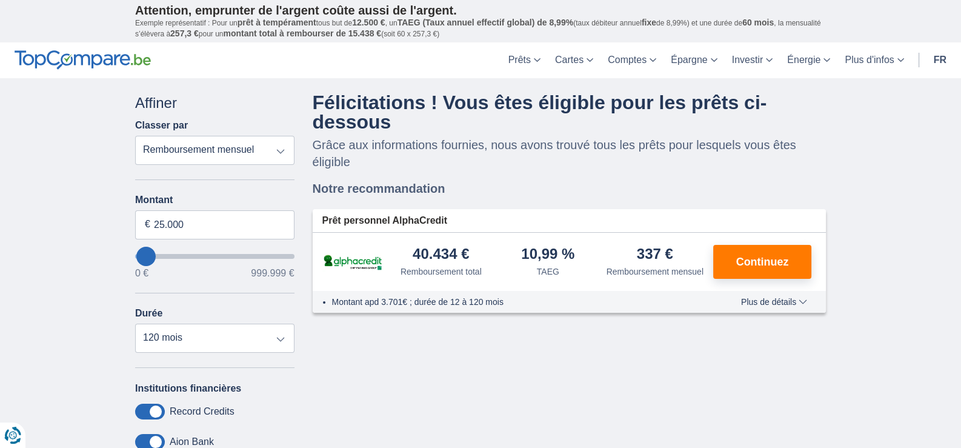
click at [760, 300] on span "Plus de détails" at bounding box center [774, 301] width 66 height 8
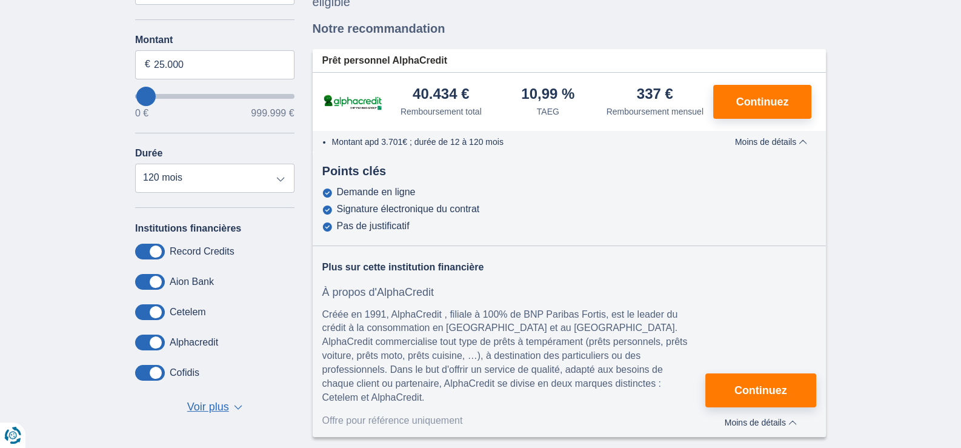
scroll to position [121, 0]
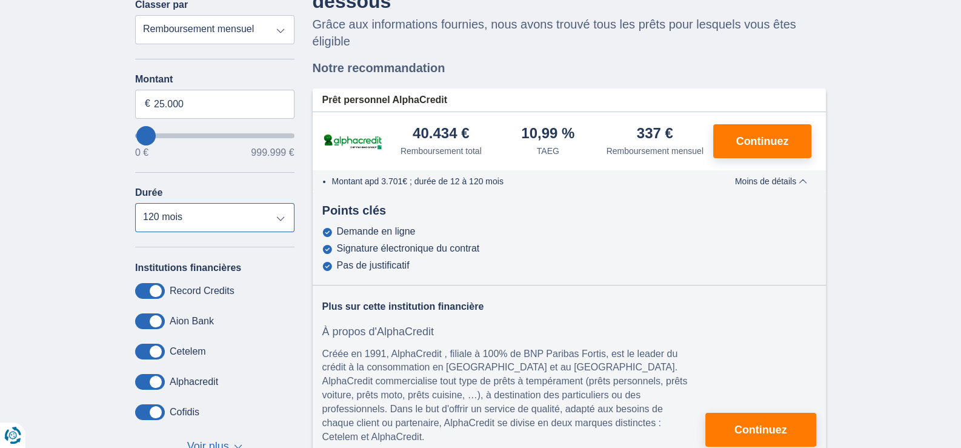
drag, startPoint x: 193, startPoint y: 211, endPoint x: 188, endPoint y: 224, distance: 12.8
click at [193, 211] on select "12 mois 18 mois 24 mois 30 mois 36 mois 42 mois 48 mois 60 mois 72 mois 84 mois…" at bounding box center [214, 217] width 159 height 29
select select "60"
click at [135, 203] on select "12 mois 18 mois 24 mois 30 mois 36 mois 42 mois 48 mois 60 mois 72 mois 84 mois…" at bounding box center [214, 217] width 159 height 29
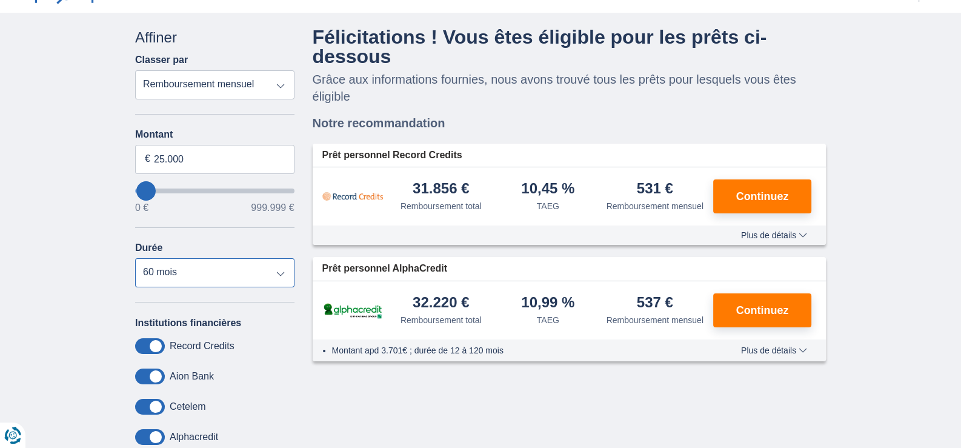
scroll to position [60, 0]
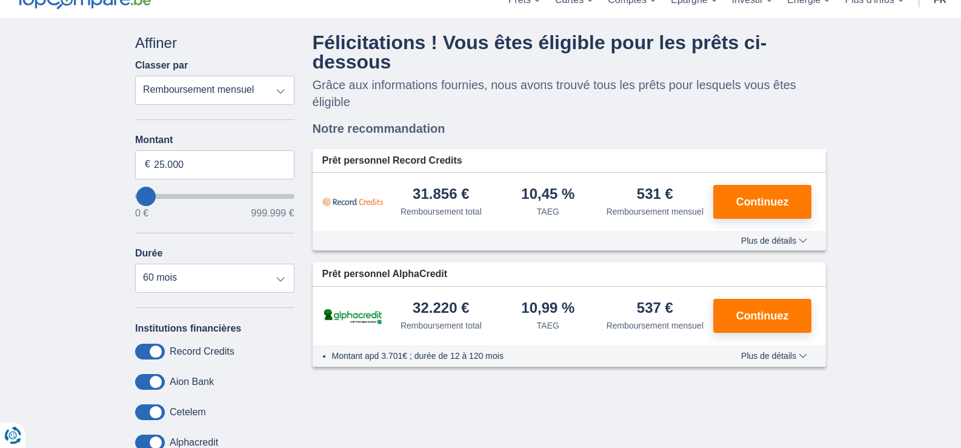
type input "0"
select select "12"
type input "0"
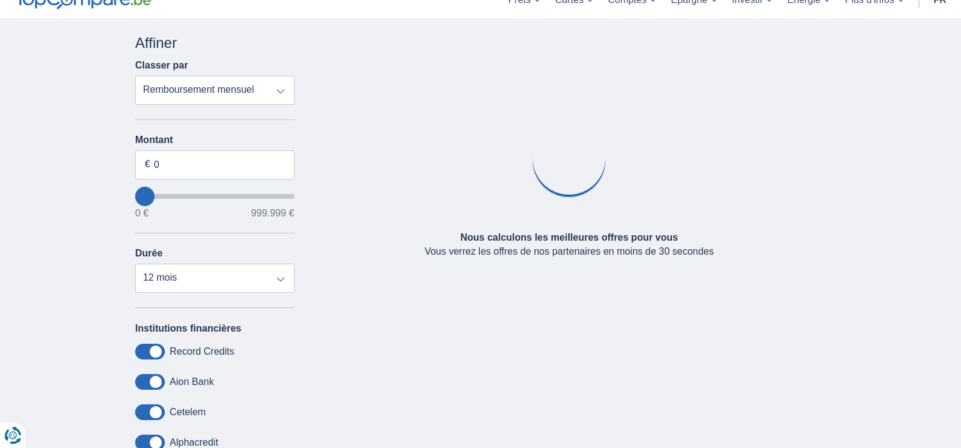
type input "88.000"
type input "88000"
type input "92.000"
type input "92000"
type input "95.000"
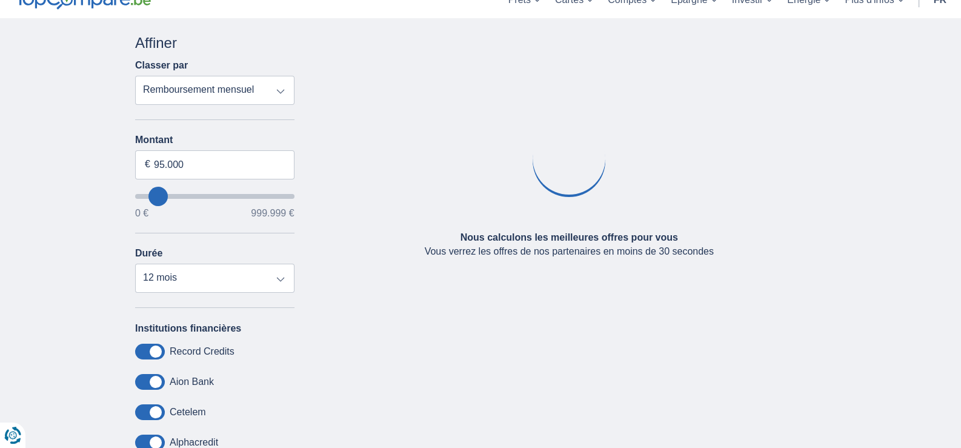
type input "99000"
type input "99.000"
select select "120"
type input "102.000"
type input "102000"
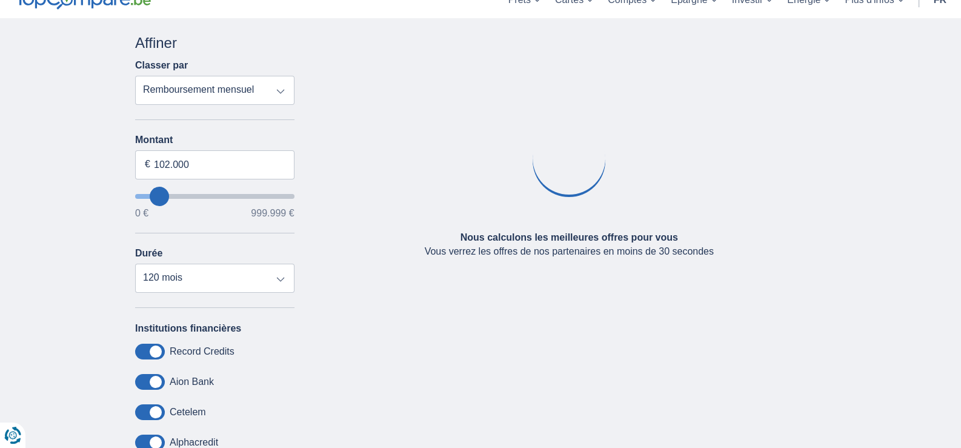
type input "99.000"
type input "99000"
type input "95.000"
type input "95000"
type input "92.000"
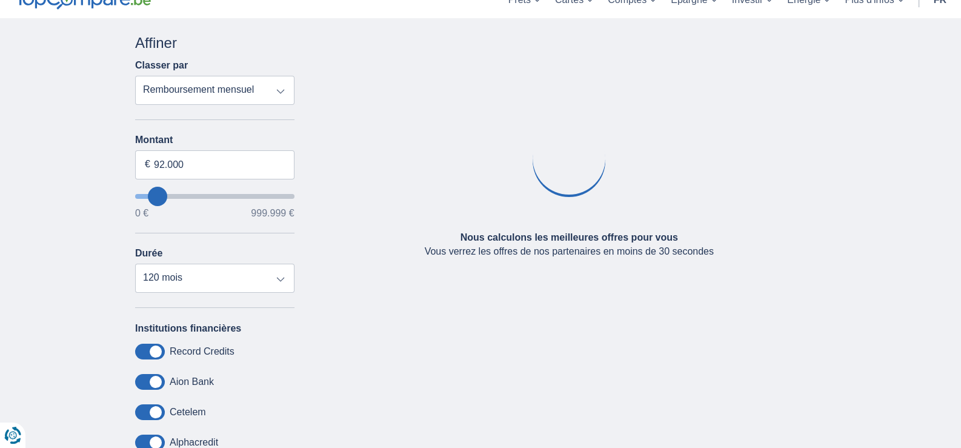
type input "88000"
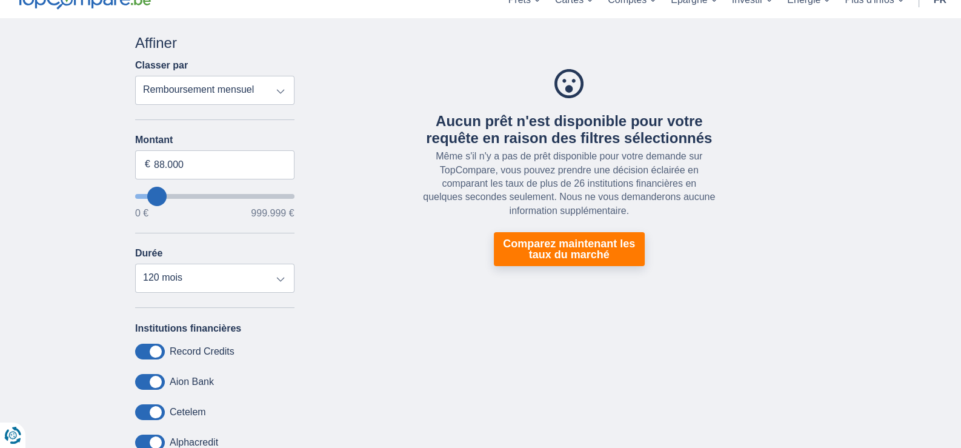
type input "30.000"
type input "30000"
click at [148, 194] on input "wantToBorrow" at bounding box center [214, 196] width 159 height 5
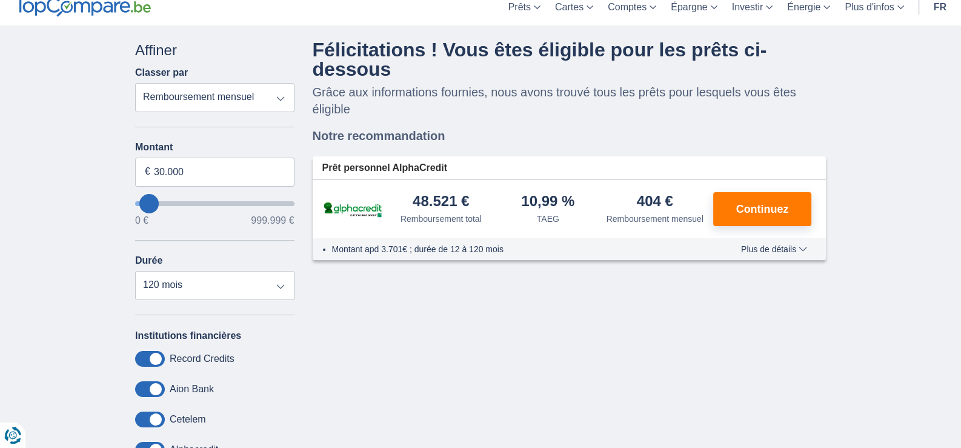
scroll to position [60, 0]
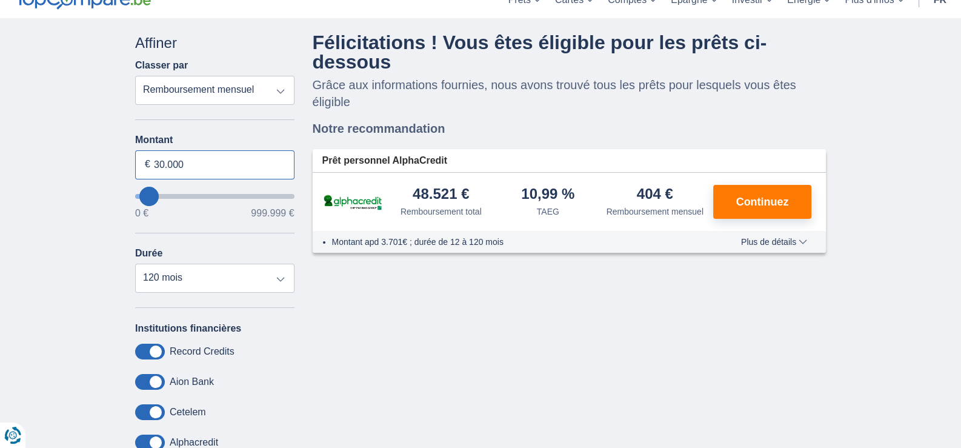
click at [174, 164] on input "30.000" at bounding box center [214, 164] width 159 height 29
type input "25.000"
type input "25000"
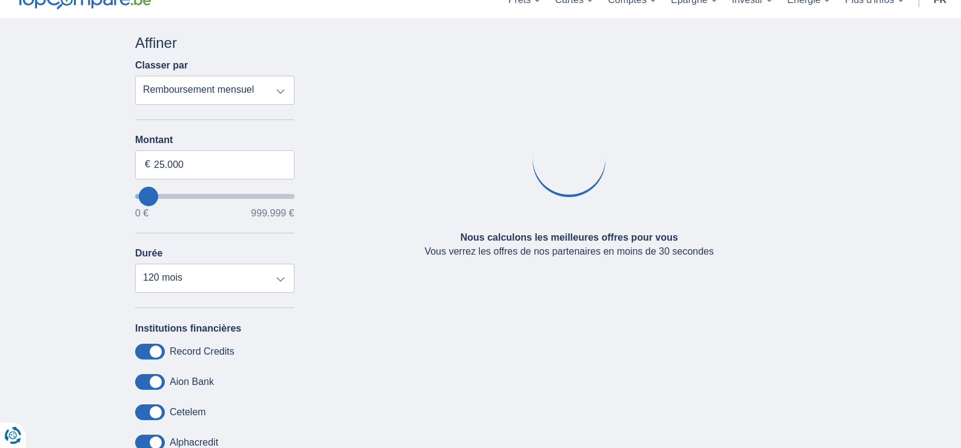
click at [85, 184] on div "× widget.non-eligible-application.title widget.non-eligible-application.text no…" at bounding box center [480, 290] width 961 height 545
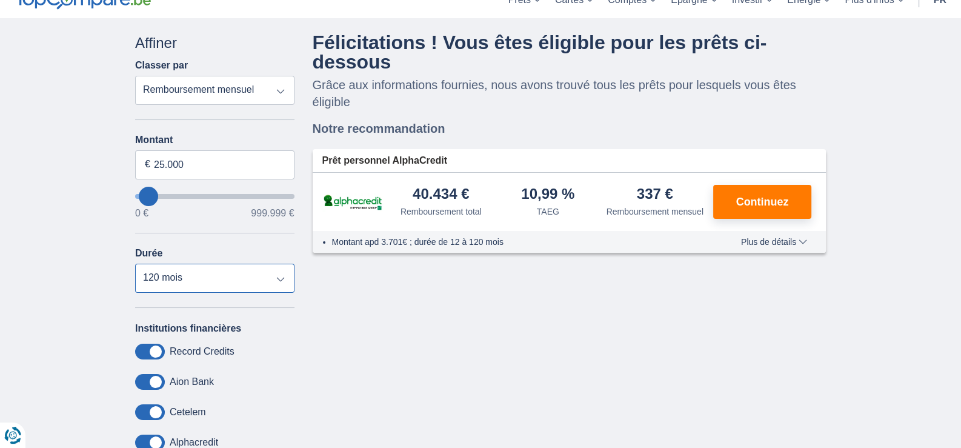
click at [170, 285] on select "12 mois 18 mois 24 mois 30 mois 36 mois 42 mois 48 mois 60 mois 72 mois 84 mois…" at bounding box center [214, 278] width 159 height 29
click at [135, 264] on select "12 mois 18 mois 24 mois 30 mois 36 mois 42 mois 48 mois 60 mois 72 mois 84 mois…" at bounding box center [214, 278] width 159 height 29
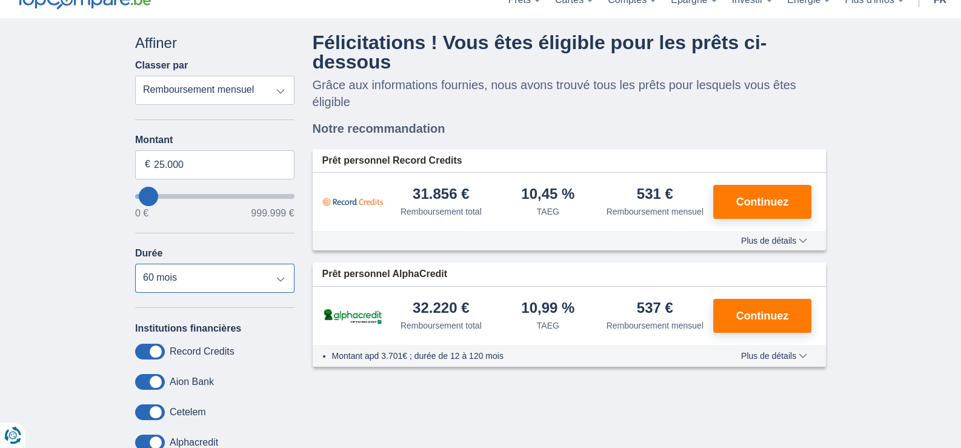
click at [232, 284] on select "12 mois 18 mois 24 mois 30 mois 36 mois 42 mois 48 mois 60 mois 72 mois 84 mois…" at bounding box center [214, 278] width 159 height 29
click at [135, 264] on select "12 mois 18 mois 24 mois 30 mois 36 mois 42 mois 48 mois 60 mois 72 mois 84 mois…" at bounding box center [214, 278] width 159 height 29
click at [215, 281] on select "12 mois 18 mois 24 mois 30 mois 36 mois 42 mois 48 mois 60 mois 72 mois 84 mois…" at bounding box center [214, 278] width 159 height 29
click at [135, 264] on select "12 mois 18 mois 24 mois 30 mois 36 mois 42 mois 48 mois 60 mois 72 mois 84 mois…" at bounding box center [214, 278] width 159 height 29
click at [215, 288] on select "12 mois 18 mois 24 mois 30 mois 36 mois 42 mois 48 mois 60 mois 72 mois 84 mois…" at bounding box center [214, 278] width 159 height 29
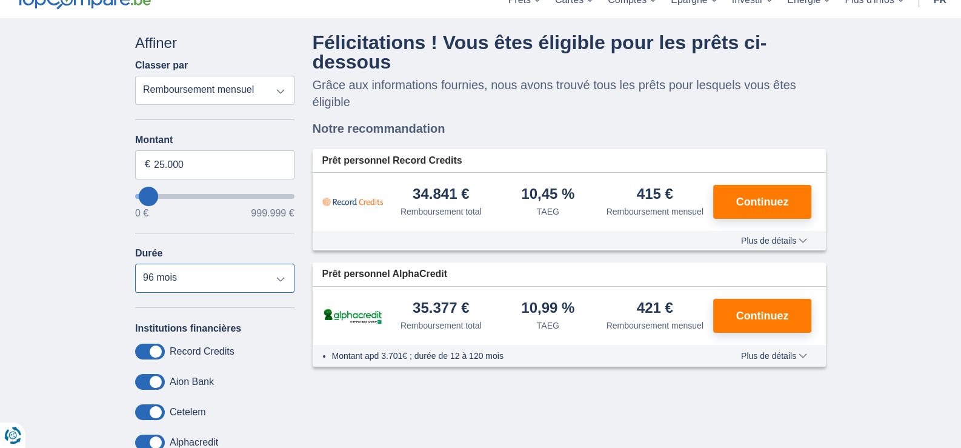
click at [135, 264] on select "12 mois 18 mois 24 mois 30 mois 36 mois 42 mois 48 mois 60 mois 72 mois 84 mois…" at bounding box center [214, 278] width 159 height 29
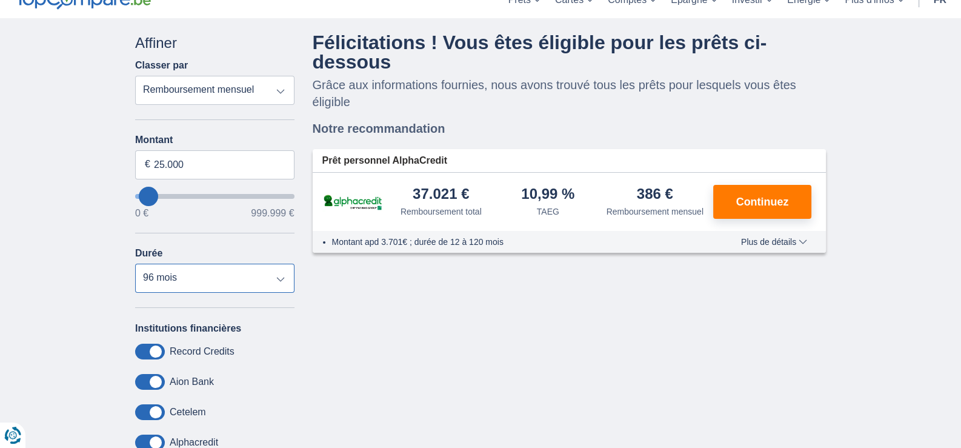
click at [213, 264] on select "12 mois 18 mois 24 mois 30 mois 36 mois 42 mois 48 mois 60 mois 72 mois 84 mois…" at bounding box center [214, 278] width 159 height 29
click at [135, 264] on select "12 mois 18 mois 24 mois 30 mois 36 mois 42 mois 48 mois 60 mois 72 mois 84 mois…" at bounding box center [214, 278] width 159 height 29
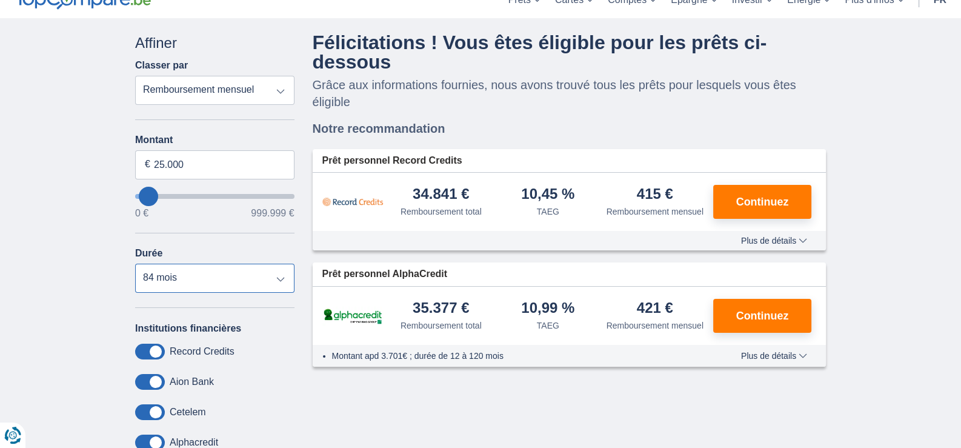
click at [224, 265] on select "12 mois 18 mois 24 mois 30 mois 36 mois 42 mois 48 mois 60 mois 72 mois 84 mois…" at bounding box center [214, 278] width 159 height 29
click at [135, 264] on select "12 mois 18 mois 24 mois 30 mois 36 mois 42 mois 48 mois 60 mois 72 mois 84 mois…" at bounding box center [214, 278] width 159 height 29
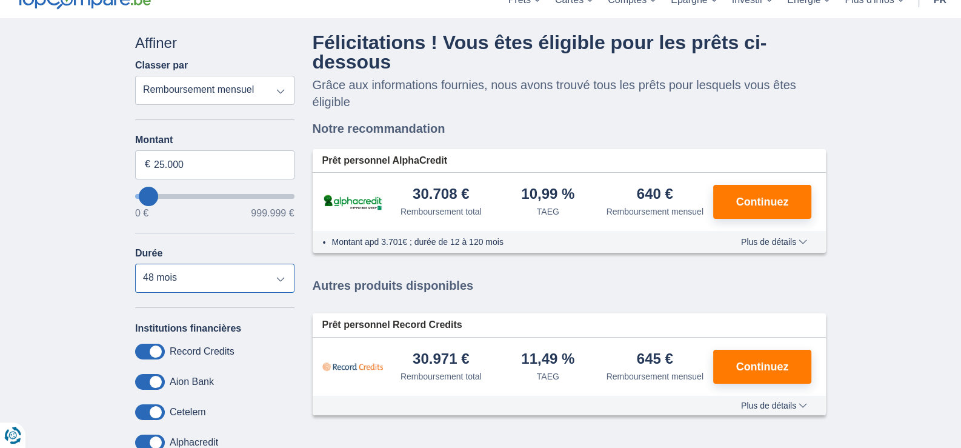
click at [251, 270] on select "12 mois 18 mois 24 mois 30 mois 36 mois 42 mois 48 mois 60 mois 72 mois 84 mois…" at bounding box center [214, 278] width 159 height 29
click at [243, 64] on div "Classer par Remboursement total TAEG Remboursement mensuel" at bounding box center [214, 81] width 159 height 45
click at [226, 265] on select "12 mois 18 mois 24 mois 30 mois 36 mois 42 mois 48 mois 60 mois 72 mois 84 mois…" at bounding box center [214, 278] width 159 height 29
click at [135, 264] on select "12 mois 18 mois 24 mois 30 mois 36 mois 42 mois 48 mois 60 mois 72 mois 84 mois…" at bounding box center [214, 278] width 159 height 29
click at [221, 276] on select "12 mois 18 mois 24 mois 30 mois 36 mois 42 mois 48 mois 60 mois 72 mois 84 mois…" at bounding box center [214, 278] width 159 height 29
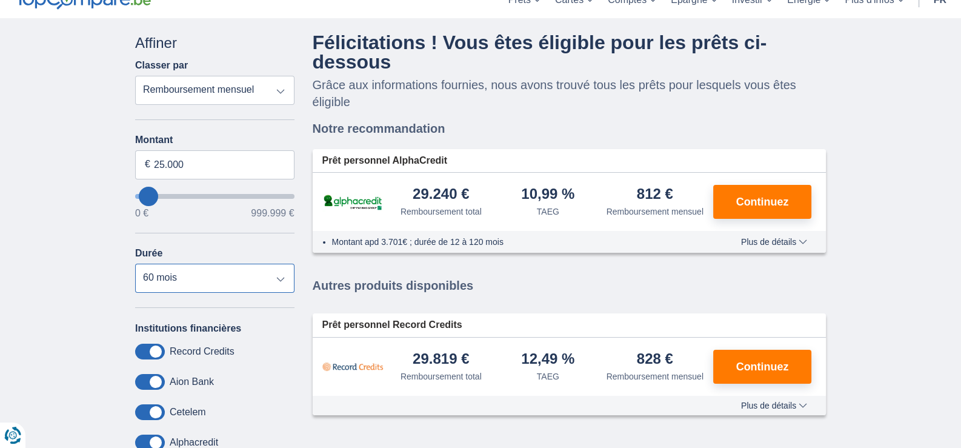
click at [135, 264] on select "12 mois 18 mois 24 mois 30 mois 36 mois 42 mois 48 mois 60 mois 72 mois 84 mois…" at bounding box center [214, 278] width 159 height 29
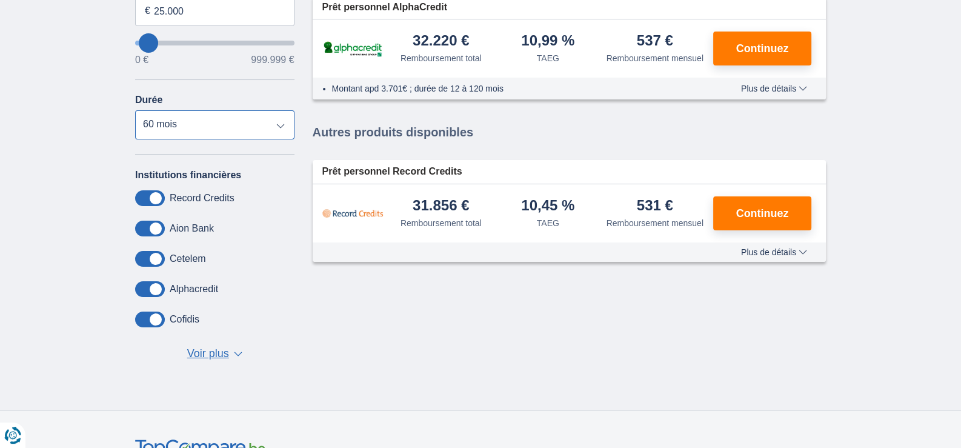
scroll to position [242, 0]
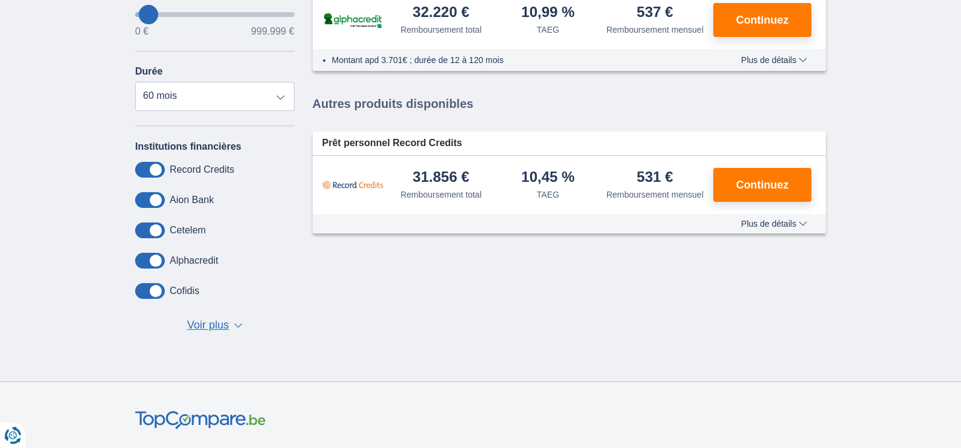
click at [789, 225] on span "Plus de détails" at bounding box center [774, 223] width 66 height 8
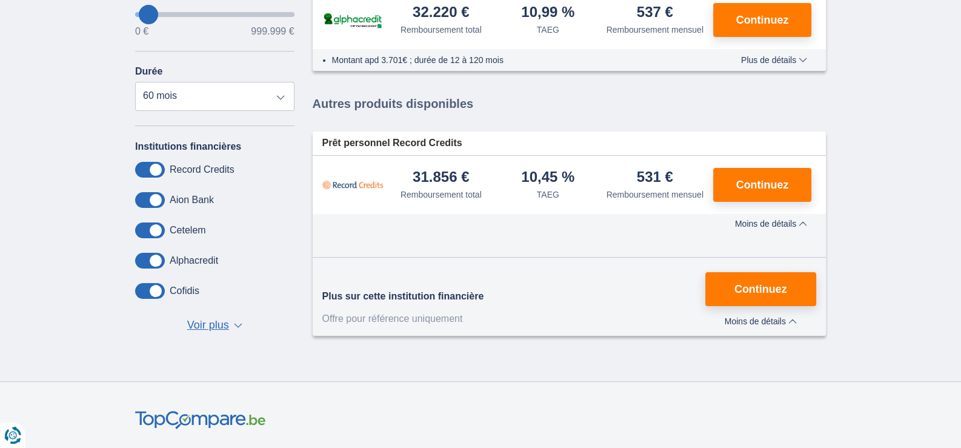
drag, startPoint x: 757, startPoint y: 57, endPoint x: 760, endPoint y: 64, distance: 7.3
click at [757, 57] on span "Plus de détails" at bounding box center [774, 60] width 66 height 8
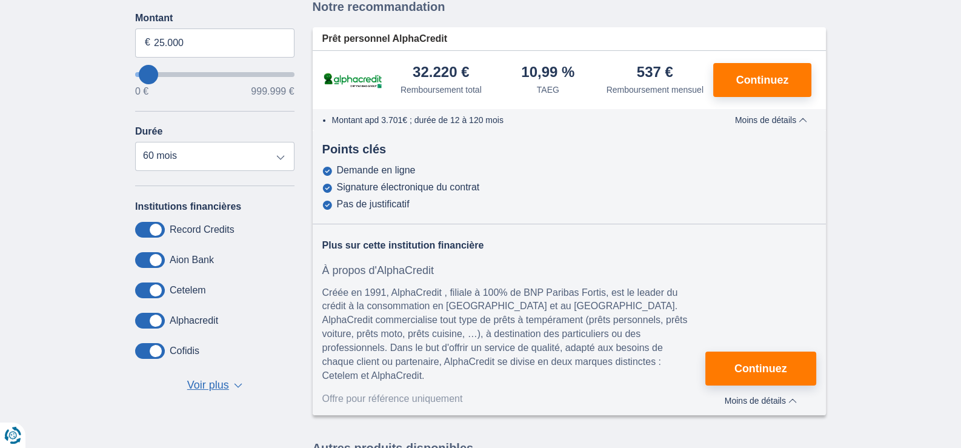
scroll to position [182, 0]
click at [276, 154] on select "12 mois 18 mois 24 mois 30 mois 36 mois 42 mois 48 mois 60 mois 72 mois 84 mois…" at bounding box center [214, 156] width 159 height 29
select select "84"
click at [135, 142] on select "12 mois 18 mois 24 mois 30 mois 36 mois 42 mois 48 mois 60 mois 72 mois 84 mois…" at bounding box center [214, 156] width 159 height 29
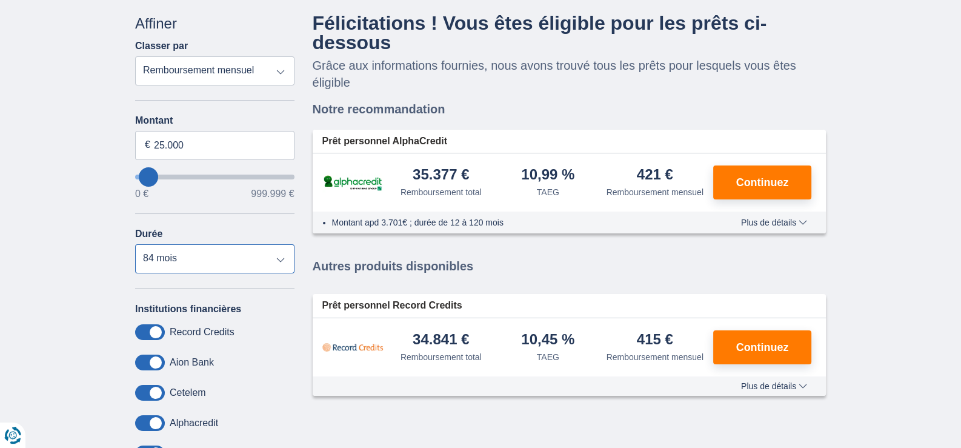
scroll to position [121, 0]
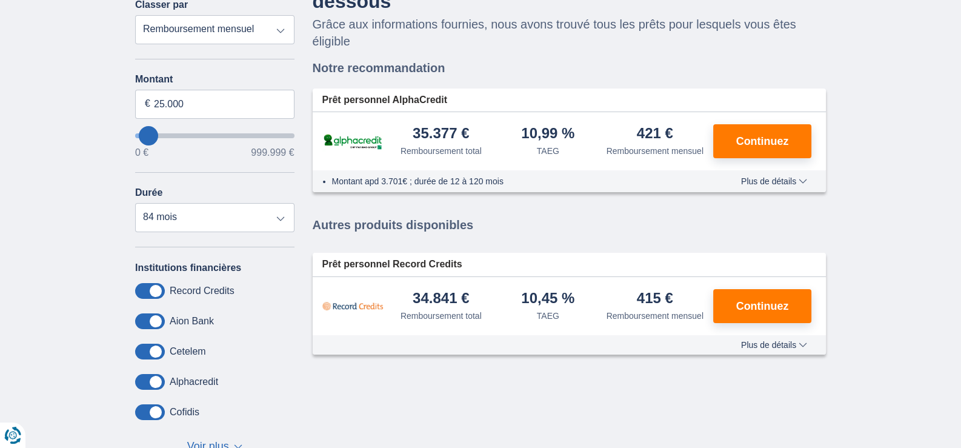
click at [794, 342] on span "Plus de détails" at bounding box center [774, 344] width 66 height 8
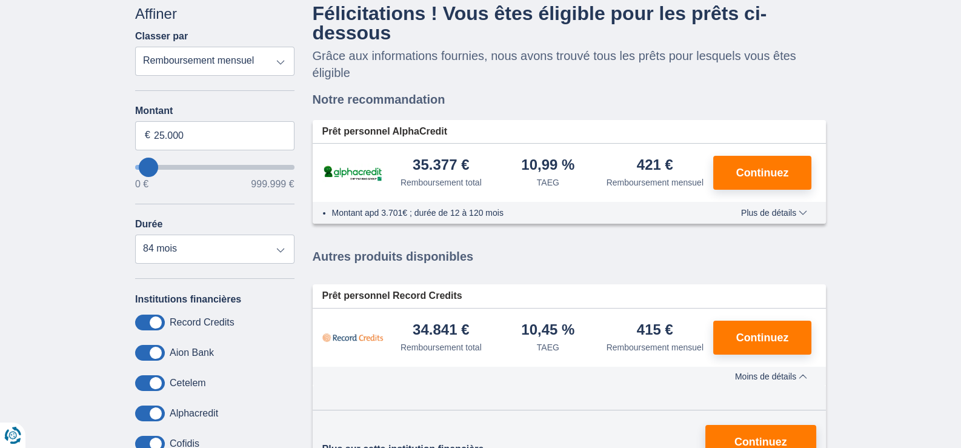
scroll to position [60, 0]
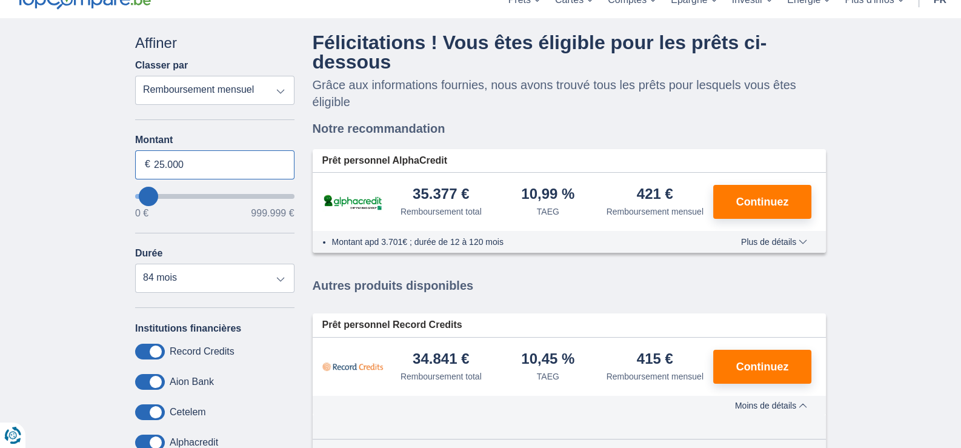
click at [222, 162] on input "25.000" at bounding box center [214, 164] width 159 height 29
type input "30.000"
type input "30000"
click at [76, 212] on div "× widget.non-eligible-application.title widget.non-eligible-application.text no…" at bounding box center [480, 290] width 961 height 545
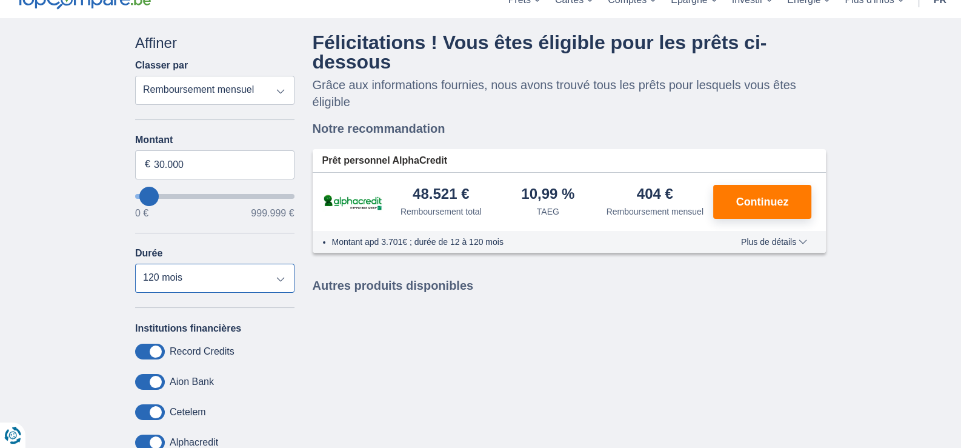
drag, startPoint x: 173, startPoint y: 267, endPoint x: 171, endPoint y: 293, distance: 26.7
click at [173, 267] on select "12 mois 18 mois 24 mois 30 mois 36 mois 42 mois 48 mois 60 mois 72 mois 84 mois…" at bounding box center [214, 278] width 159 height 29
click at [135, 264] on select "12 mois 18 mois 24 mois 30 mois 36 mois 42 mois 48 mois 60 mois 72 mois 84 mois…" at bounding box center [214, 278] width 159 height 29
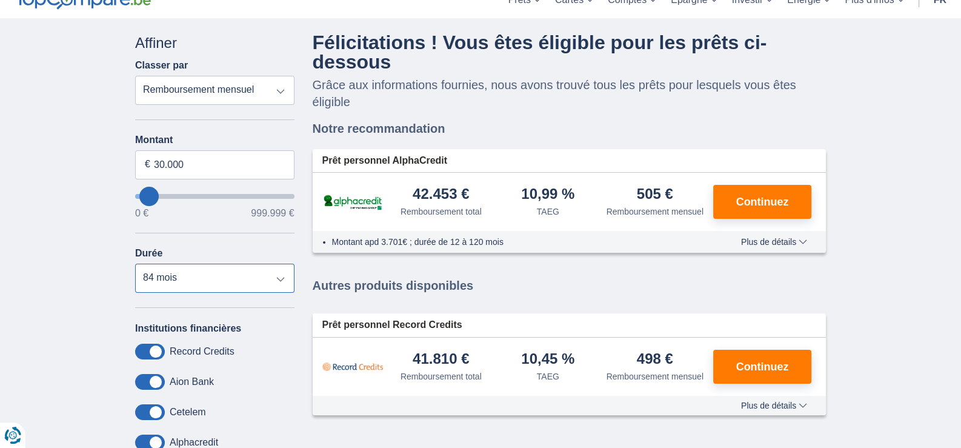
click at [287, 264] on select "12 mois 18 mois 24 mois 30 mois 36 mois 42 mois 48 mois 60 mois 72 mois 84 mois…" at bounding box center [214, 278] width 159 height 29
click at [135, 264] on select "12 mois 18 mois 24 mois 30 mois 36 mois 42 mois 48 mois 60 mois 72 mois 84 mois…" at bounding box center [214, 278] width 159 height 29
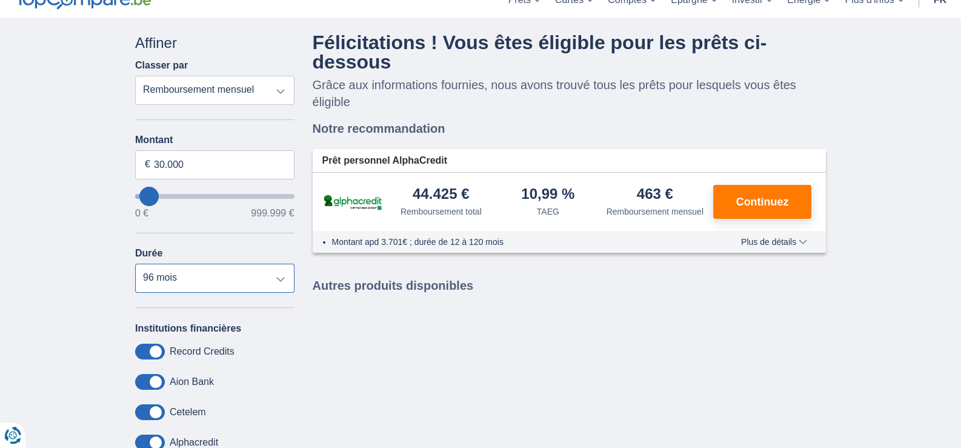
click at [237, 267] on select "12 mois 18 mois 24 mois 30 mois 36 mois 42 mois 48 mois 60 mois 72 mois 84 mois…" at bounding box center [214, 278] width 159 height 29
click at [135, 264] on select "12 mois 18 mois 24 mois 30 mois 36 mois 42 mois 48 mois 60 mois 72 mois 84 mois…" at bounding box center [214, 278] width 159 height 29
click at [239, 268] on select "12 mois 18 mois 24 mois 30 mois 36 mois 42 mois 48 mois 60 mois 72 mois 84 mois…" at bounding box center [214, 278] width 159 height 29
click at [135, 264] on select "12 mois 18 mois 24 mois 30 mois 36 mois 42 mois 48 mois 60 mois 72 mois 84 mois…" at bounding box center [214, 278] width 159 height 29
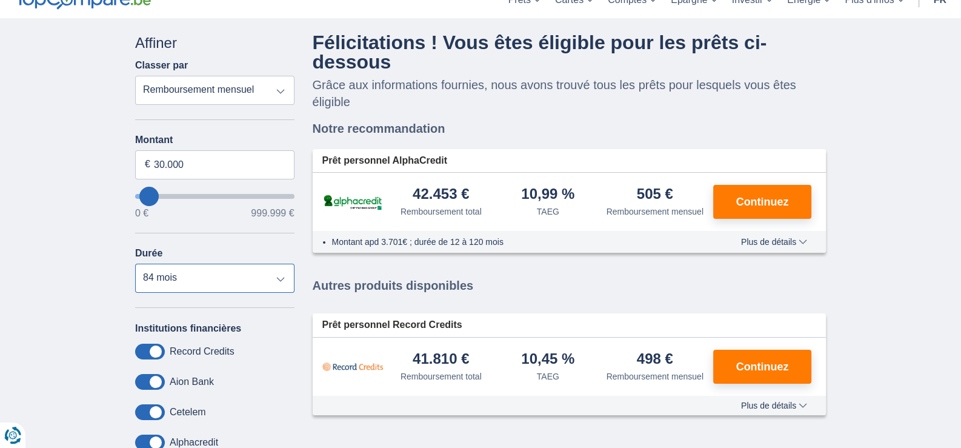
click at [228, 272] on select "12 mois 18 mois 24 mois 30 mois 36 mois 42 mois 48 mois 60 mois 72 mois 84 mois…" at bounding box center [214, 278] width 159 height 29
click at [135, 264] on select "12 mois 18 mois 24 mois 30 mois 36 mois 42 mois 48 mois 60 mois 72 mois 84 mois…" at bounding box center [214, 278] width 159 height 29
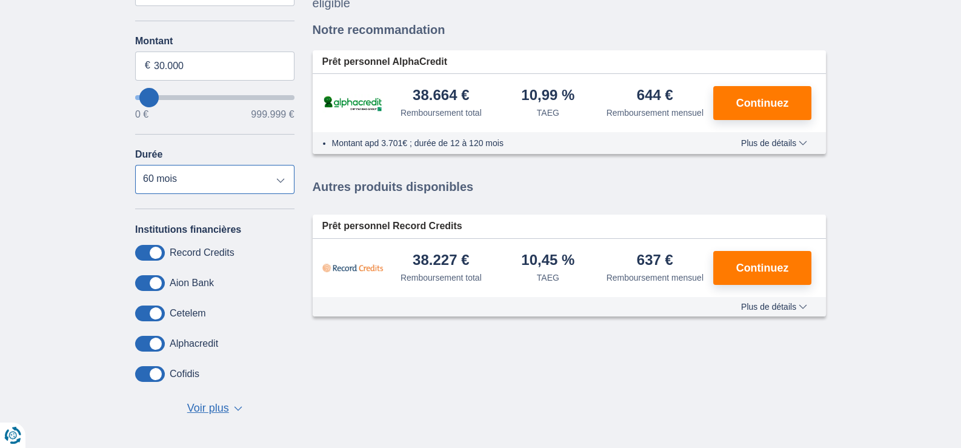
scroll to position [121, 0]
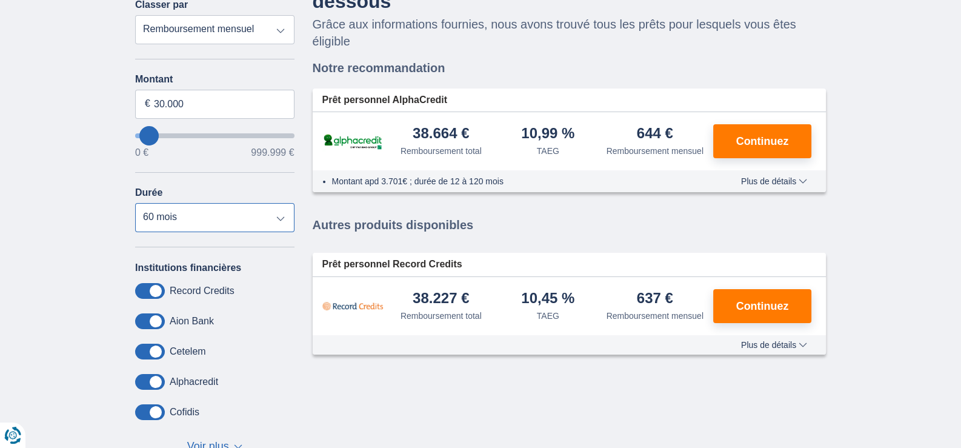
click at [203, 210] on select "12 mois 18 mois 24 mois 30 mois 36 mois 42 mois 48 mois 60 mois 72 mois 84 mois…" at bounding box center [214, 217] width 159 height 29
click at [202, 230] on select "12 mois 18 mois 24 mois 30 mois 36 mois 42 mois 48 mois 60 mois 72 mois 84 mois…" at bounding box center [214, 217] width 159 height 29
click at [135, 203] on select "12 mois 18 mois 24 mois 30 mois 36 mois 42 mois 48 mois 60 mois 72 mois 84 mois…" at bounding box center [214, 217] width 159 height 29
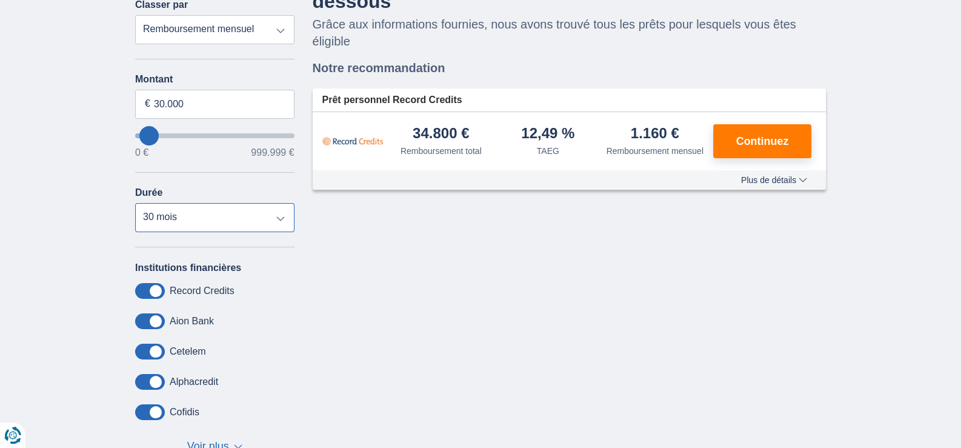
click at [213, 203] on select "12 mois 18 mois 24 mois 30 mois 36 mois 42 mois 48 mois 60 mois 72 mois 84 mois…" at bounding box center [214, 217] width 159 height 29
click at [135, 203] on select "12 mois 18 mois 24 mois 30 mois 36 mois 42 mois 48 mois 60 mois 72 mois 84 mois…" at bounding box center [214, 217] width 159 height 29
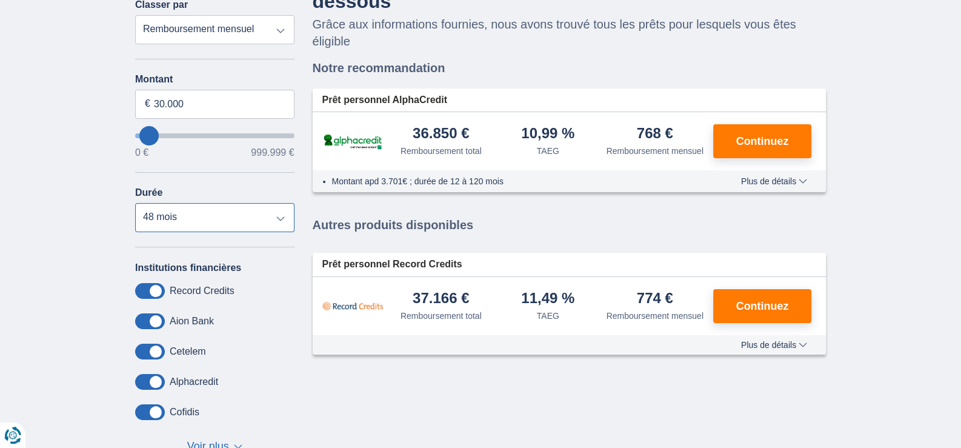
click at [205, 217] on select "12 mois 18 mois 24 mois 30 mois 36 mois 42 mois 48 mois 60 mois 72 mois 84 mois…" at bounding box center [214, 217] width 159 height 29
click at [135, 203] on select "12 mois 18 mois 24 mois 30 mois 36 mois 42 mois 48 mois 60 mois 72 mois 84 mois…" at bounding box center [214, 217] width 159 height 29
click at [223, 212] on select "12 mois 18 mois 24 mois 30 mois 36 mois 42 mois 48 mois 60 mois 72 mois 84 mois…" at bounding box center [214, 217] width 159 height 29
click at [135, 203] on select "12 mois 18 mois 24 mois 30 mois 36 mois 42 mois 48 mois 60 mois 72 mois 84 mois…" at bounding box center [214, 217] width 159 height 29
click at [243, 203] on select "12 mois 18 mois 24 mois 30 mois 36 mois 42 mois 48 mois 60 mois 72 mois 84 mois…" at bounding box center [214, 217] width 159 height 29
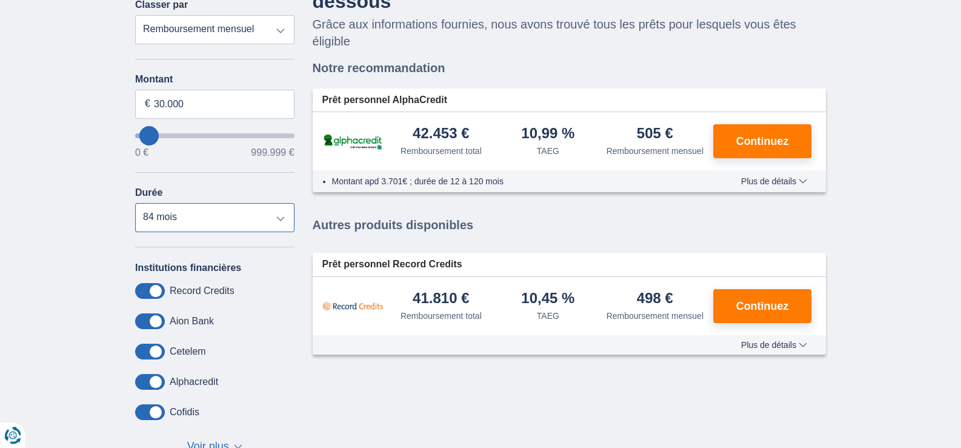
click at [135, 203] on select "12 mois 18 mois 24 mois 30 mois 36 mois 42 mois 48 mois 60 mois 72 mois 84 mois…" at bounding box center [214, 217] width 159 height 29
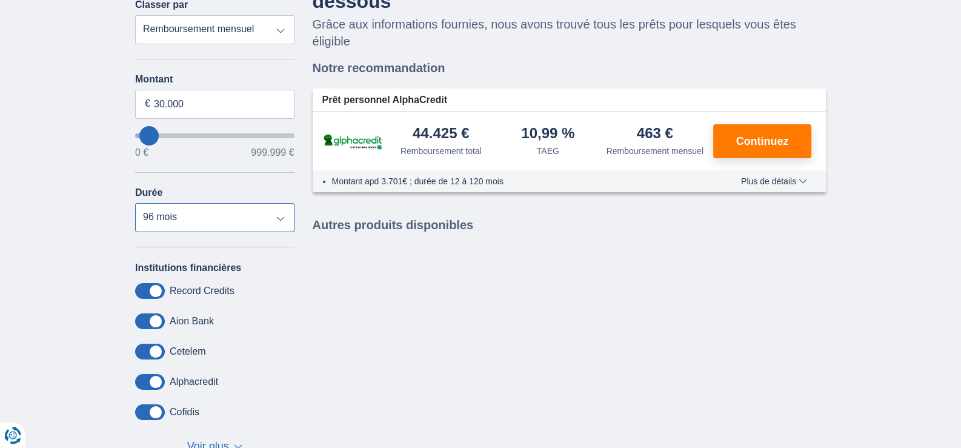
click at [259, 211] on select "12 mois 18 mois 24 mois 30 mois 36 mois 42 mois 48 mois 60 mois 72 mois 84 mois…" at bounding box center [214, 217] width 159 height 29
select select "84"
click at [135, 203] on select "12 mois 18 mois 24 mois 30 mois 36 mois 42 mois 48 mois 60 mois 72 mois 84 mois…" at bounding box center [214, 217] width 159 height 29
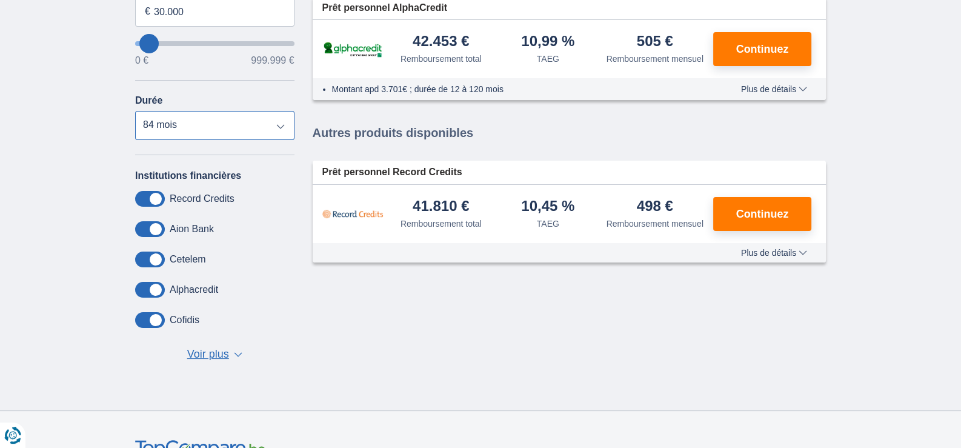
scroll to position [242, 0]
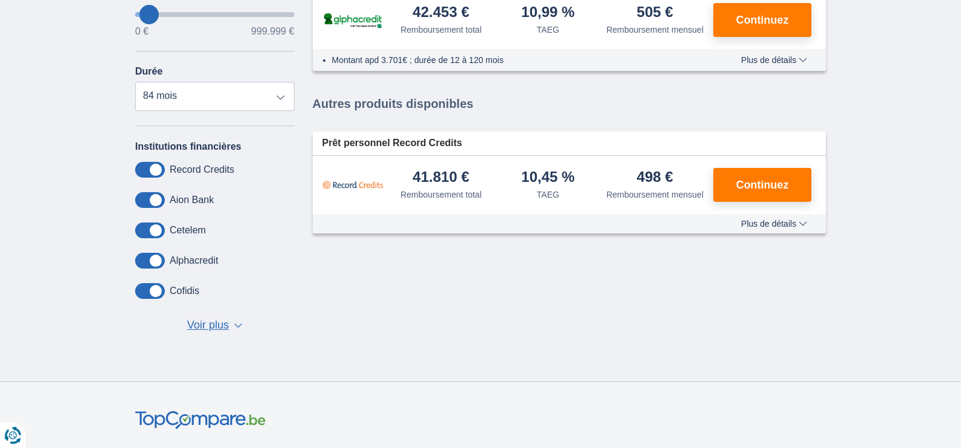
click at [777, 62] on span "Plus de détails" at bounding box center [774, 60] width 66 height 8
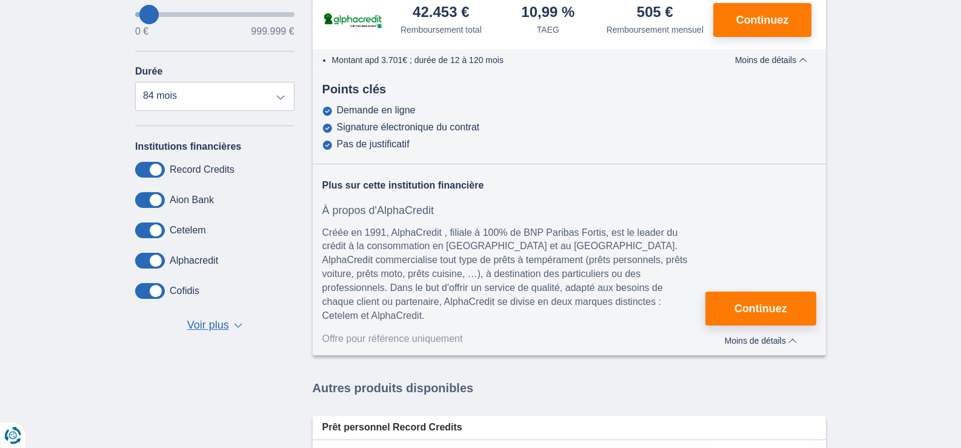
click at [769, 52] on div "Montant apd 3.701€ ; durée de 12 à 120 mois Plus de détails Moins de détails" at bounding box center [570, 60] width 514 height 22
click at [769, 59] on span "Moins de détails" at bounding box center [771, 60] width 72 height 8
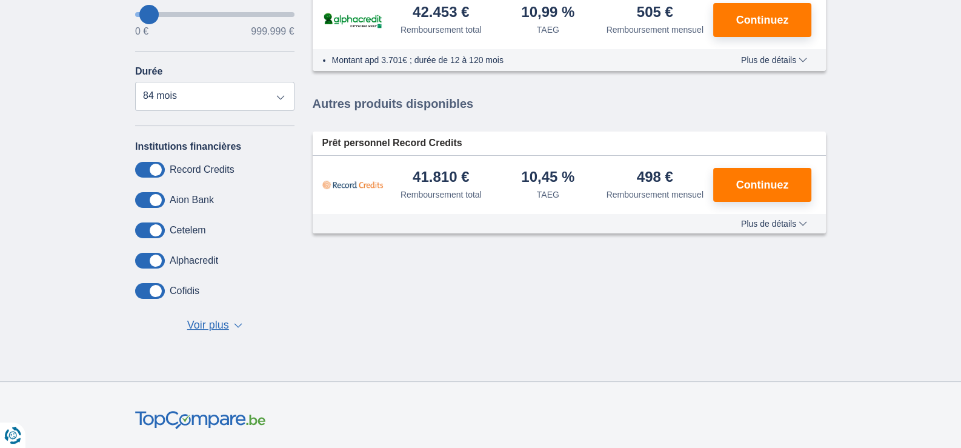
click at [752, 227] on div "Plus de détails Moins de détails" at bounding box center [570, 223] width 514 height 19
click at [754, 221] on span "Plus de détails" at bounding box center [774, 223] width 66 height 8
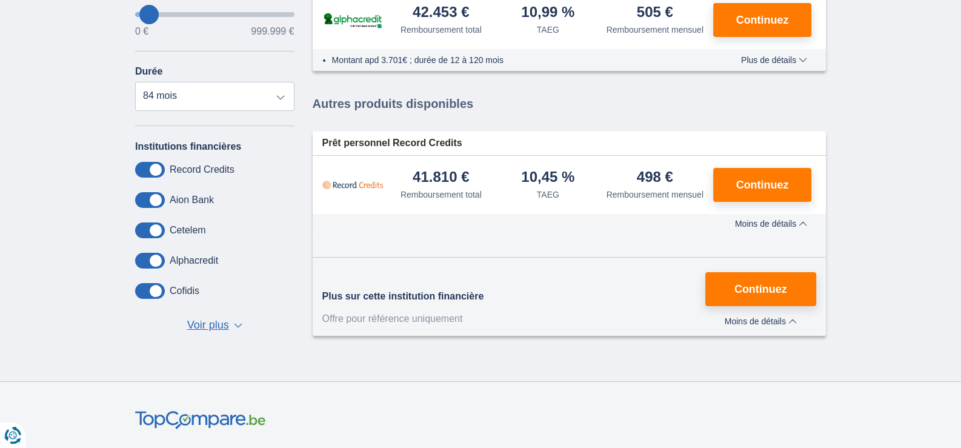
click at [752, 221] on span "Moins de détails" at bounding box center [771, 223] width 72 height 8
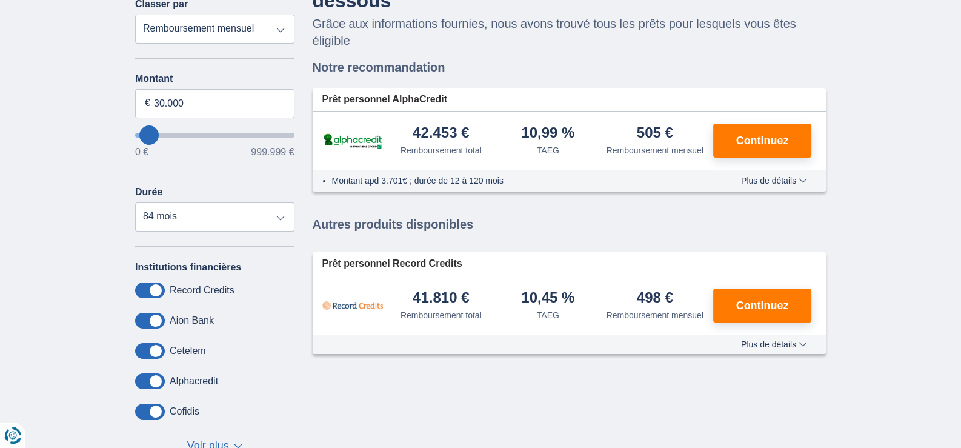
scroll to position [121, 0]
click at [800, 342] on span "Plus de détails" at bounding box center [774, 344] width 66 height 8
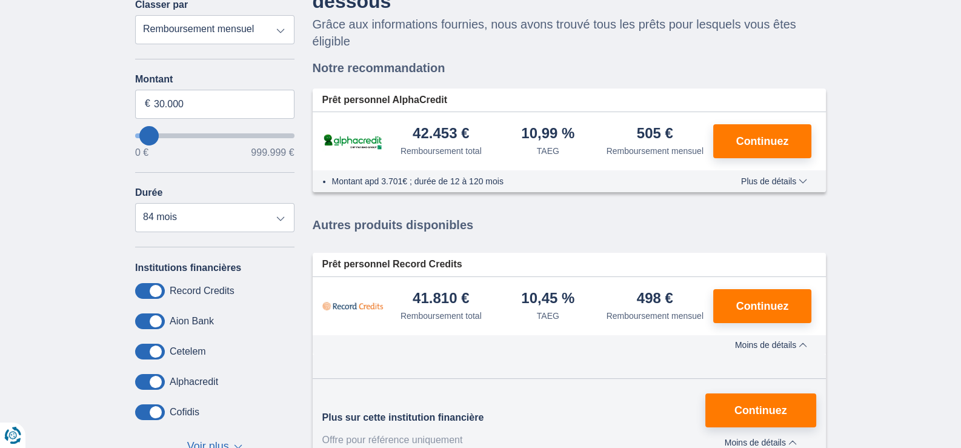
click at [801, 342] on span "Moins de détails" at bounding box center [771, 344] width 72 height 8
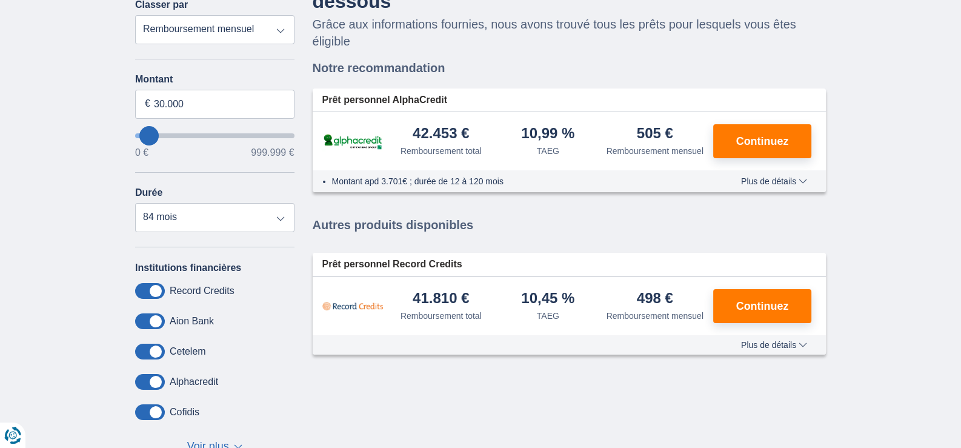
click at [791, 172] on div "Montant apd 3.701€ ; durée de 12 à 120 mois Plus de détails Moins de détails" at bounding box center [570, 181] width 514 height 22
click at [794, 172] on div "Montant apd 3.701€ ; durée de 12 à 120 mois Plus de détails Moins de détails" at bounding box center [570, 181] width 514 height 22
click at [801, 184] on button "Plus de détails Moins de détails" at bounding box center [774, 181] width 84 height 10
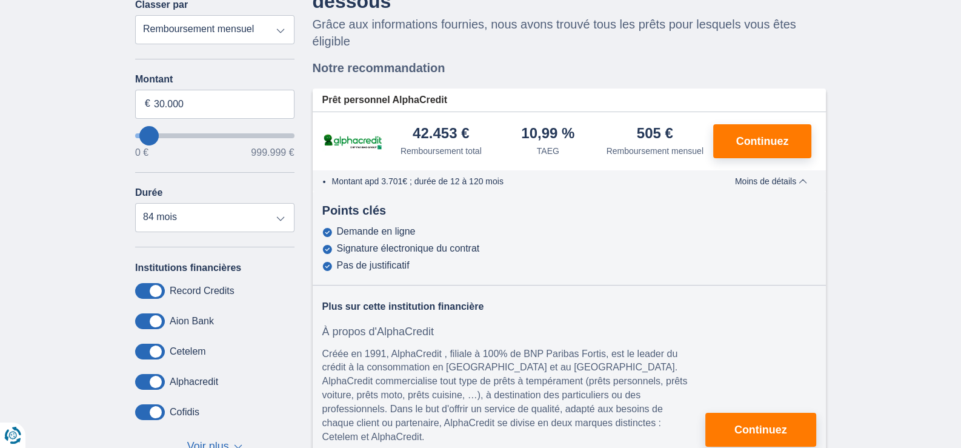
click at [763, 181] on span "Moins de détails" at bounding box center [771, 181] width 72 height 8
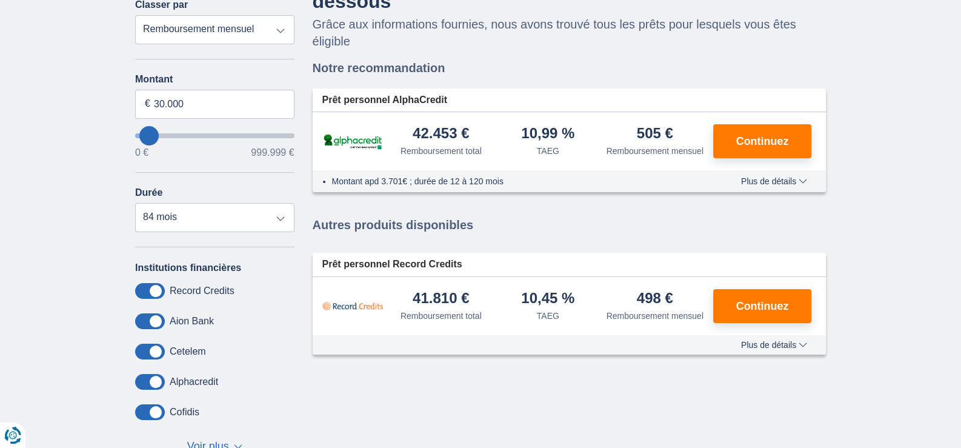
click at [823, 177] on div "Montant apd 3.701€ ; durée de 12 à 120 mois Plus de détails Moins de détails" at bounding box center [570, 181] width 514 height 22
click at [195, 107] on input "30.000" at bounding box center [214, 104] width 159 height 29
click at [199, 103] on input "30.000" at bounding box center [214, 104] width 159 height 29
click at [208, 96] on input "30.000" at bounding box center [214, 104] width 159 height 29
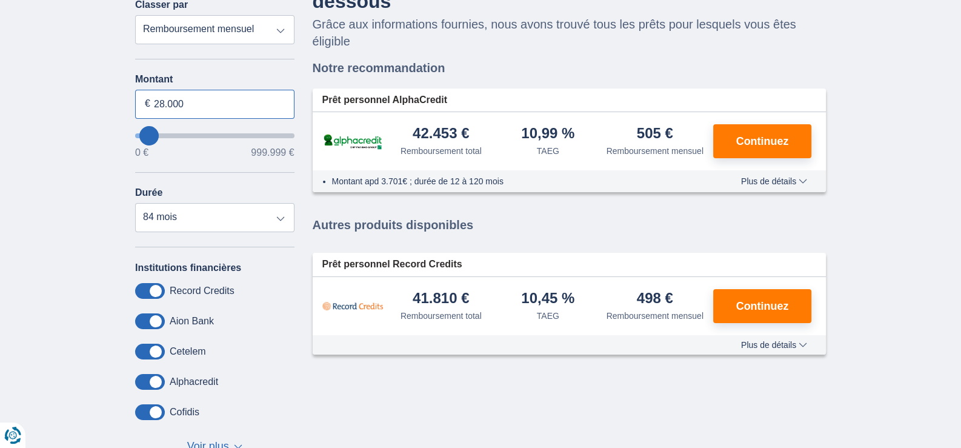
type input "28.000"
type input "28000"
click at [50, 67] on div "× widget.non-eligible-application.title widget.non-eligible-application.text no…" at bounding box center [480, 230] width 961 height 545
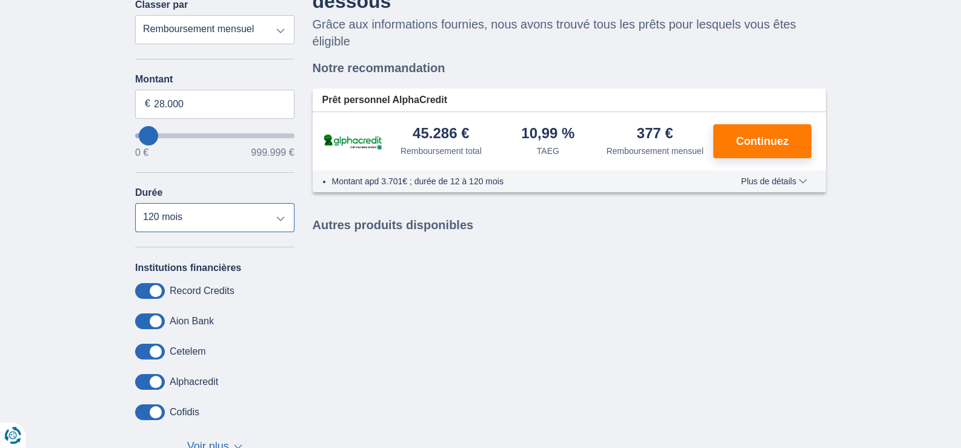
click at [203, 219] on select "12 mois 18 mois 24 mois 30 mois 36 mois 42 mois 48 mois 60 mois 72 mois 84 mois…" at bounding box center [214, 217] width 159 height 29
select select "84"
click at [135, 203] on select "12 mois 18 mois 24 mois 30 mois 36 mois 42 mois 48 mois 60 mois 72 mois 84 mois…" at bounding box center [214, 217] width 159 height 29
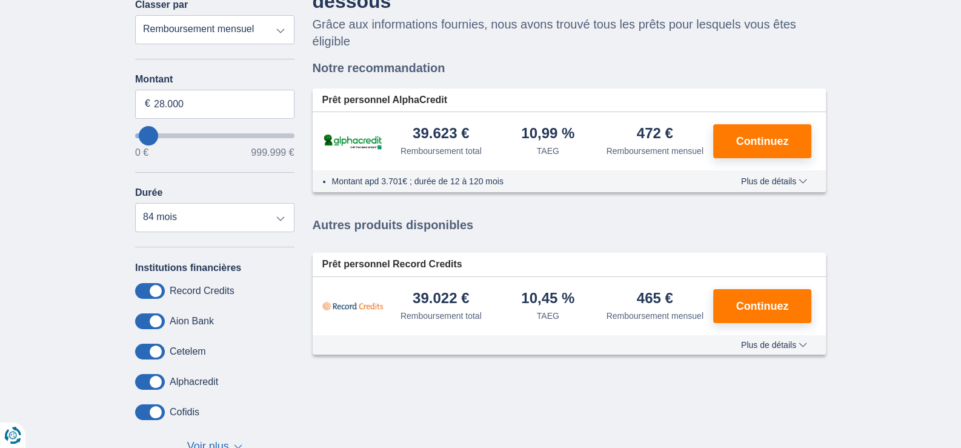
click at [774, 170] on div "Montant apd 3.701€ ; durée de 12 à 120 mois Plus de détails Moins de détails" at bounding box center [570, 181] width 514 height 22
click at [778, 178] on span "Plus de détails" at bounding box center [774, 181] width 66 height 8
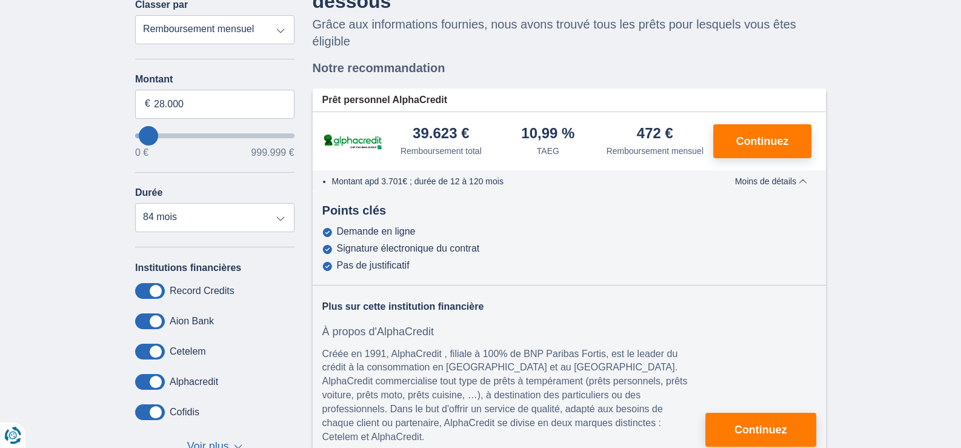
click at [795, 182] on span "Moins de détails" at bounding box center [771, 181] width 72 height 8
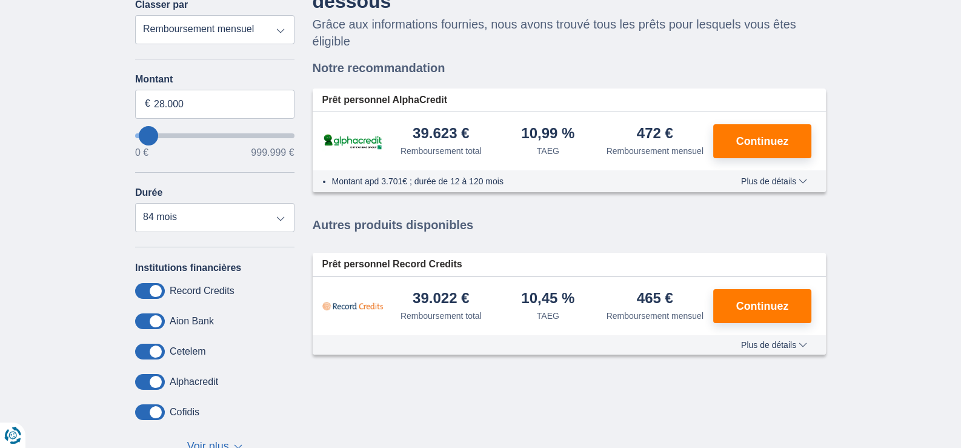
click at [767, 348] on div "Plus de détails Moins de détails" at bounding box center [570, 344] width 514 height 19
click at [767, 345] on button "Plus de détails Moins de détails" at bounding box center [774, 345] width 84 height 10
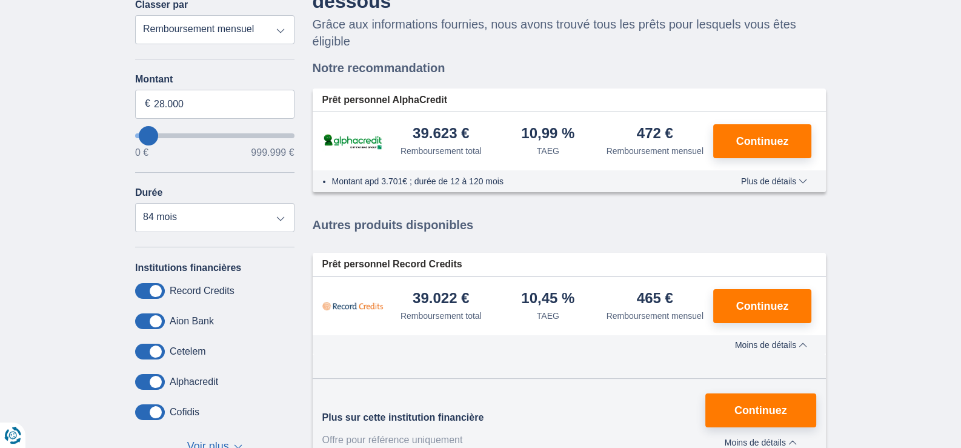
click at [764, 345] on span "Moins de détails" at bounding box center [771, 344] width 72 height 8
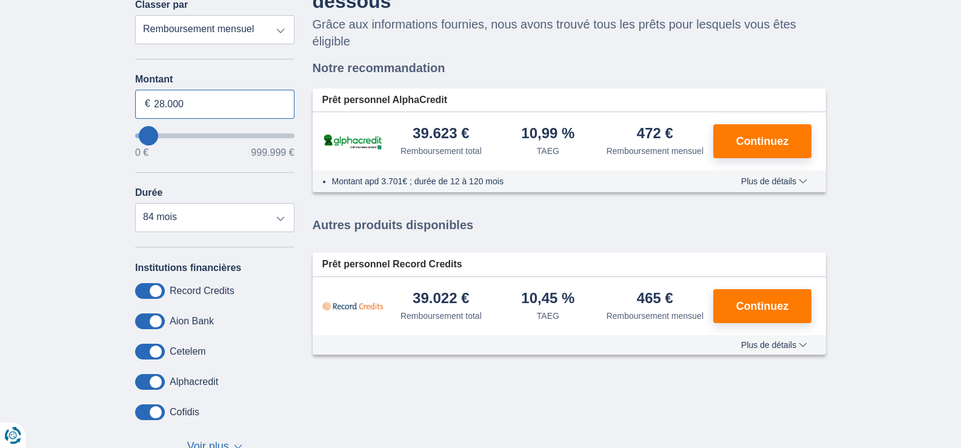
click at [217, 105] on input "28.000" at bounding box center [214, 104] width 159 height 29
click at [221, 103] on input "28.000" at bounding box center [214, 104] width 159 height 29
type input "25.000"
type input "25000"
drag, startPoint x: 2, startPoint y: 85, endPoint x: 19, endPoint y: 79, distance: 17.2
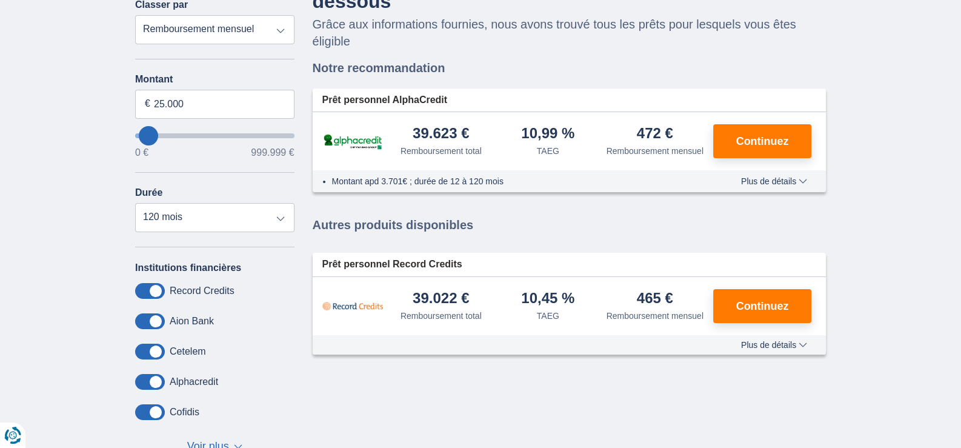
click at [3, 85] on div "× widget.non-eligible-application.title widget.non-eligible-application.text no…" at bounding box center [480, 230] width 961 height 545
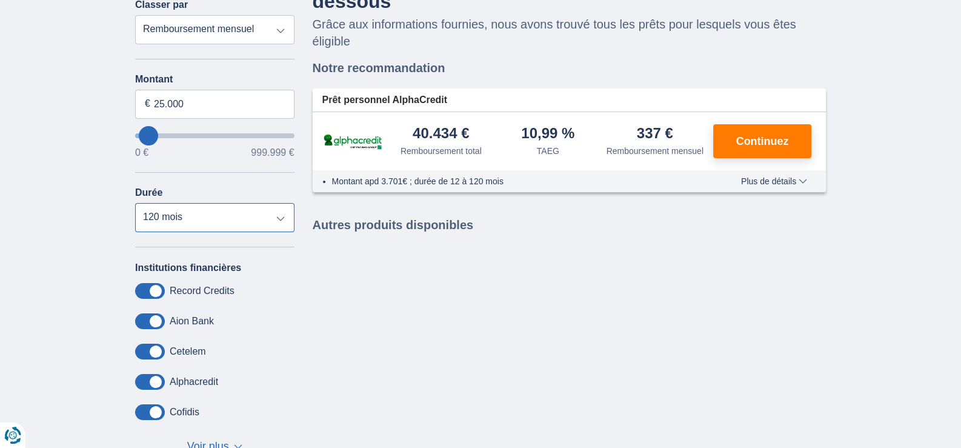
click at [273, 213] on select "12 mois 18 mois 24 mois 30 mois 36 mois 42 mois 48 mois 60 mois 72 mois 84 mois…" at bounding box center [214, 217] width 159 height 29
select select "84"
click at [135, 203] on select "12 mois 18 mois 24 mois 30 mois 36 mois 42 mois 48 mois 60 mois 72 mois 84 mois…" at bounding box center [214, 217] width 159 height 29
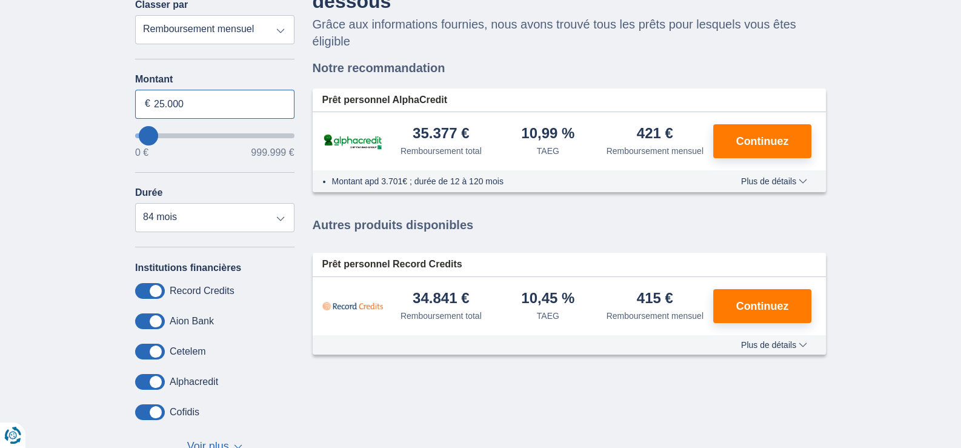
click at [194, 90] on input "25.000" at bounding box center [214, 104] width 159 height 29
click at [195, 90] on input "25.000" at bounding box center [214, 104] width 159 height 29
click at [197, 96] on input "25.000" at bounding box center [214, 104] width 159 height 29
click at [199, 96] on input "25.000" at bounding box center [214, 104] width 159 height 29
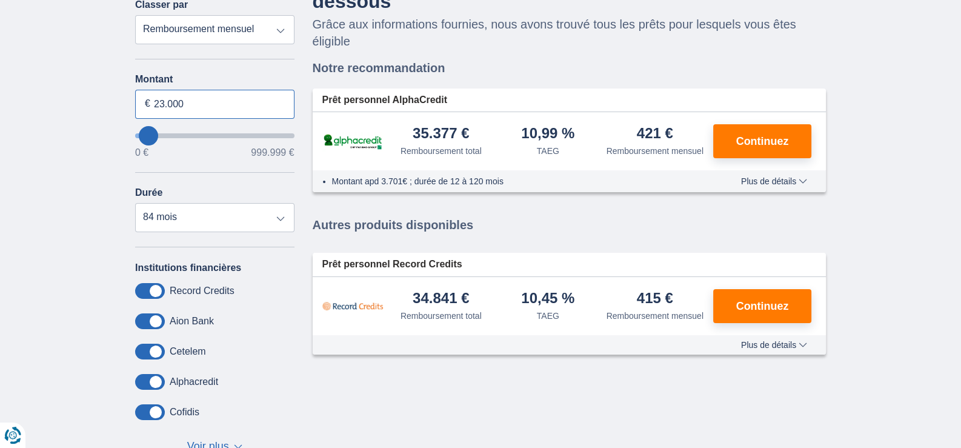
type input "23.000"
type input "23000"
drag, startPoint x: 104, startPoint y: 125, endPoint x: 109, endPoint y: 139, distance: 15.0
click at [104, 125] on div "× widget.non-eligible-application.title widget.non-eligible-application.text no…" at bounding box center [480, 230] width 961 height 545
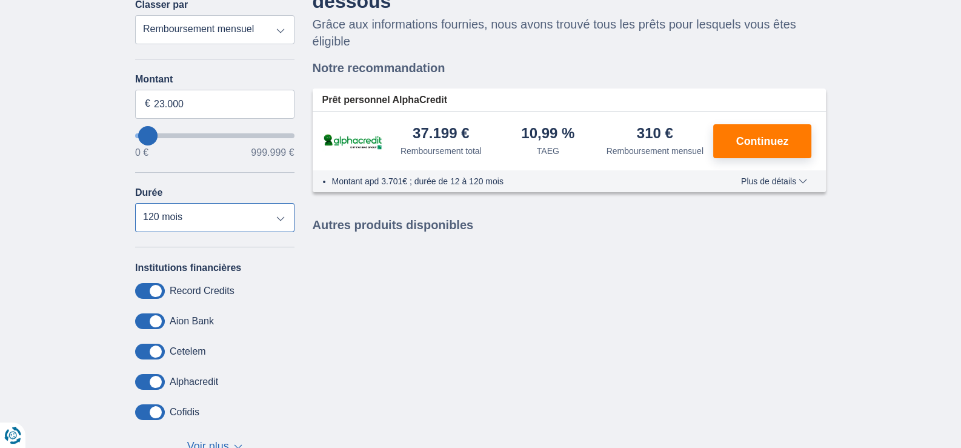
click at [185, 214] on select "12 mois 18 mois 24 mois 30 mois 36 mois 42 mois 48 mois 60 mois 72 mois 84 mois…" at bounding box center [214, 217] width 159 height 29
select select "84"
click at [135, 203] on select "12 mois 18 mois 24 mois 30 mois 36 mois 42 mois 48 mois 60 mois 72 mois 84 mois…" at bounding box center [214, 217] width 159 height 29
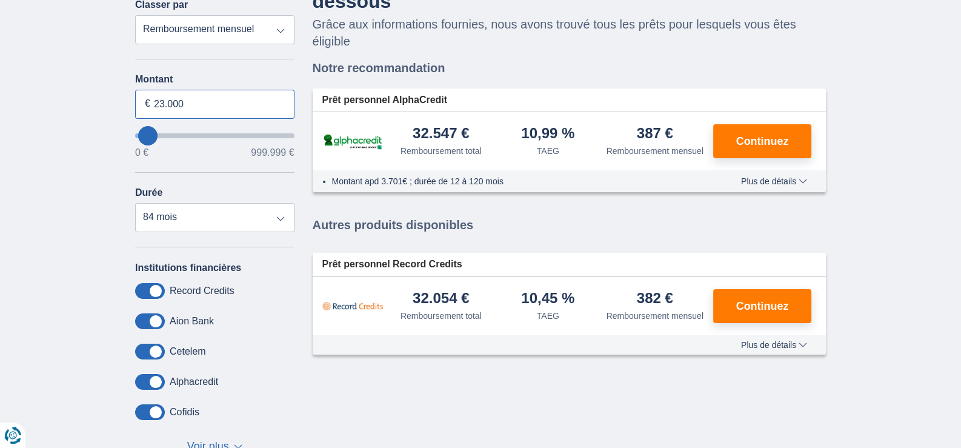
click at [165, 99] on input "23.000" at bounding box center [214, 104] width 159 height 29
click at [166, 99] on input "23.000" at bounding box center [214, 104] width 159 height 29
click at [167, 99] on input "23.000" at bounding box center [214, 104] width 159 height 29
drag, startPoint x: 167, startPoint y: 99, endPoint x: 162, endPoint y: 102, distance: 6.2
click at [167, 99] on input "23.000" at bounding box center [214, 104] width 159 height 29
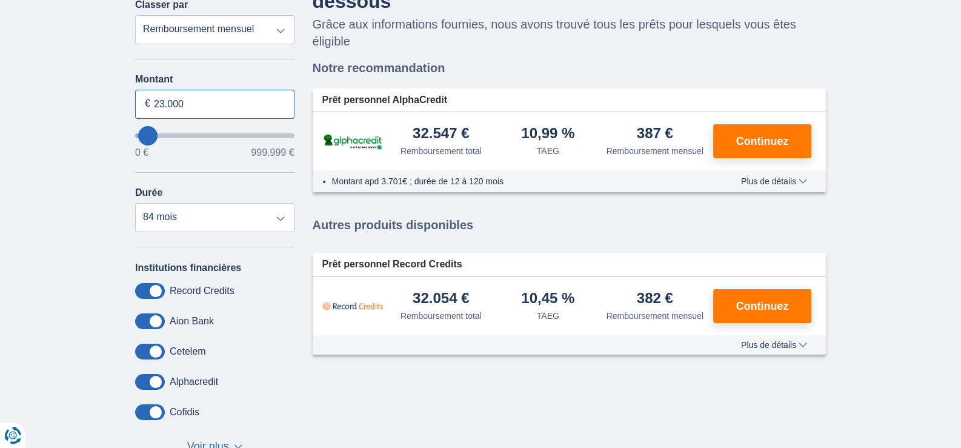
click at [161, 105] on input "23.000" at bounding box center [214, 104] width 159 height 29
type input "24.000"
type input "24000"
click at [105, 78] on div "× widget.non-eligible-application.title widget.non-eligible-application.text no…" at bounding box center [480, 230] width 961 height 545
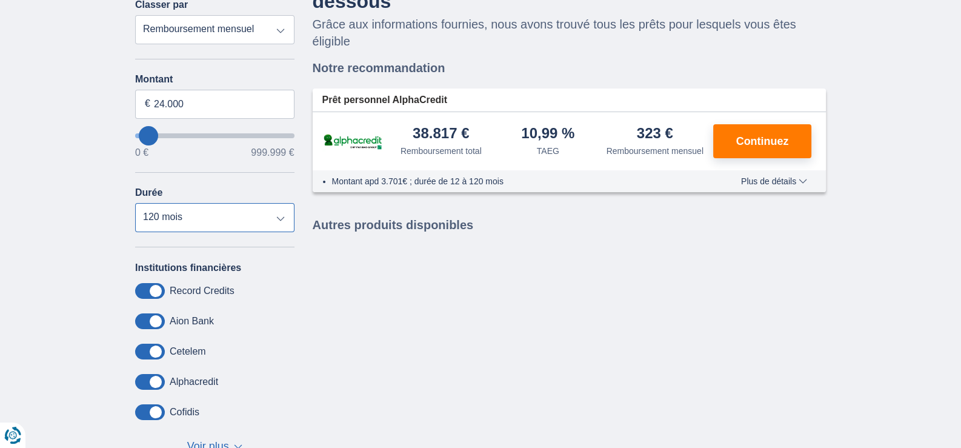
drag, startPoint x: 214, startPoint y: 213, endPoint x: 214, endPoint y: 220, distance: 7.3
click at [214, 213] on select "12 mois 18 mois 24 mois 30 mois 36 mois 42 mois 48 mois 60 mois 72 mois 84 mois…" at bounding box center [214, 217] width 159 height 29
select select "84"
click at [135, 203] on select "12 mois 18 mois 24 mois 30 mois 36 mois 42 mois 48 mois 60 mois 72 mois 84 mois…" at bounding box center [214, 217] width 159 height 29
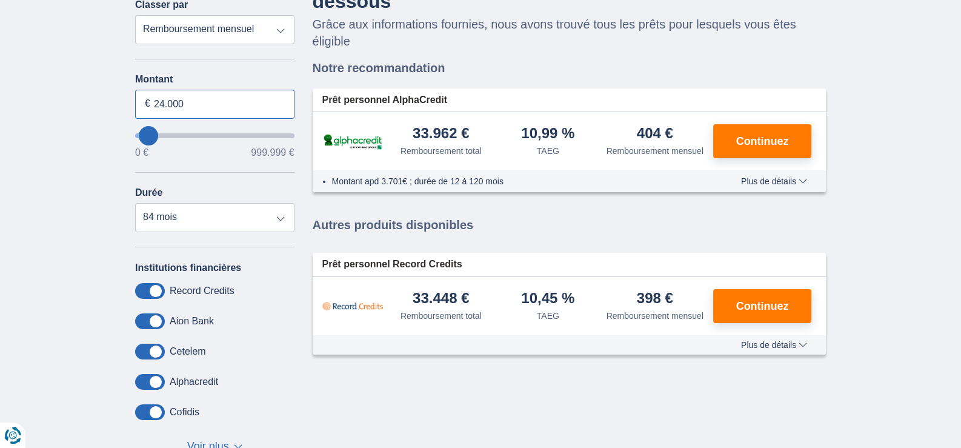
click at [211, 104] on input "24.000" at bounding box center [214, 104] width 159 height 29
type input "25.000"
type input "25000"
click at [113, 99] on div "× widget.non-eligible-application.title widget.non-eligible-application.text no…" at bounding box center [480, 230] width 961 height 545
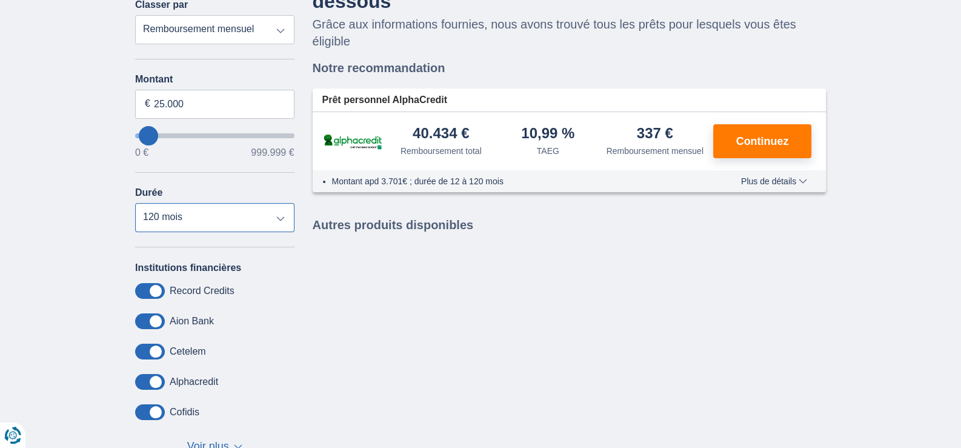
click at [205, 208] on select "12 mois 18 mois 24 mois 30 mois 36 mois 42 mois 48 mois 60 mois 72 mois 84 mois…" at bounding box center [214, 217] width 159 height 29
click at [135, 203] on select "12 mois 18 mois 24 mois 30 mois 36 mois 42 mois 48 mois 60 mois 72 mois 84 mois…" at bounding box center [214, 217] width 159 height 29
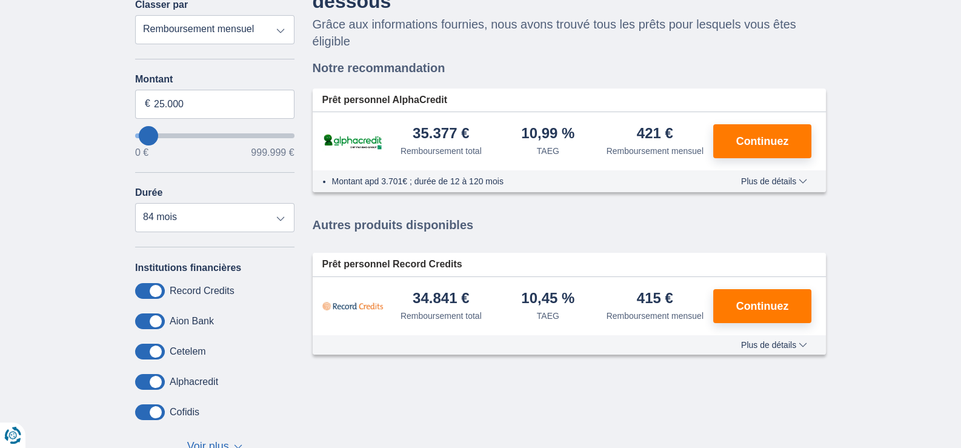
select select "120"
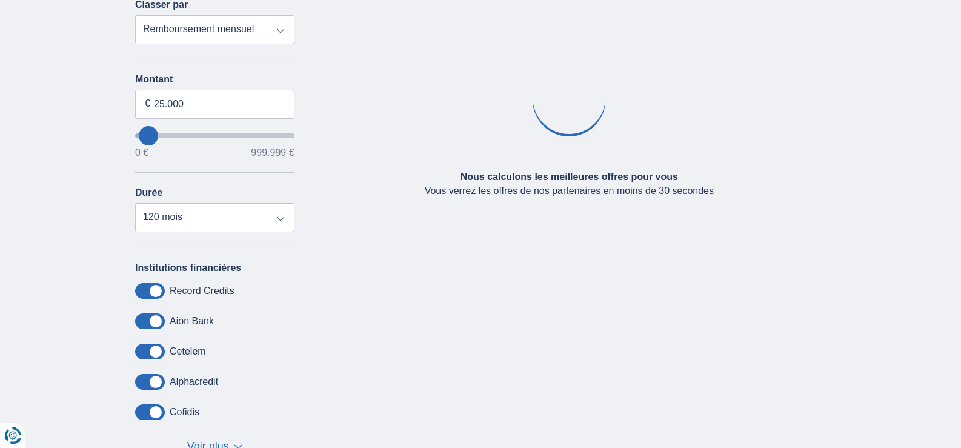
click at [163, 99] on input "25.000" at bounding box center [214, 104] width 159 height 29
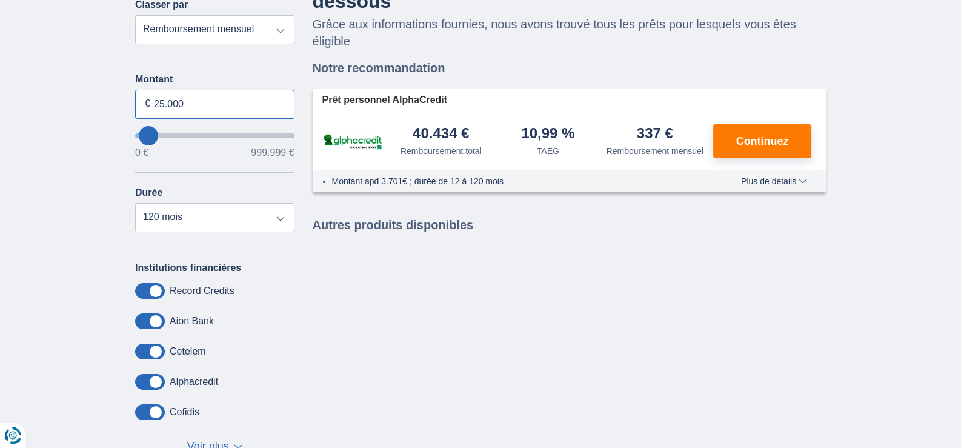
click at [166, 109] on input "25.000" at bounding box center [214, 104] width 159 height 29
type input "28.000"
type input "28000"
click at [67, 120] on div "× widget.non-eligible-application.title widget.non-eligible-application.text no…" at bounding box center [480, 230] width 961 height 545
drag, startPoint x: 267, startPoint y: 217, endPoint x: 253, endPoint y: 229, distance: 18.5
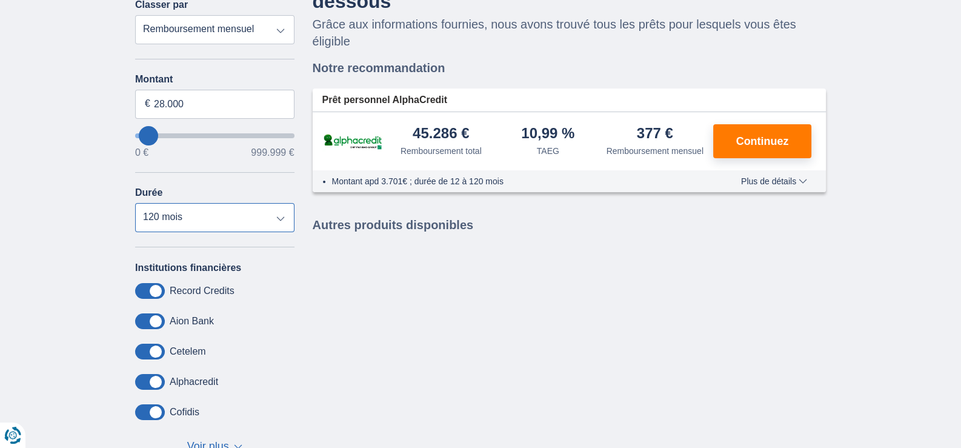
click at [267, 217] on select "12 mois 18 mois 24 mois 30 mois 36 mois 42 mois 48 mois 60 mois 72 mois 84 mois…" at bounding box center [214, 217] width 159 height 29
select select "84"
click at [135, 203] on select "12 mois 18 mois 24 mois 30 mois 36 mois 42 mois 48 mois 60 mois 72 mois 84 mois…" at bounding box center [214, 217] width 159 height 29
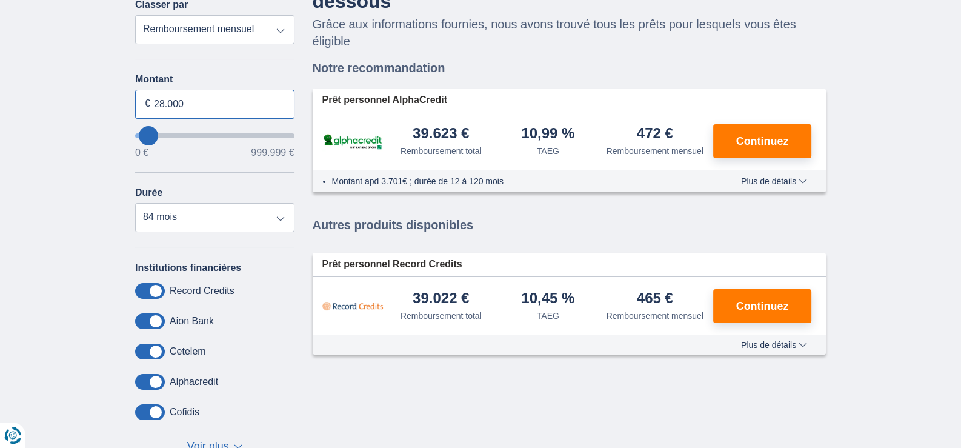
click at [182, 93] on input "28.000" at bounding box center [214, 104] width 159 height 29
click at [192, 102] on input "28.000" at bounding box center [214, 104] width 159 height 29
type input "25.000"
type input "25000"
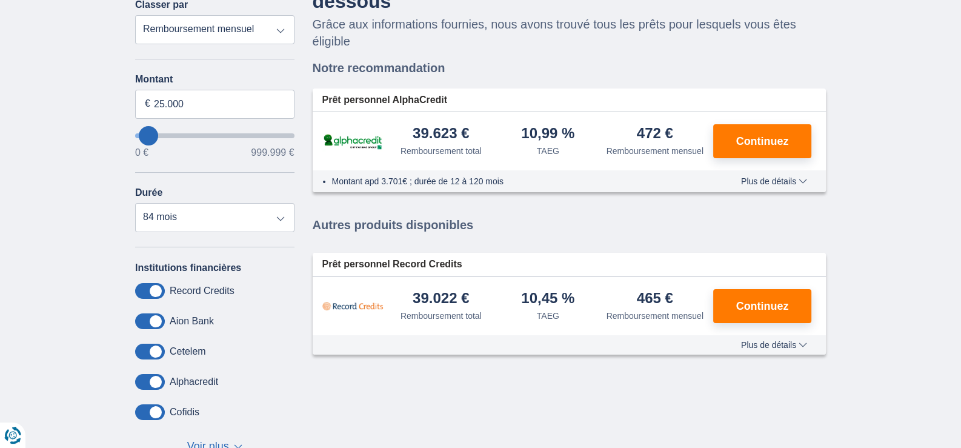
select select "120"
click at [126, 111] on div "Annuler Filtres Affiner Classer par Remboursement total TAEG Remboursement mens…" at bounding box center [214, 222] width 177 height 501
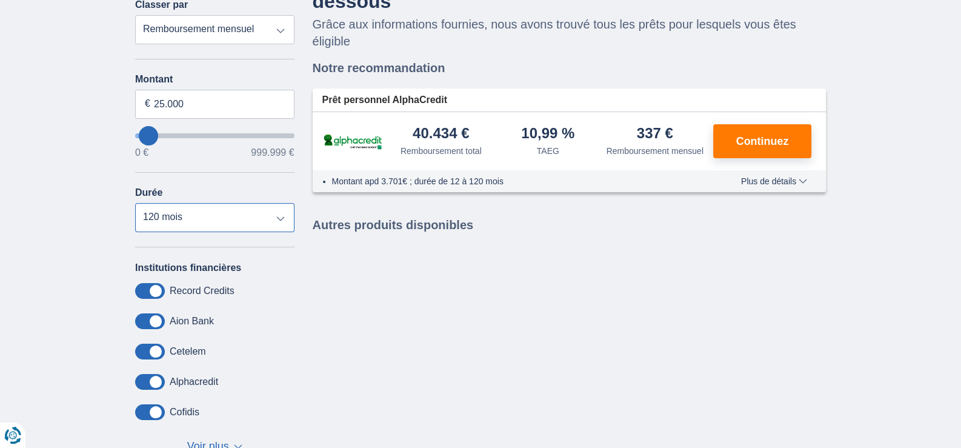
click at [223, 216] on select "12 mois 18 mois 24 mois 30 mois 36 mois 42 mois 48 mois 60 mois 72 mois 84 mois…" at bounding box center [214, 217] width 159 height 29
click at [58, 119] on div "× widget.non-eligible-application.title widget.non-eligible-application.text no…" at bounding box center [480, 230] width 961 height 545
click at [190, 106] on input "25.000" at bounding box center [214, 104] width 159 height 29
type input "20.000"
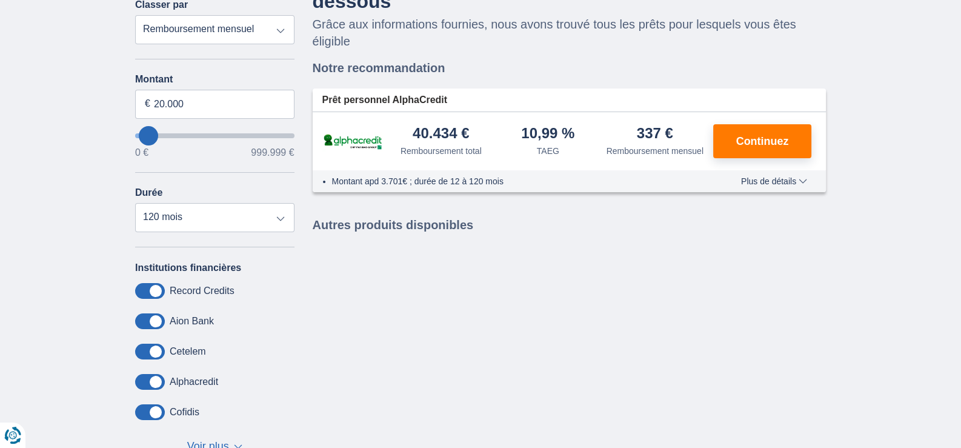
type input "20000"
select select "84"
click at [48, 65] on div "× widget.non-eligible-application.title widget.non-eligible-application.text no…" at bounding box center [480, 230] width 961 height 545
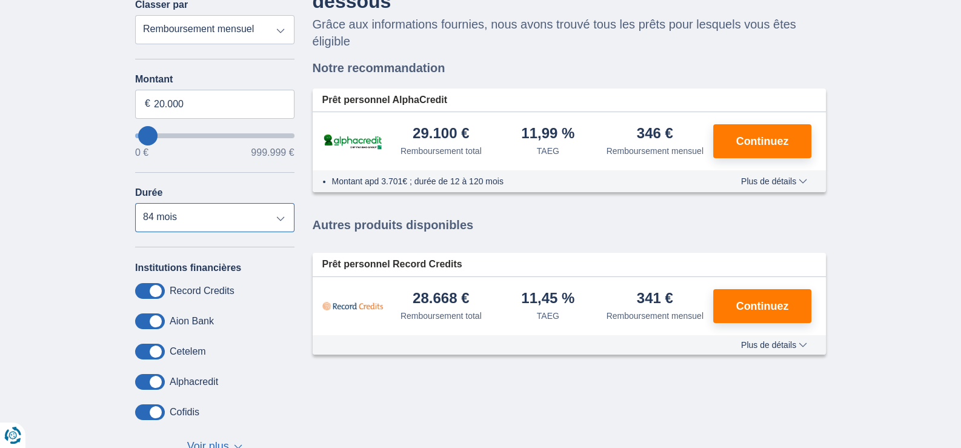
drag, startPoint x: 197, startPoint y: 222, endPoint x: 197, endPoint y: 229, distance: 7.3
click at [197, 222] on select "12 mois 18 mois 24 mois 30 mois 36 mois 42 mois 48 mois 60 mois 72 mois 84 mois" at bounding box center [214, 217] width 159 height 29
click at [201, 395] on div "Institutions financières Record Credits Aion Bank Cetelem Alphacredit Cofidis E…" at bounding box center [214, 358] width 159 height 193
drag, startPoint x: 761, startPoint y: 305, endPoint x: 779, endPoint y: 317, distance: 21.8
click at [761, 305] on span "Continuez" at bounding box center [762, 305] width 53 height 11
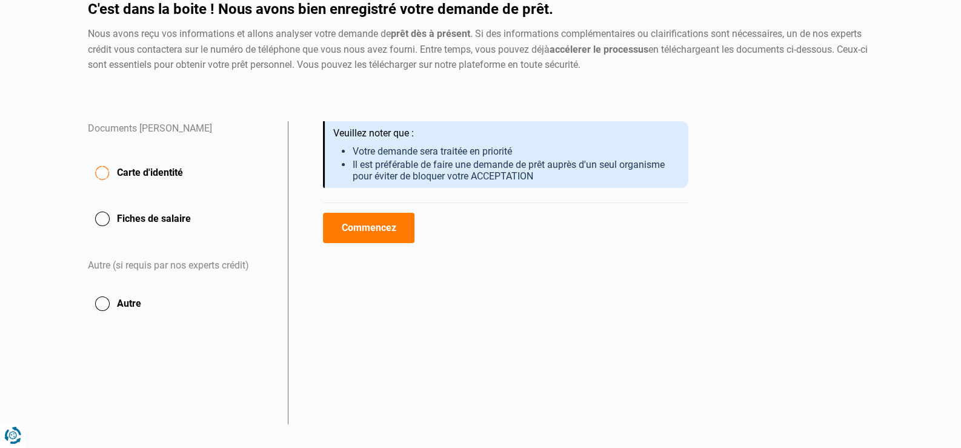
scroll to position [121, 0]
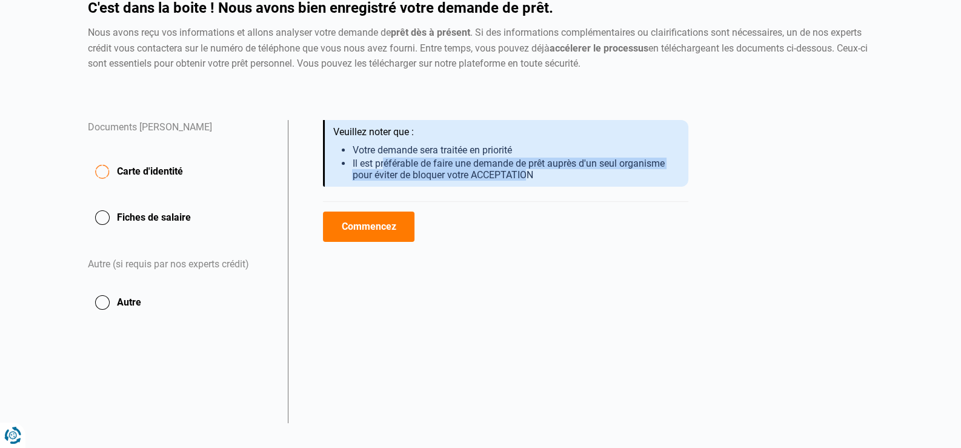
drag, startPoint x: 394, startPoint y: 167, endPoint x: 527, endPoint y: 172, distance: 133.4
click at [527, 172] on li "Il est préférable de faire une demande de prêt auprès d'un seul organisme pour …" at bounding box center [515, 169] width 327 height 23
click at [158, 171] on span "Carte d'identité" at bounding box center [150, 171] width 66 height 15
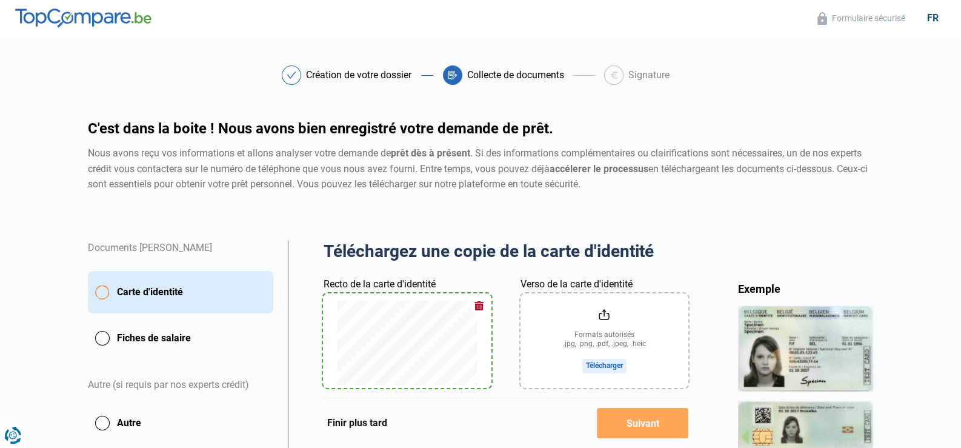
drag, startPoint x: 224, startPoint y: 314, endPoint x: 235, endPoint y: 301, distance: 17.6
click at [225, 313] on div "Documents [PERSON_NAME] d'identité Fiches de [PERSON_NAME] (si requis par nos e…" at bounding box center [180, 338] width 185 height 197
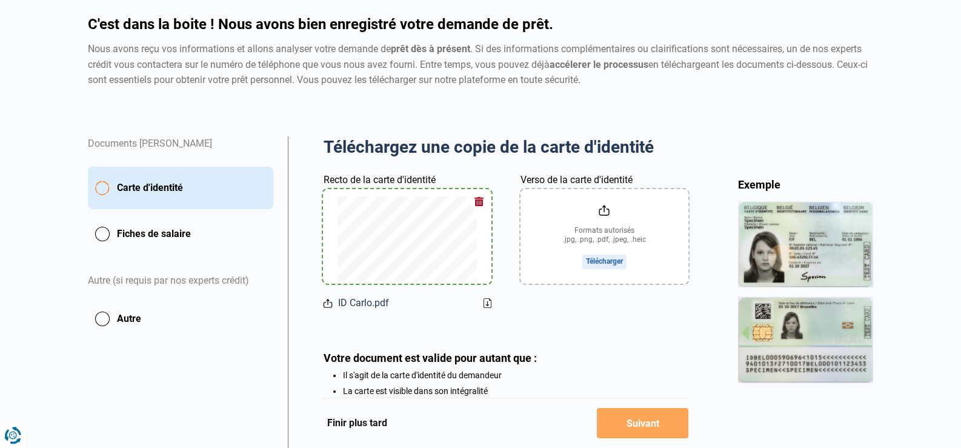
scroll to position [121, 0]
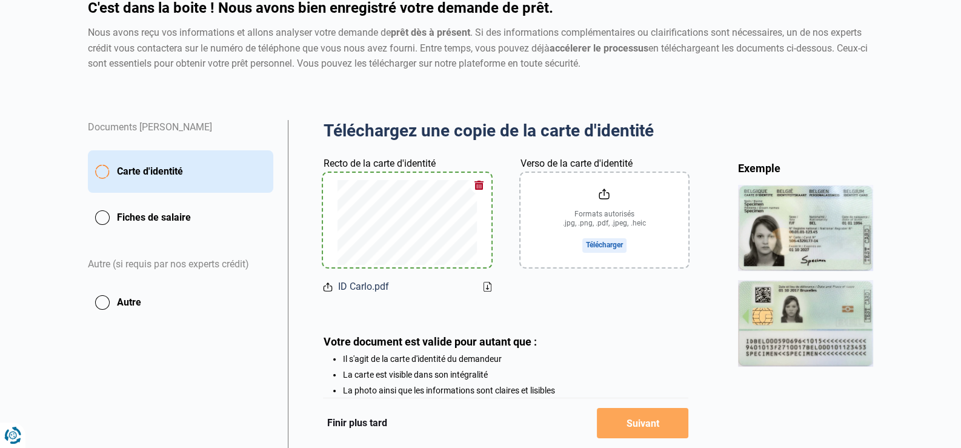
click at [213, 253] on div "Autre (si requis par nos experts crédit)" at bounding box center [180, 264] width 185 height 45
click at [194, 214] on button "Fiches de salaire" at bounding box center [180, 217] width 185 height 30
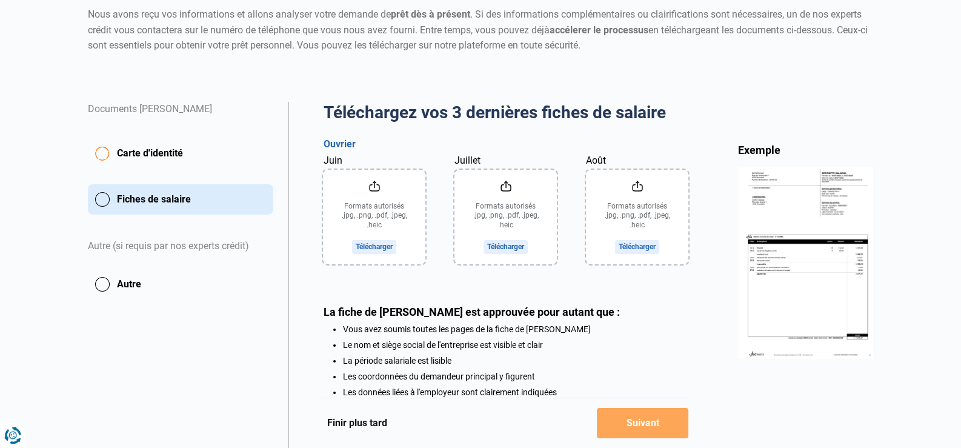
scroll to position [238, 0]
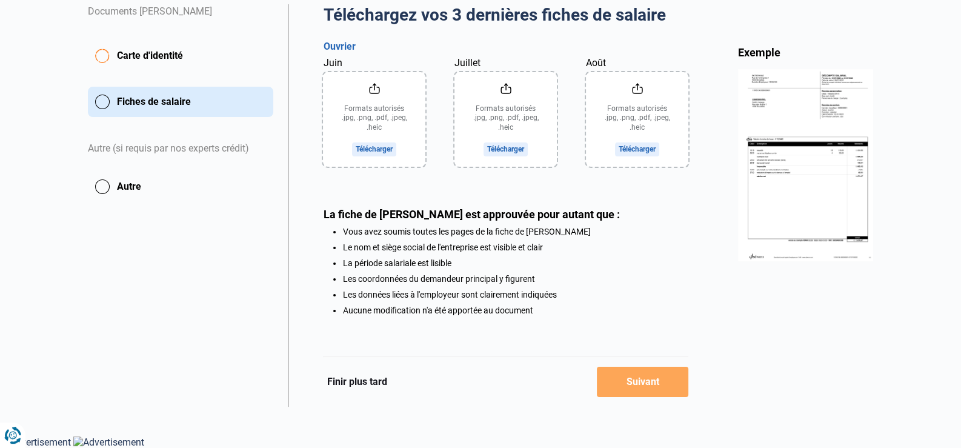
click at [117, 185] on button "Autre" at bounding box center [180, 186] width 185 height 30
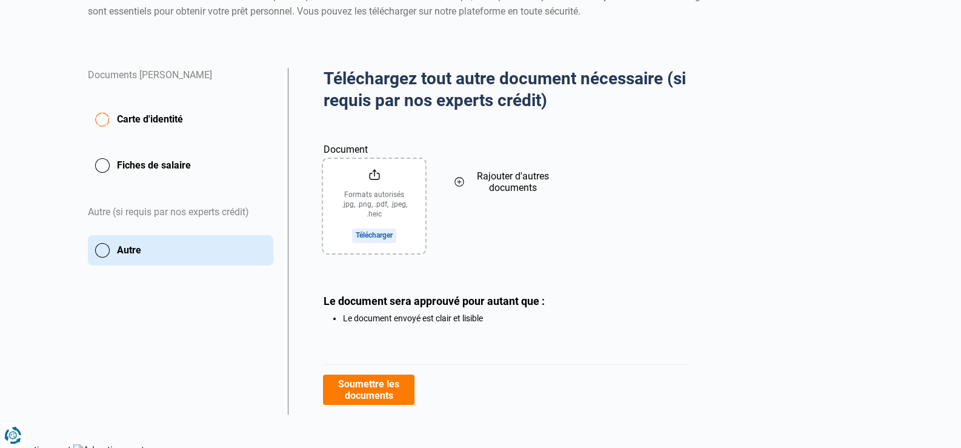
scroll to position [180, 0]
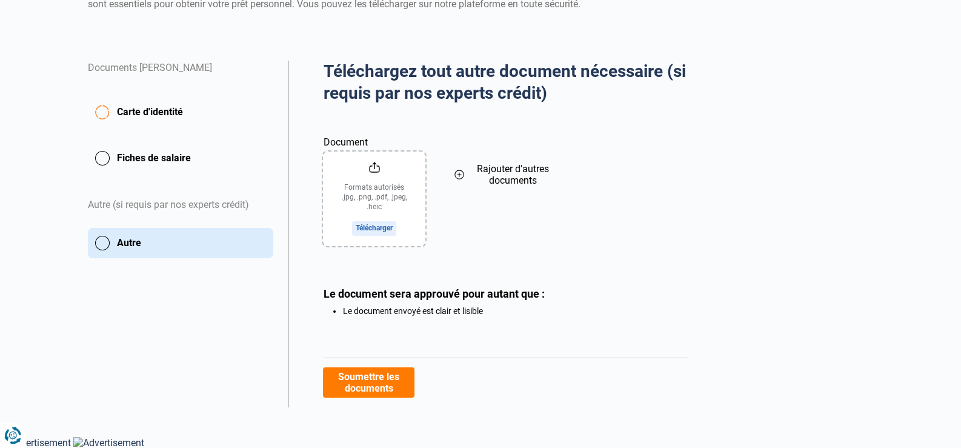
click at [184, 162] on button "Fiches de salaire" at bounding box center [180, 158] width 185 height 30
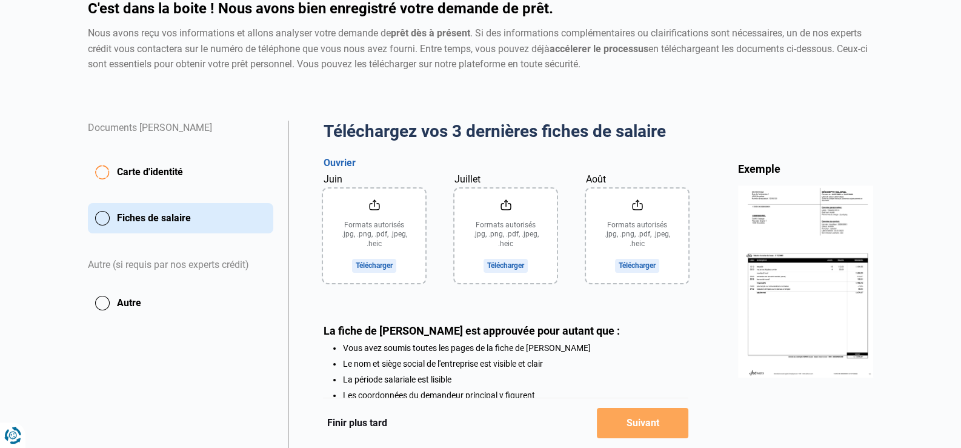
scroll to position [121, 0]
click at [840, 272] on img at bounding box center [806, 280] width 136 height 191
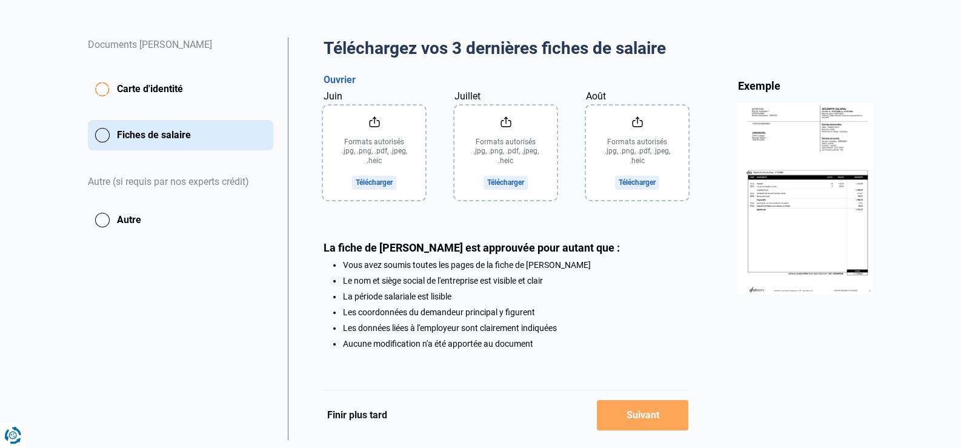
scroll to position [0, 0]
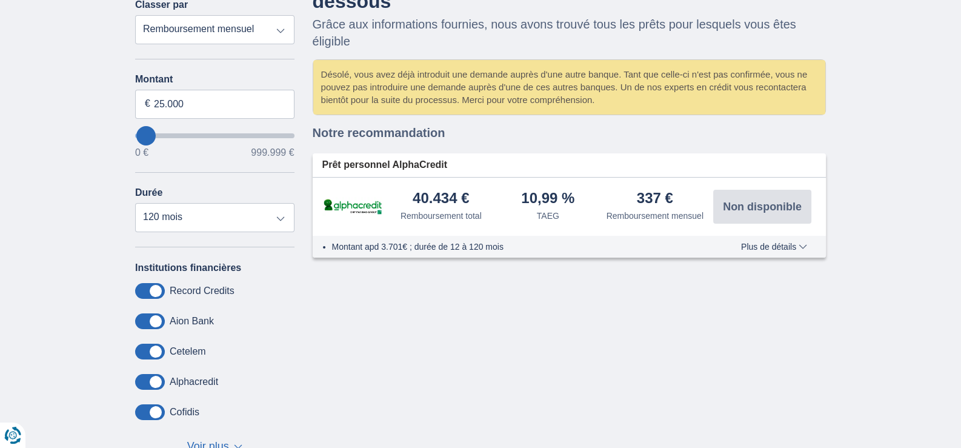
scroll to position [60, 0]
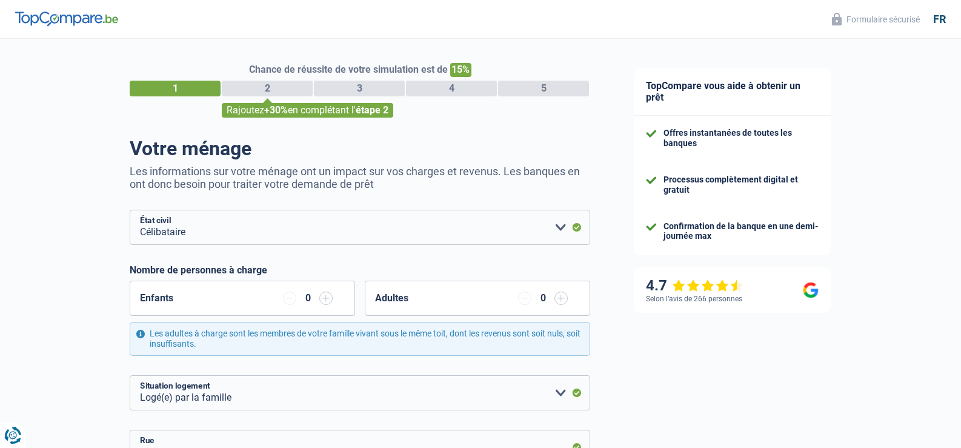
select select "single"
select select "liveWithParents"
select select "LU"
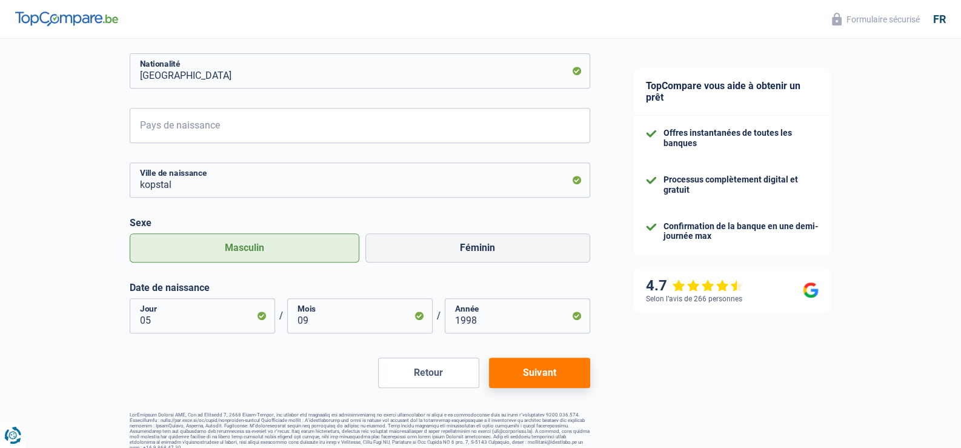
scroll to position [666, 0]
click at [541, 366] on button "Suivant" at bounding box center [539, 371] width 101 height 30
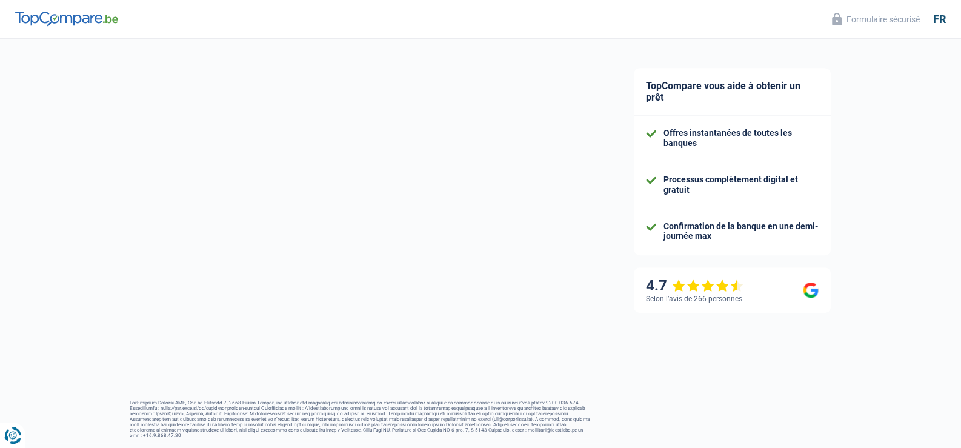
select select "netSalary"
select select "personalLoan"
select select "carRestore"
select select "60"
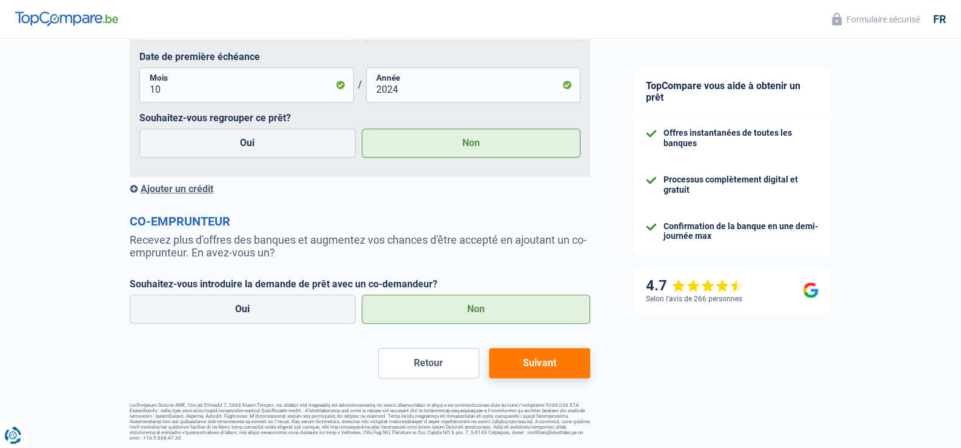
click at [533, 354] on button "Suivant" at bounding box center [539, 363] width 101 height 30
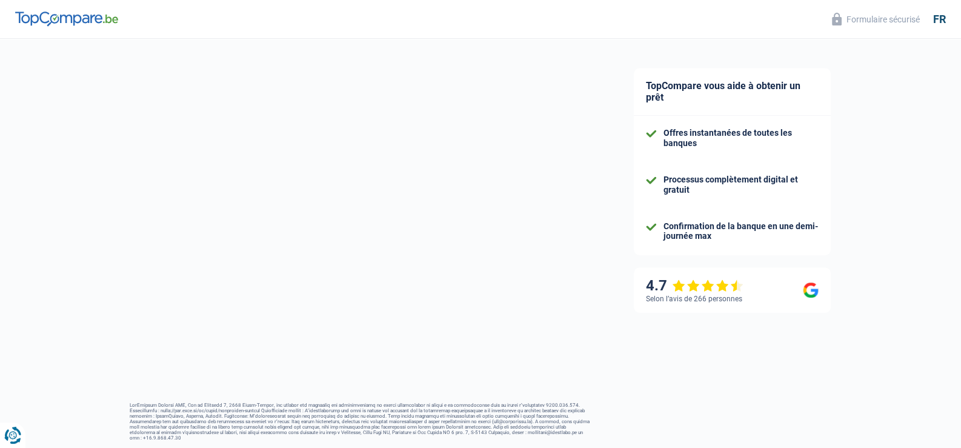
select select "other"
select select "120"
select select "10-12"
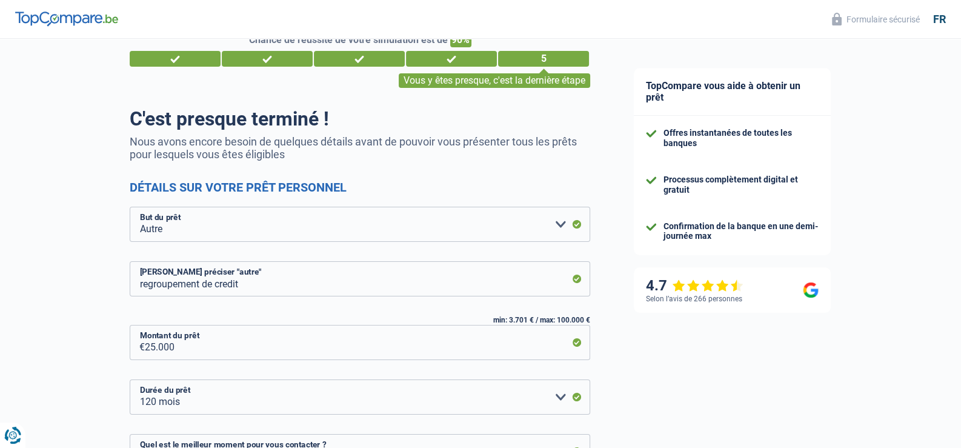
scroll to position [212, 0]
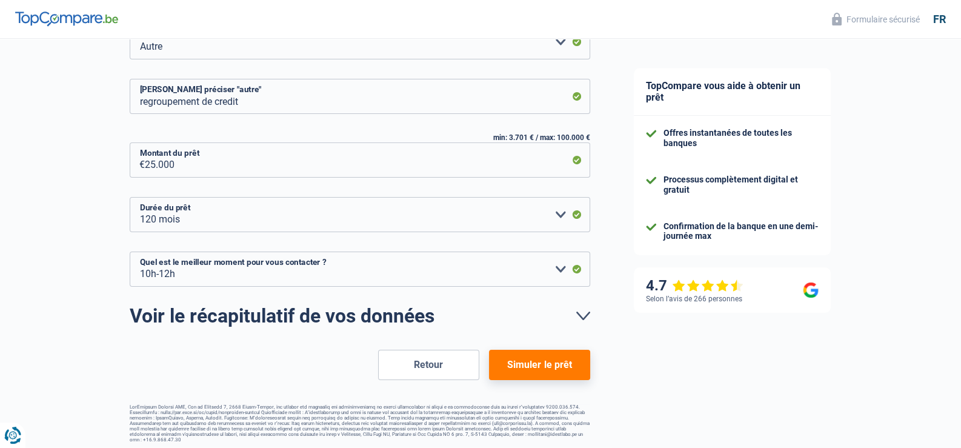
click at [528, 369] on button "Simuler le prêt" at bounding box center [539, 365] width 101 height 30
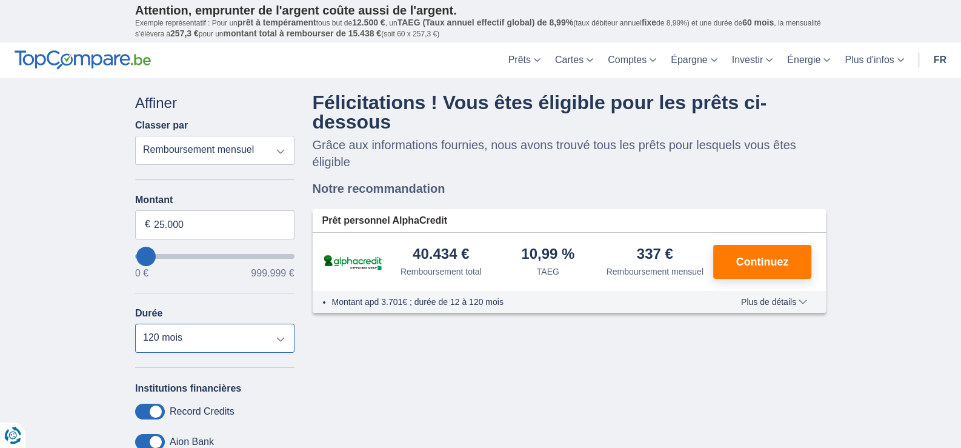
click at [210, 331] on select "12 mois 18 mois 24 mois 30 mois 36 mois 42 mois 48 mois 60 mois 72 mois 84 mois…" at bounding box center [214, 337] width 159 height 29
select select "84"
click at [135, 323] on select "12 mois 18 mois 24 mois 30 mois 36 mois 42 mois 48 mois 60 mois 72 mois 84 mois…" at bounding box center [214, 337] width 159 height 29
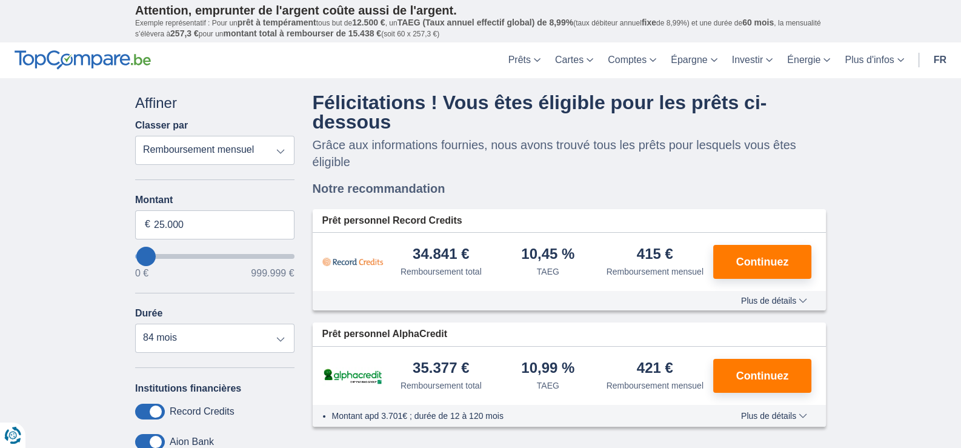
type input "48.000"
type input "48000"
select select "120"
type input "52.000"
type input "52000"
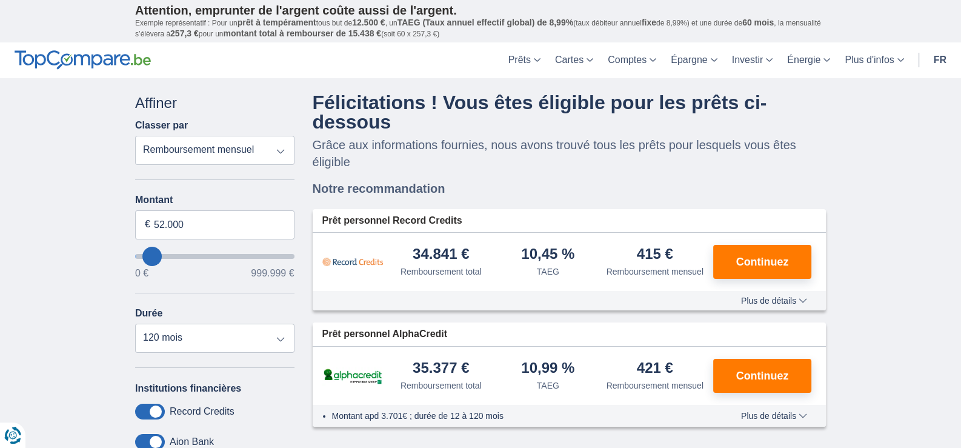
type input "55.000"
type input "59000"
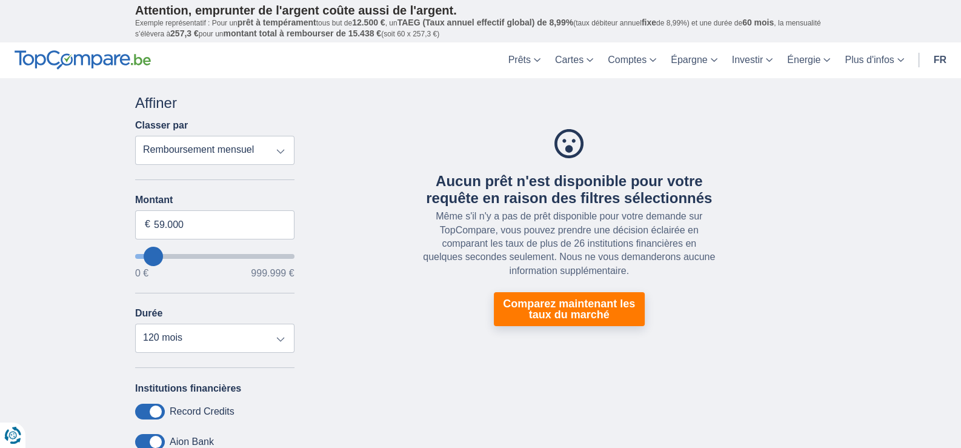
type input "55.000"
type input "55000"
type input "52.000"
type input "52000"
type input "48.000"
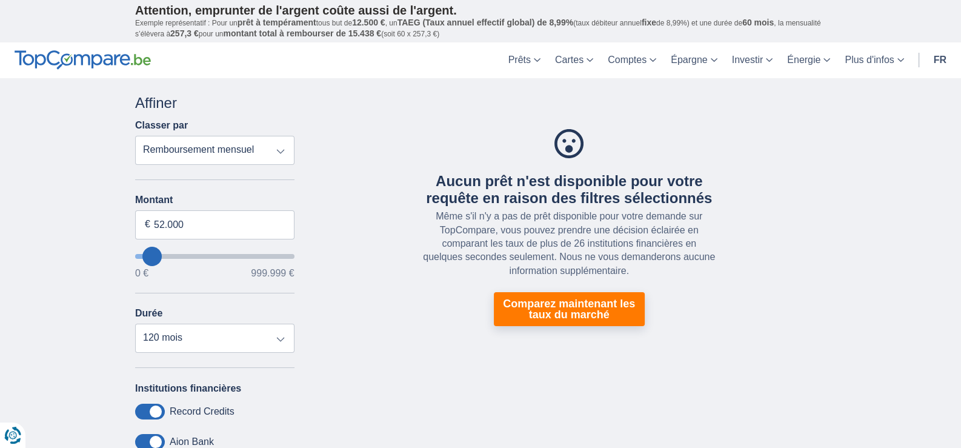
type input "48000"
type input "45.000"
type input "45000"
type input "41.000"
type input "37000"
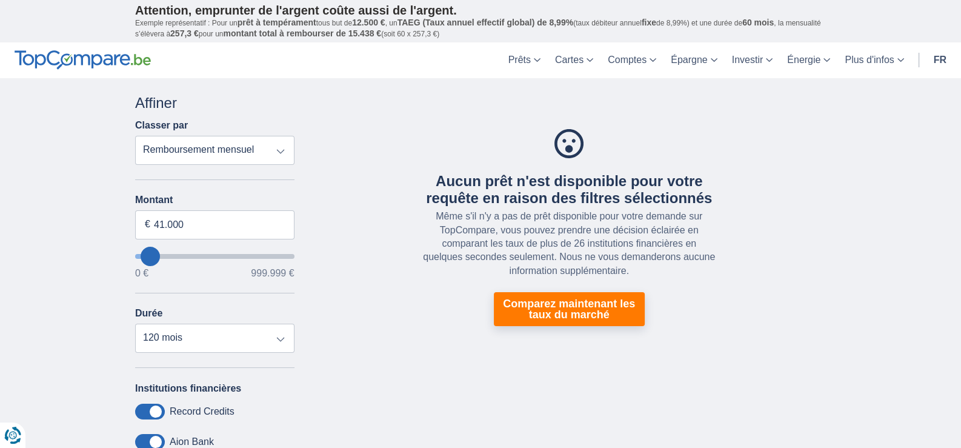
type input "37.000"
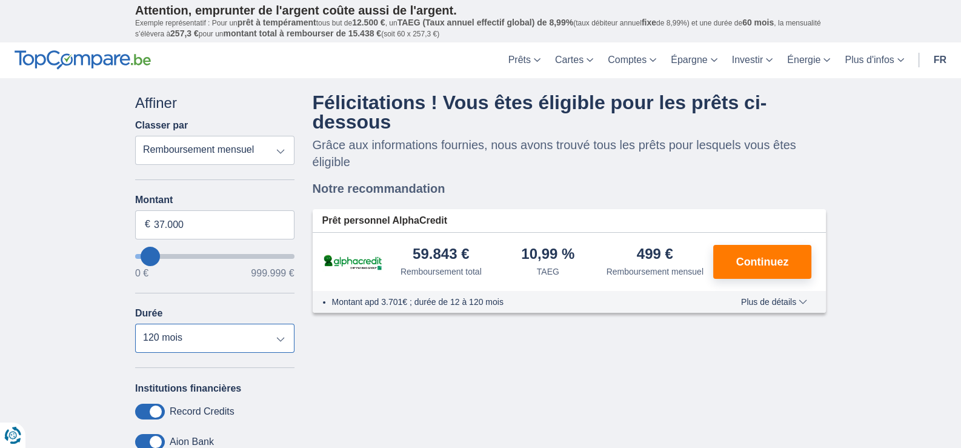
click at [167, 333] on select "12 mois 18 mois 24 mois 30 mois 36 mois 42 mois 48 mois 60 mois 72 mois 84 mois…" at bounding box center [214, 337] width 159 height 29
click at [135, 323] on select "12 mois 18 mois 24 mois 30 mois 36 mois 42 mois 48 mois 60 mois 72 mois 84 mois…" at bounding box center [214, 337] width 159 height 29
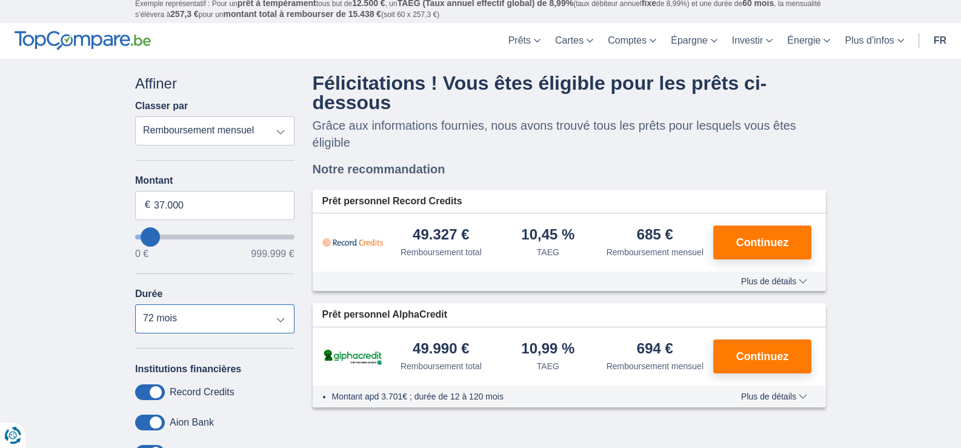
scroll to position [60, 0]
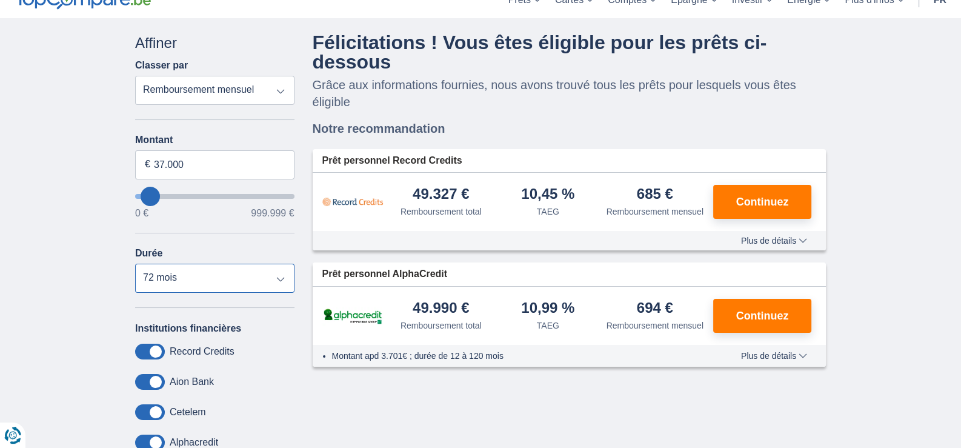
click at [184, 287] on select "12 mois 18 mois 24 mois 30 mois 36 mois 42 mois 48 mois 60 mois 72 mois 84 mois…" at bounding box center [214, 278] width 159 height 29
click at [182, 287] on select "12 mois 18 mois 24 mois 30 mois 36 mois 42 mois 48 mois 60 mois 72 mois 84 mois…" at bounding box center [214, 278] width 159 height 29
select select "84"
click at [135, 264] on select "12 mois 18 mois 24 mois 30 mois 36 mois 42 mois 48 mois 60 mois 72 mois 84 mois…" at bounding box center [214, 278] width 159 height 29
type input "77.000"
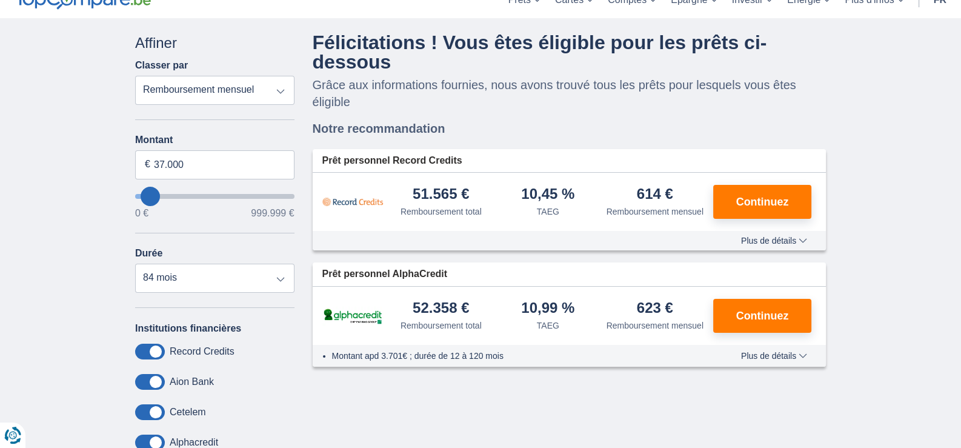
type input "77000"
select select "120"
type input "73.000"
type input "73000"
type input "70.000"
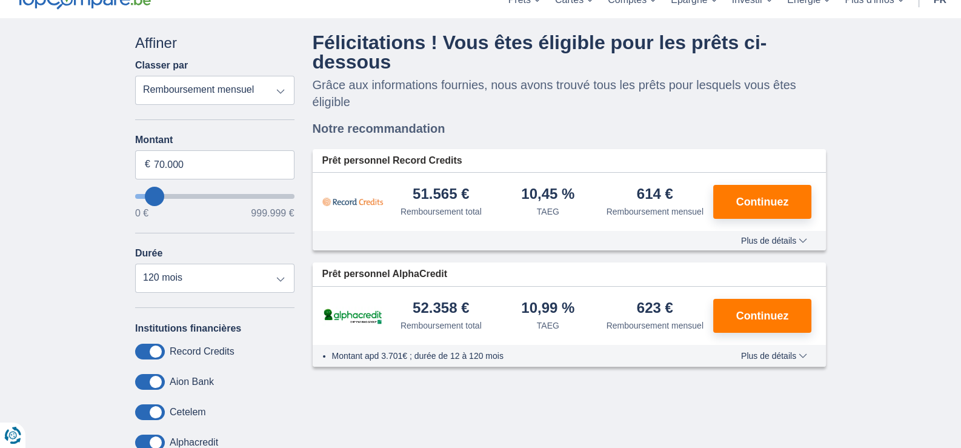
type input "66000"
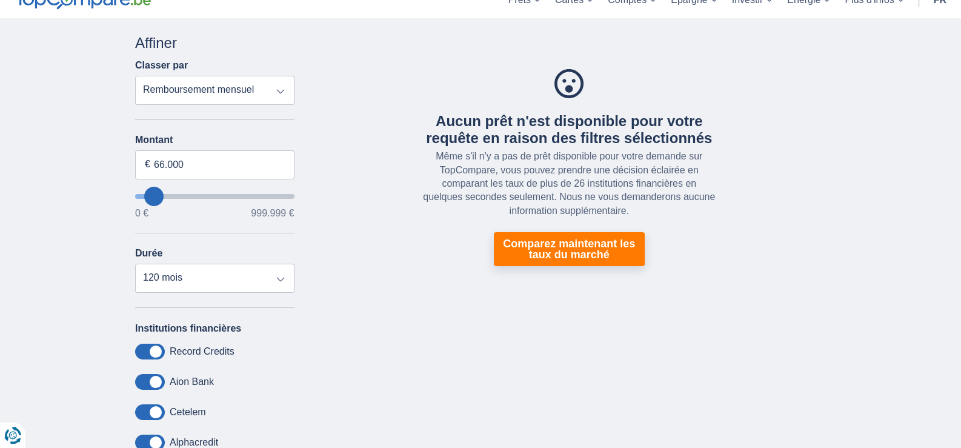
type input "0"
select select "12"
type input "1000"
type input "1.000"
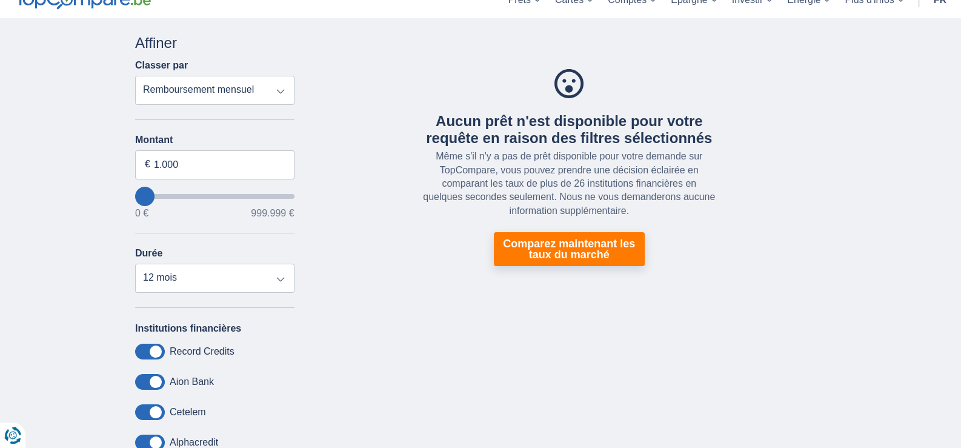
select select "24"
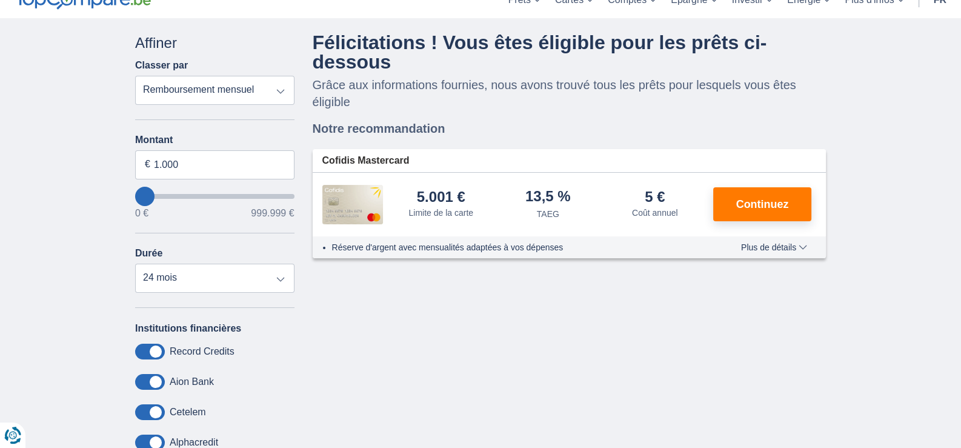
type input "5.000"
type input "5000"
type input "8.000"
type input "12000"
type input "12.000"
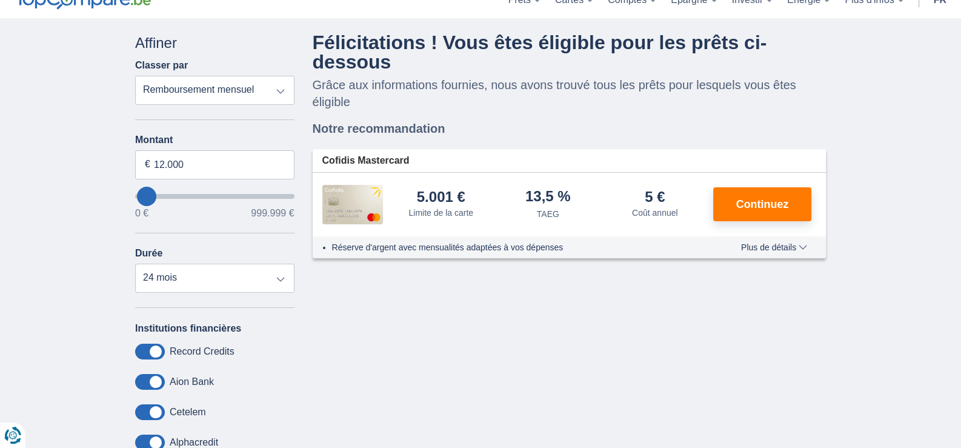
select select "60"
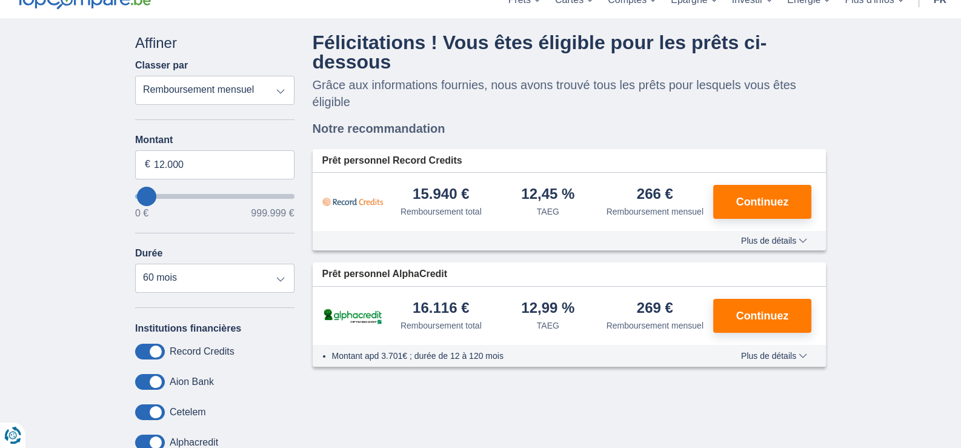
type input "45.000"
type input "45000"
select select "120"
type input "41.000"
type input "41000"
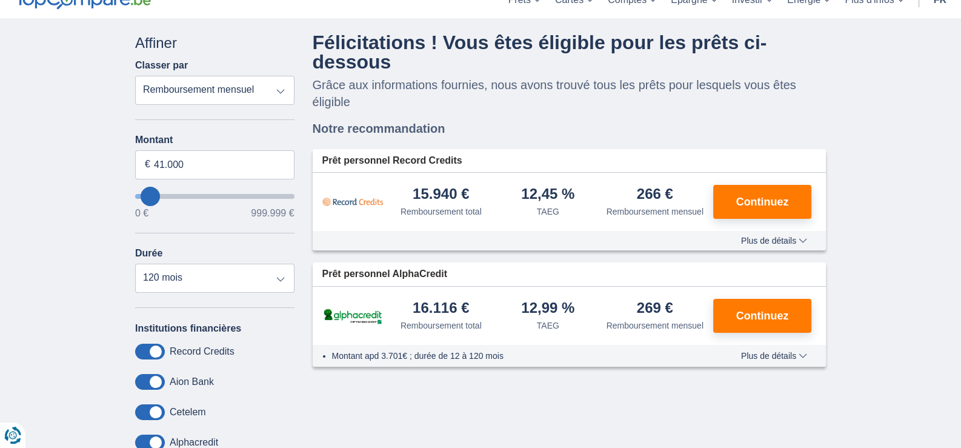
type input "37.000"
type input "37000"
type input "34.000"
type input "34000"
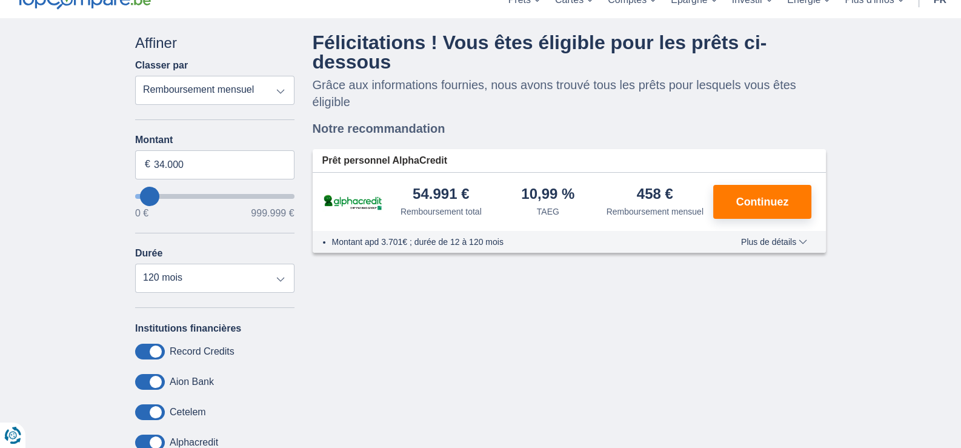
type input "1.000"
type input "1000"
select select "24"
type input "5.000"
type input "5000"
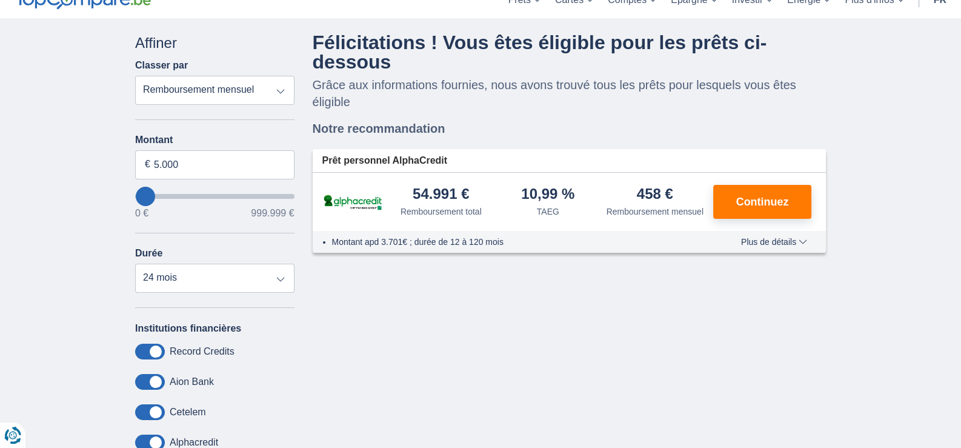
type input "8.000"
type input "8000"
select select "48"
type input "12000"
type input "12.000"
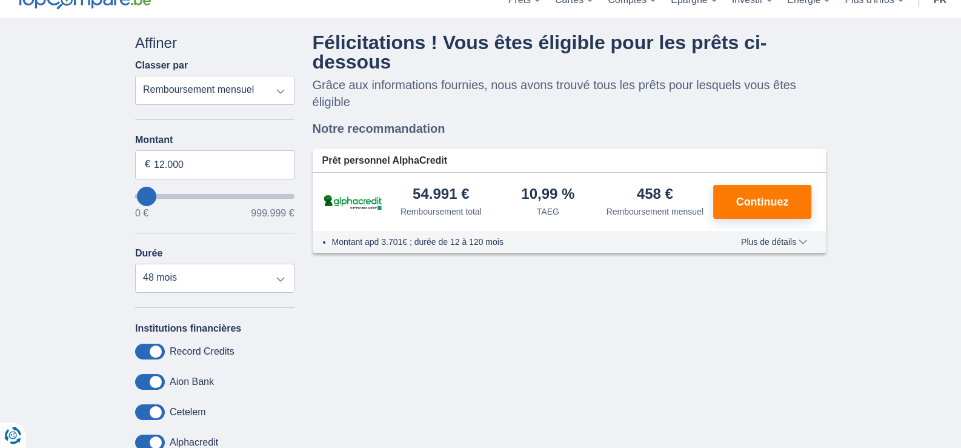
select select "60"
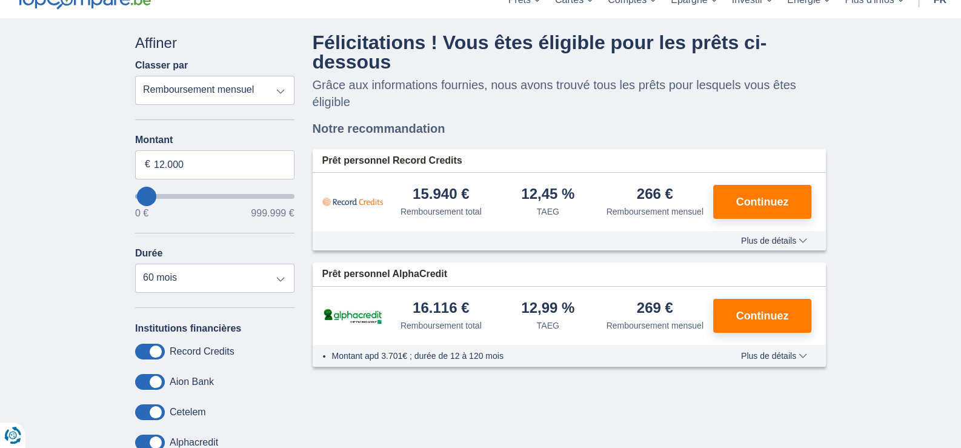
click at [151, 196] on input "wantToBorrow" at bounding box center [214, 196] width 159 height 5
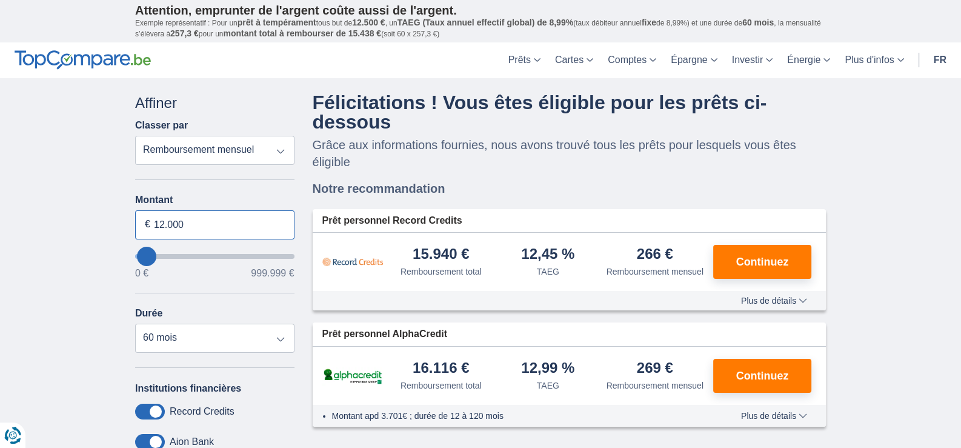
click at [151, 214] on input "12.000" at bounding box center [214, 224] width 159 height 29
type input "25.000"
type input "25000"
click at [28, 218] on div "× widget.non-eligible-application.title widget.non-eligible-application.text no…" at bounding box center [480, 350] width 961 height 545
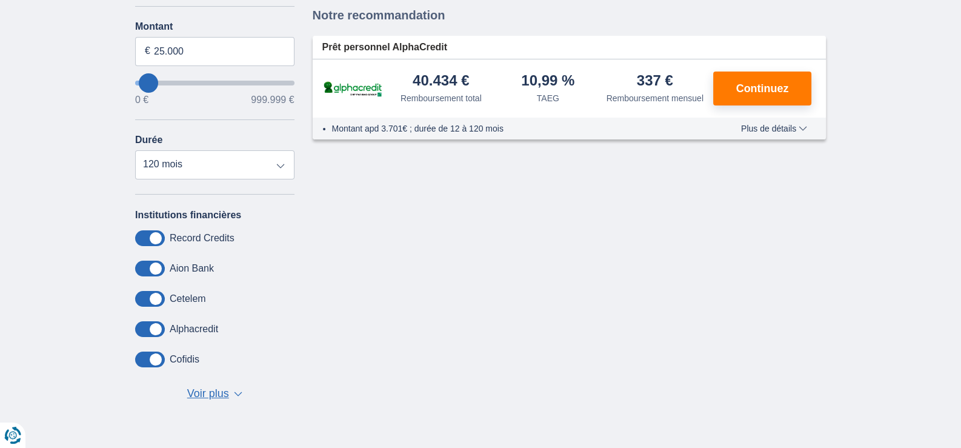
scroll to position [182, 0]
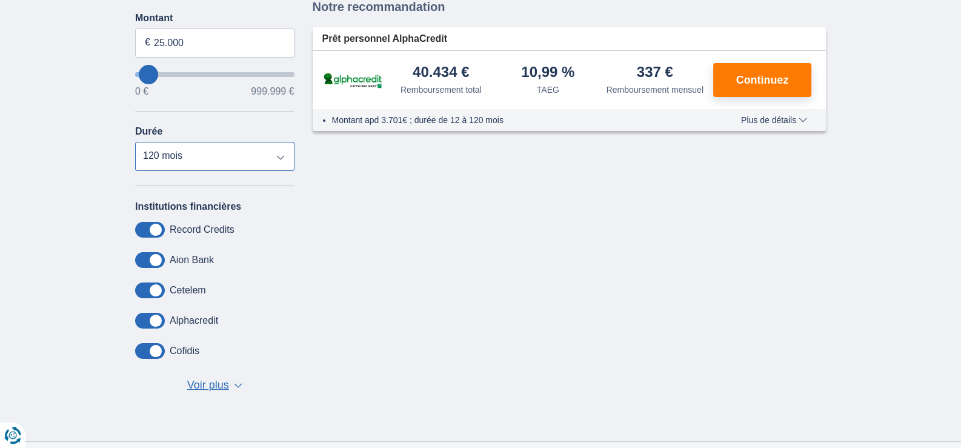
click at [214, 162] on select "12 mois 18 mois 24 mois 30 mois 36 mois 42 mois 48 mois 60 mois 72 mois 84 mois…" at bounding box center [214, 156] width 159 height 29
select select "60"
click at [135, 142] on select "12 mois 18 mois 24 mois 30 mois 36 mois 42 mois 48 mois 60 mois 72 mois 84 mois…" at bounding box center [214, 156] width 159 height 29
